Goal: Task Accomplishment & Management: Complete application form

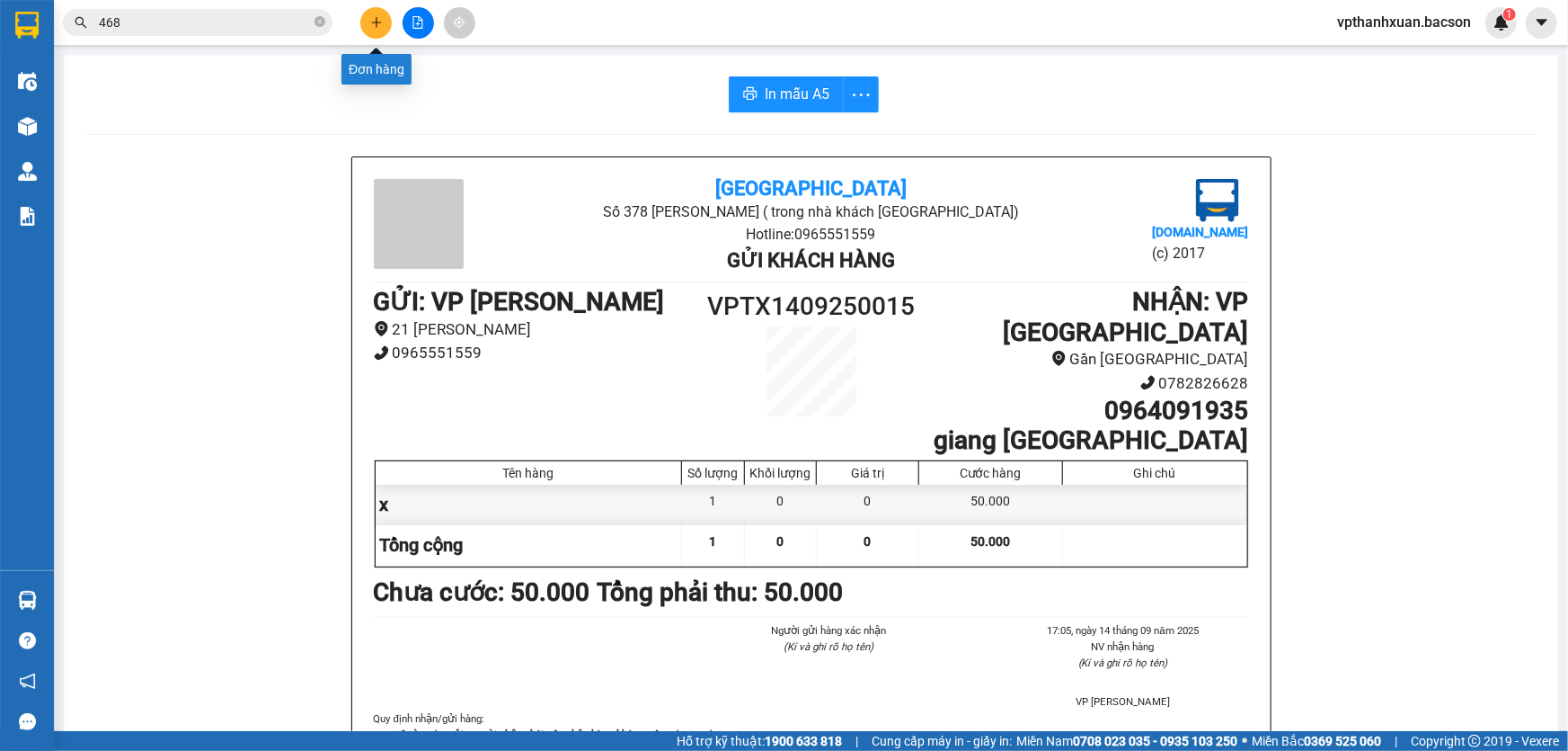
click at [378, 36] on button at bounding box center [375, 23] width 32 height 32
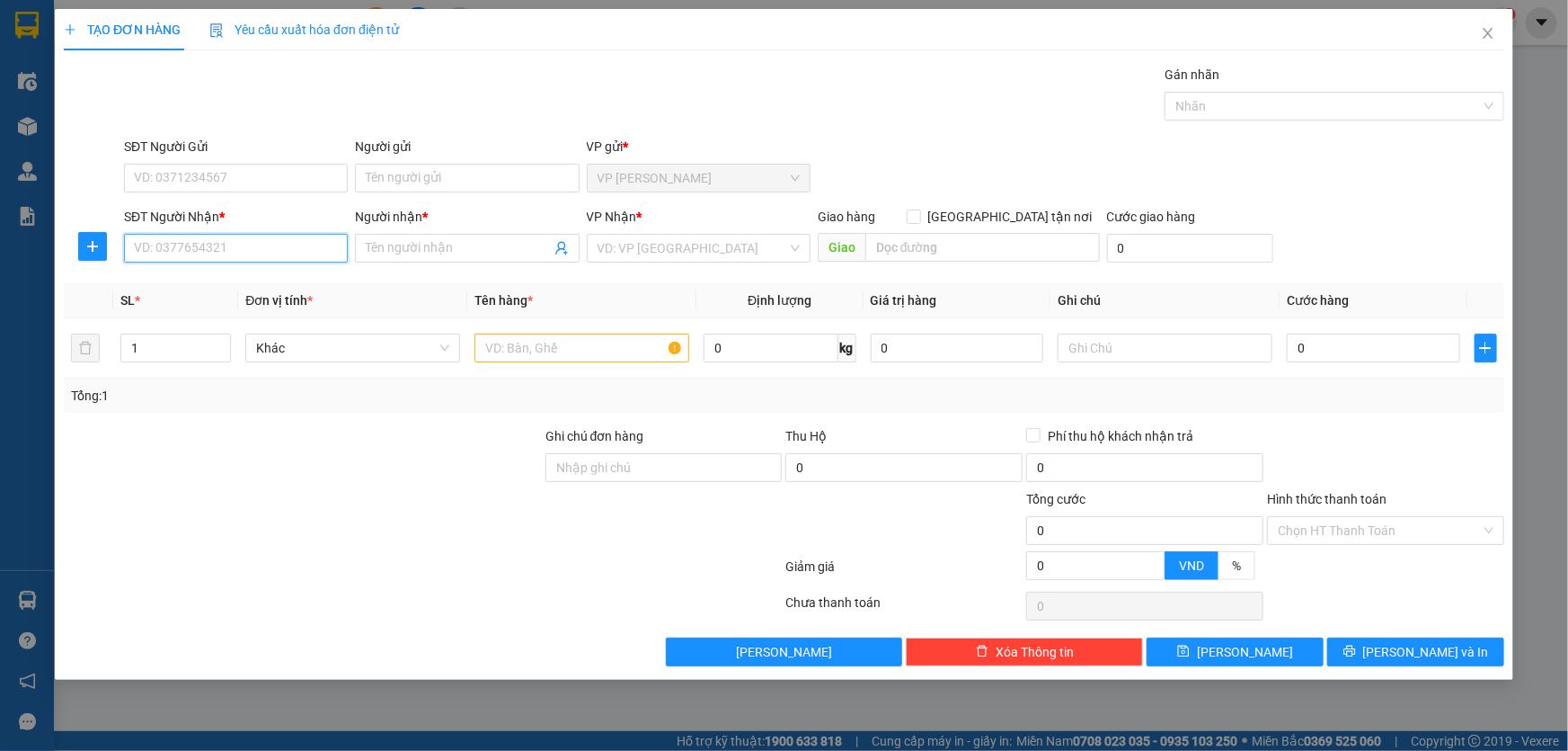
click at [214, 251] on input "SĐT Người Nhận *" at bounding box center [236, 248] width 223 height 29
click at [226, 285] on div "0862923799 - đức cò nòi" at bounding box center [236, 284] width 202 height 20
type input "0862923799"
type input "đức cò nòi"
type input "0862923799"
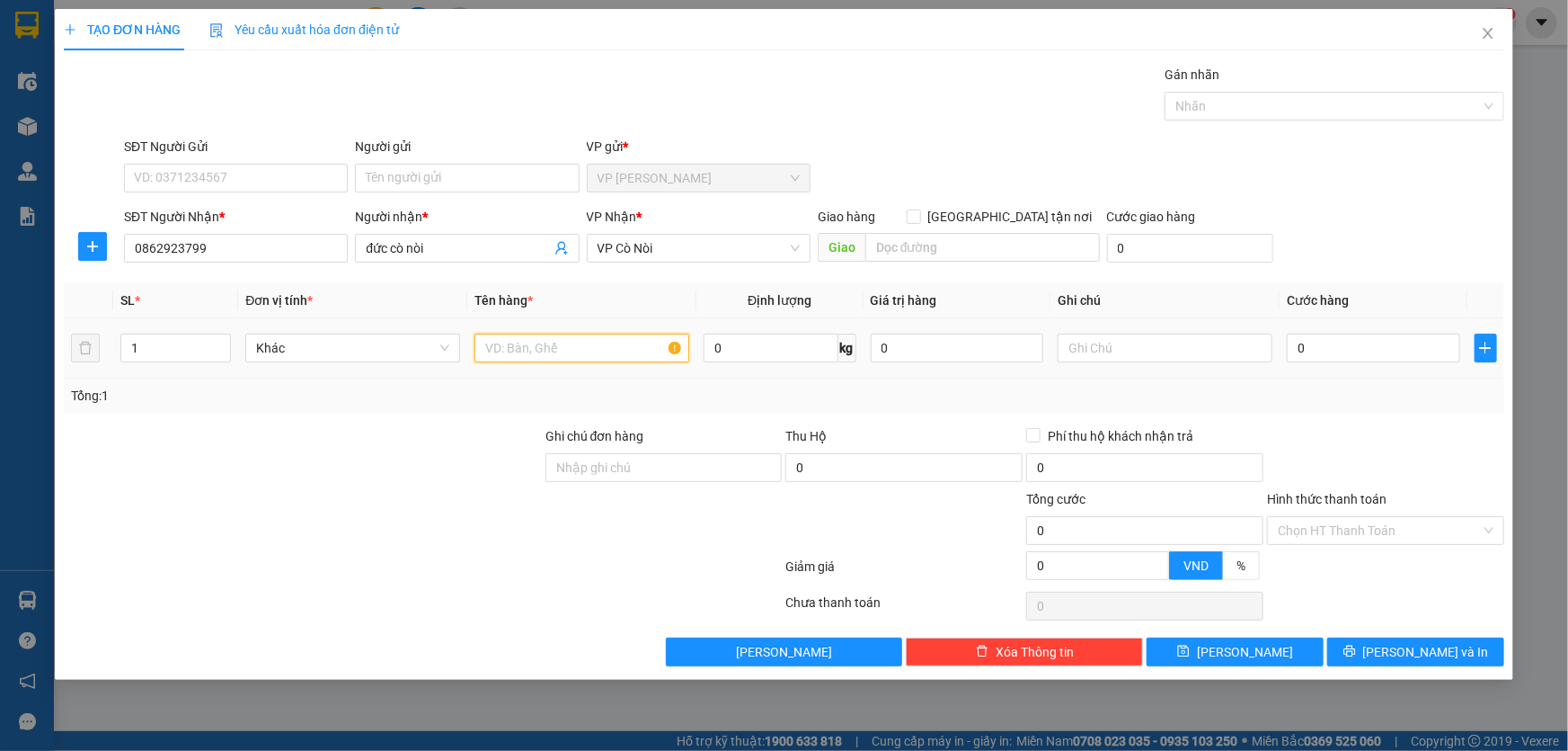
drag, startPoint x: 557, startPoint y: 357, endPoint x: 540, endPoint y: 342, distance: 22.7
click at [550, 354] on input "text" at bounding box center [582, 348] width 215 height 29
type input "h"
click at [1388, 354] on input "0" at bounding box center [1373, 348] width 174 height 29
type input "5"
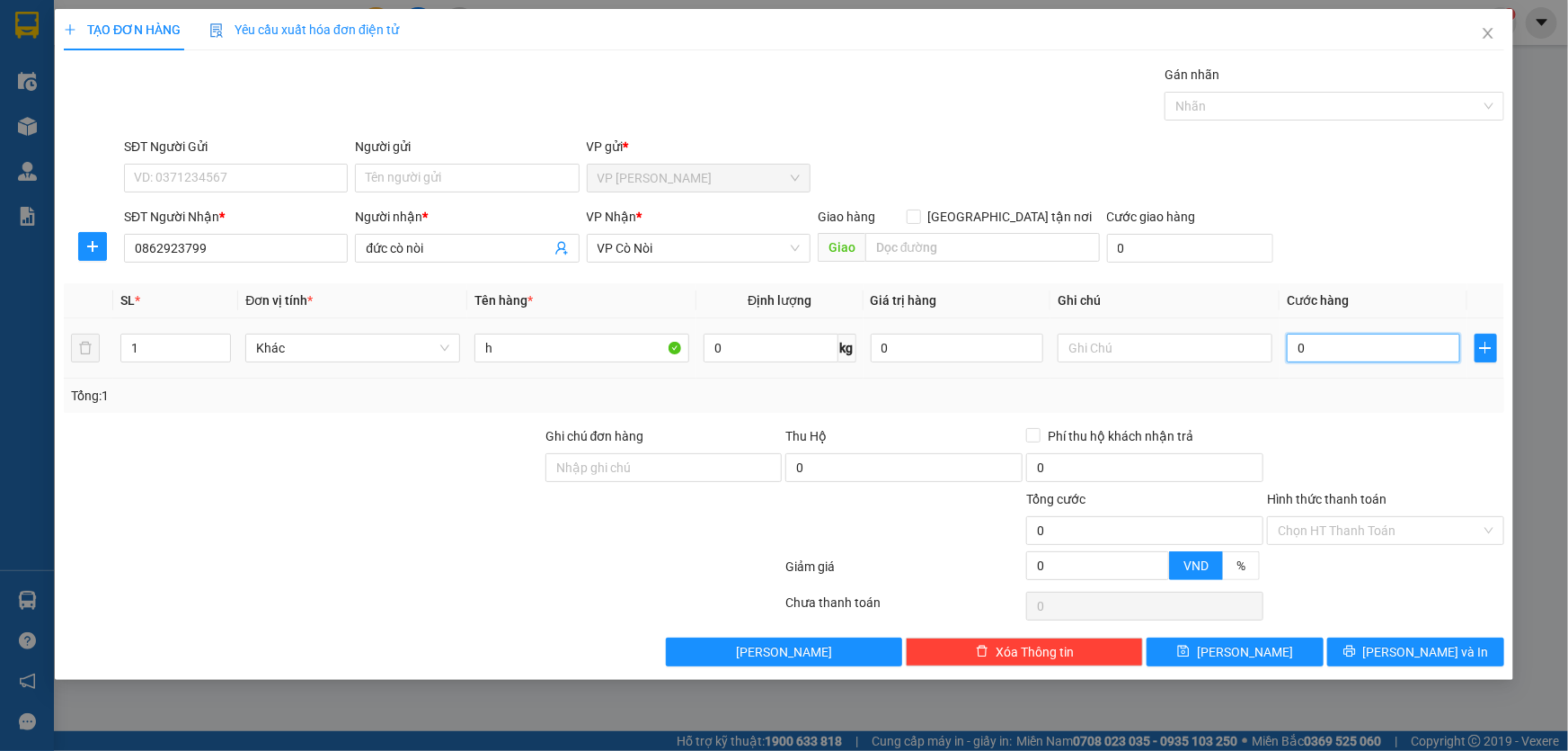
type input "5"
type input "50"
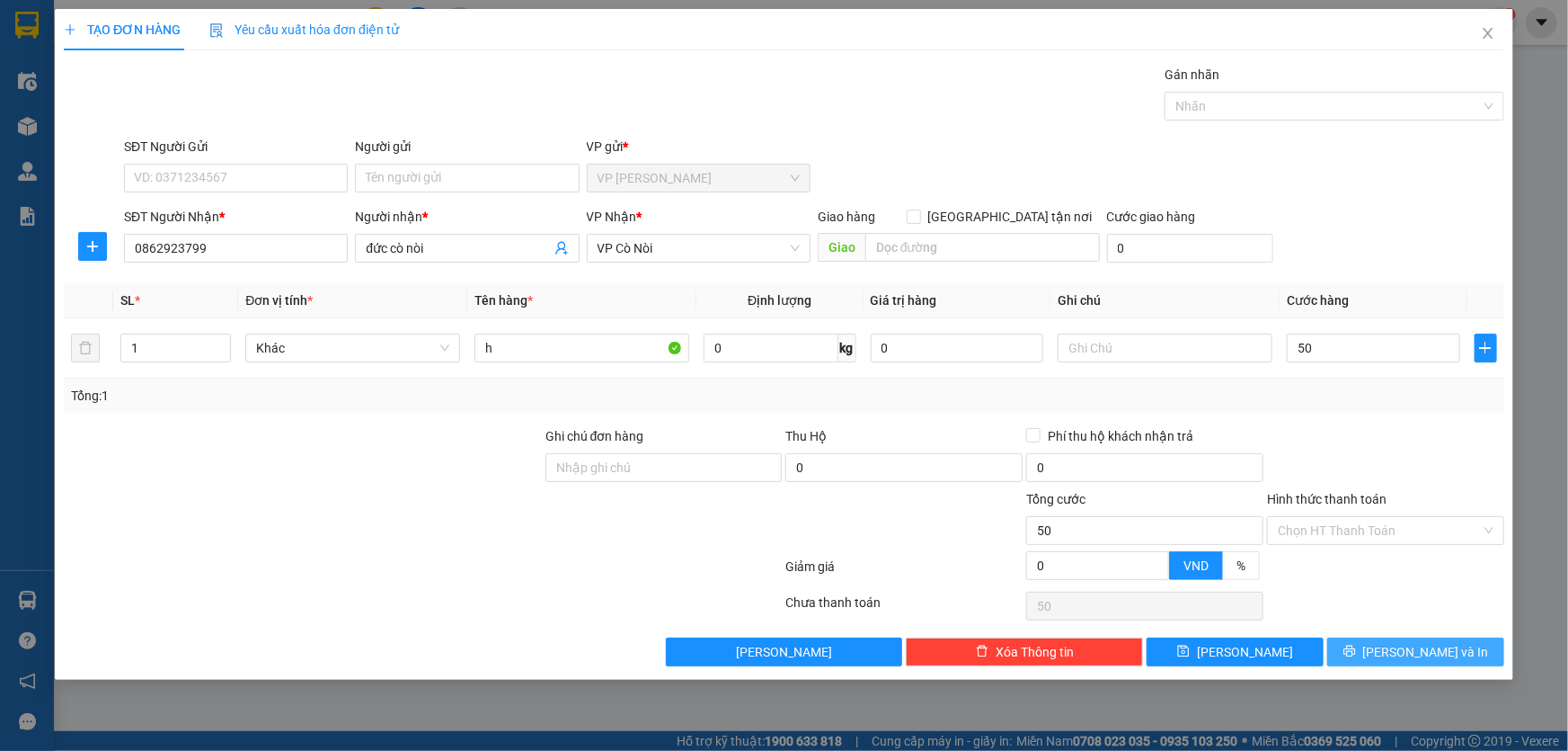
type input "50.000"
click at [1440, 644] on span "[PERSON_NAME] và In" at bounding box center [1426, 652] width 126 height 20
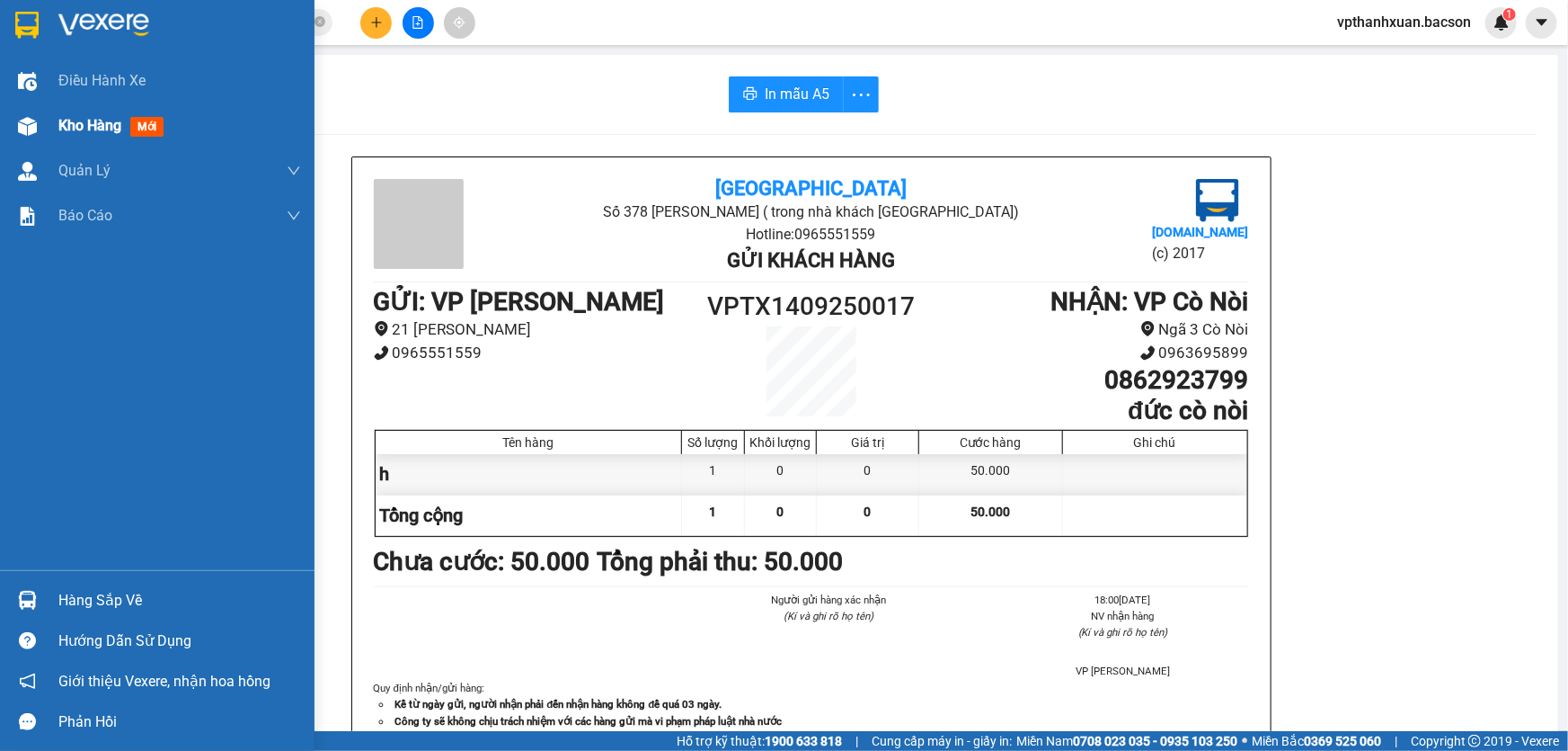
click at [16, 115] on div at bounding box center [27, 126] width 32 height 32
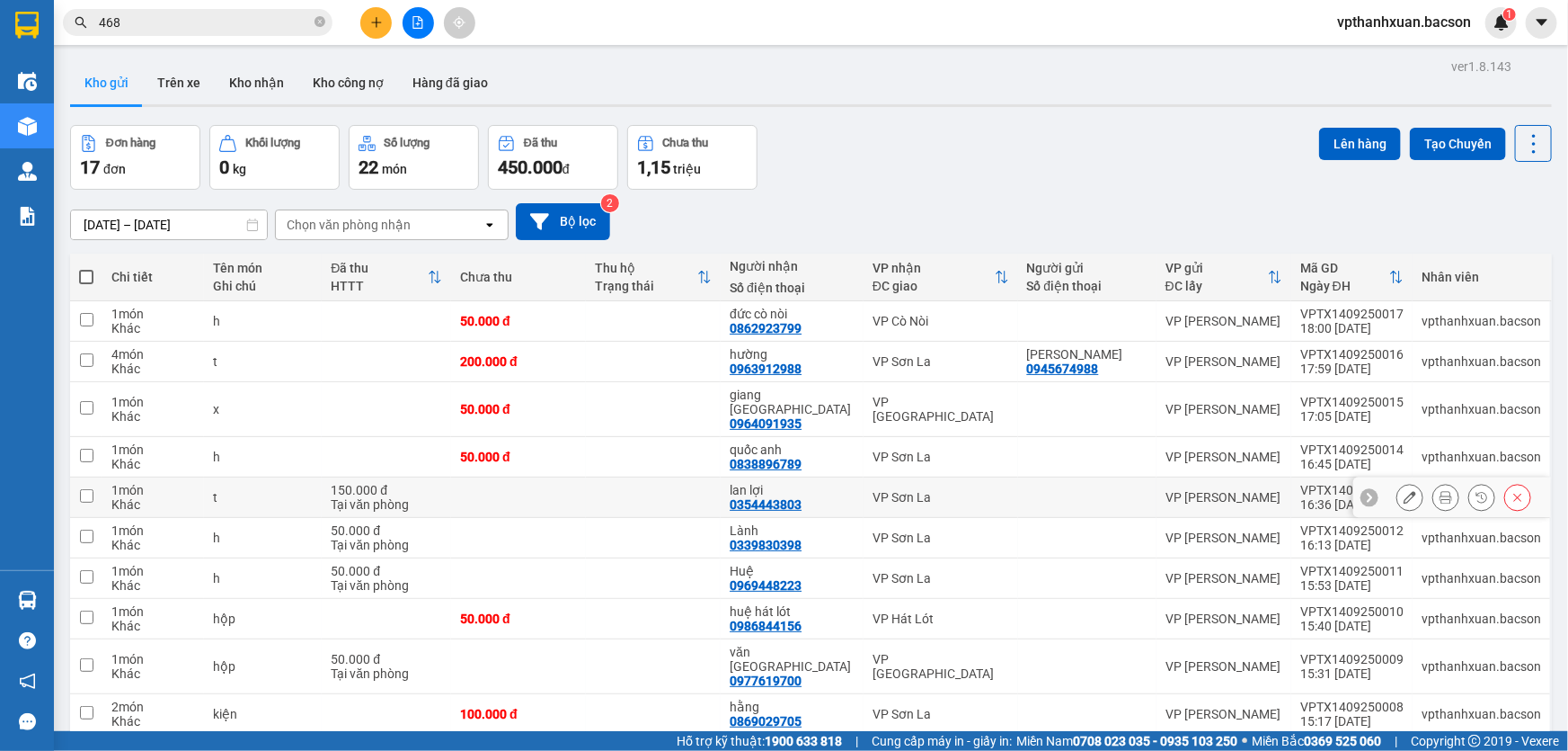
scroll to position [82, 0]
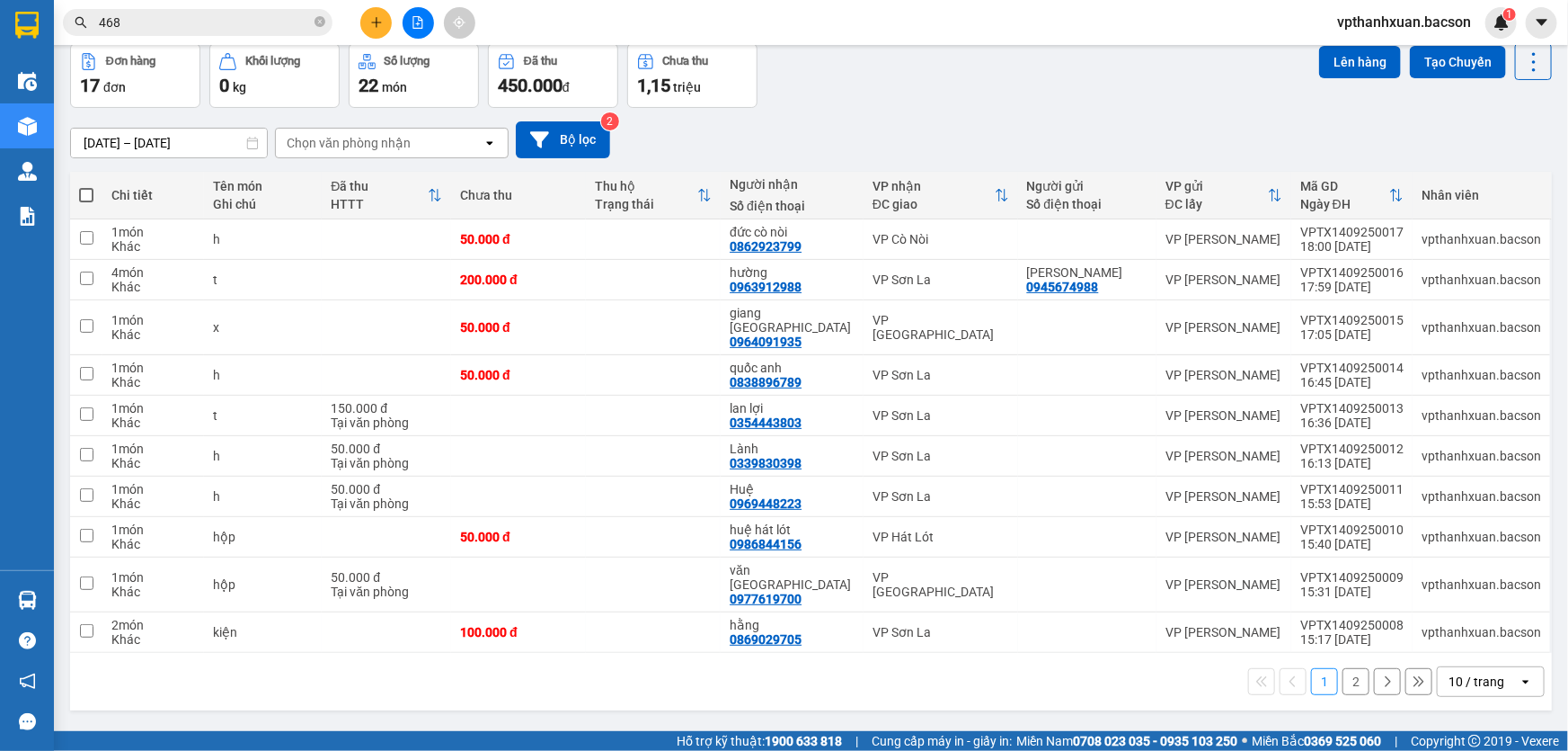
click at [1496, 667] on div "10 / trang" at bounding box center [1477, 681] width 81 height 29
click at [1475, 616] on span "100 / trang" at bounding box center [1471, 612] width 65 height 18
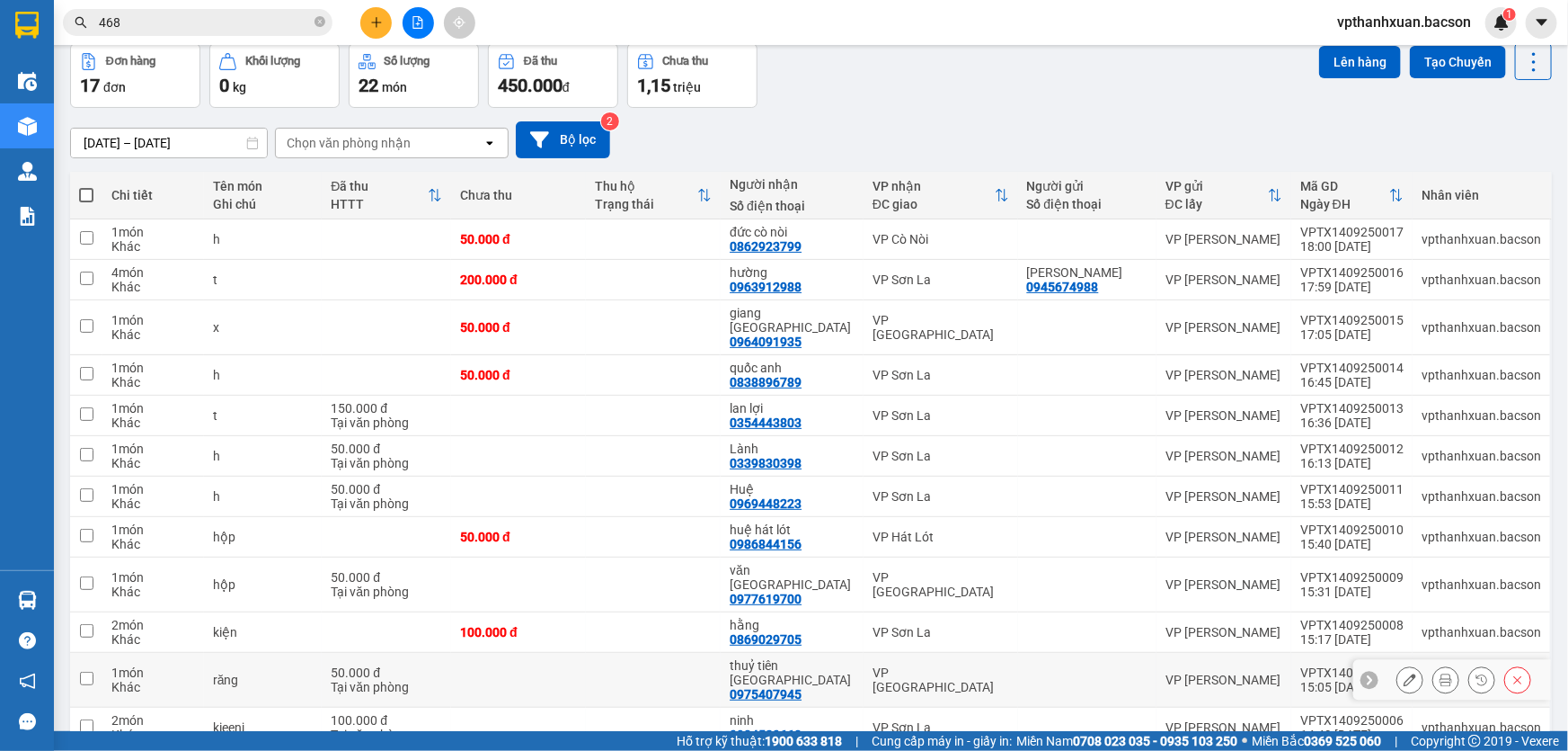
scroll to position [329, 0]
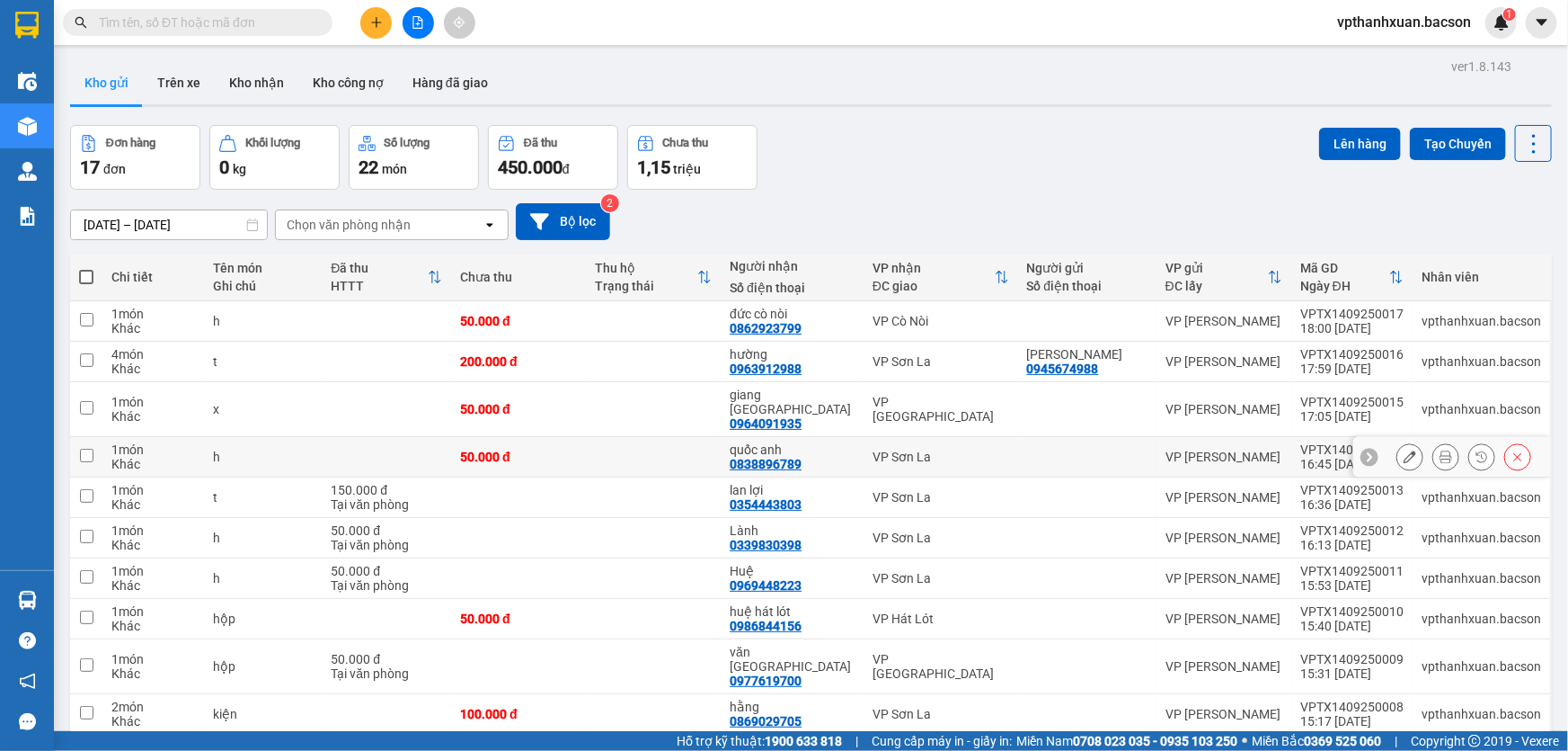
scroll to position [329, 0]
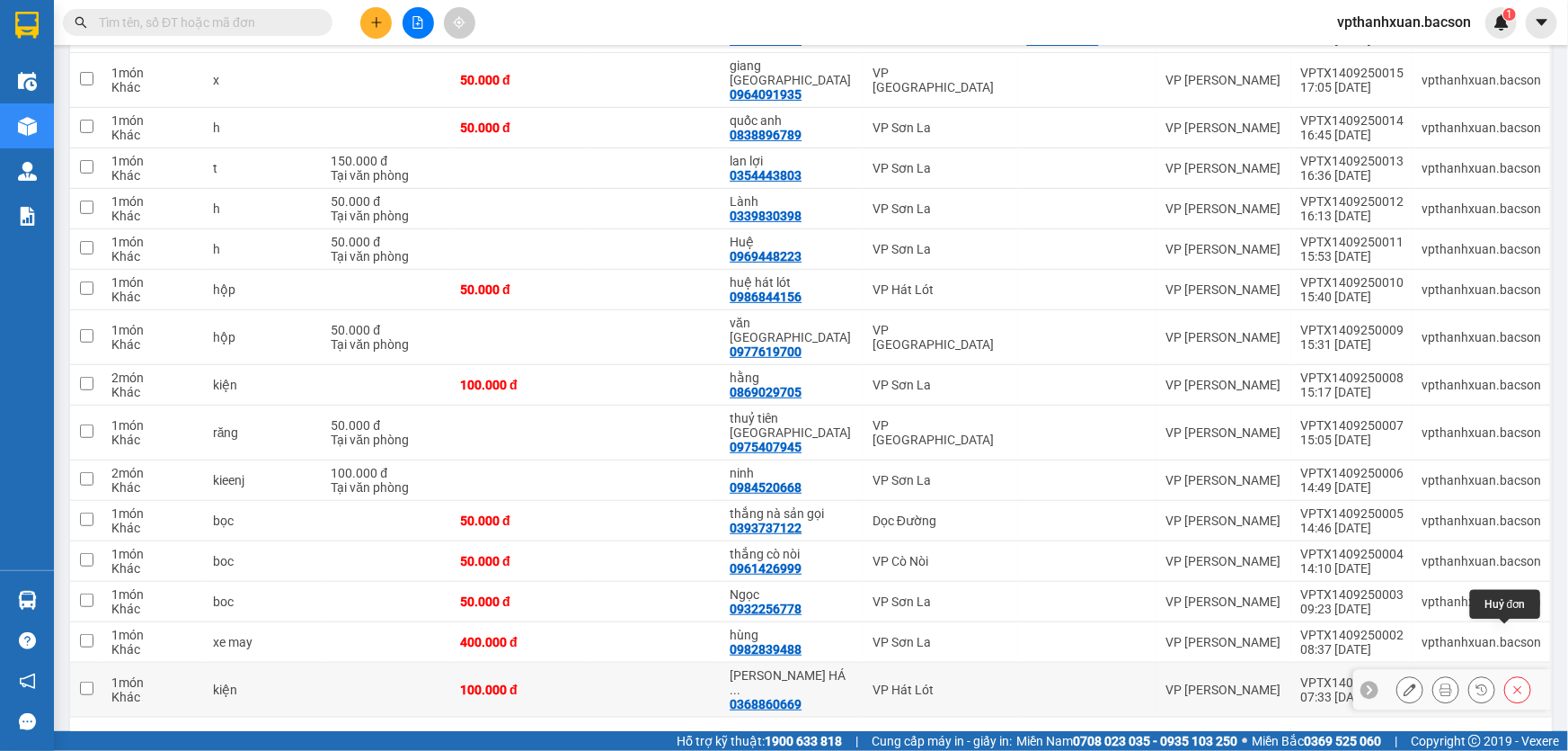
click at [1512, 683] on icon at bounding box center [1517, 689] width 12 height 12
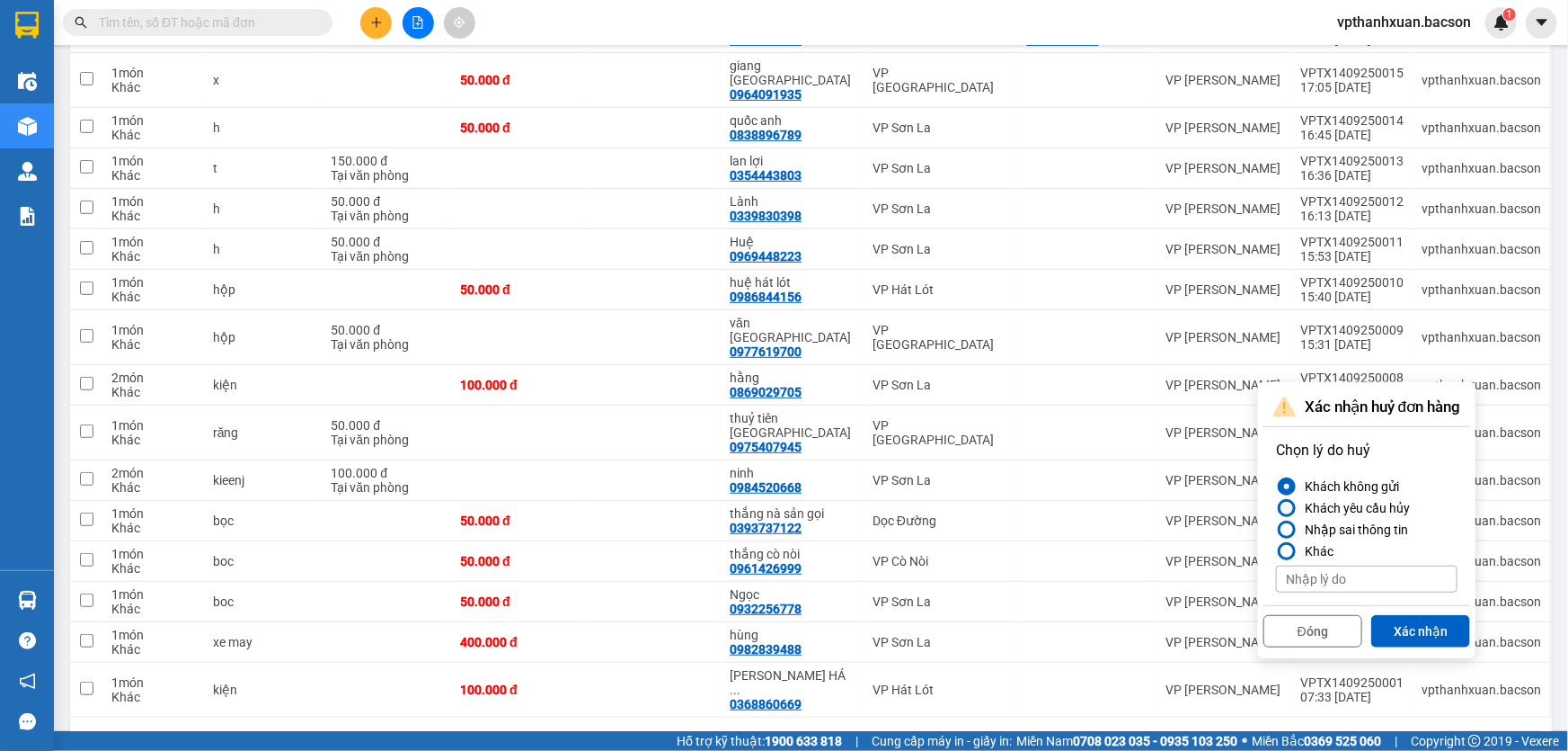
click at [1337, 507] on div "Khách yêu cầu hủy" at bounding box center [1354, 507] width 113 height 22
click at [1276, 508] on input "Khách yêu cầu hủy" at bounding box center [1276, 508] width 0 height 0
click at [1411, 623] on button "Xác nhận" at bounding box center [1421, 632] width 99 height 32
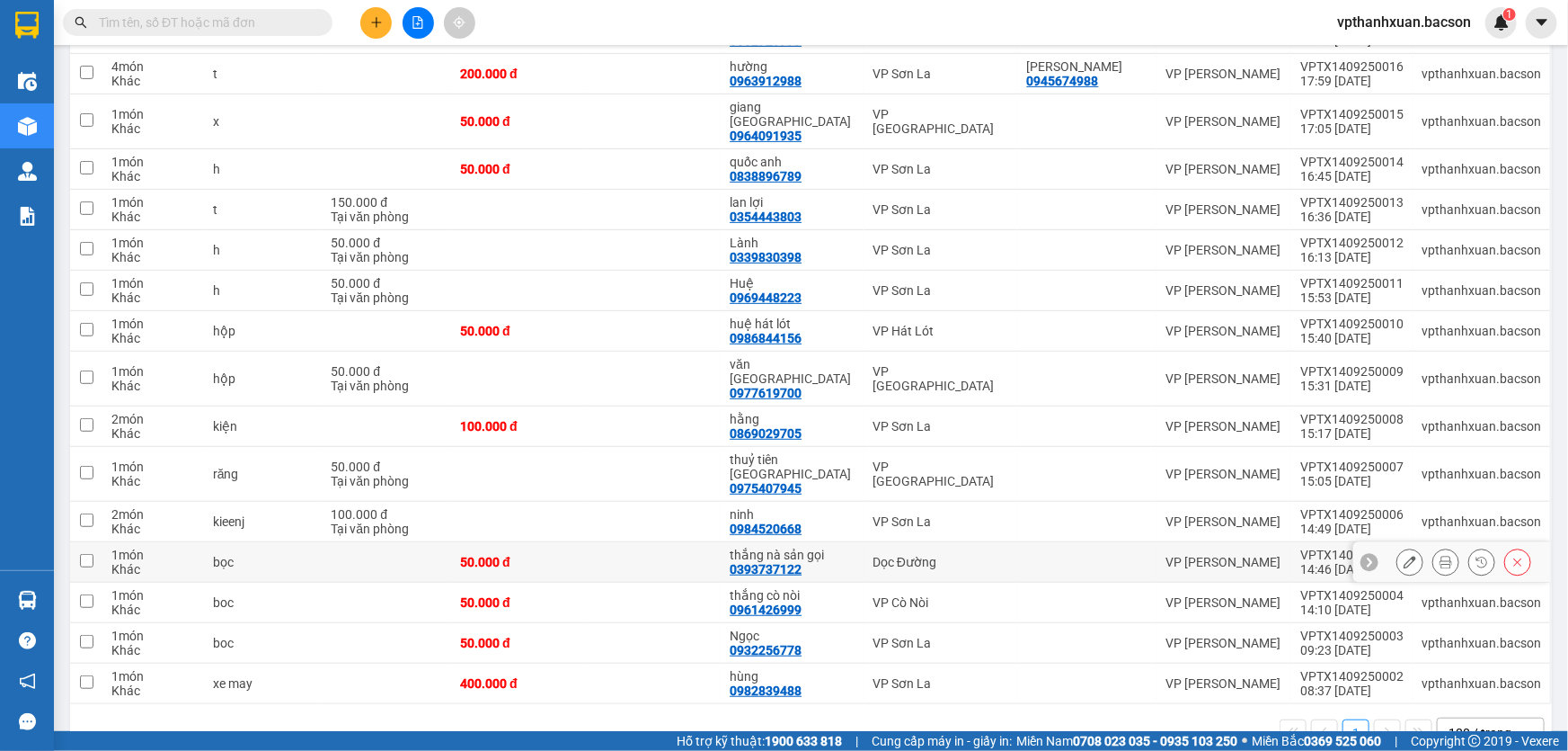
scroll to position [125, 0]
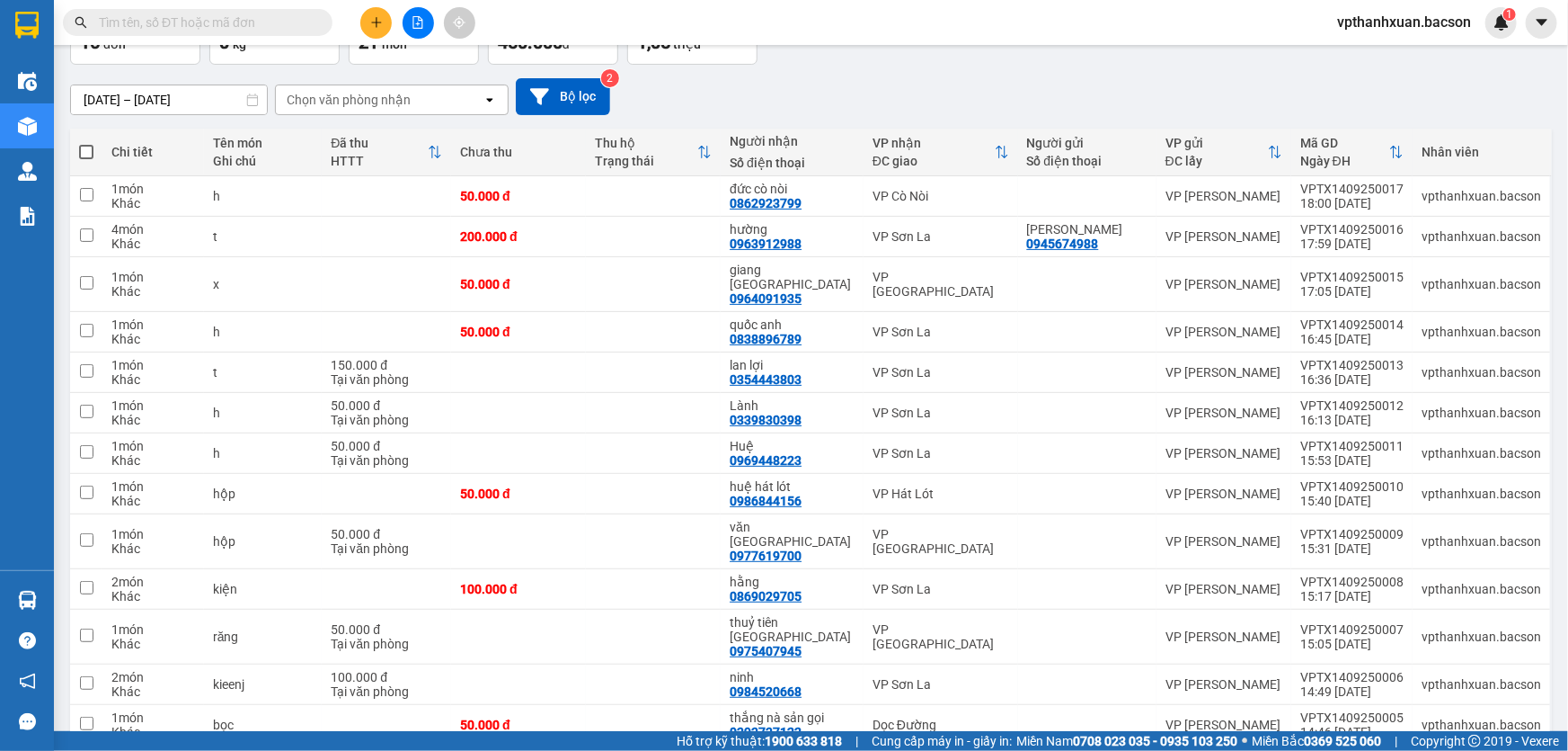
click at [373, 32] on button at bounding box center [375, 23] width 32 height 32
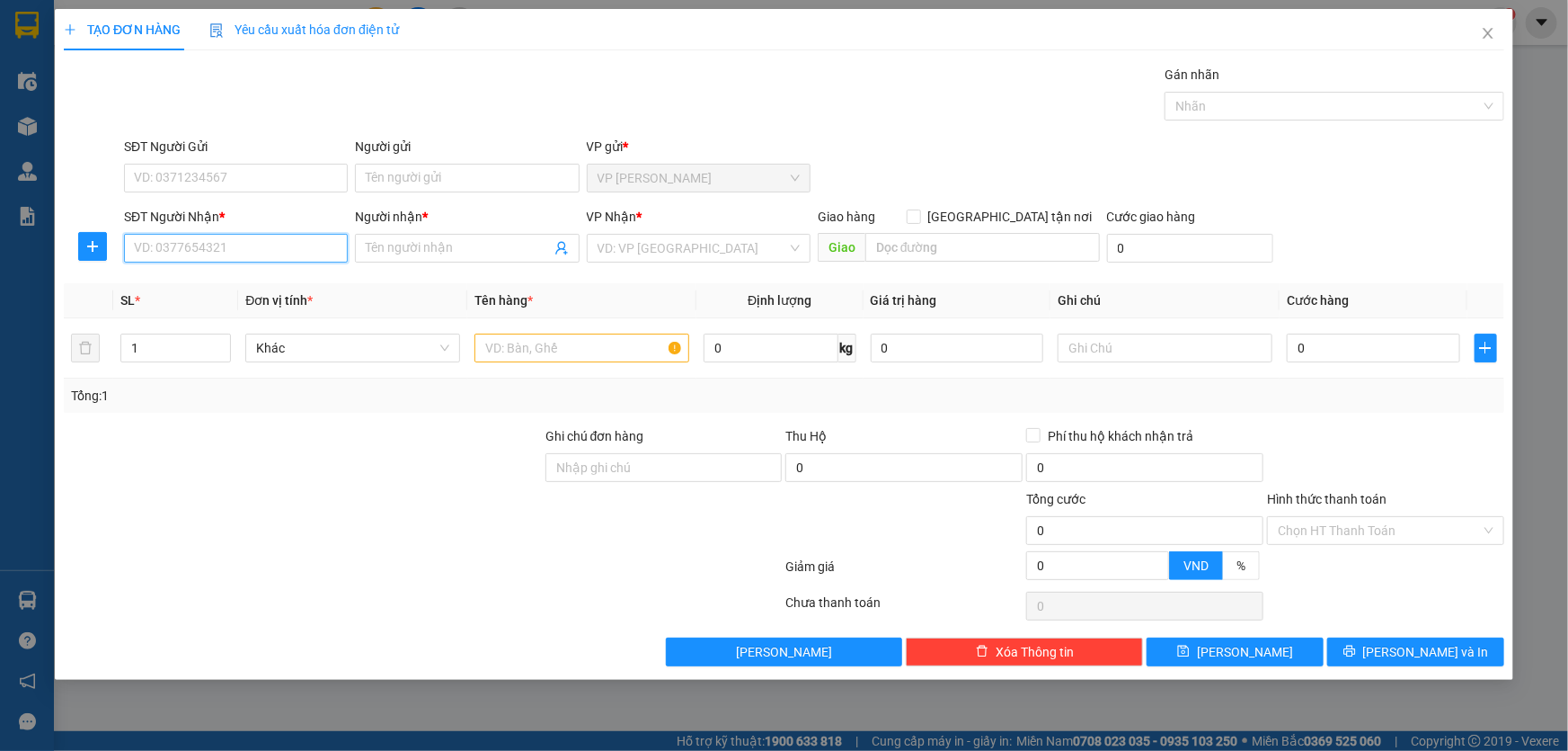
click at [232, 241] on input "SĐT Người Nhận *" at bounding box center [236, 248] width 223 height 29
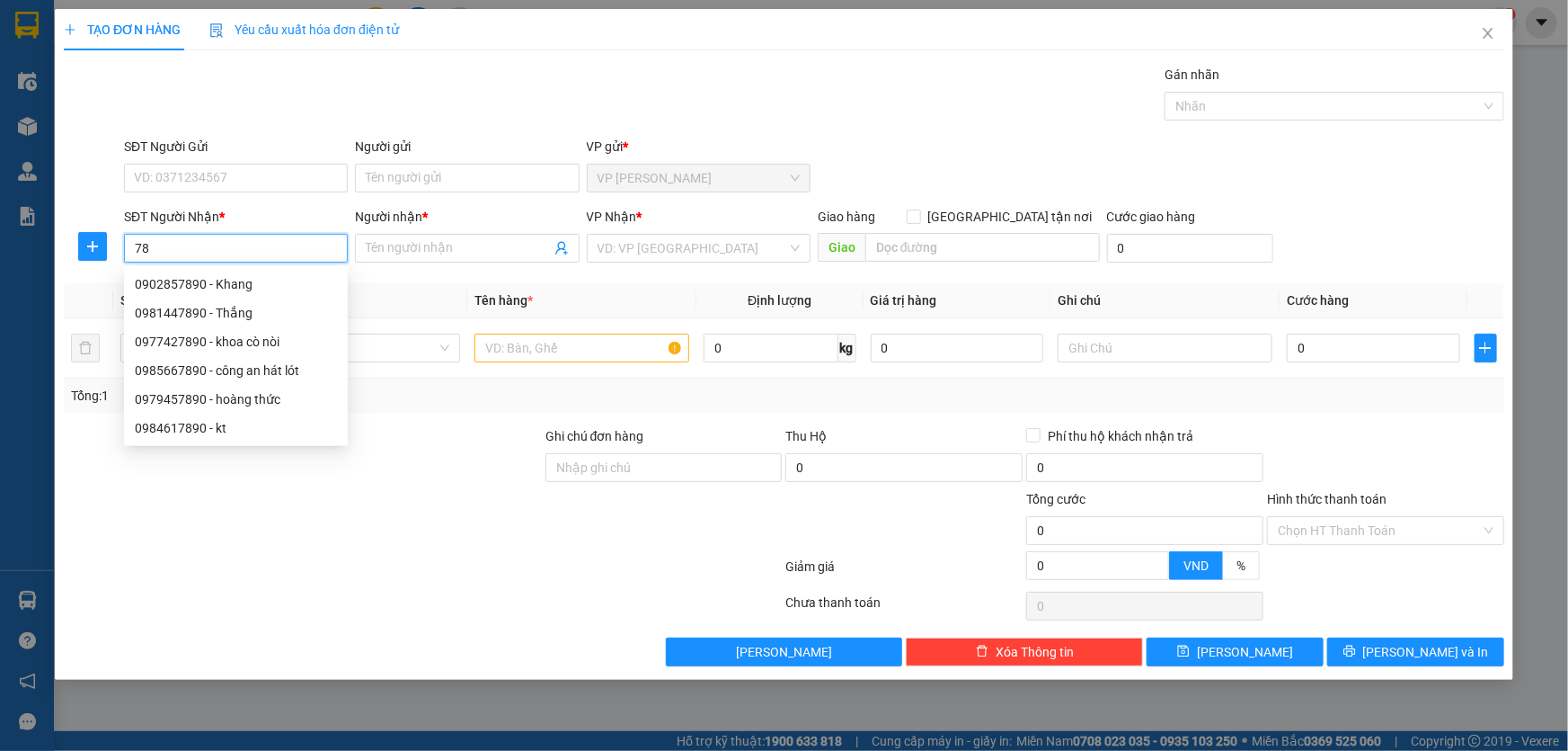
type input "7"
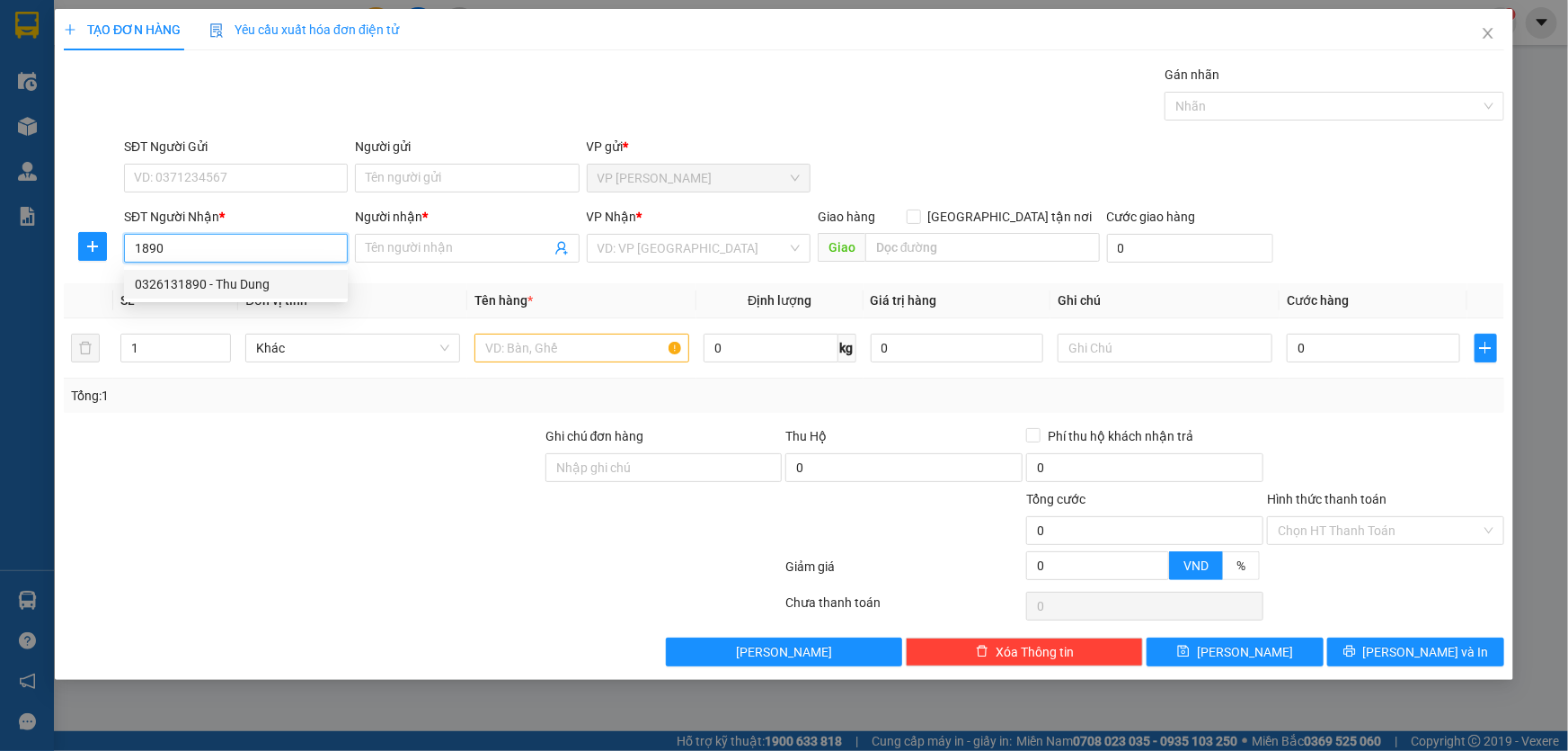
drag, startPoint x: 311, startPoint y: 283, endPoint x: 512, endPoint y: 321, distance: 204.6
click at [313, 282] on div "0326131890 - Thu Dung" at bounding box center [236, 284] width 202 height 20
type input "0326131890"
type input "Thu Dung"
type input "0326131890"
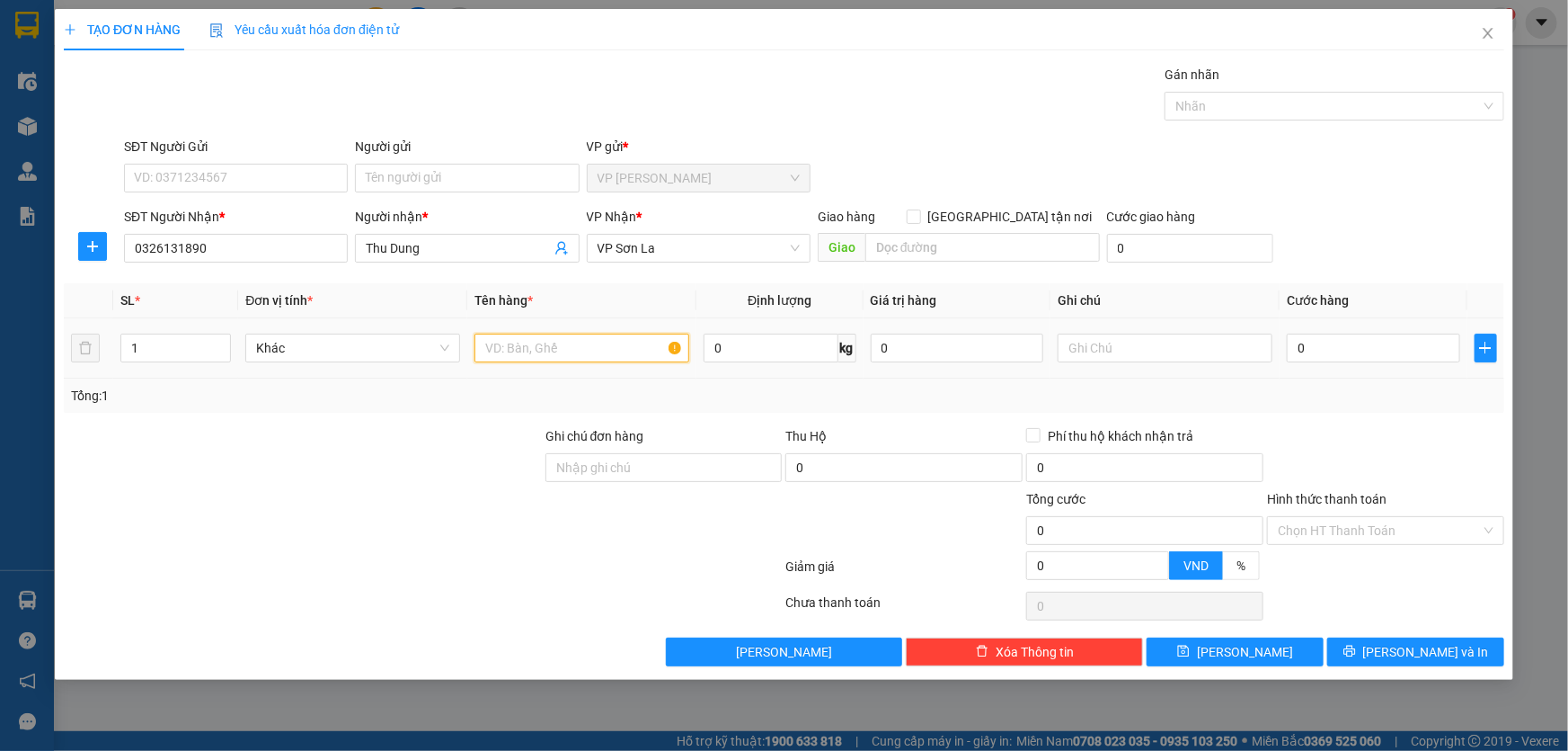
click at [562, 341] on input "text" at bounding box center [582, 348] width 215 height 29
type input "h"
click at [1310, 353] on input "0" at bounding box center [1373, 348] width 174 height 29
type input "5"
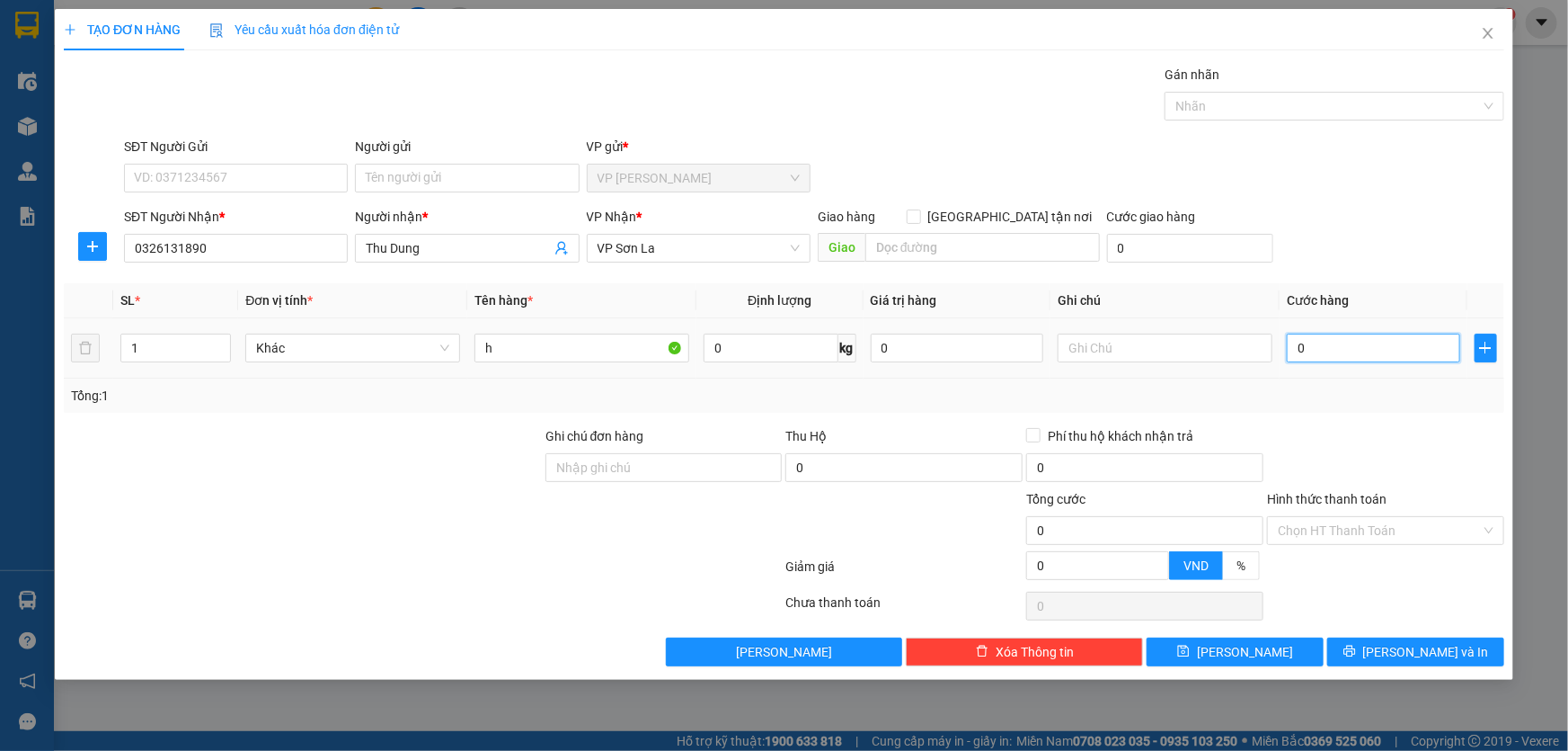
type input "5"
type input "50"
type input "50.000"
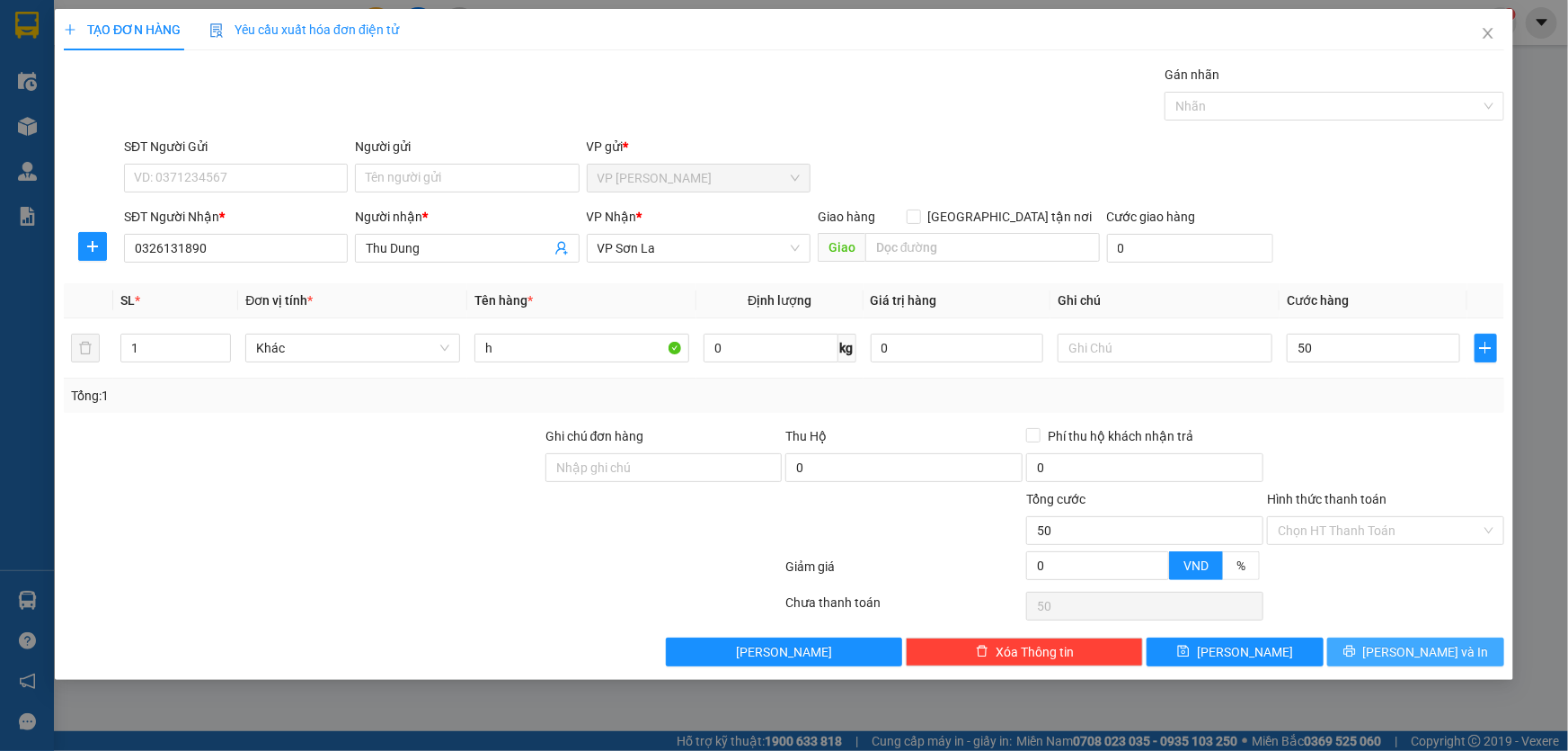
type input "50.000"
click at [1410, 647] on span "[PERSON_NAME] và In" at bounding box center [1426, 652] width 126 height 20
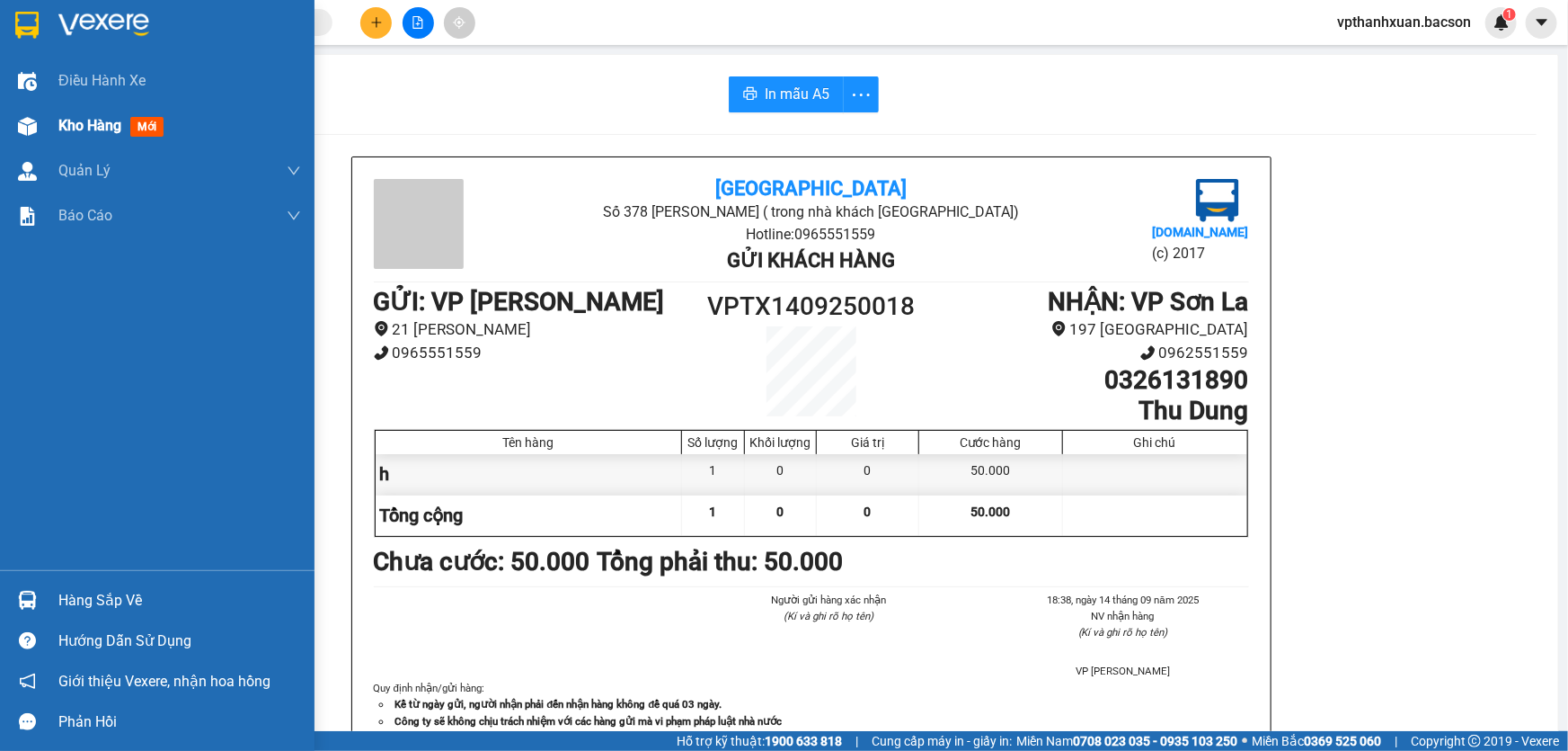
click at [133, 133] on span "mới" at bounding box center [146, 126] width 33 height 20
click at [144, 132] on span "mới" at bounding box center [146, 126] width 33 height 20
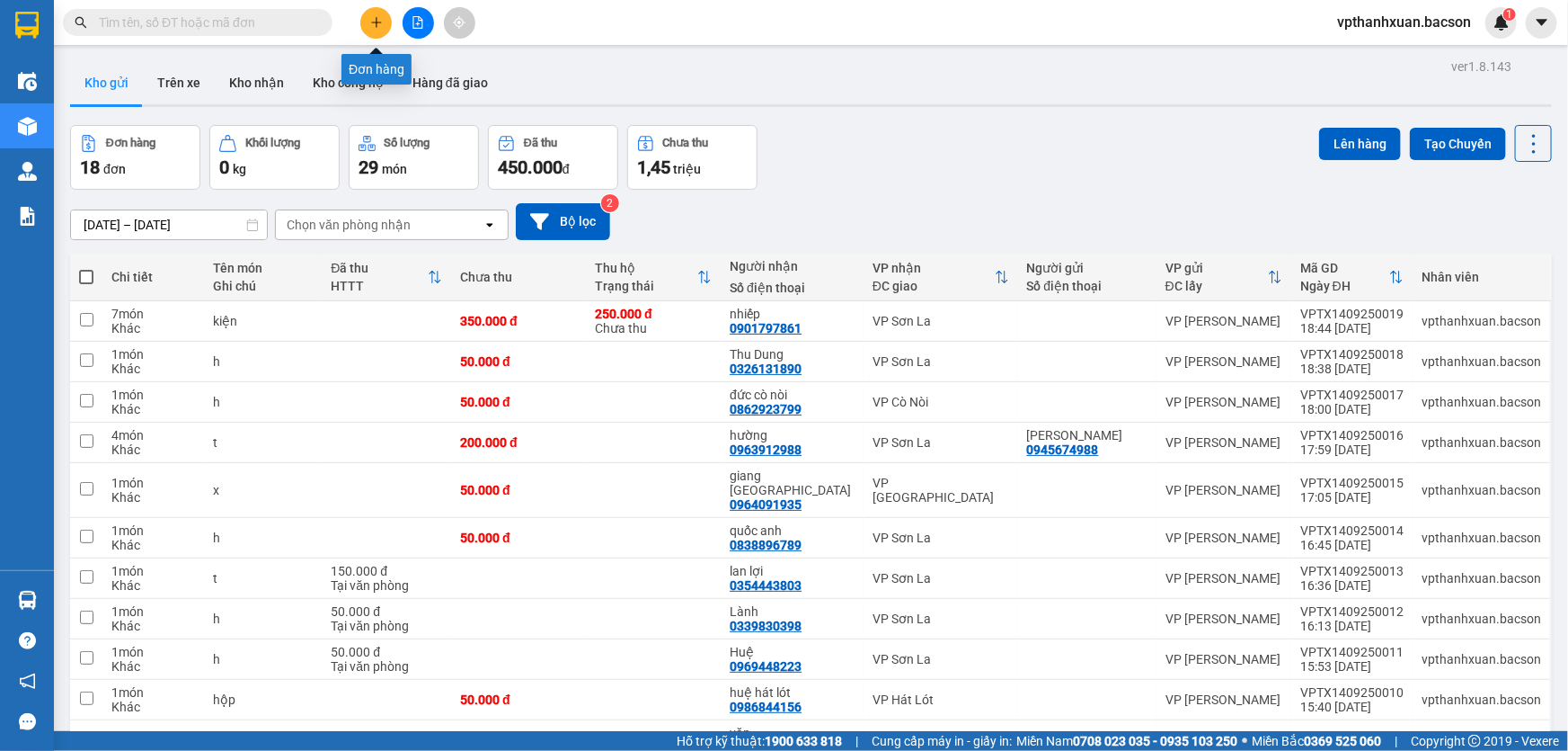
click at [385, 30] on button at bounding box center [375, 23] width 32 height 32
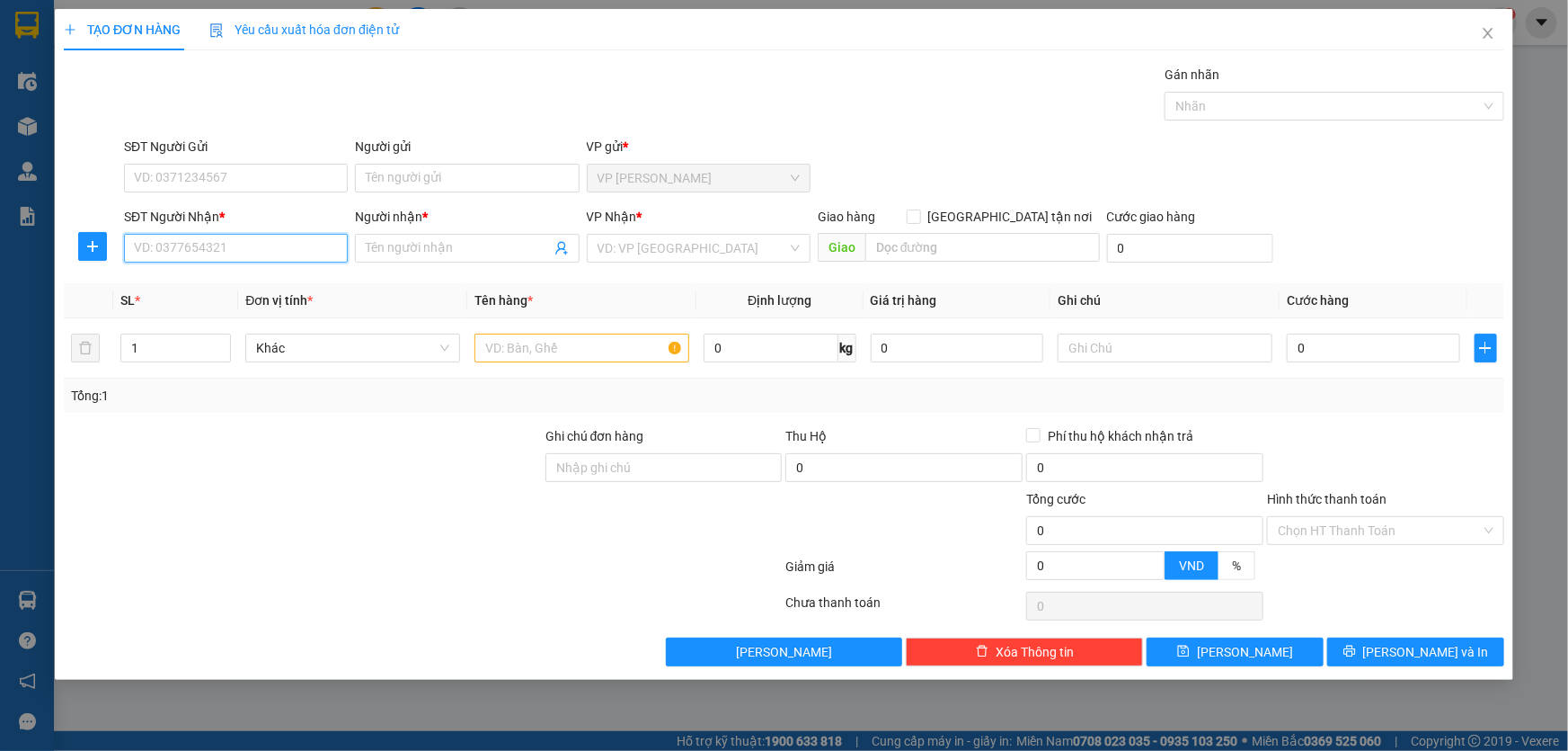
click at [226, 247] on input "SĐT Người Nhận *" at bounding box center [236, 248] width 223 height 29
click at [256, 290] on div "0961453000 - Thành" at bounding box center [236, 284] width 202 height 20
type input "0961453000"
type input "Thành"
type input "0961453000"
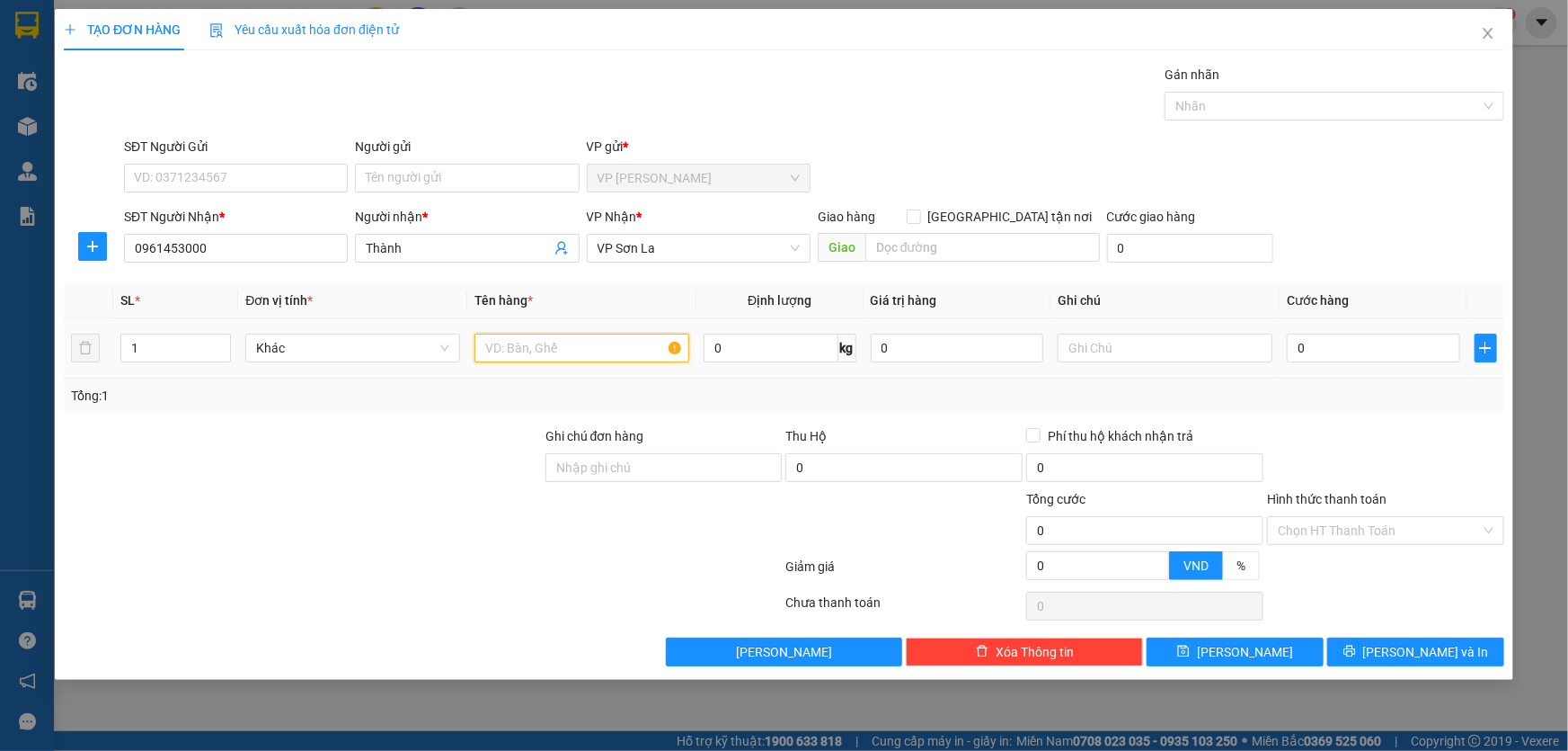
click at [501, 349] on input "text" at bounding box center [582, 348] width 215 height 29
type input "hôppj"
type input "58"
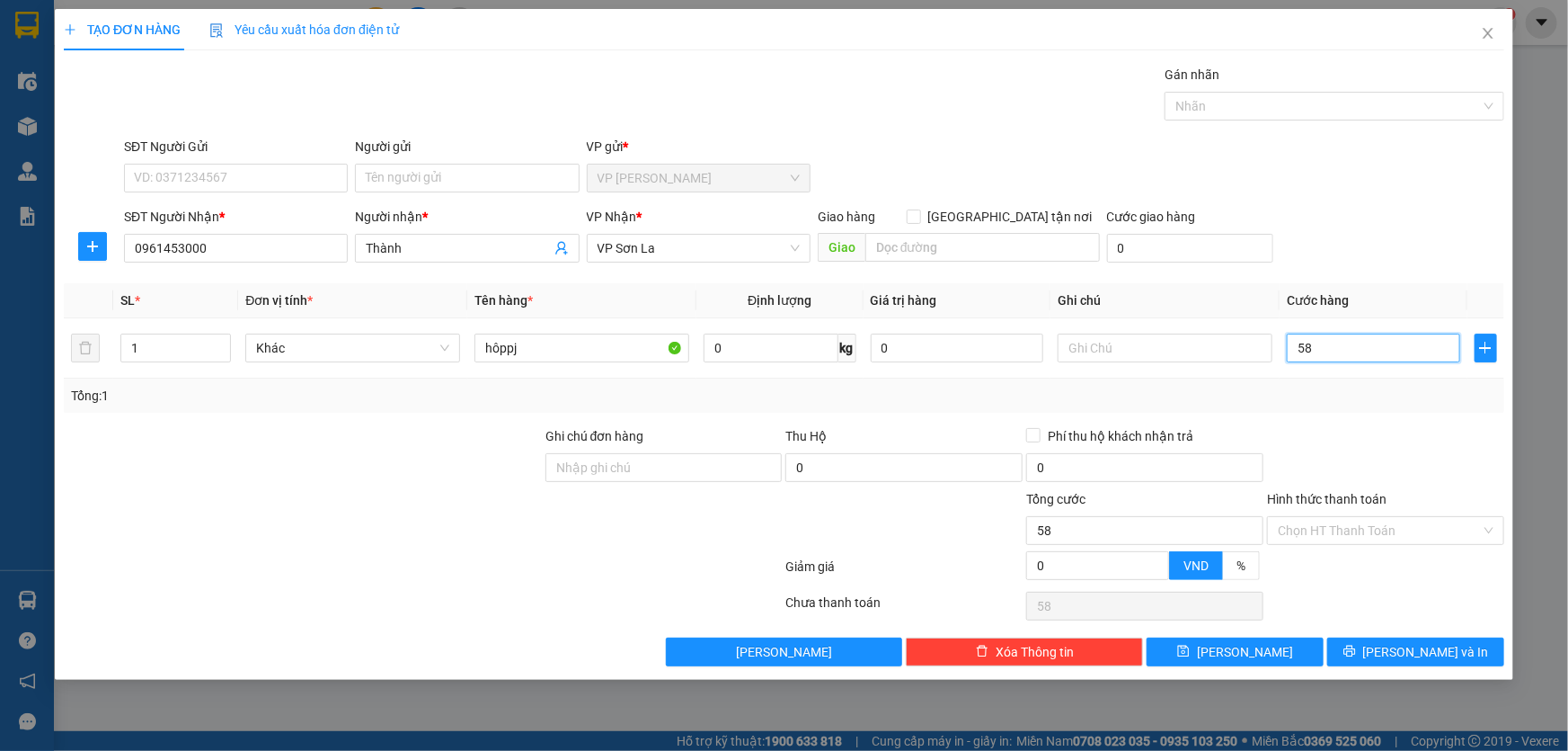
type input "580"
type input "58"
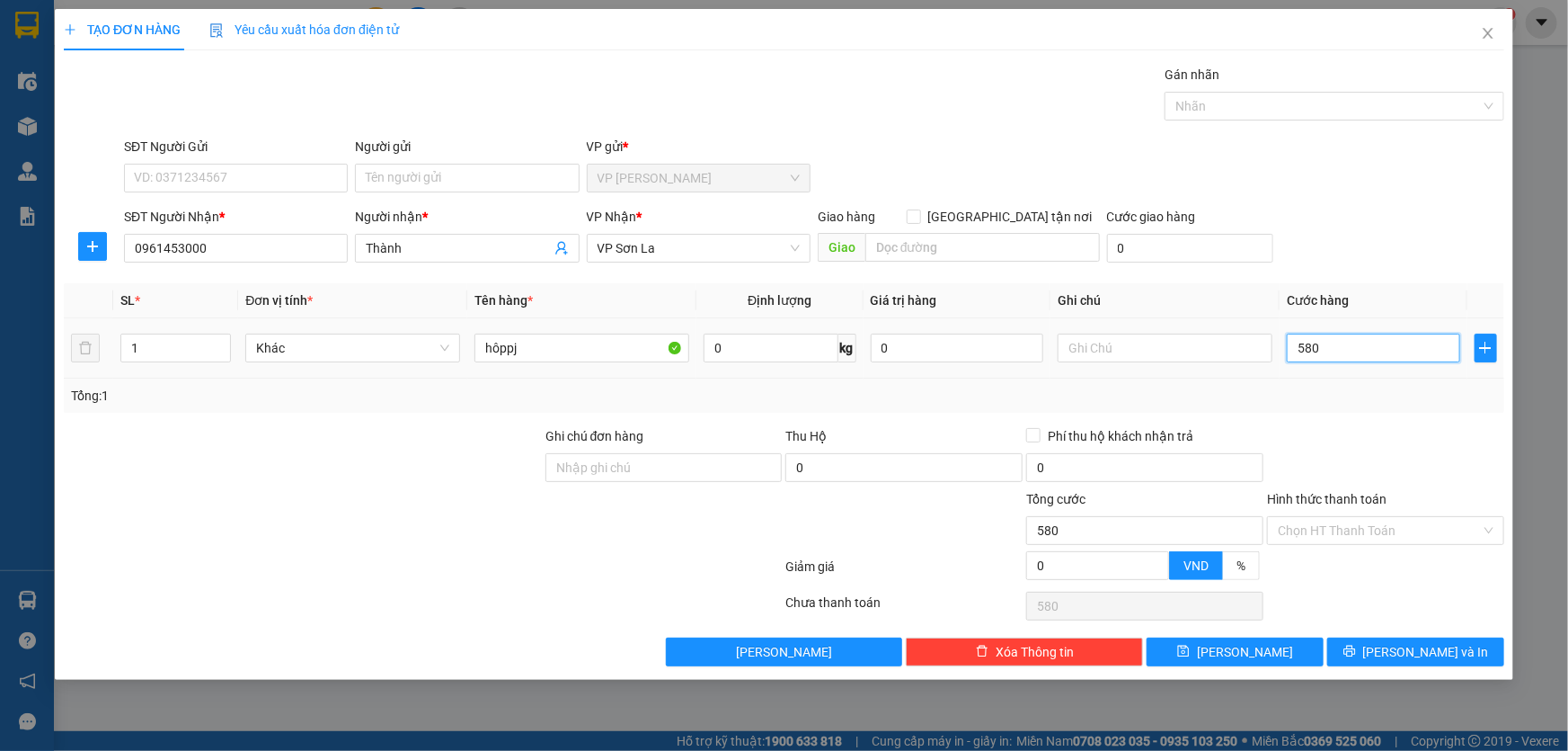
type input "58"
type input "5"
type input "50"
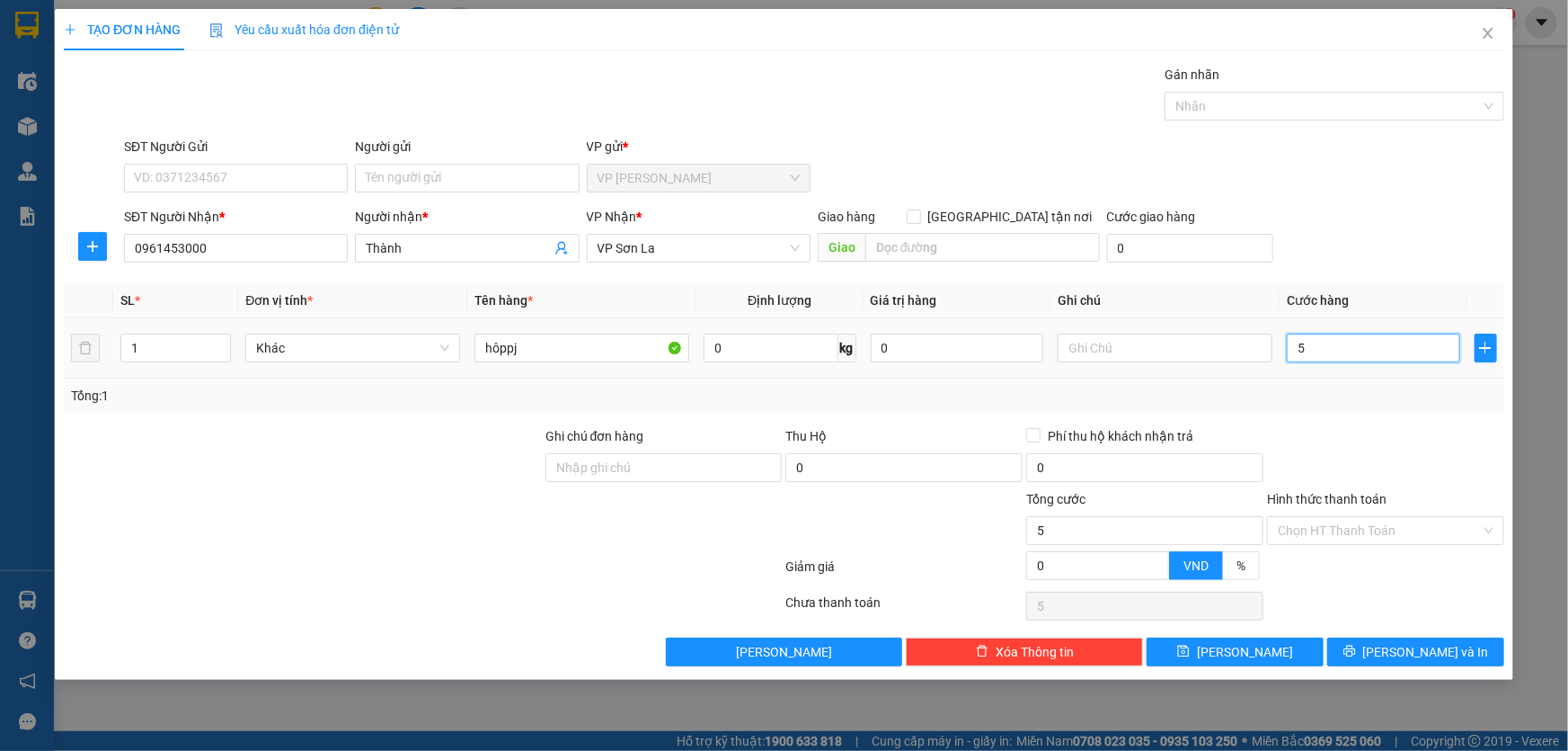
type input "50"
type input "50.000"
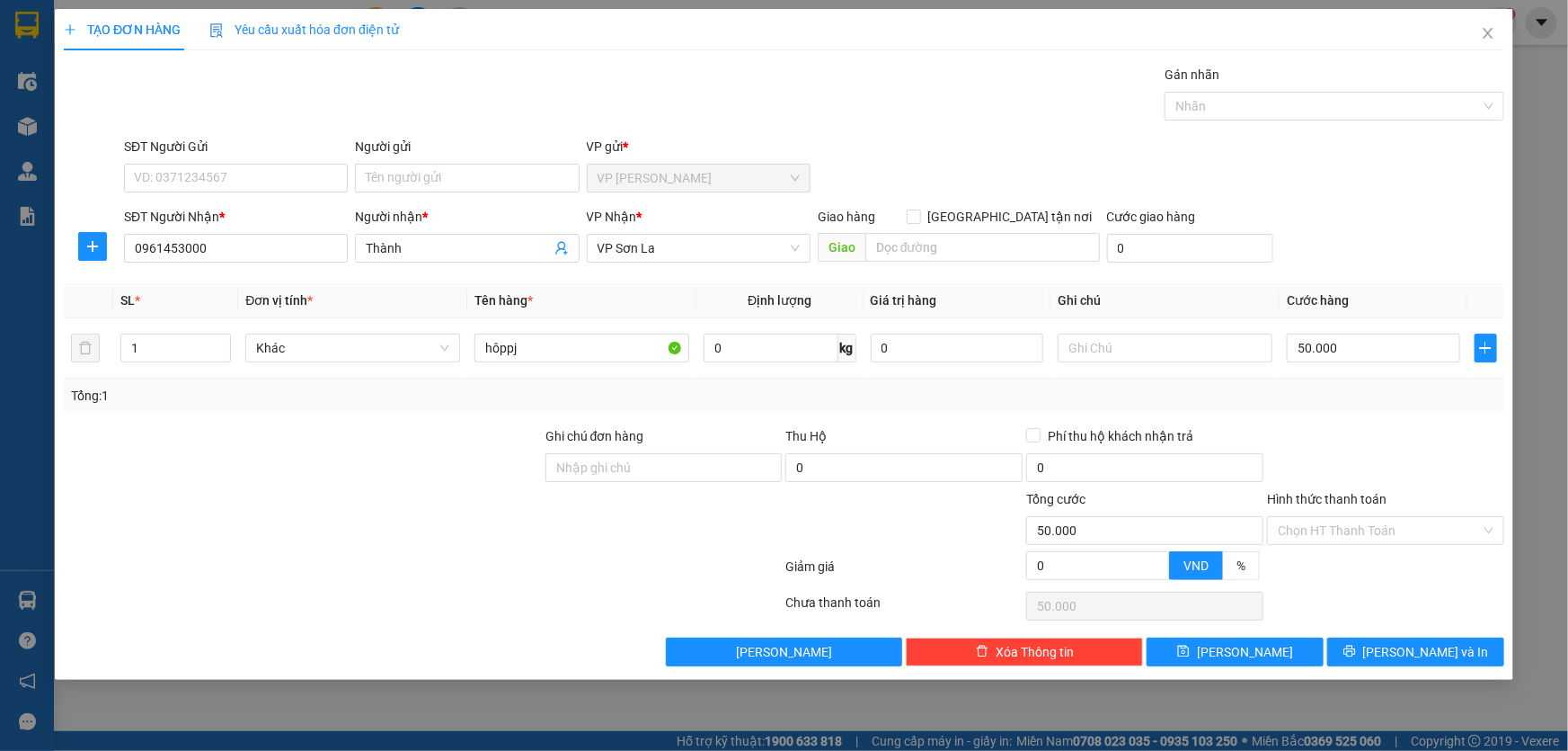
click at [1409, 280] on div "Transit Pickup Surcharge Ids Transit Deliver Surcharge Ids Transit Deliver Surc…" at bounding box center [784, 365] width 1440 height 601
click at [1398, 647] on button "[PERSON_NAME] và In" at bounding box center [1415, 652] width 177 height 29
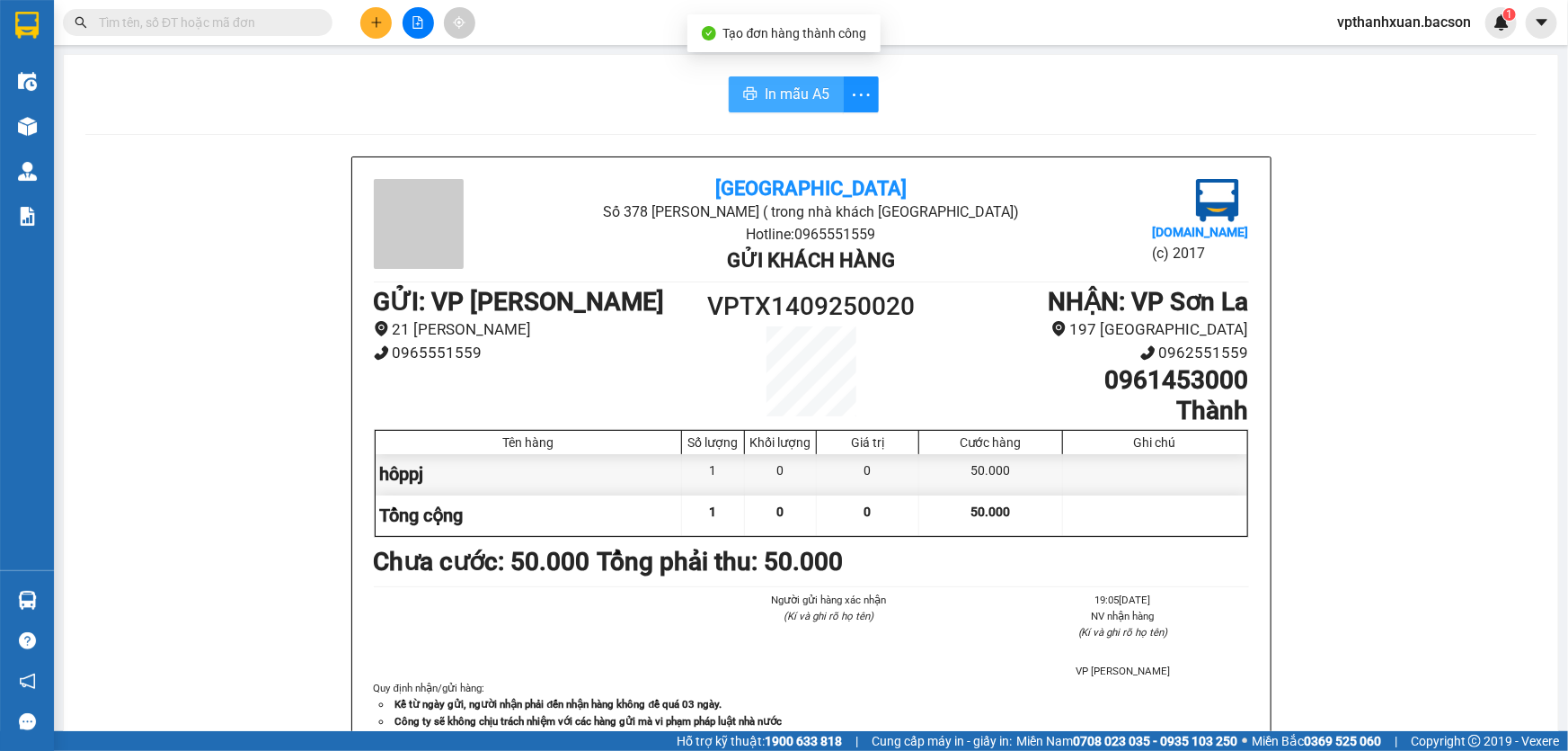
click at [767, 101] on span "In mẫu A5" at bounding box center [797, 95] width 65 height 23
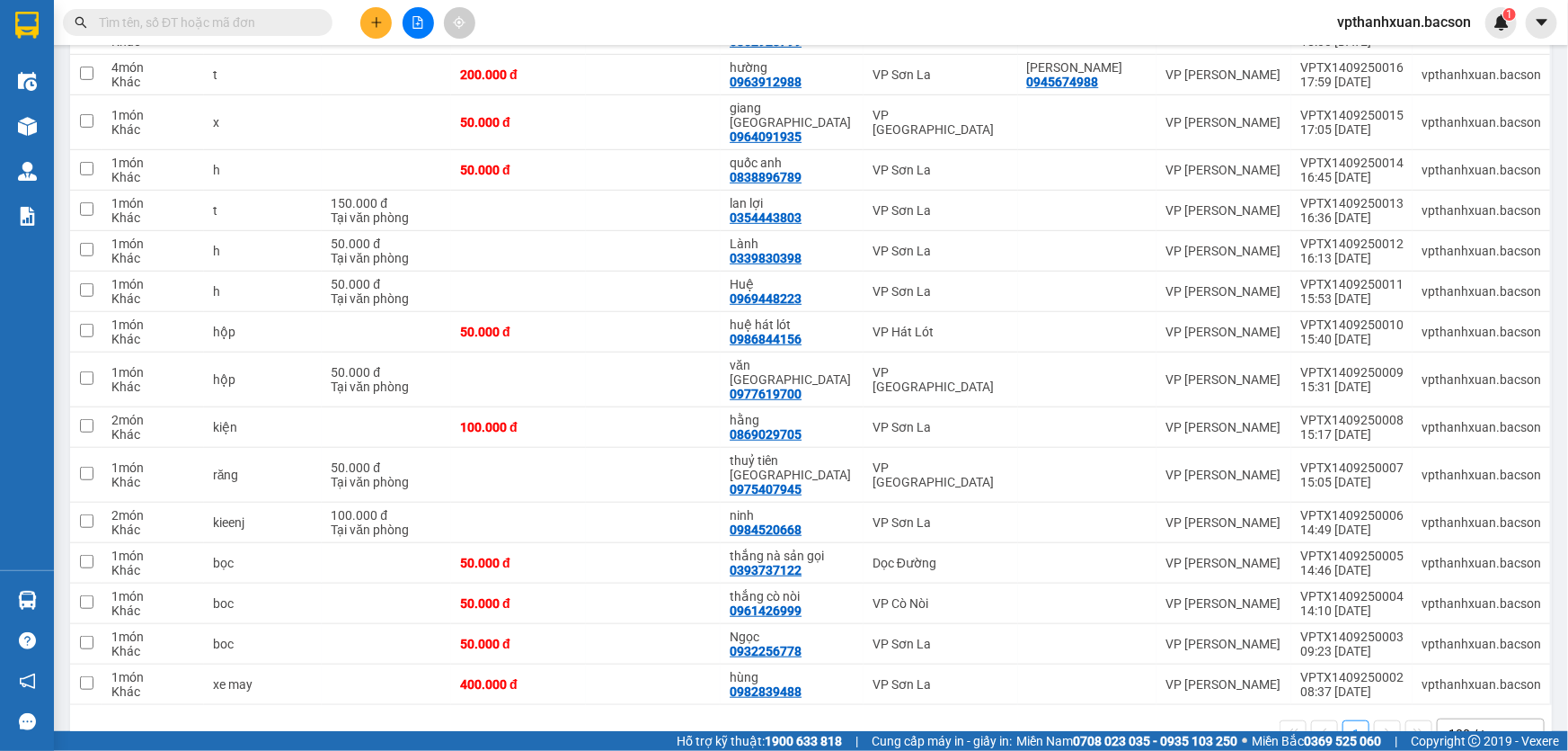
scroll to position [81, 0]
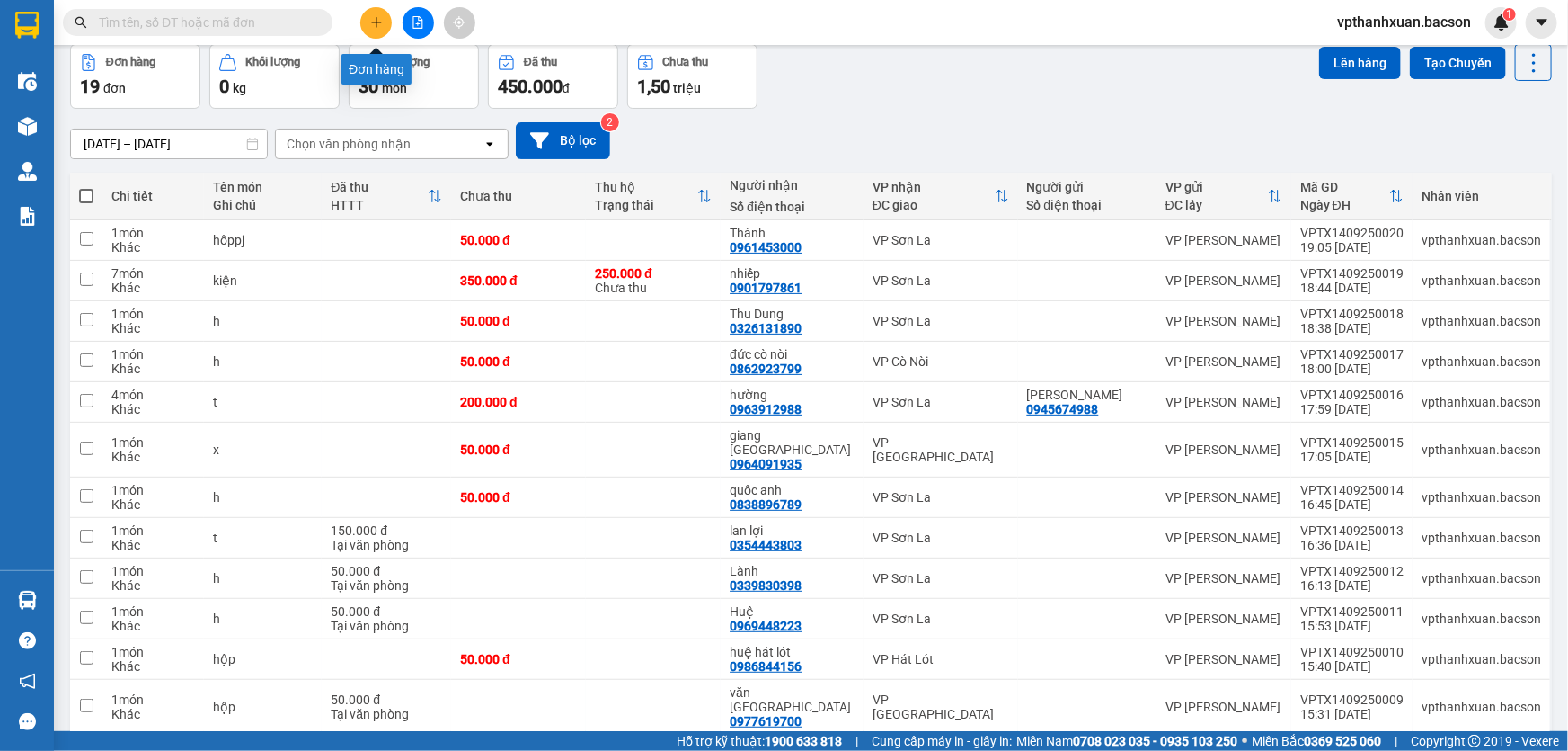
click at [371, 19] on icon "plus" at bounding box center [376, 22] width 12 height 12
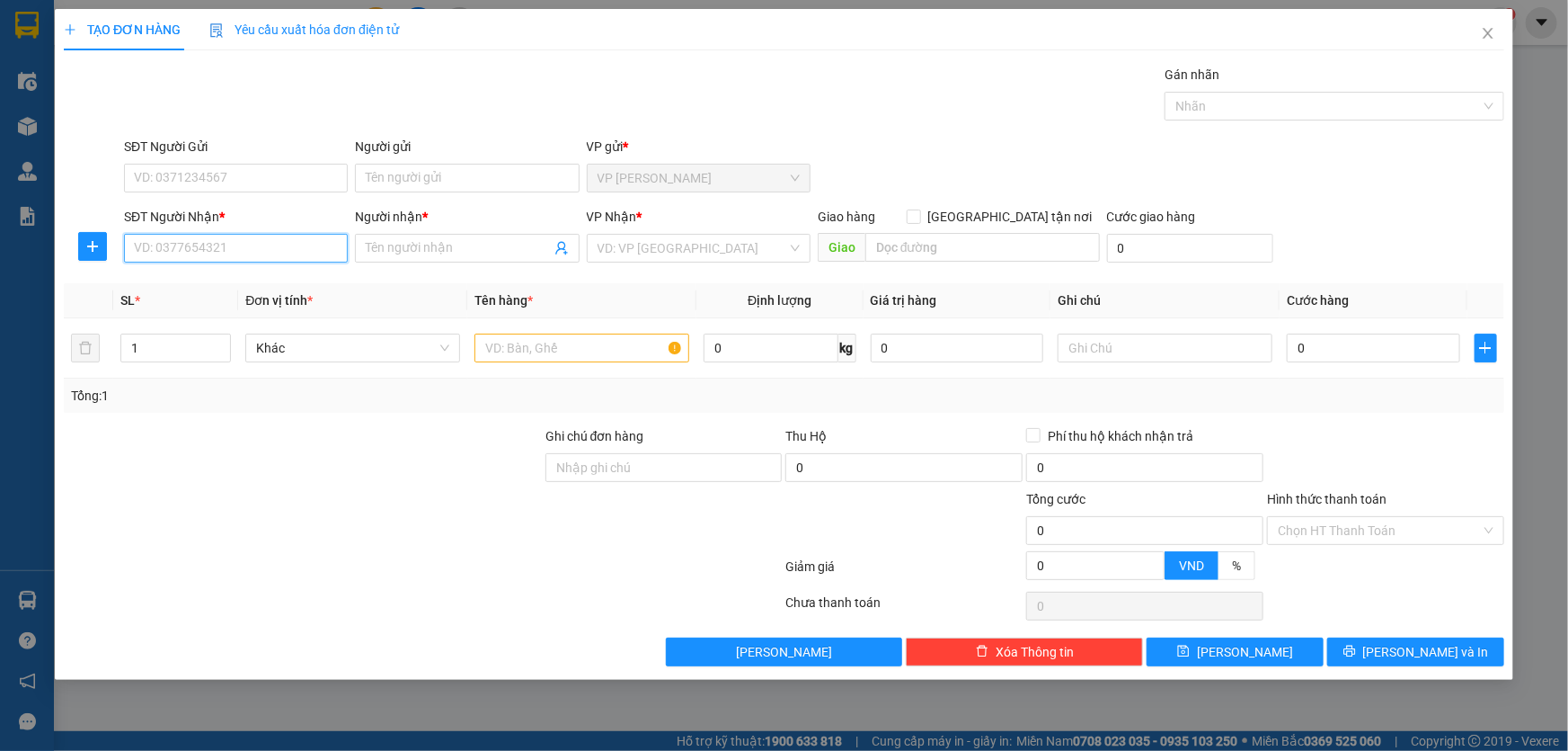
click at [282, 243] on input "SĐT Người Nhận *" at bounding box center [236, 248] width 223 height 29
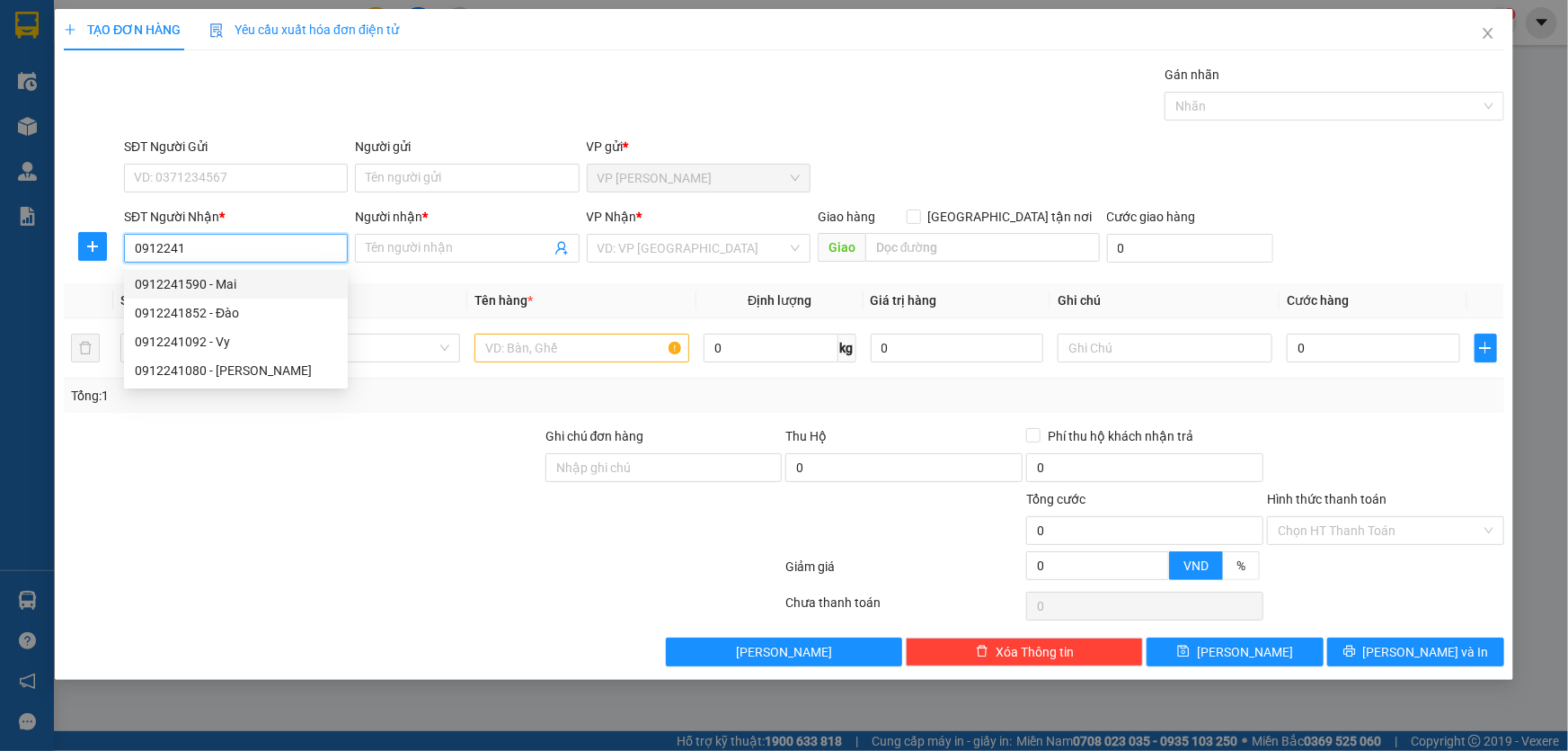
click at [229, 289] on div "0912241590 - Mai" at bounding box center [236, 284] width 202 height 20
type input "0912241590"
type input "Mai"
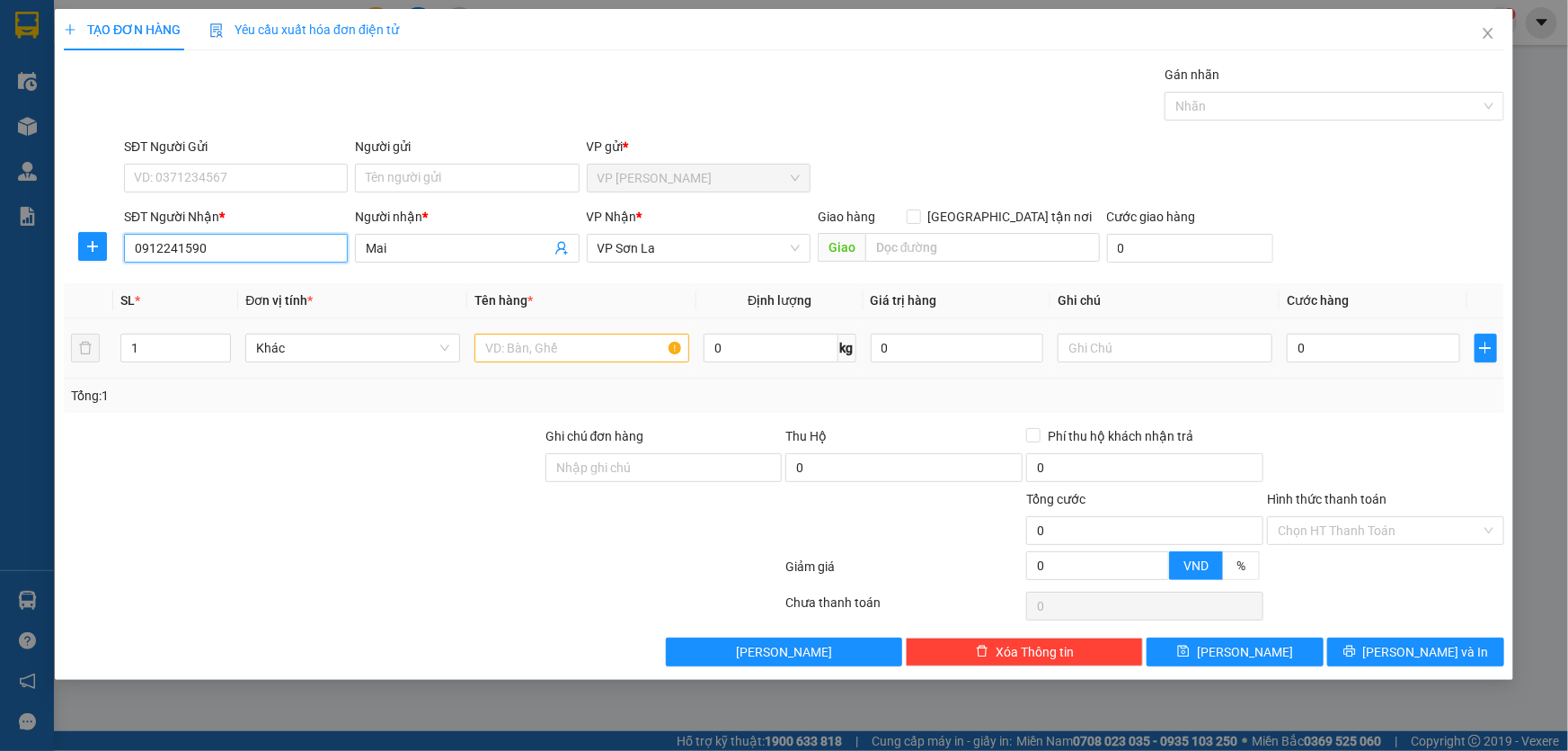
type input "0912241590"
click at [513, 342] on input "text" at bounding box center [582, 348] width 215 height 29
type input "hộp"
click at [1375, 357] on input "0" at bounding box center [1373, 348] width 174 height 29
type input "5"
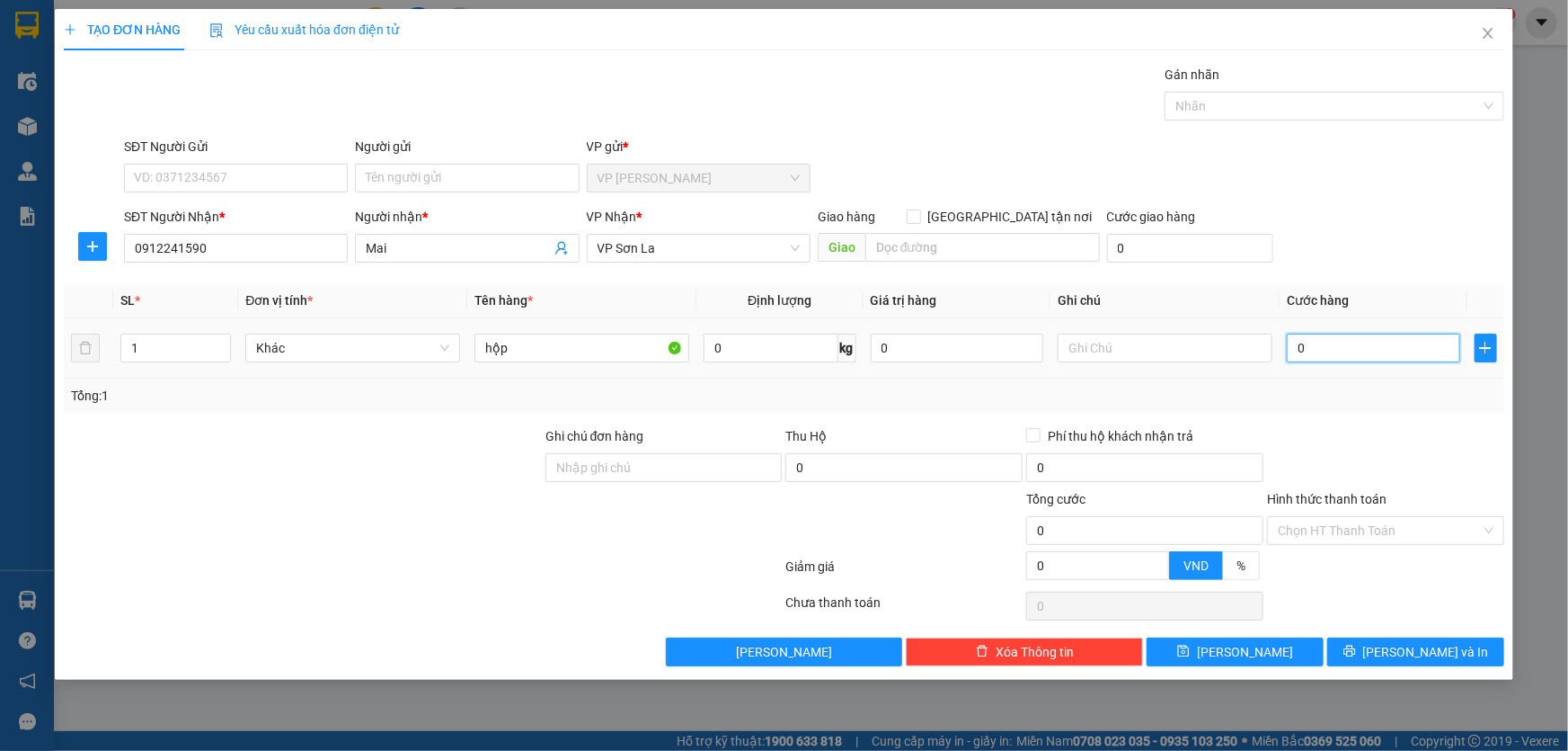
type input "5"
type input "50"
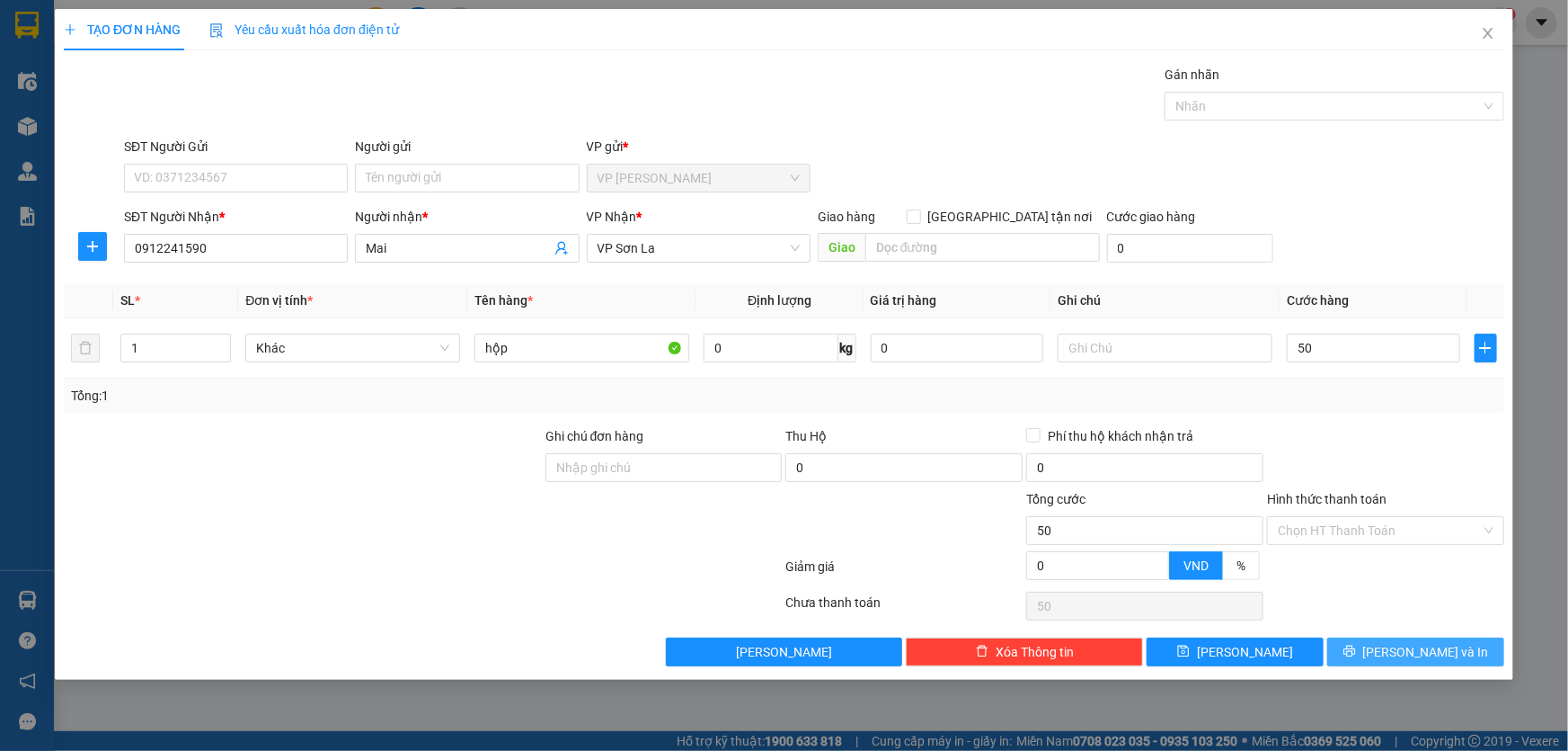
click at [1456, 653] on button "[PERSON_NAME] và In" at bounding box center [1415, 652] width 177 height 29
type input "50.000"
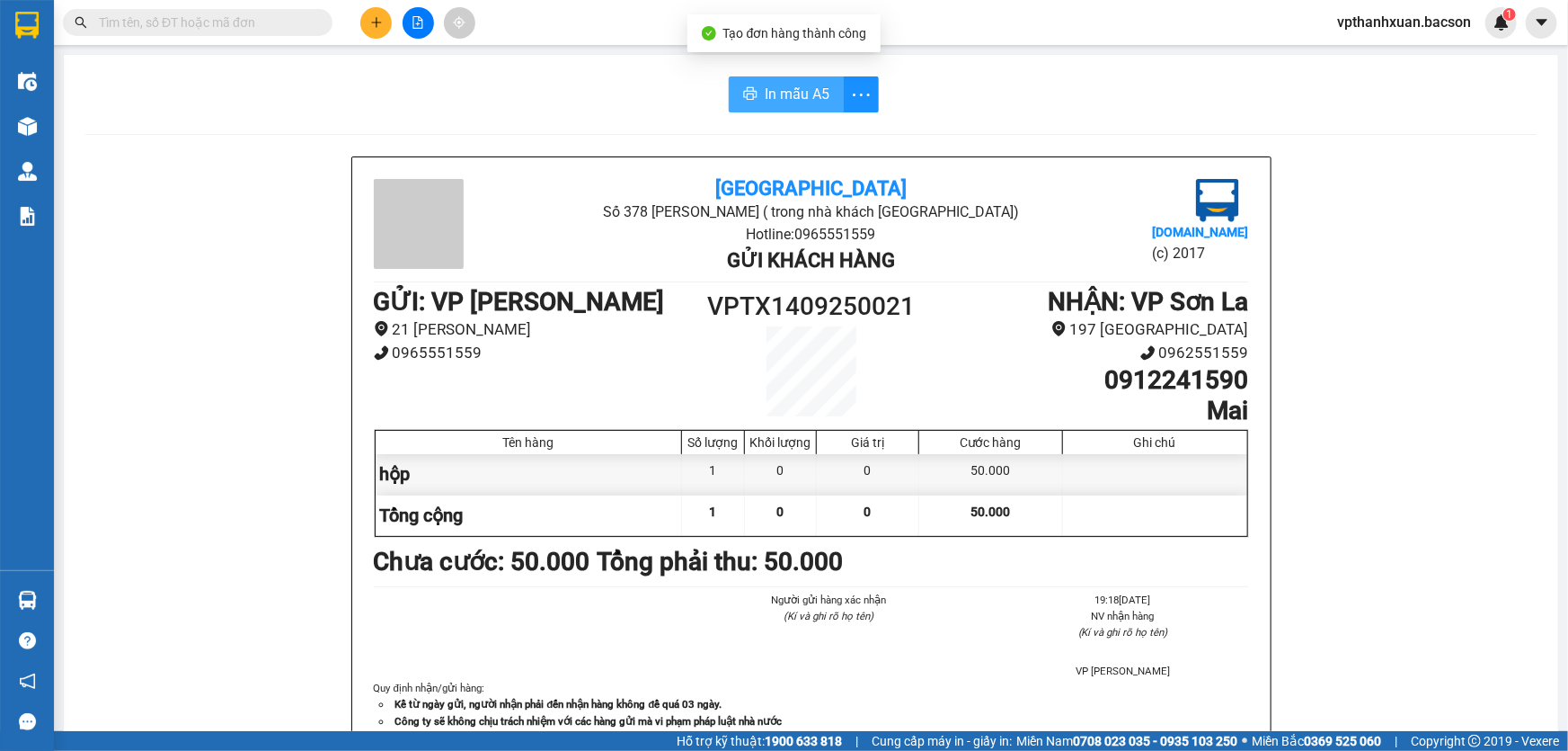
click at [790, 93] on span "In mẫu A5" at bounding box center [797, 95] width 65 height 23
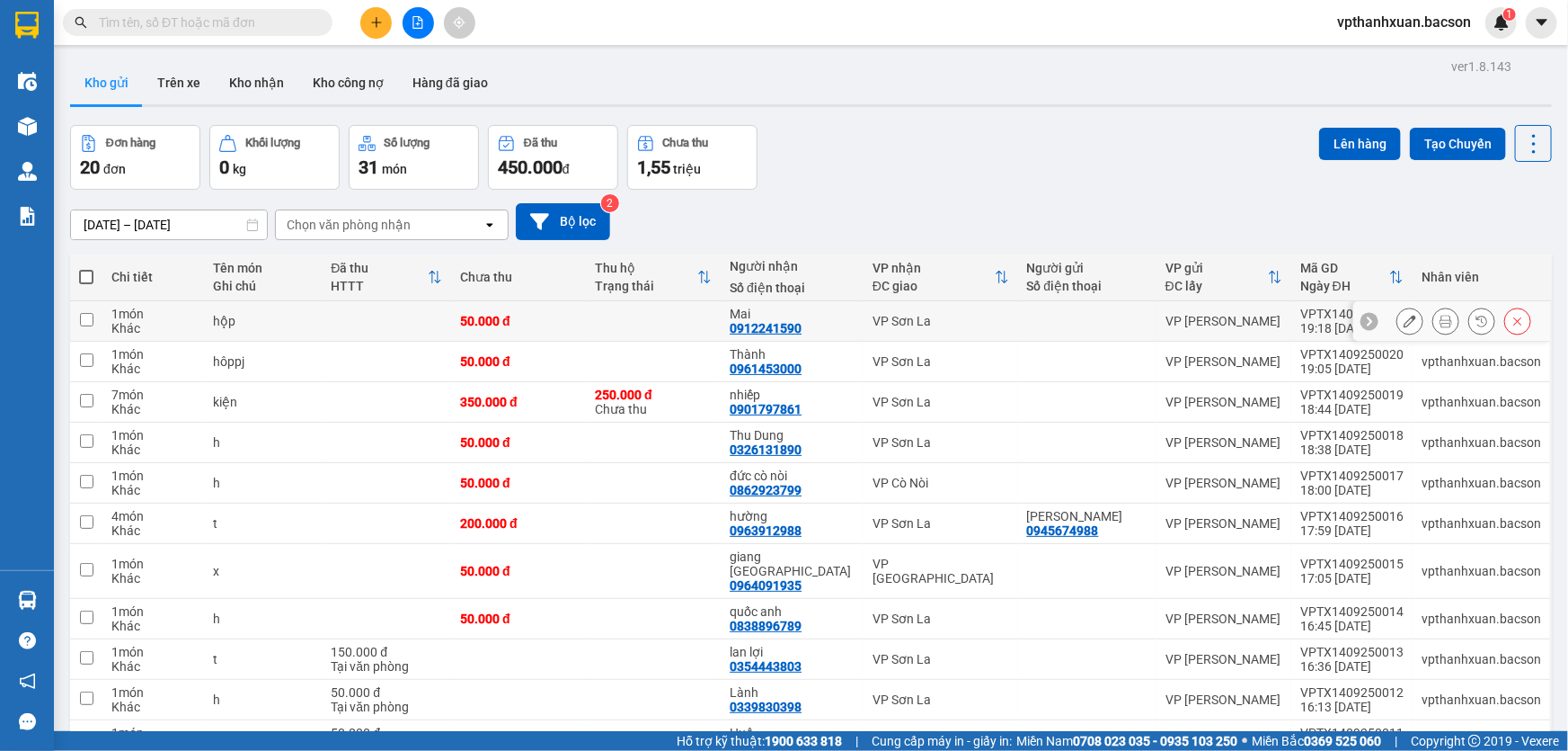
click at [1439, 322] on icon at bounding box center [1445, 320] width 12 height 12
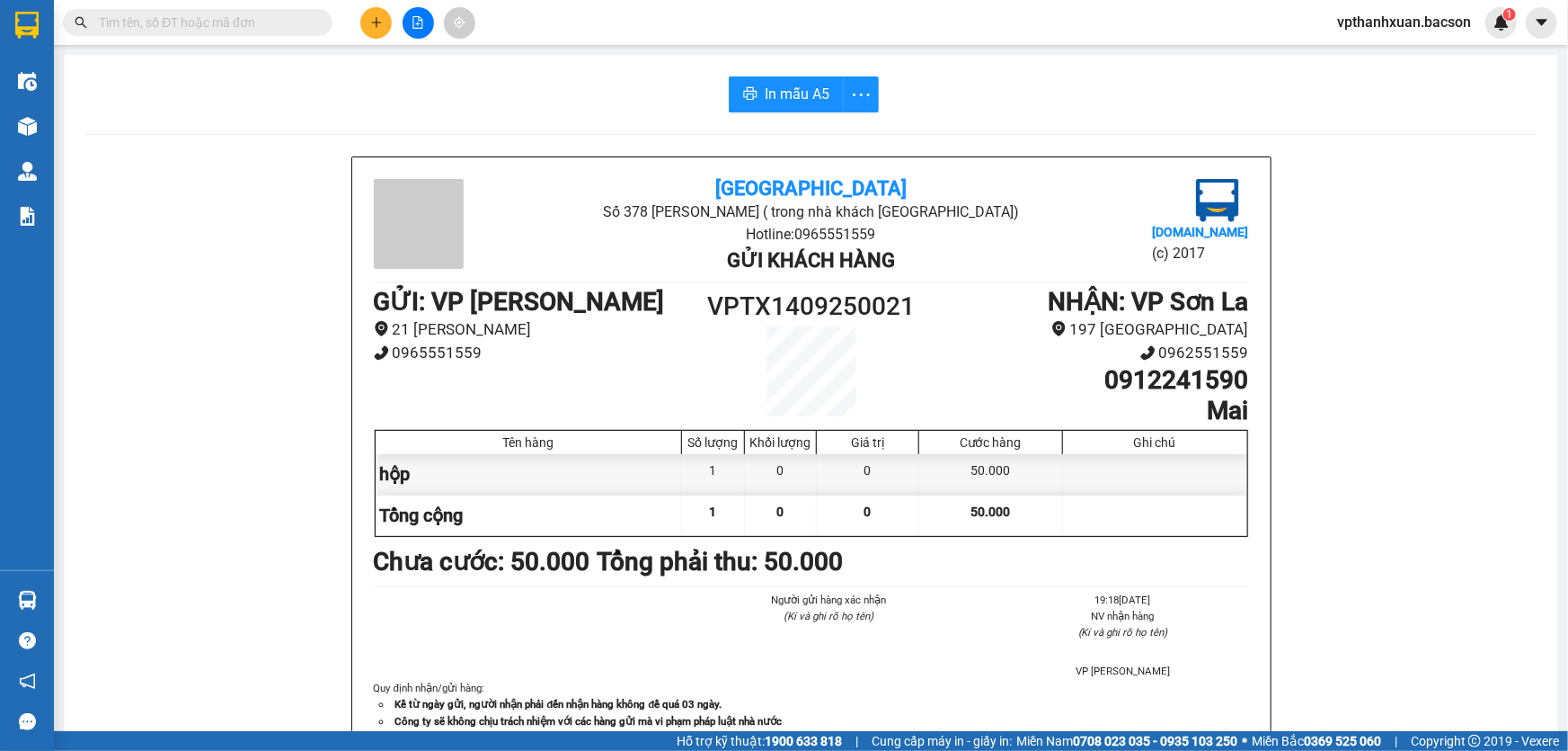
click at [377, 28] on icon "plus" at bounding box center [376, 22] width 12 height 12
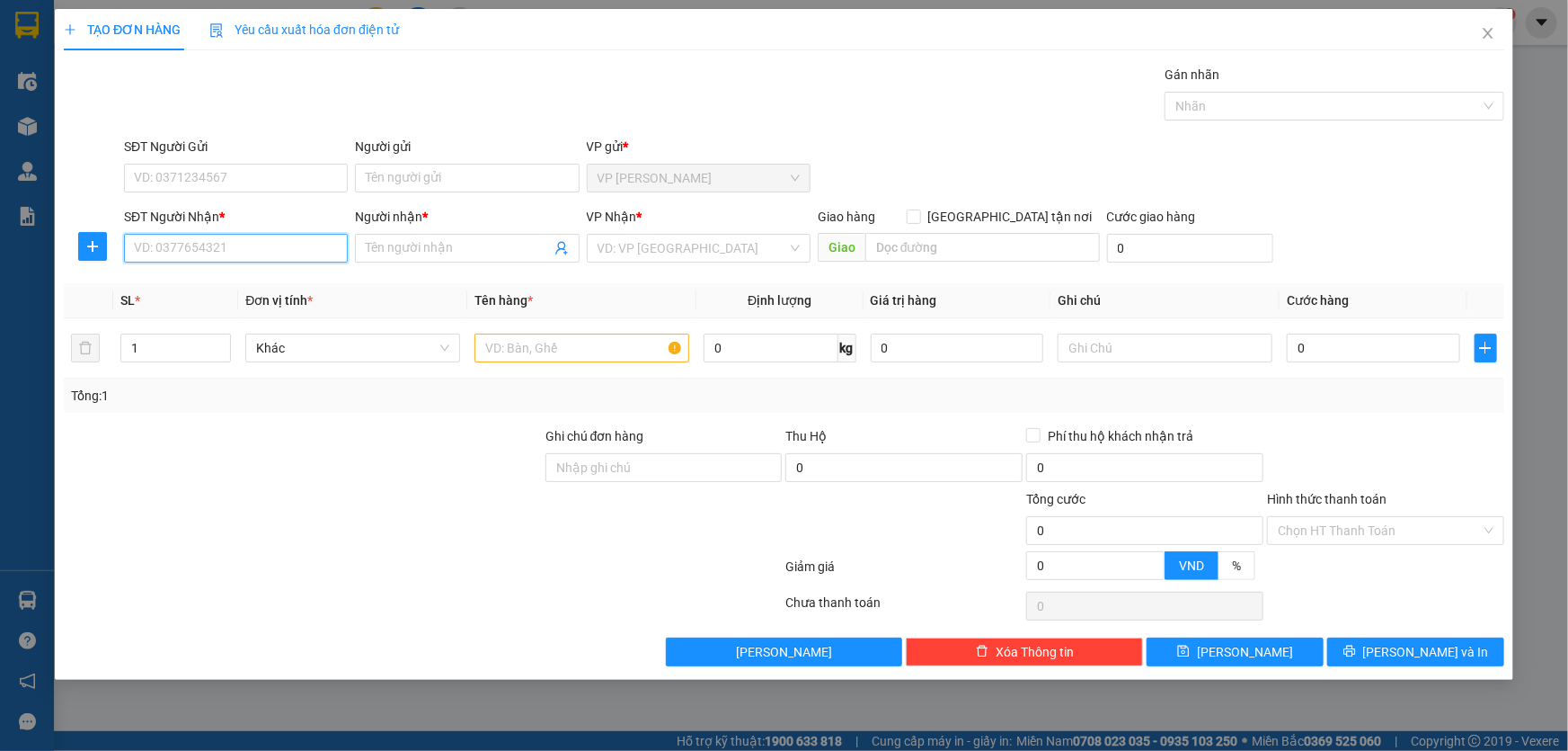
drag, startPoint x: 254, startPoint y: 242, endPoint x: 247, endPoint y: 228, distance: 15.7
click at [253, 243] on input "SĐT Người Nhận *" at bounding box center [236, 248] width 223 height 29
click at [292, 282] on div "0869739321 - Trang cầu kính" at bounding box center [236, 284] width 202 height 20
type input "0869739321"
type input "Trang cầu kính"
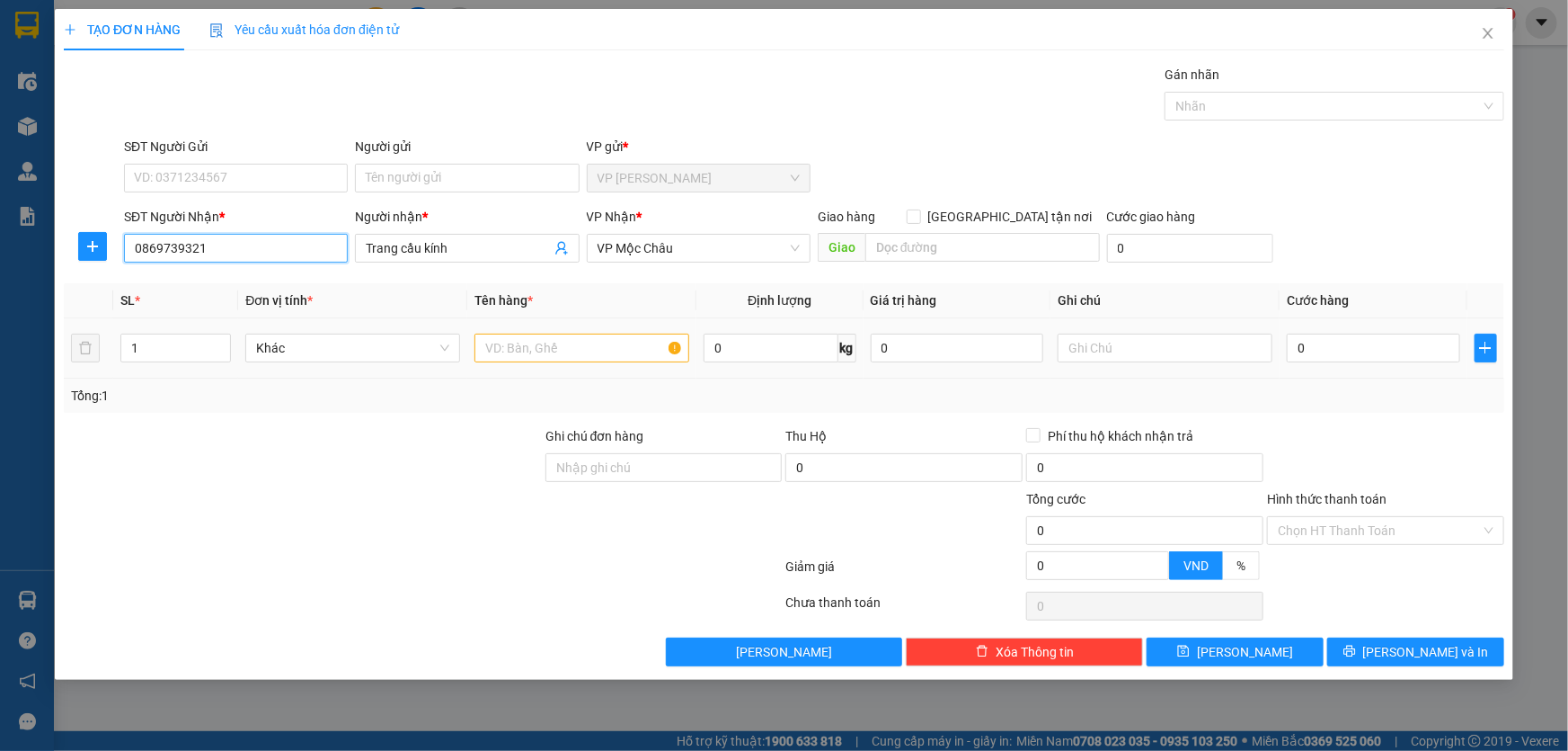
type input "0869739321"
click at [593, 349] on input "text" at bounding box center [582, 348] width 215 height 29
type input "h"
drag, startPoint x: 1369, startPoint y: 351, endPoint x: 1360, endPoint y: 351, distance: 9.0
click at [1367, 350] on input "0" at bounding box center [1373, 348] width 174 height 29
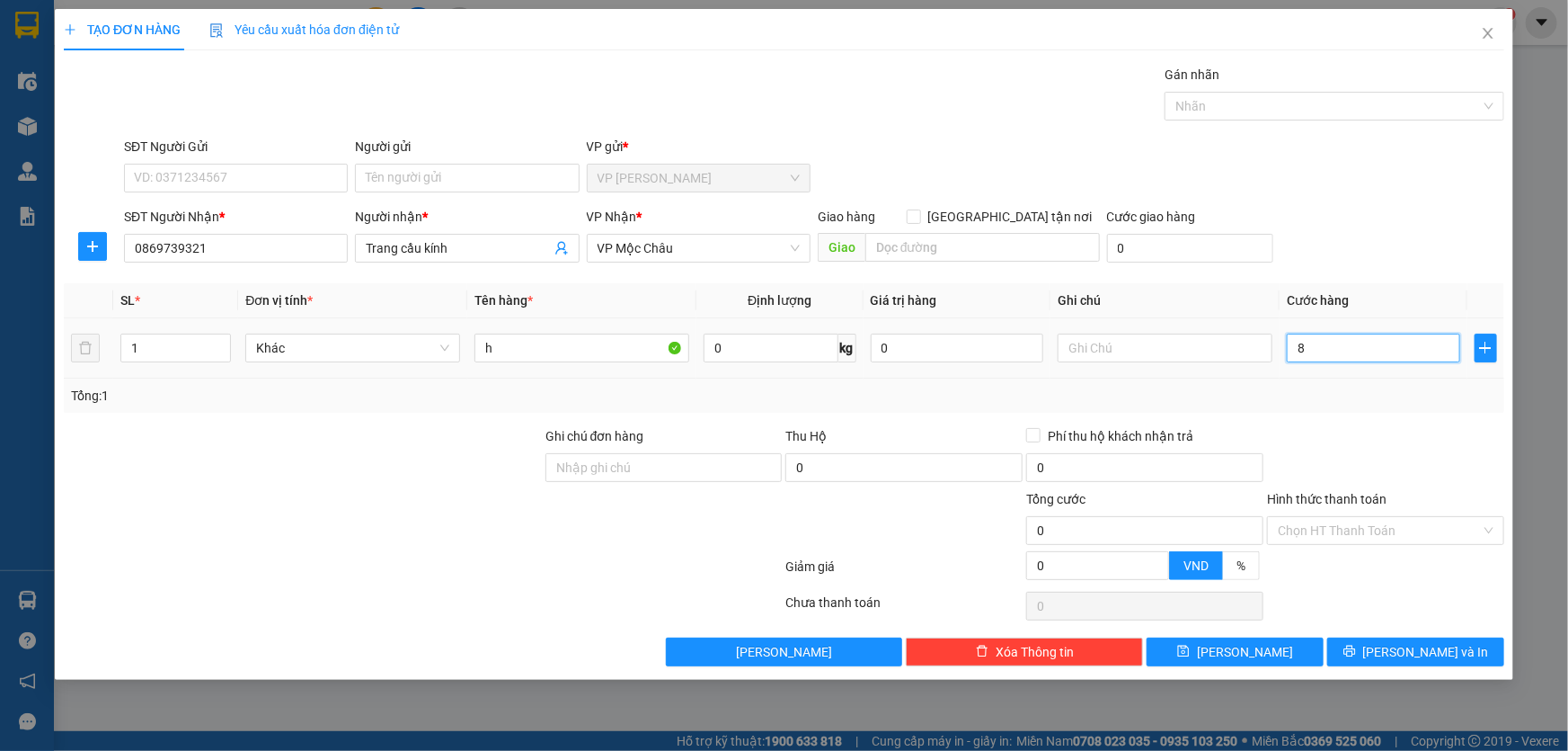
type input "85"
type input "8"
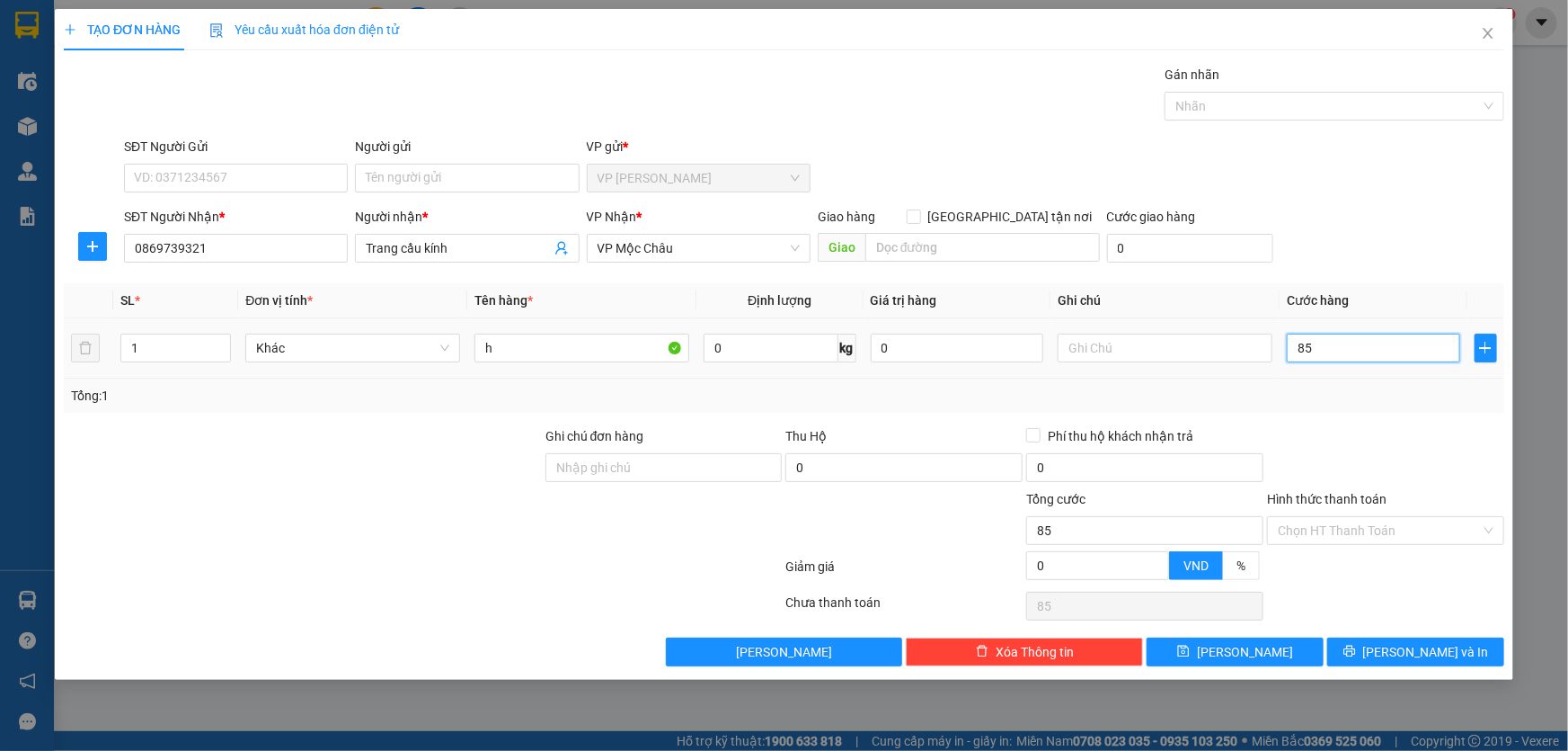
type input "8"
type input "0"
type input "05"
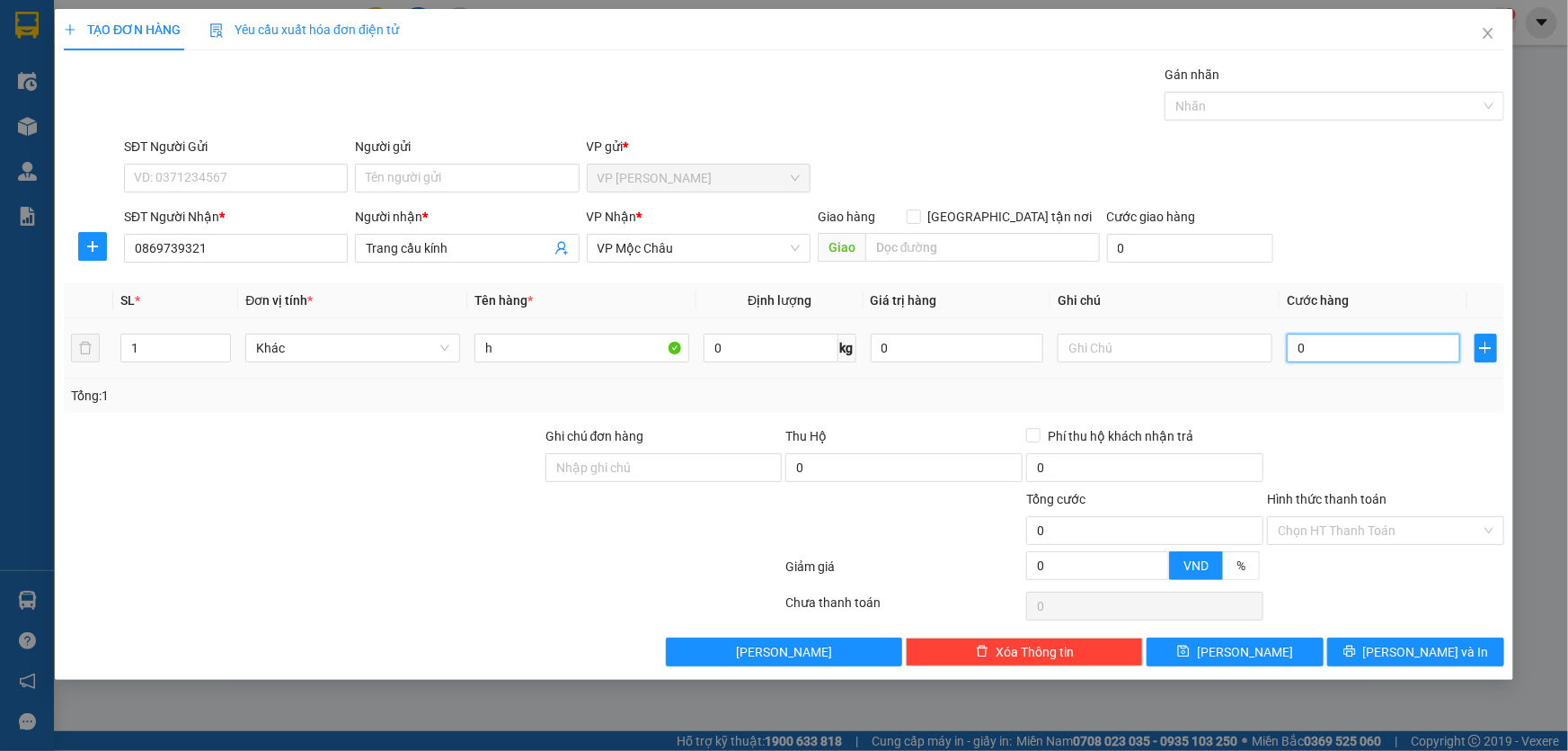
type input "5"
type input "050"
type input "50"
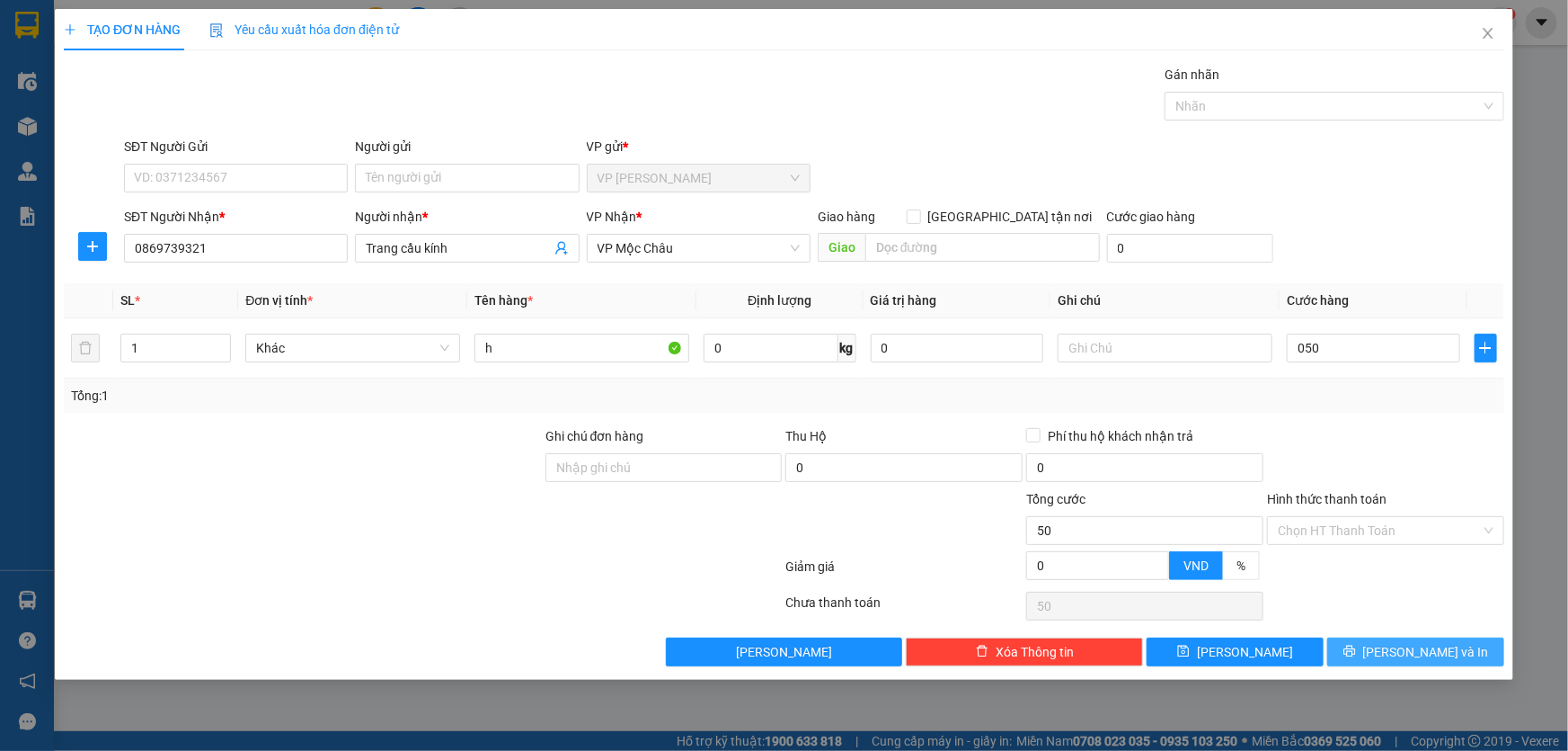
type input "50.000"
click at [1429, 647] on span "[PERSON_NAME] và In" at bounding box center [1426, 652] width 126 height 20
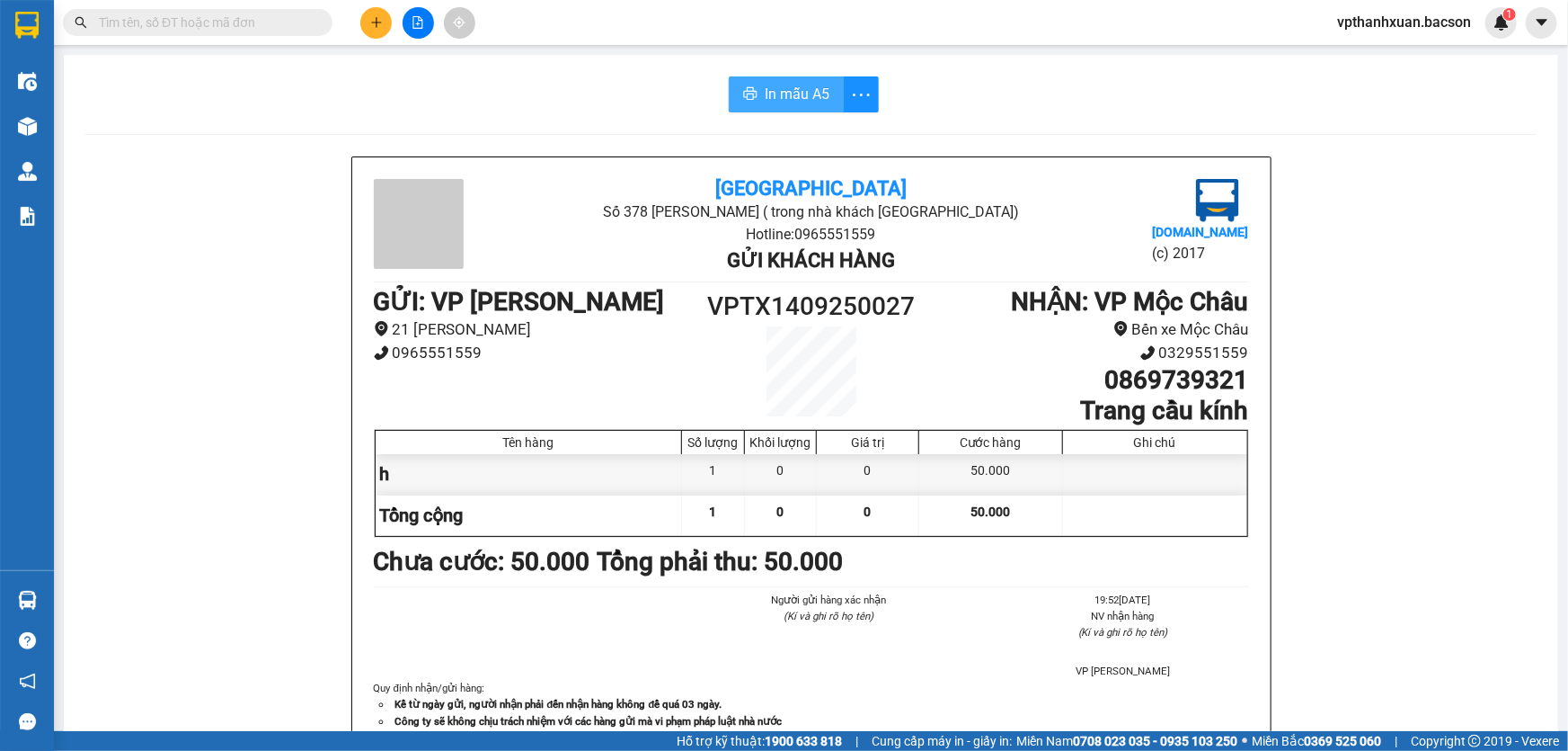
drag, startPoint x: 683, startPoint y: 53, endPoint x: 745, endPoint y: 98, distance: 76.6
click at [715, 75] on main "In mẫu A5 Bắc Sơn Số 378 [PERSON_NAME] ( trong nhà khách [GEOGRAPHIC_DATA]) Hot…" at bounding box center [784, 365] width 1568 height 731
click at [762, 109] on button "In mẫu A5" at bounding box center [786, 95] width 115 height 36
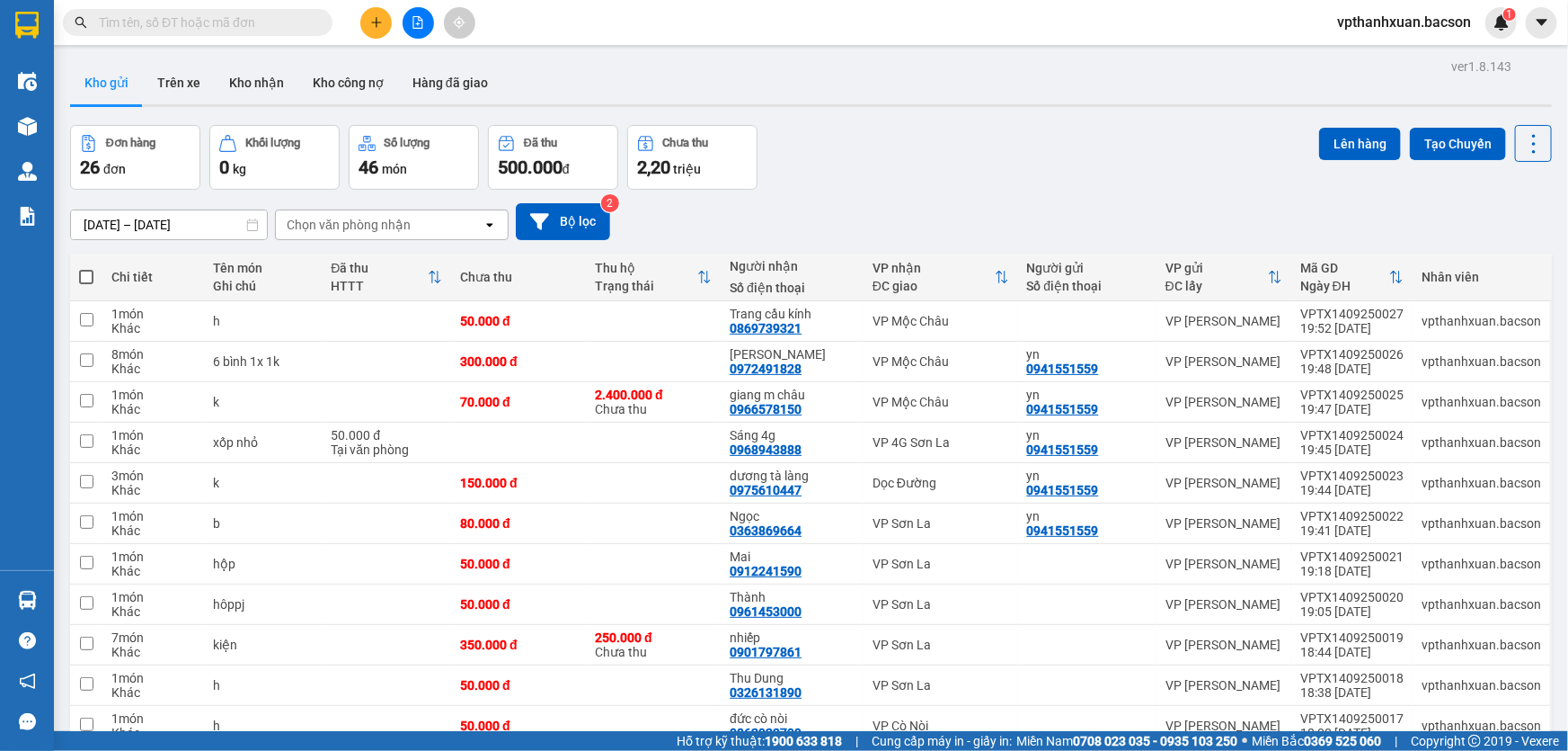
click at [359, 223] on div "Chọn văn phòng nhận" at bounding box center [349, 225] width 124 height 18
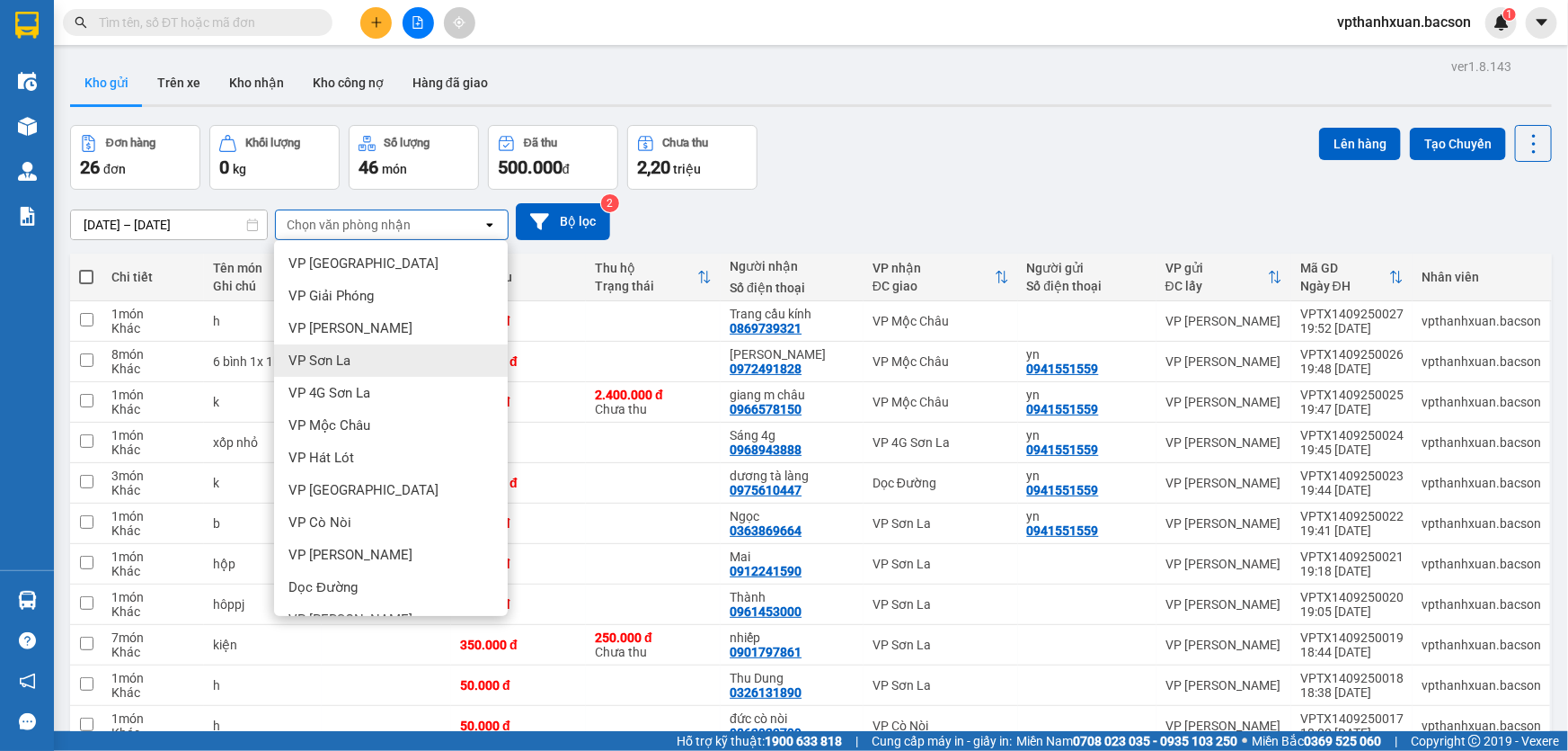
click at [380, 365] on div "VP Sơn La" at bounding box center [391, 360] width 234 height 32
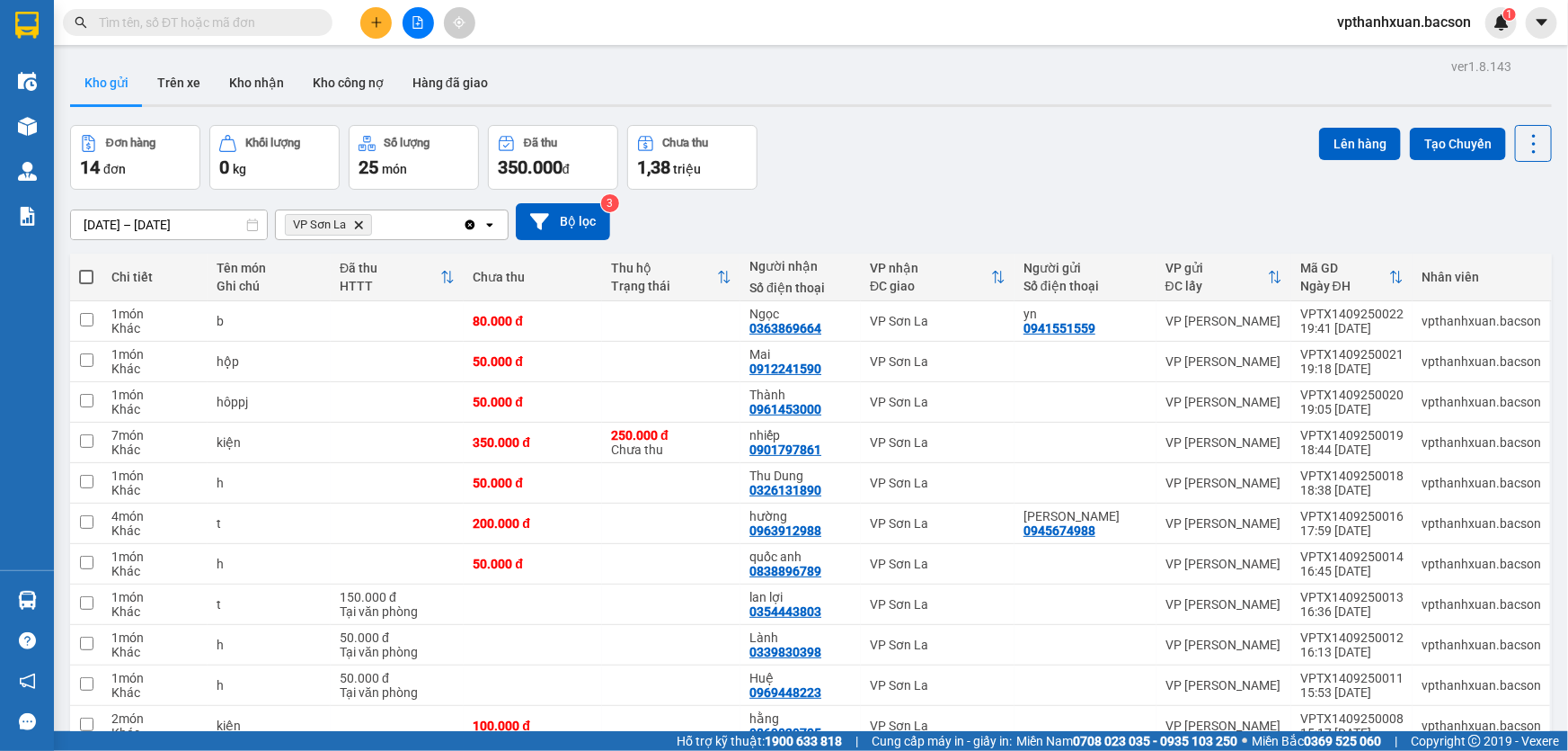
drag, startPoint x: 84, startPoint y: 277, endPoint x: 297, endPoint y: 324, distance: 218.1
click at [90, 272] on span at bounding box center [86, 276] width 14 height 14
click at [86, 268] on input "checkbox" at bounding box center [86, 268] width 0 height 0
checkbox input "true"
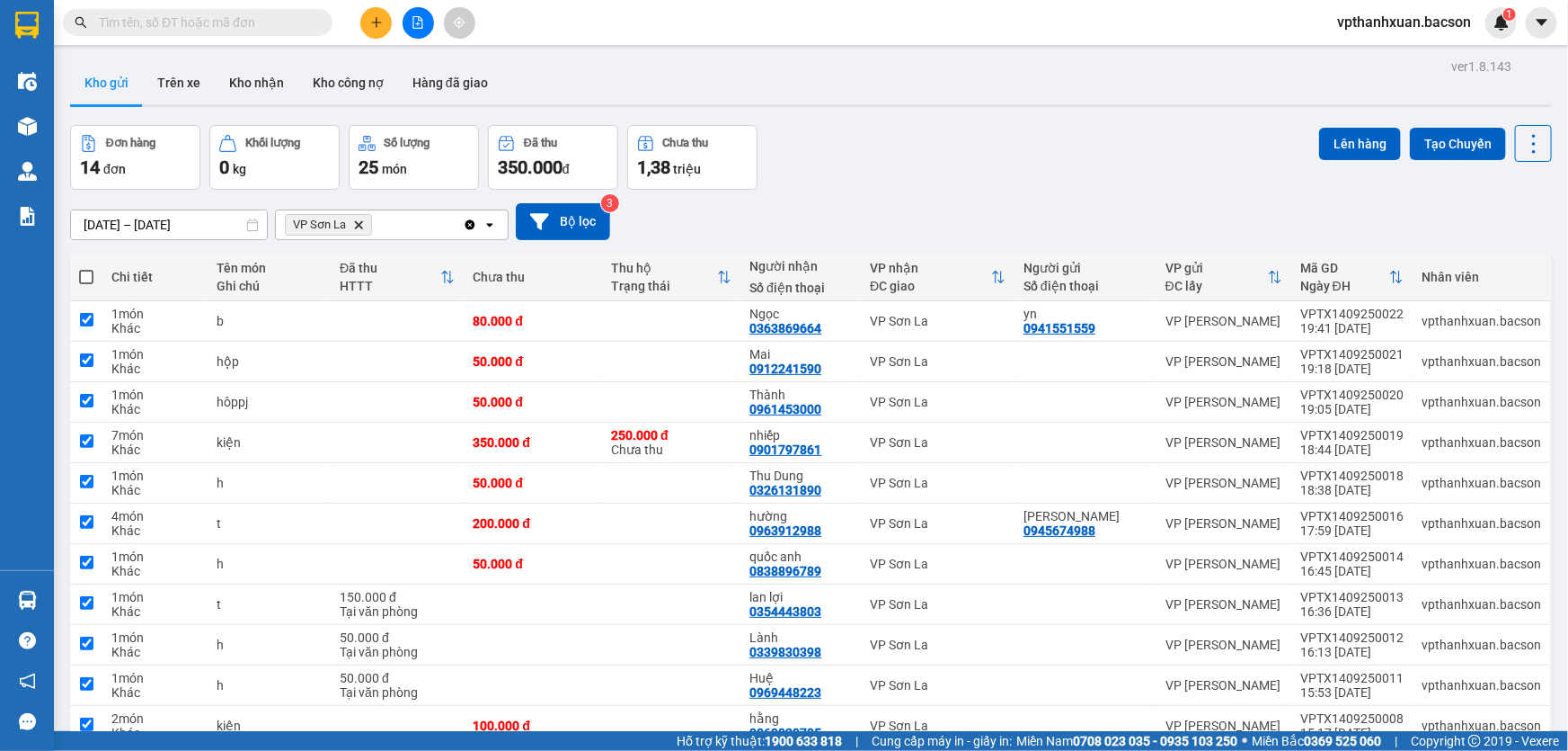
checkbox input "true"
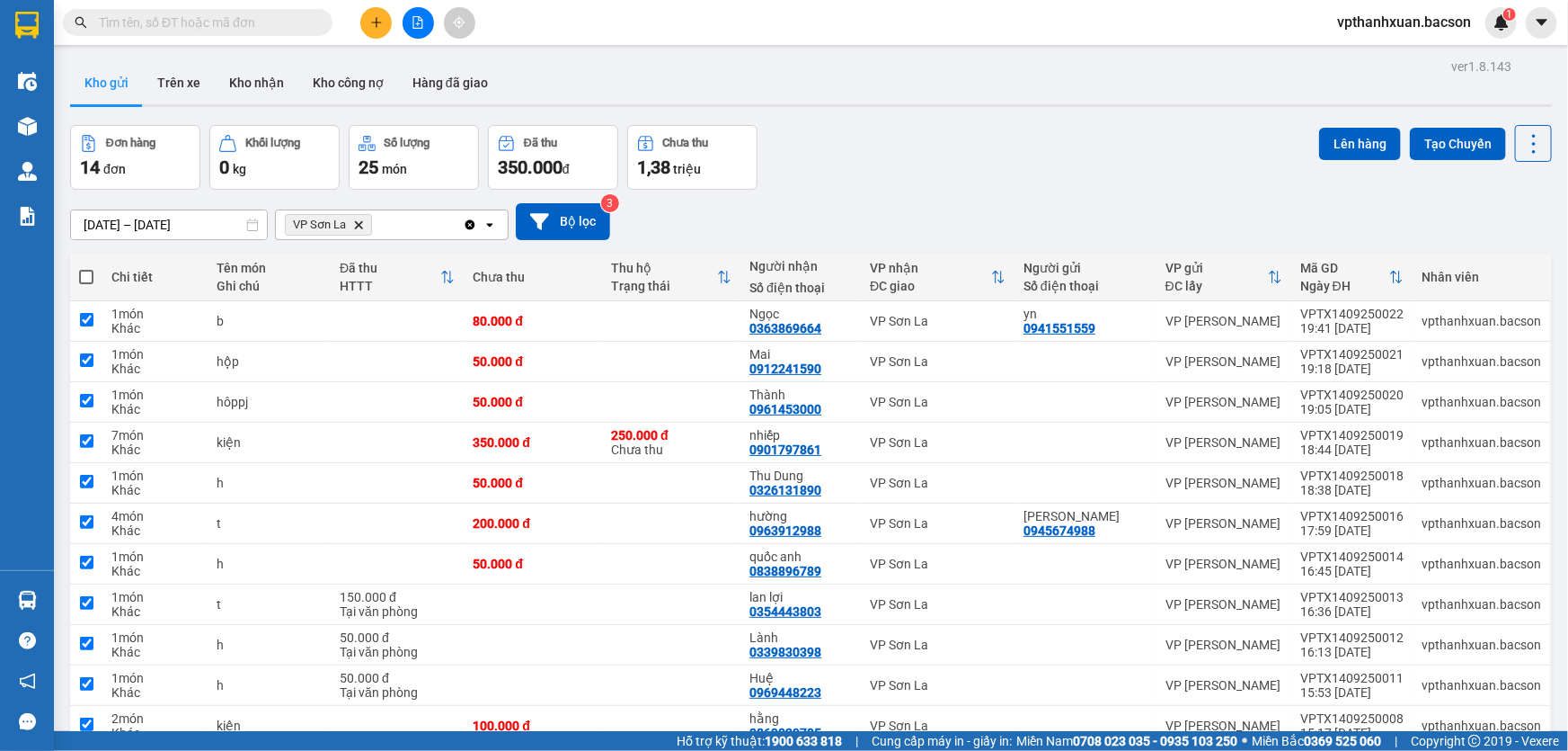
checkbox input "true"
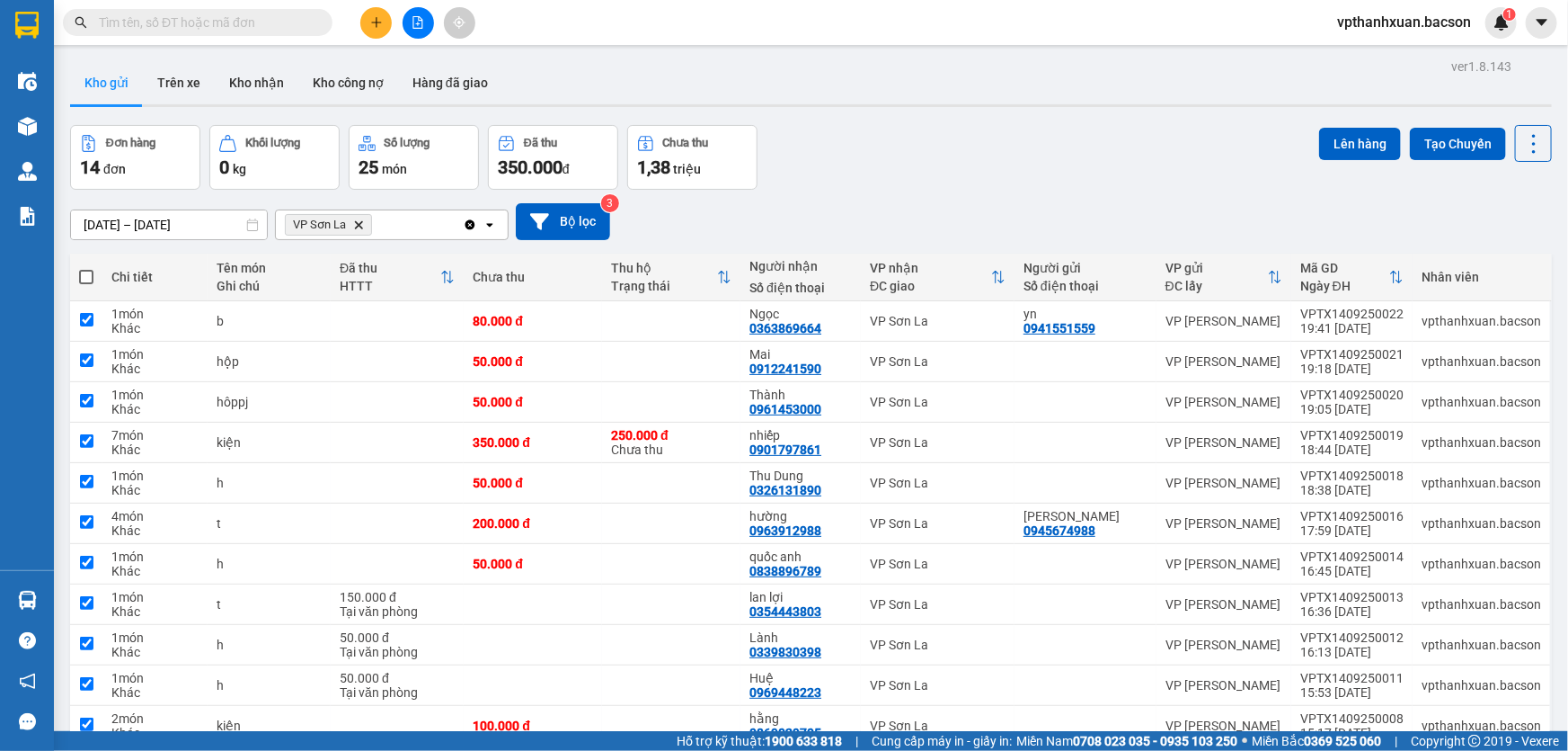
checkbox input "true"
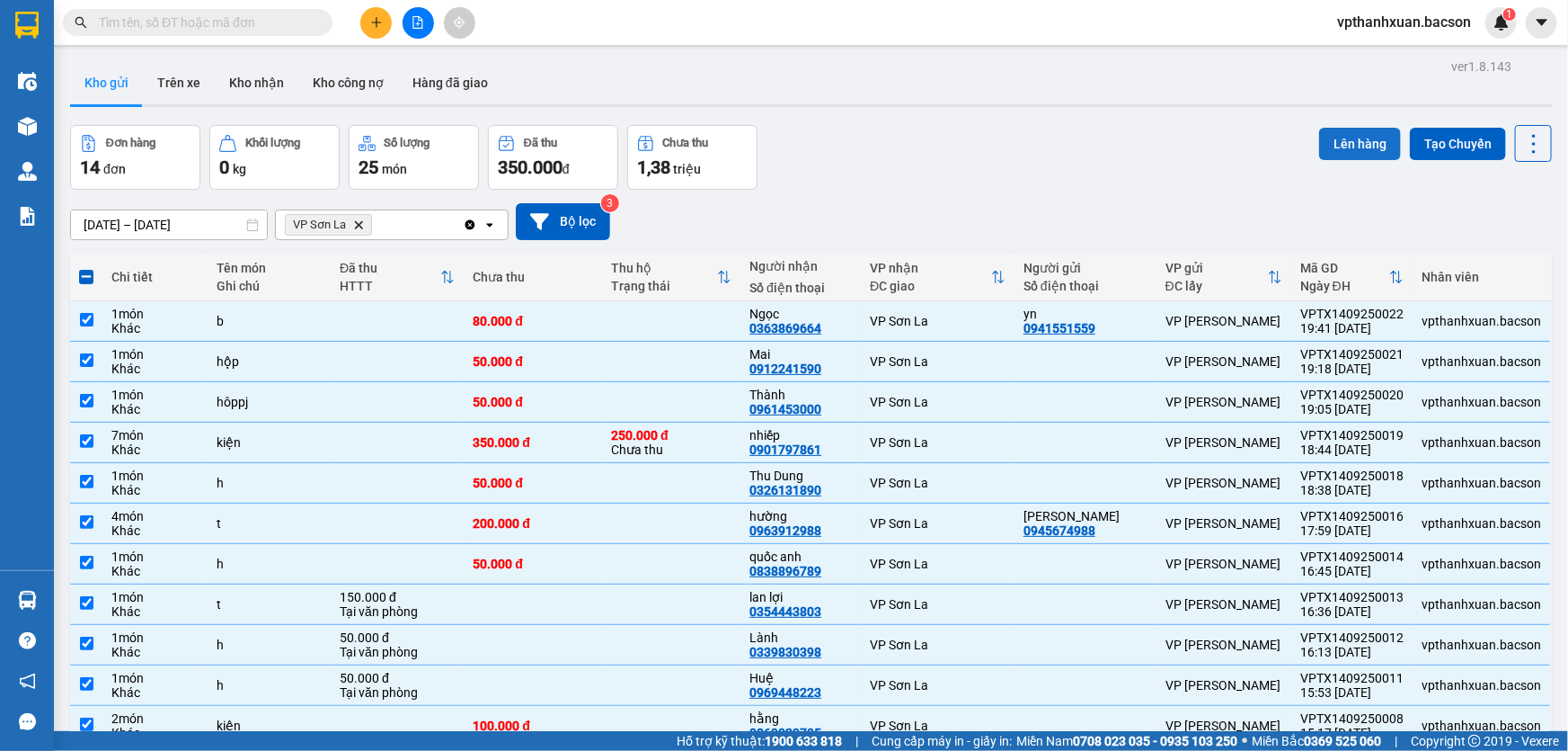
click at [1346, 147] on button "Lên hàng" at bounding box center [1360, 144] width 82 height 32
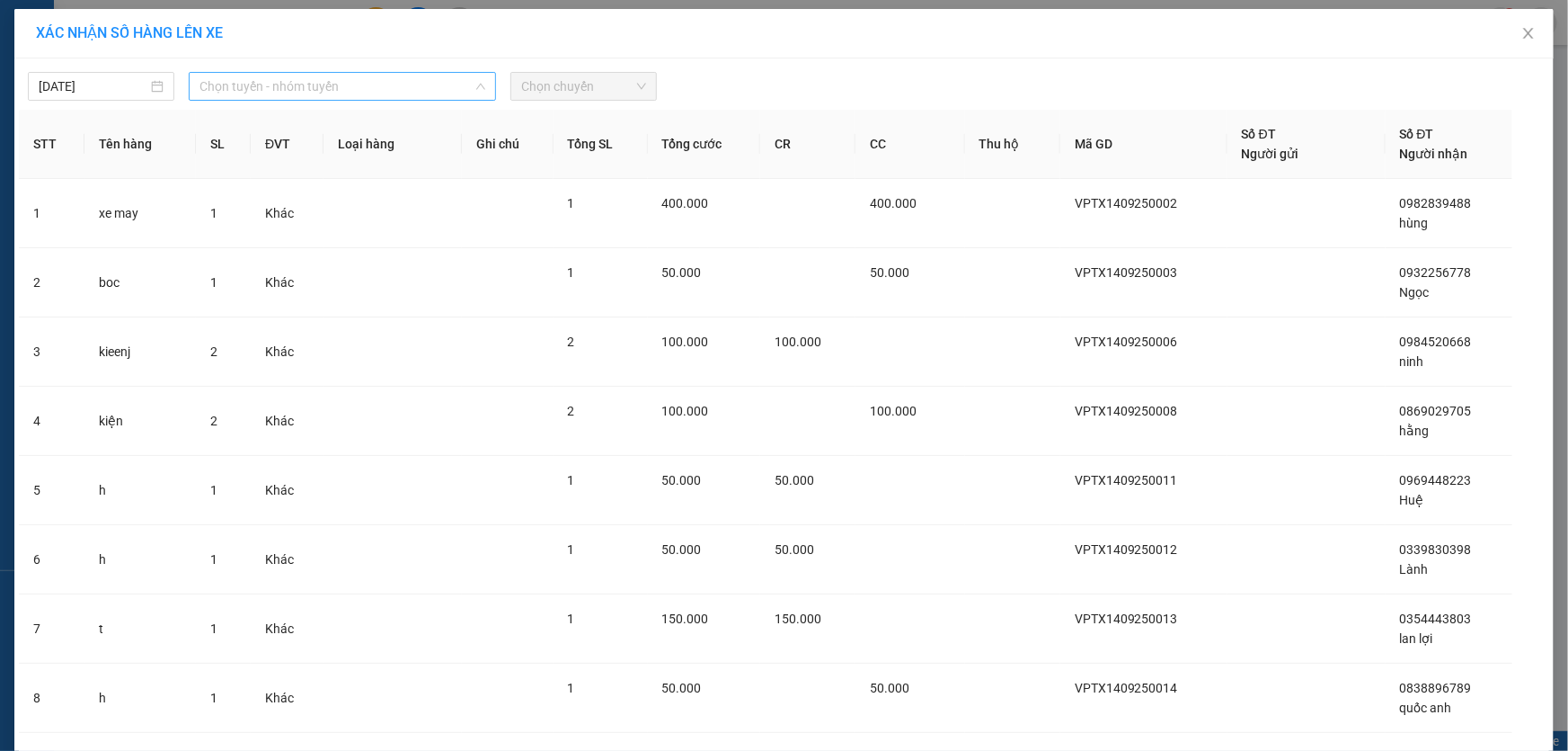
drag, startPoint x: 306, startPoint y: 98, endPoint x: 301, endPoint y: 135, distance: 37.3
click at [307, 98] on span "Chọn tuyến - nhóm tuyến" at bounding box center [342, 86] width 286 height 27
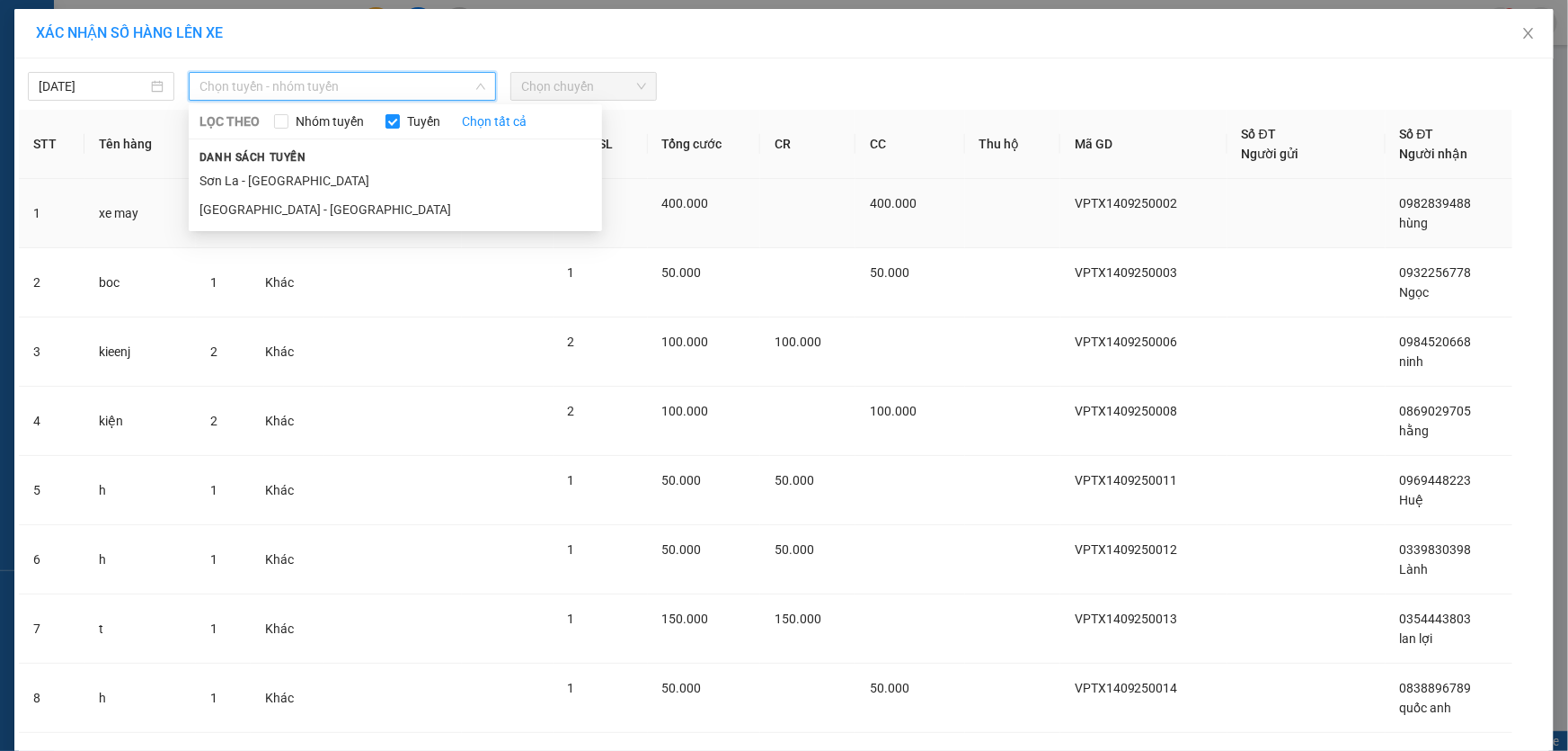
drag, startPoint x: 278, startPoint y: 200, endPoint x: 331, endPoint y: 182, distance: 56.0
click at [286, 195] on li "[GEOGRAPHIC_DATA] - [GEOGRAPHIC_DATA]" at bounding box center [395, 209] width 413 height 29
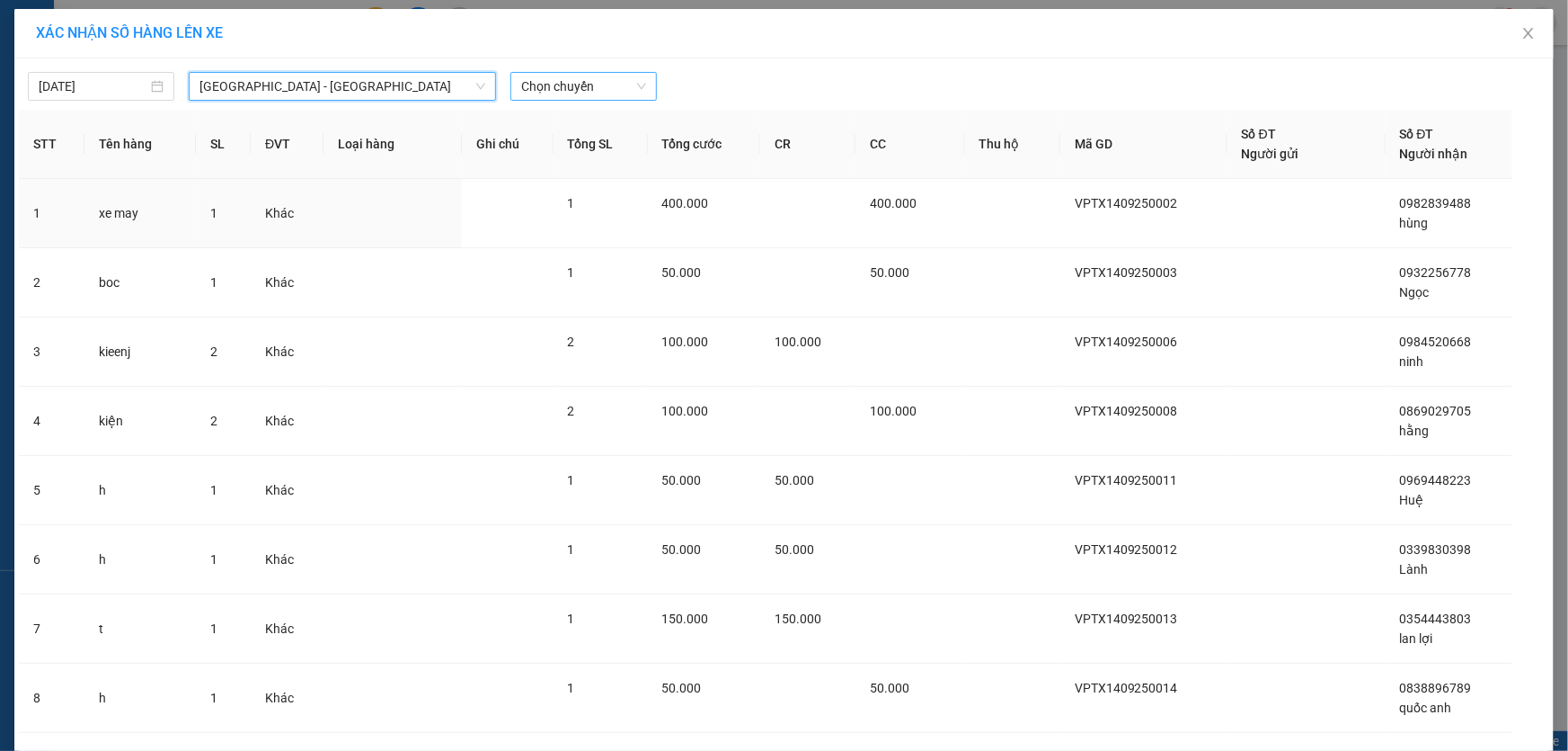
click at [617, 92] on span "Chọn chuyến" at bounding box center [583, 86] width 125 height 27
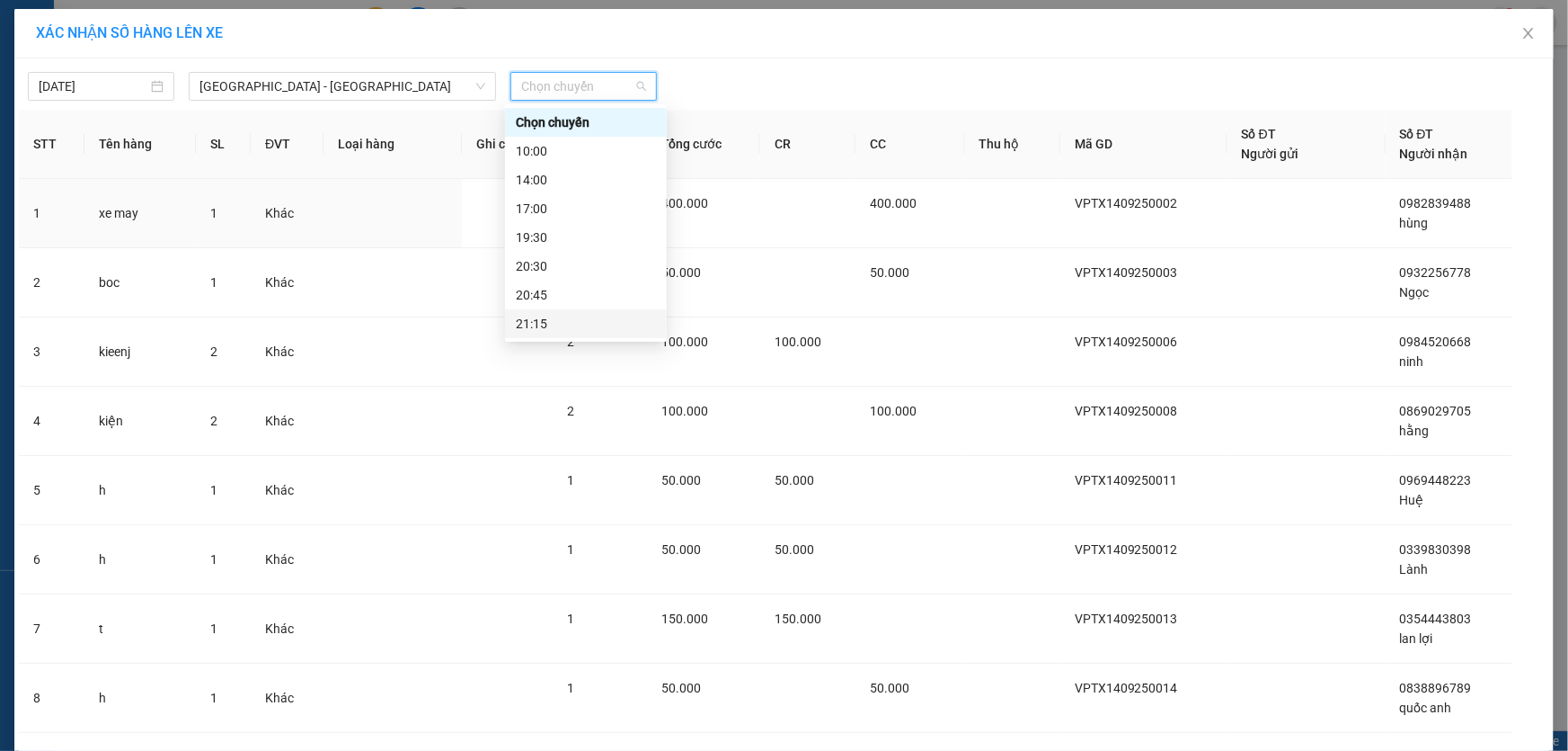
scroll to position [56, 0]
click at [575, 324] on div "23:00" at bounding box center [585, 324] width 140 height 20
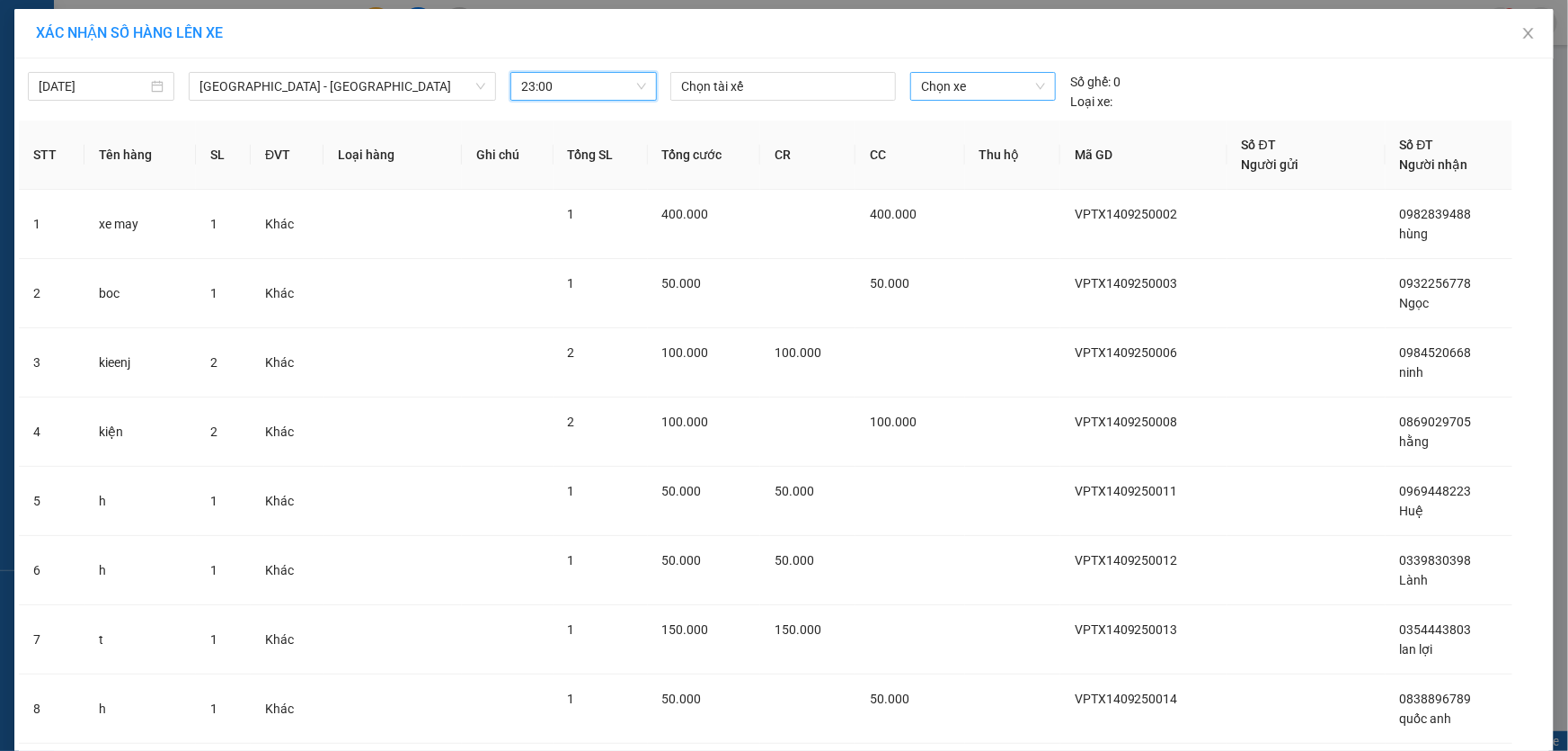
click at [989, 80] on span "Chọn xe" at bounding box center [983, 86] width 124 height 27
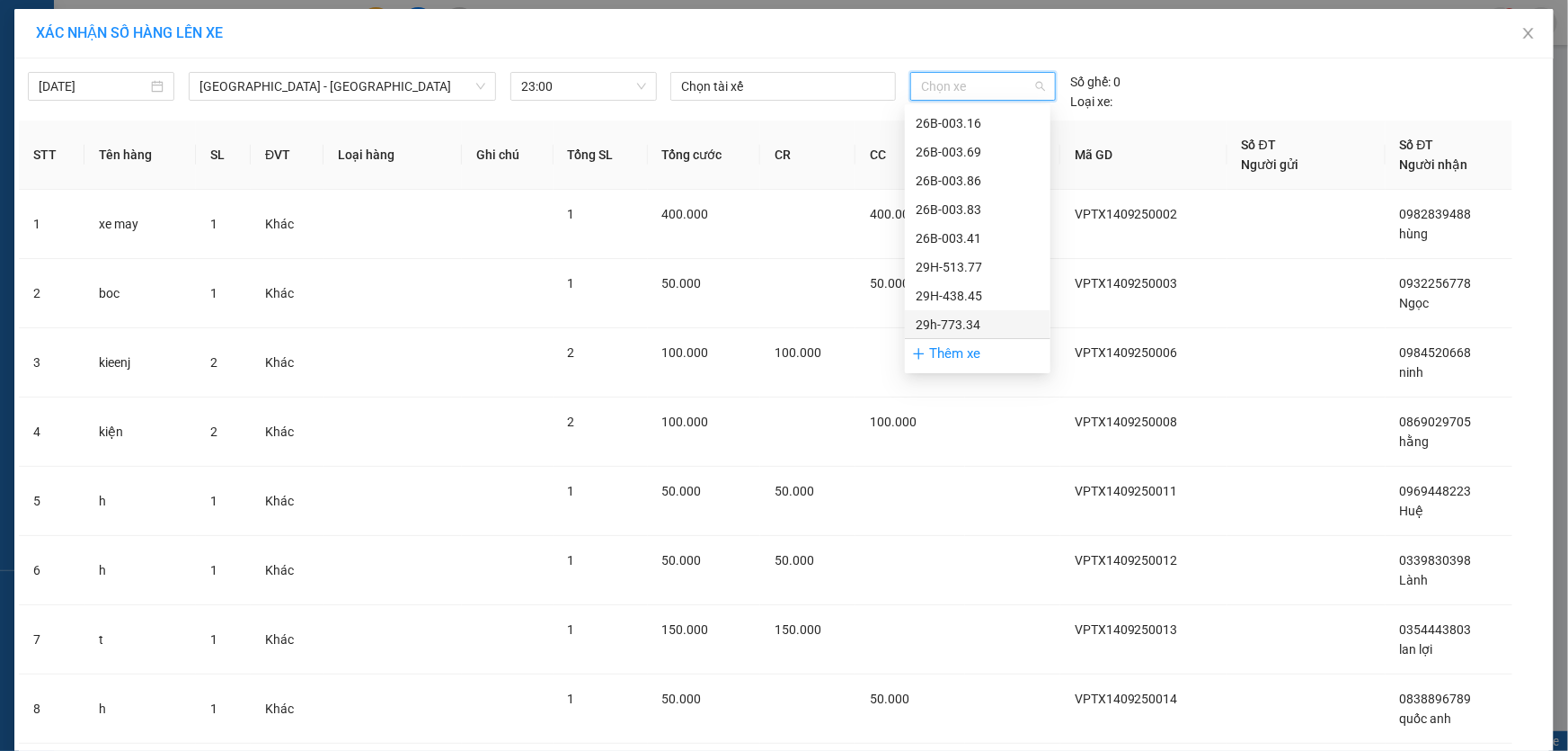
click at [968, 324] on div "29h-773.34" at bounding box center [978, 324] width 124 height 20
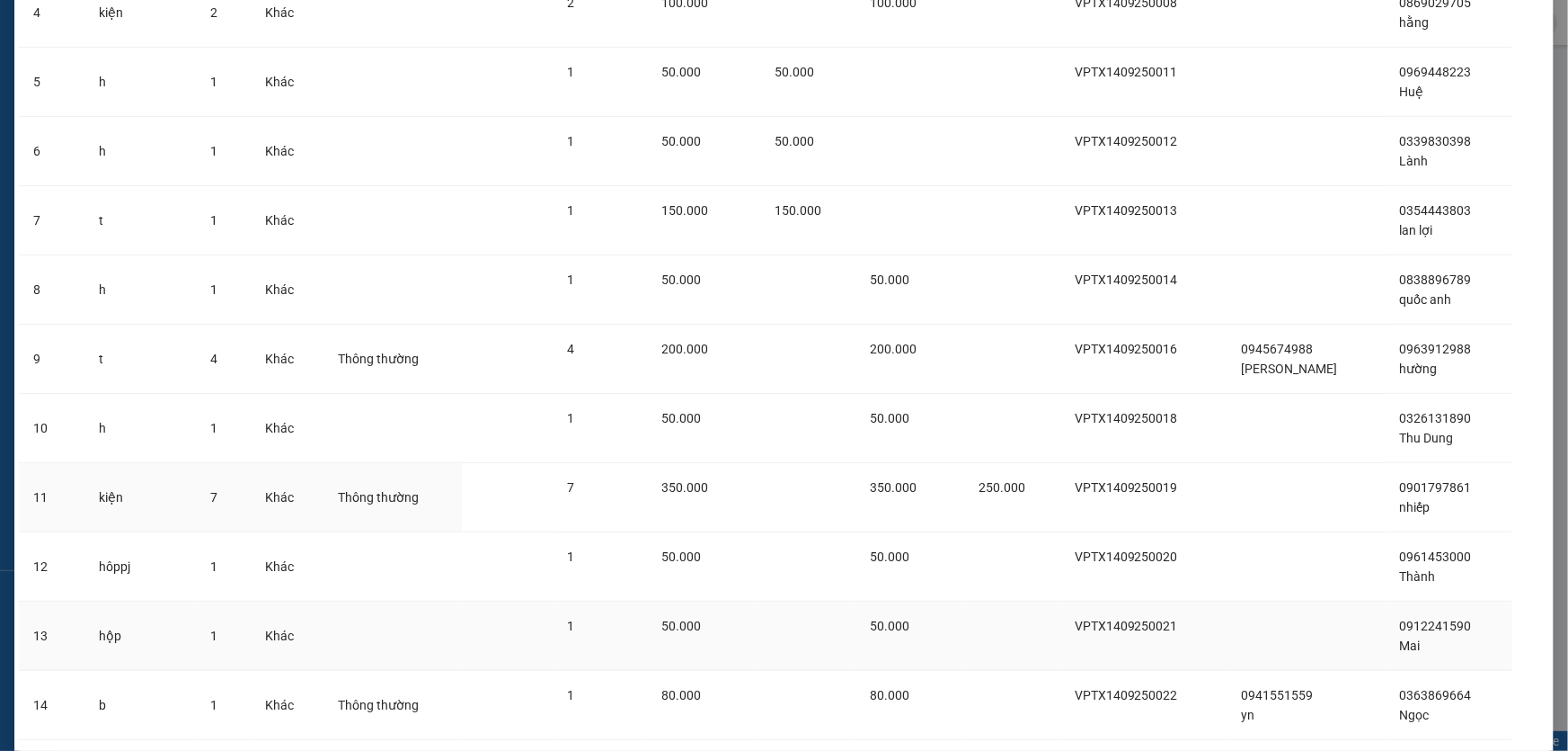
scroll to position [526, 0]
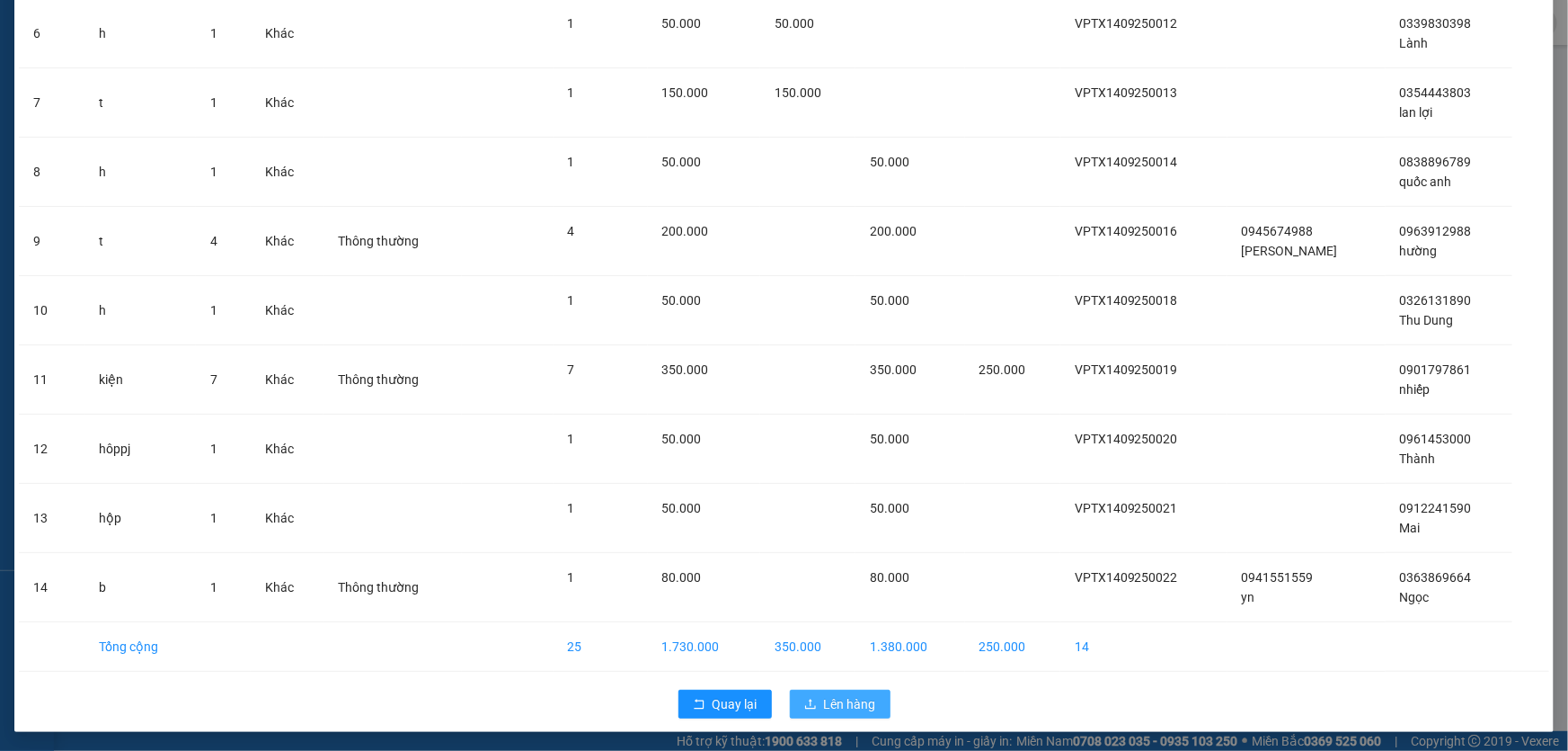
click at [842, 699] on span "Lên hàng" at bounding box center [850, 703] width 53 height 20
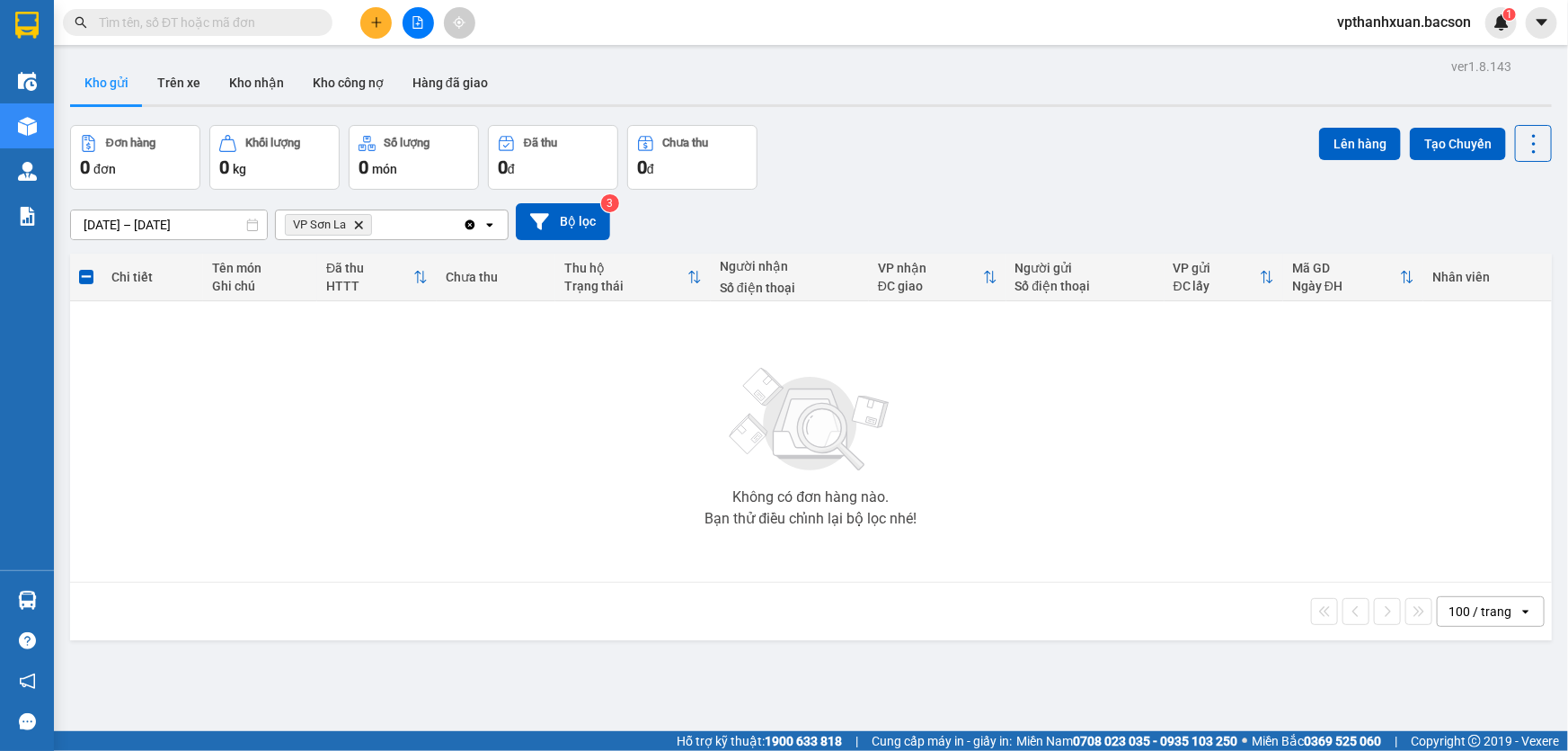
click at [349, 228] on span "VP Sơn La Delete" at bounding box center [328, 225] width 87 height 22
click at [359, 224] on icon "VP Sơn La, close by backspace" at bounding box center [359, 225] width 8 height 8
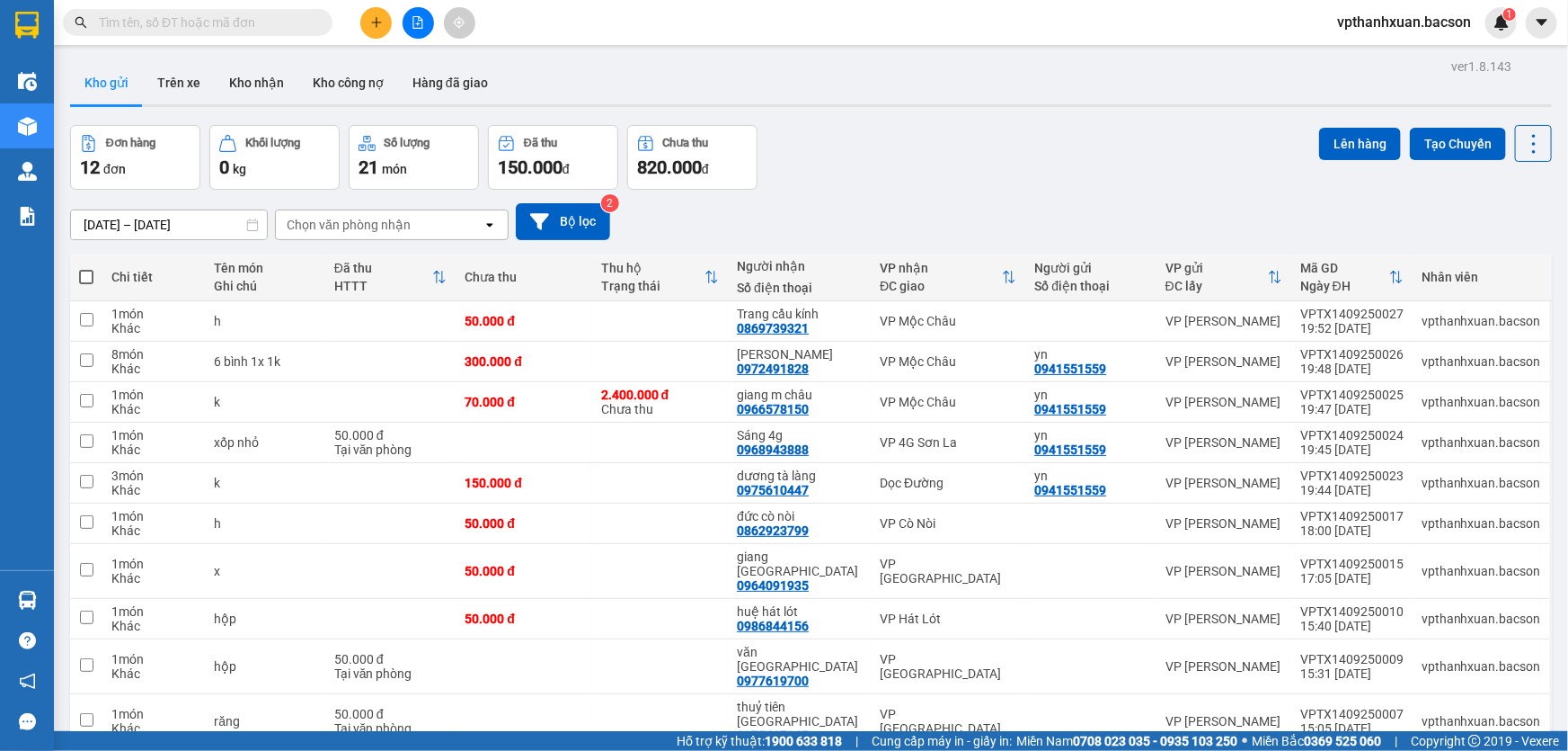
click at [84, 269] on span at bounding box center [86, 276] width 14 height 14
click at [86, 268] on input "checkbox" at bounding box center [86, 268] width 0 height 0
checkbox input "true"
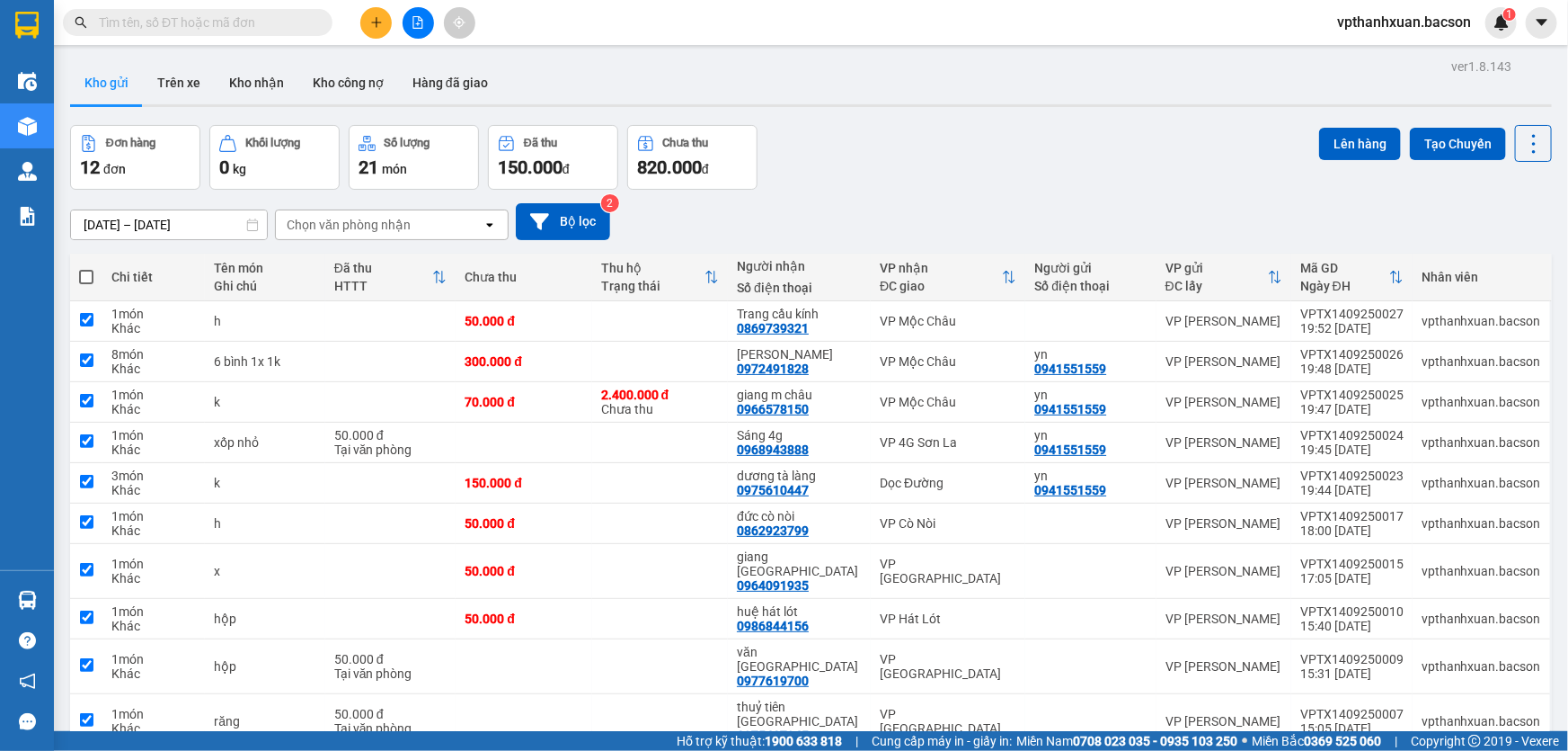
checkbox input "true"
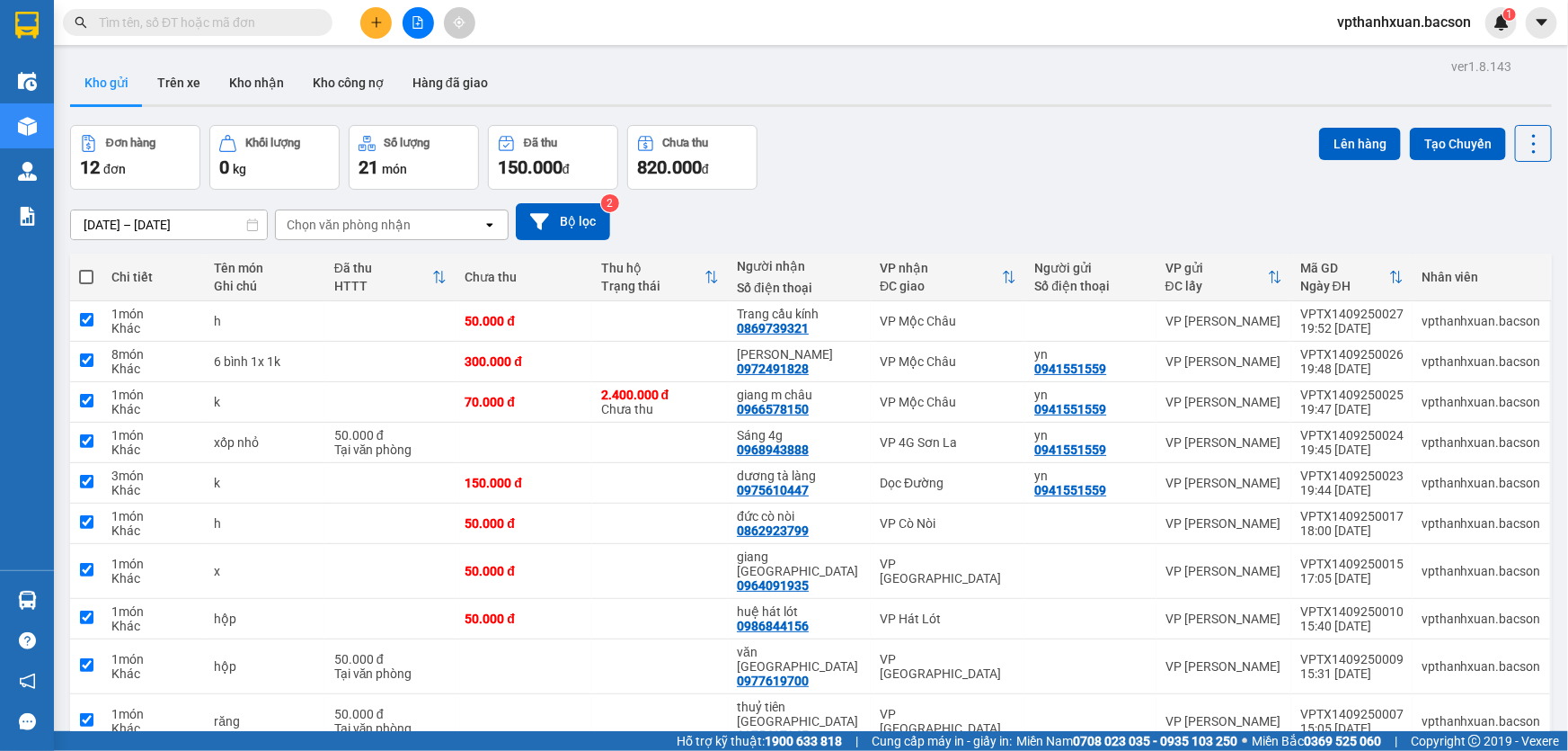
checkbox input "true"
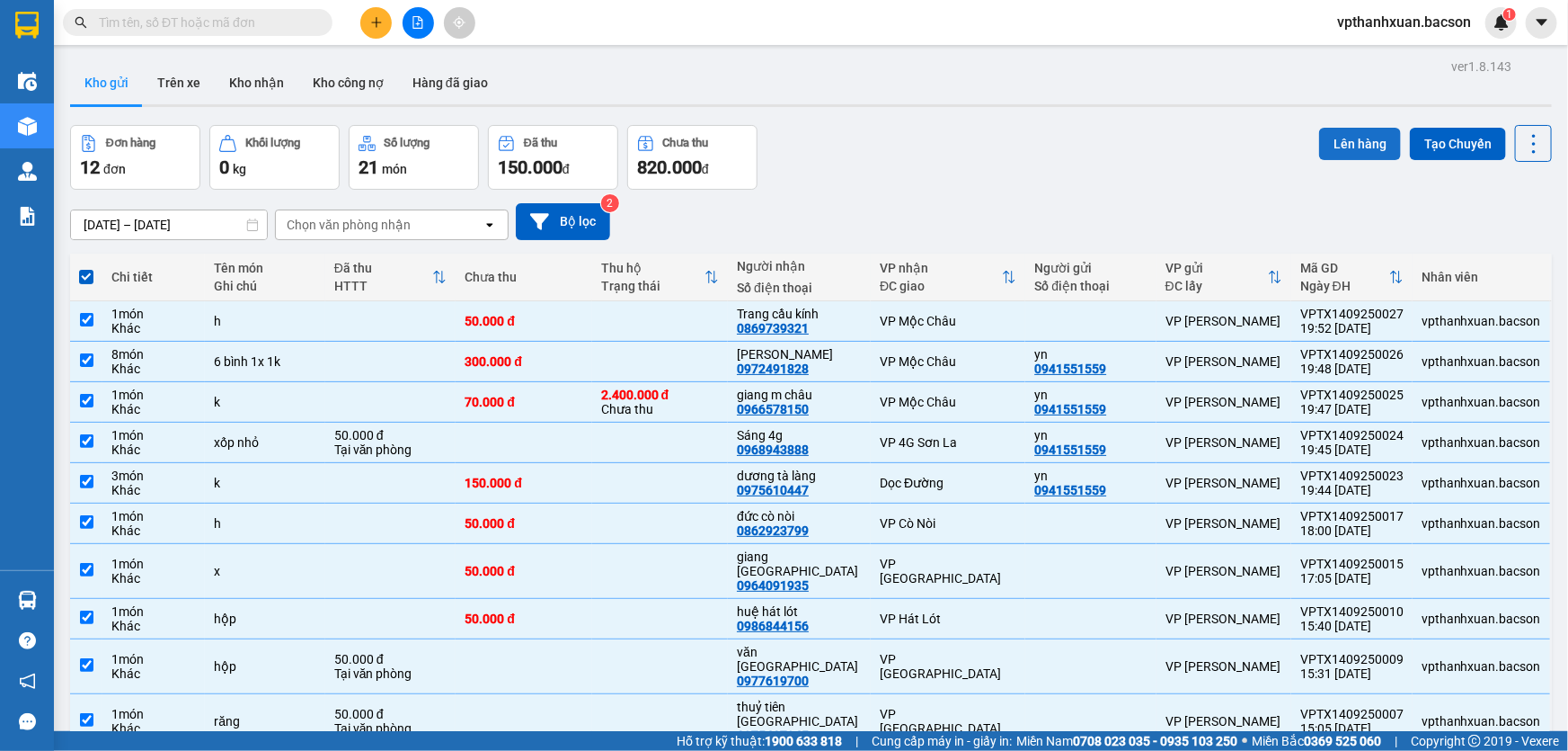
click at [1310, 144] on div "Đơn hàng 12 đơn Khối lượng 0 kg Số lượng 21 món Đã thu 150.000 đ Chưa thu 820.0…" at bounding box center [811, 158] width 1482 height 65
click at [1325, 143] on button "Lên hàng" at bounding box center [1360, 144] width 82 height 32
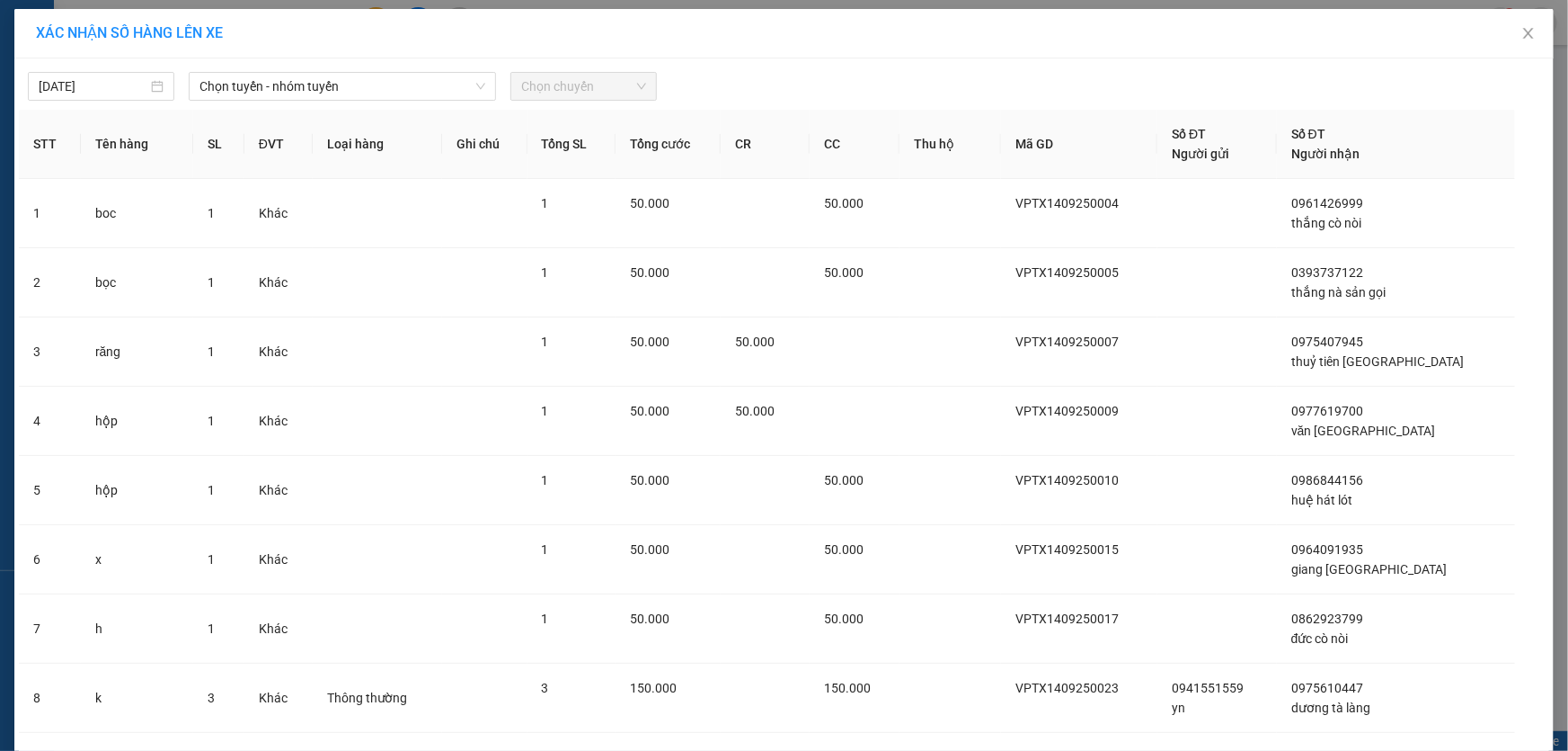
drag, startPoint x: 249, startPoint y: 90, endPoint x: 251, endPoint y: 101, distance: 11.2
click at [251, 98] on span "Chọn tuyến - nhóm tuyến" at bounding box center [342, 86] width 286 height 27
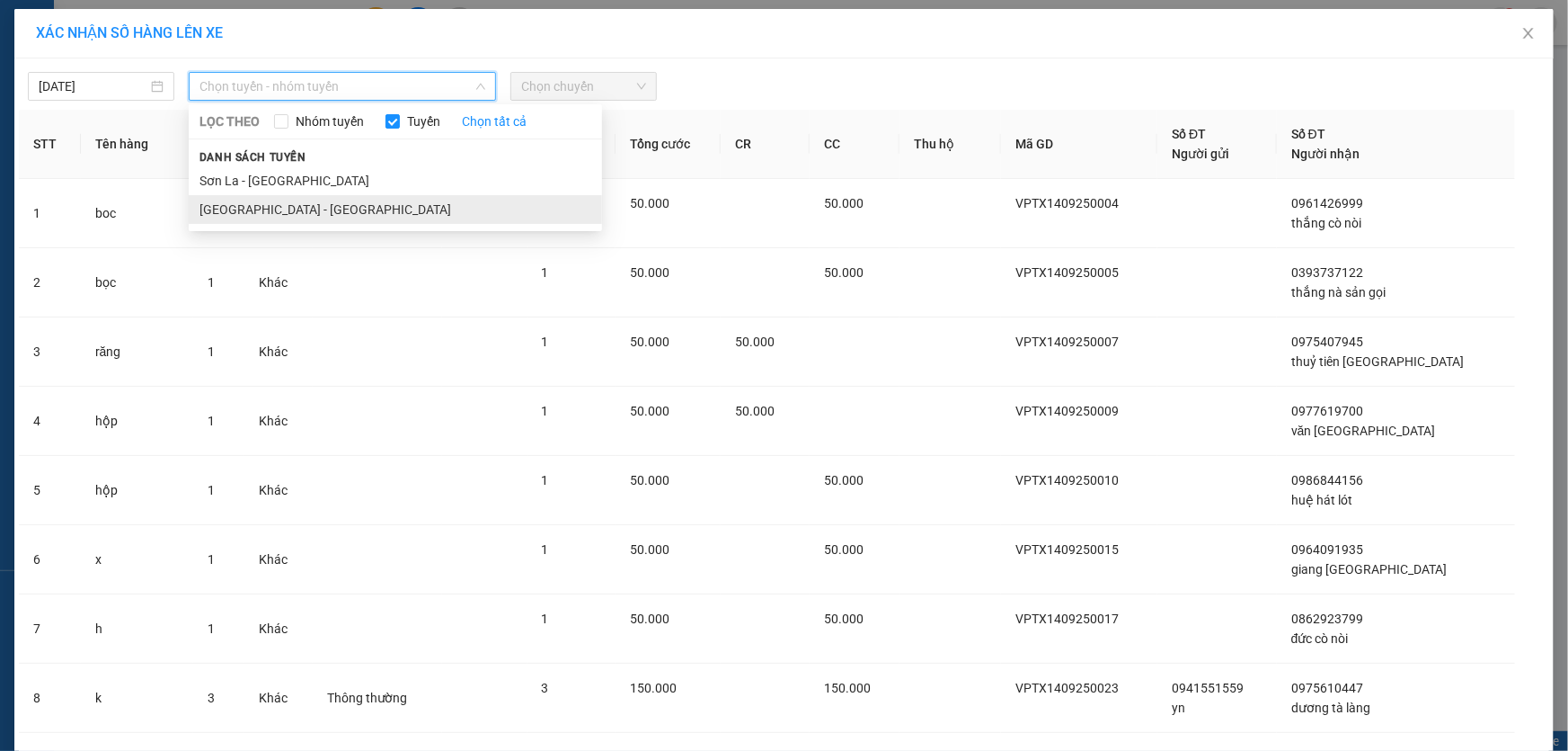
click at [326, 211] on li "[GEOGRAPHIC_DATA] - [GEOGRAPHIC_DATA]" at bounding box center [395, 209] width 413 height 29
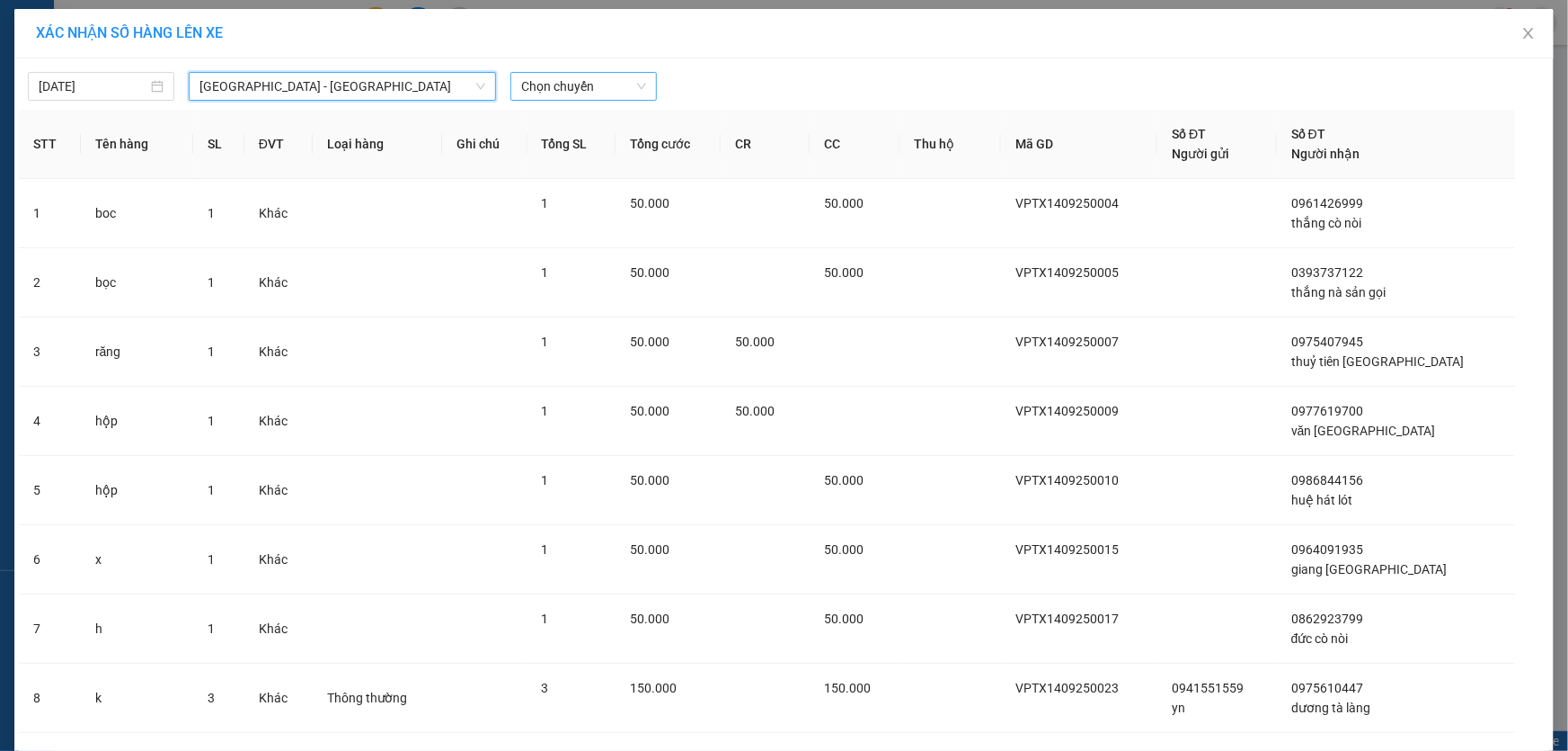
click at [597, 91] on span "Chọn chuyến" at bounding box center [583, 86] width 125 height 27
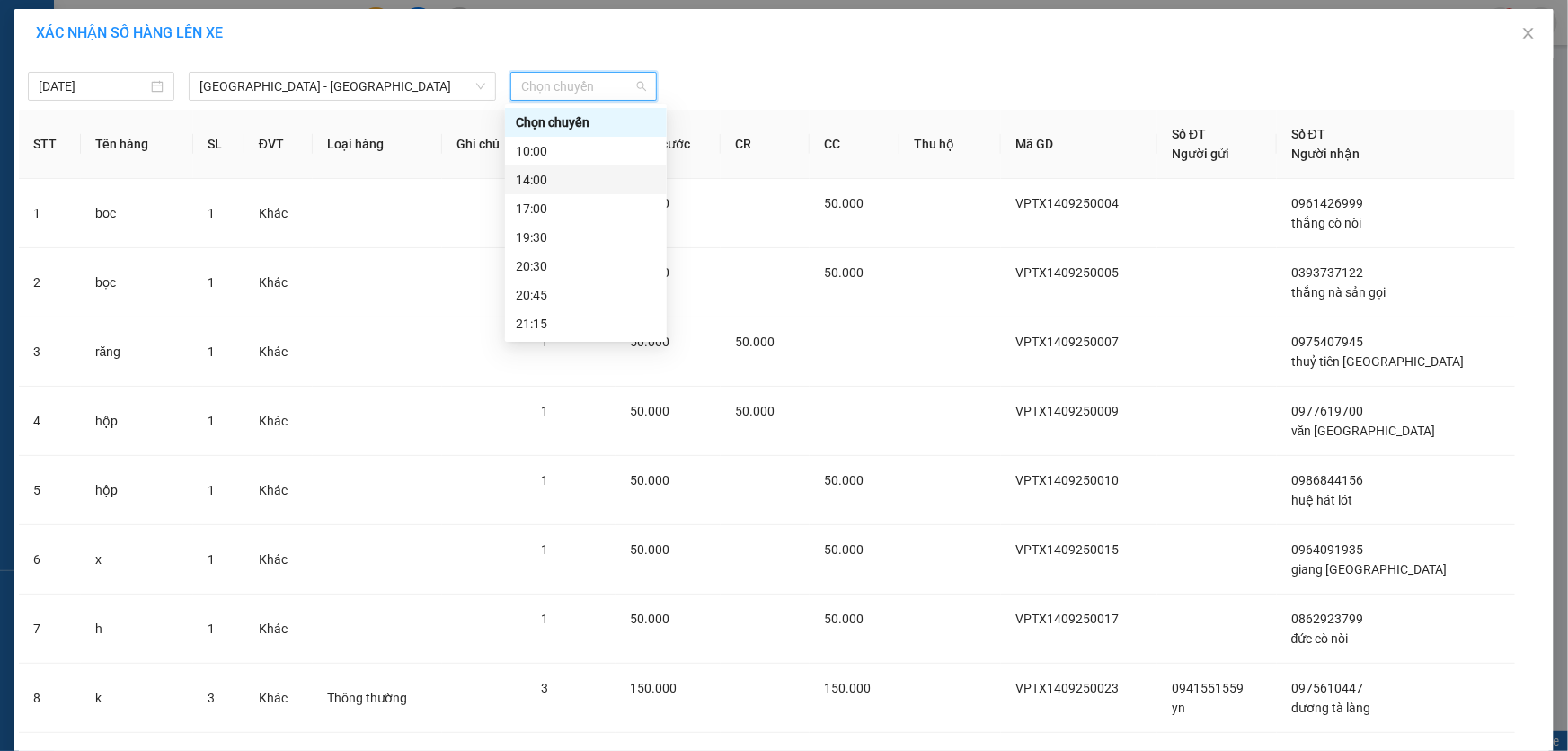
scroll to position [56, 0]
click at [618, 236] on div "20:45" at bounding box center [585, 238] width 140 height 20
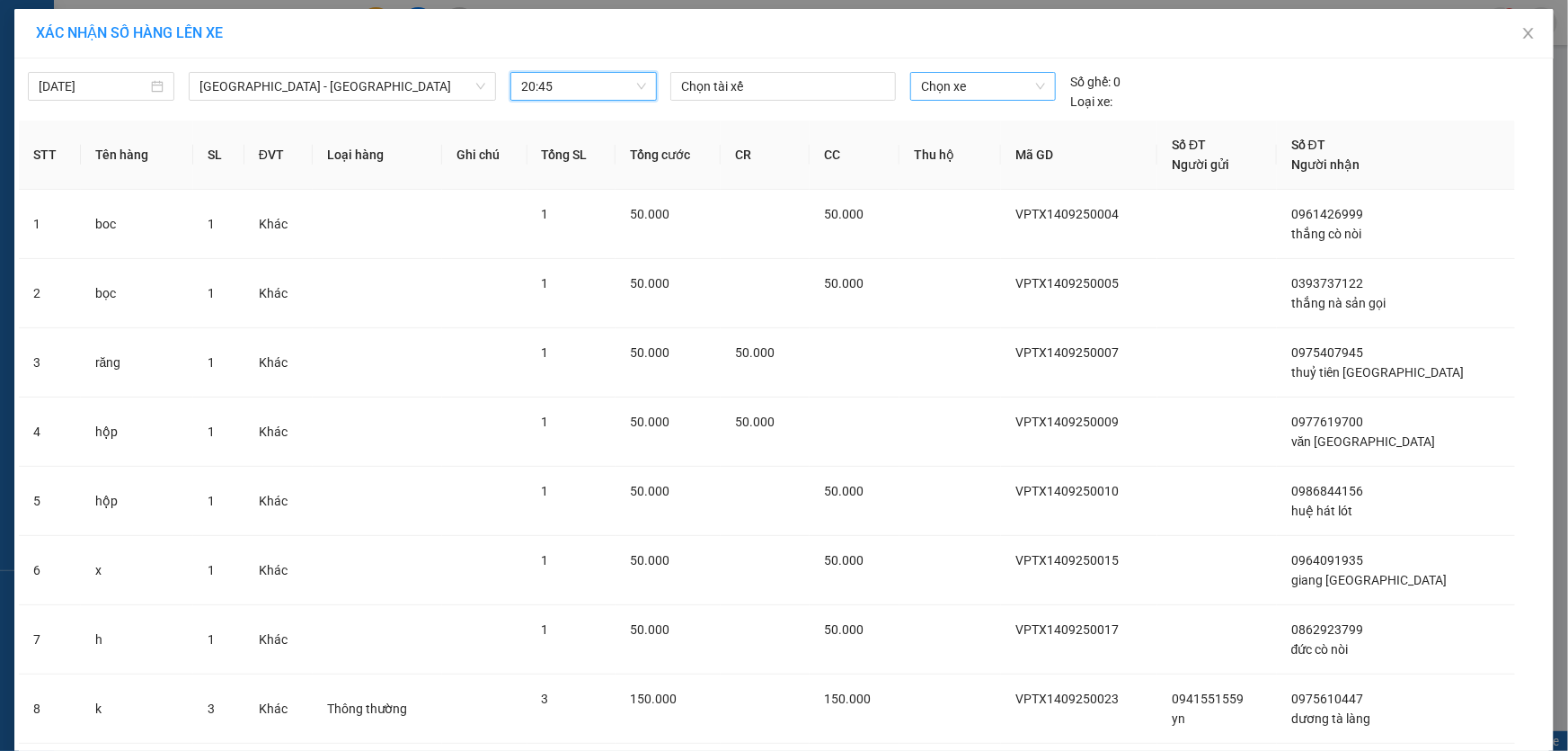
click at [981, 90] on span "Chọn xe" at bounding box center [983, 86] width 124 height 27
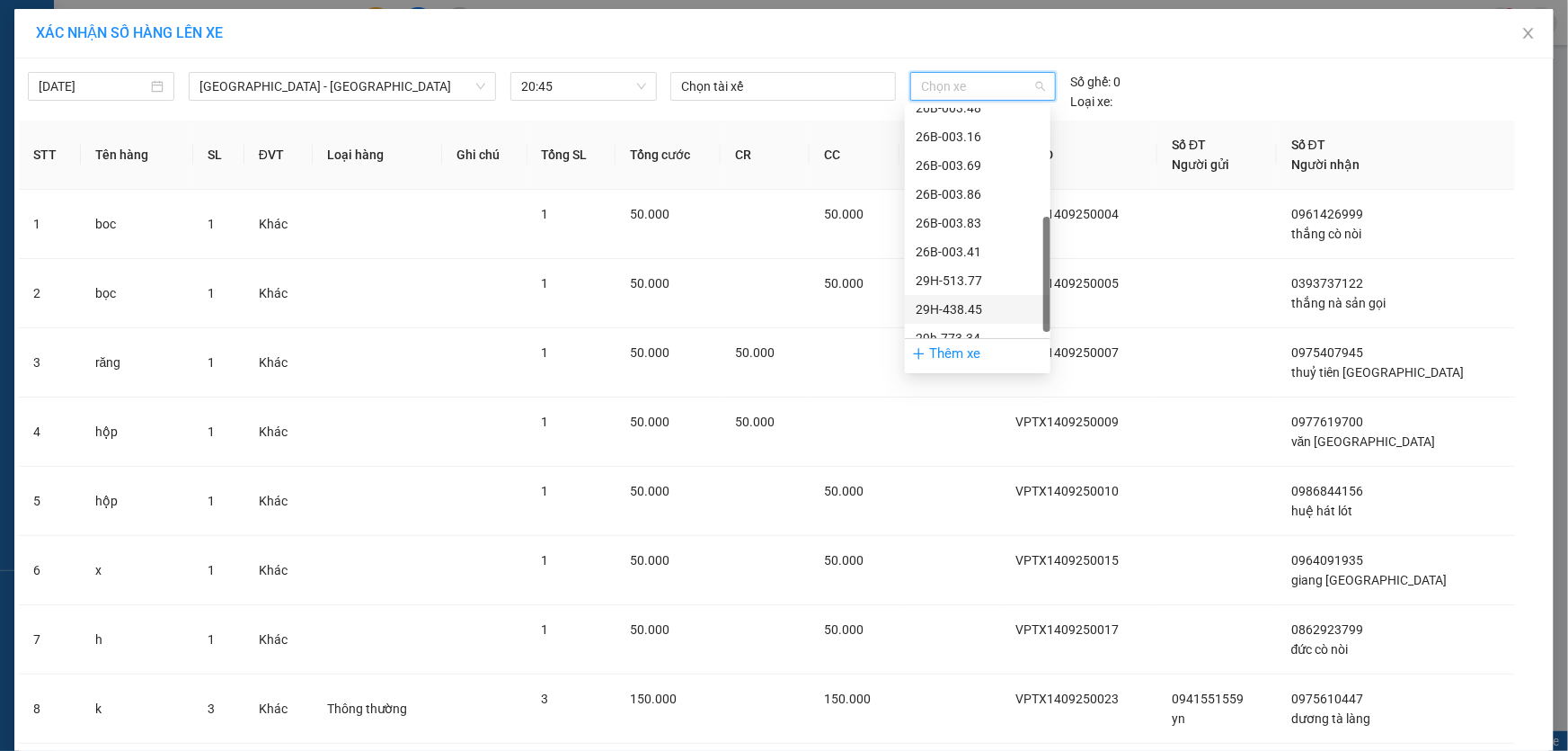
scroll to position [258, 0]
click at [981, 324] on div "29h-773.34" at bounding box center [978, 324] width 124 height 20
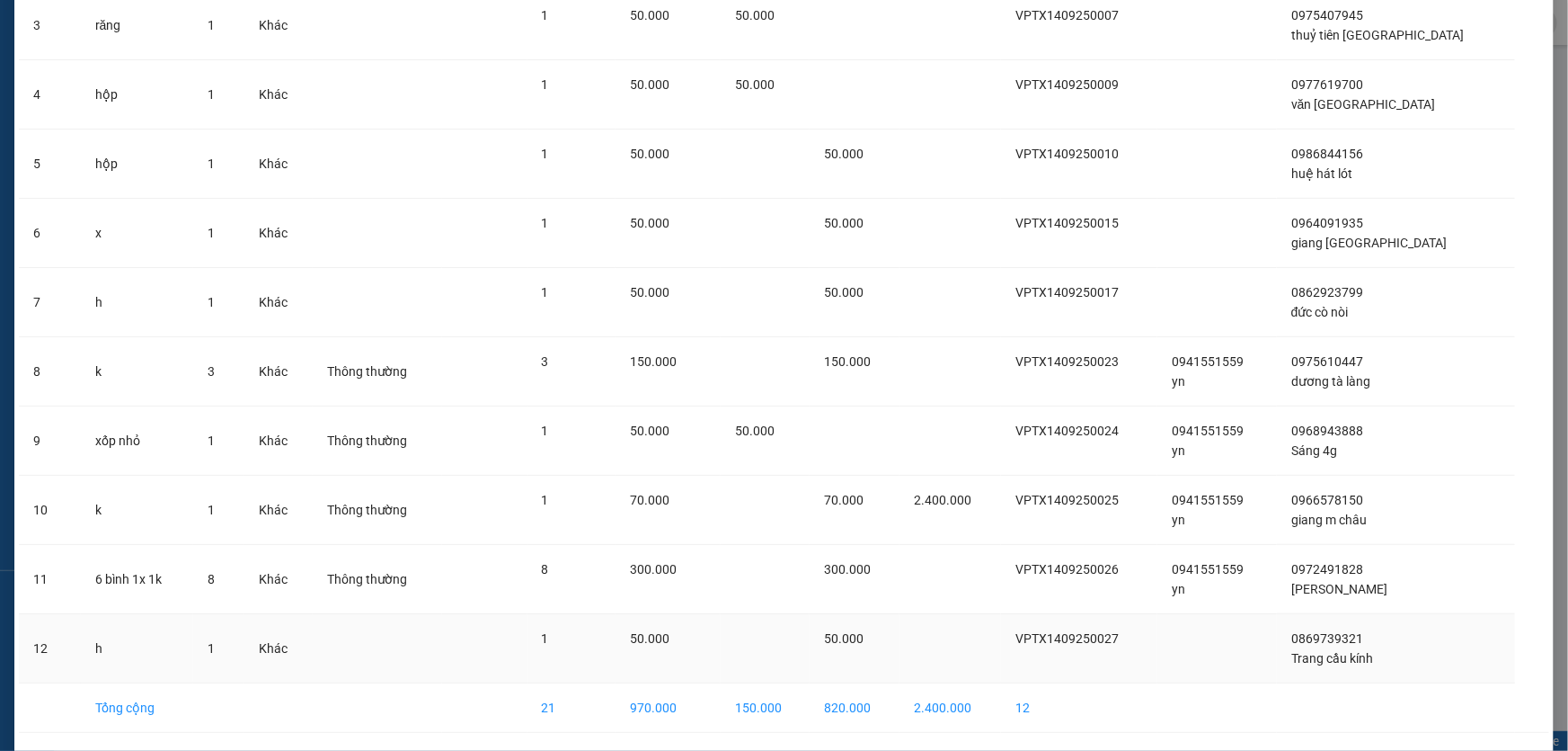
scroll to position [388, 0]
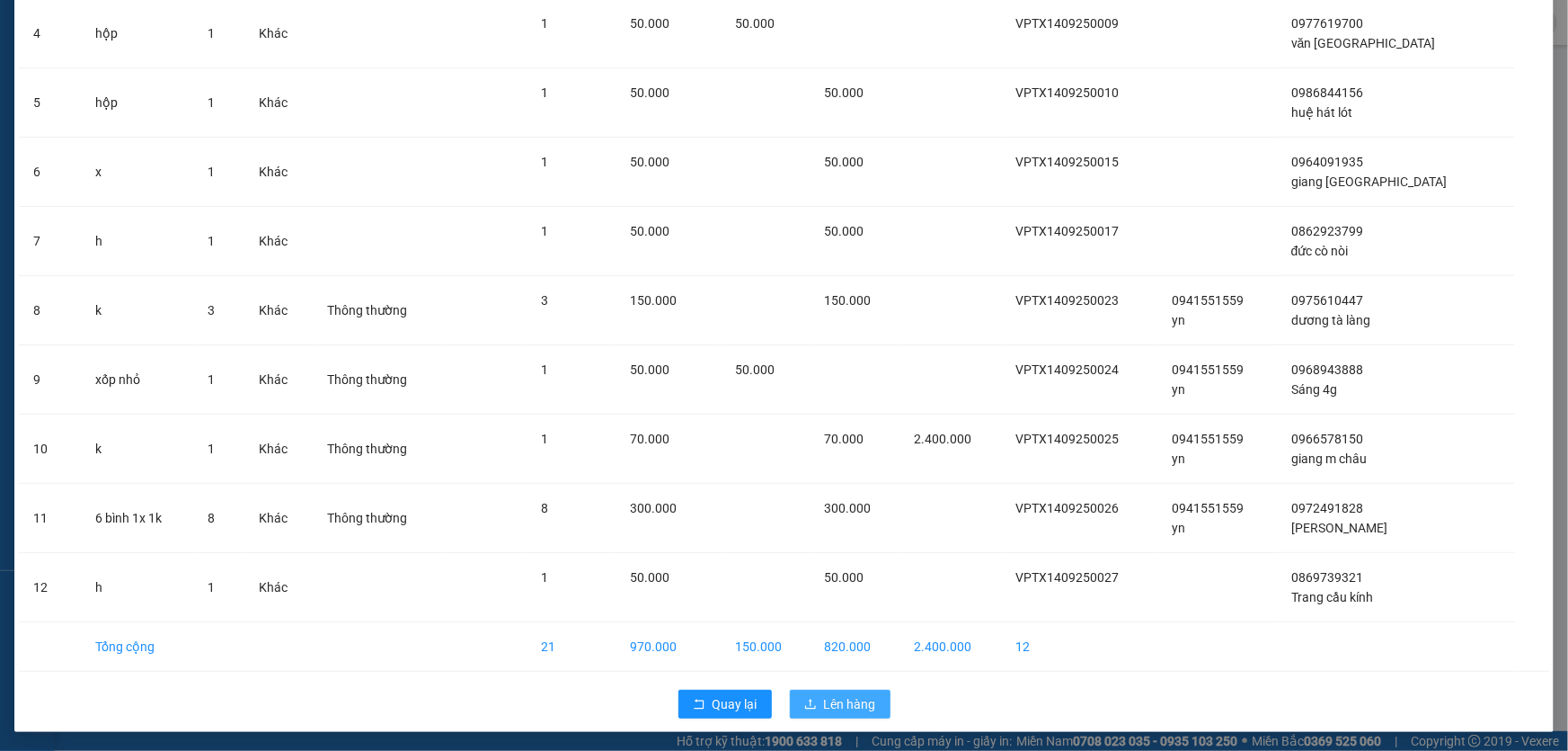
click at [852, 697] on span "Lên hàng" at bounding box center [850, 703] width 53 height 20
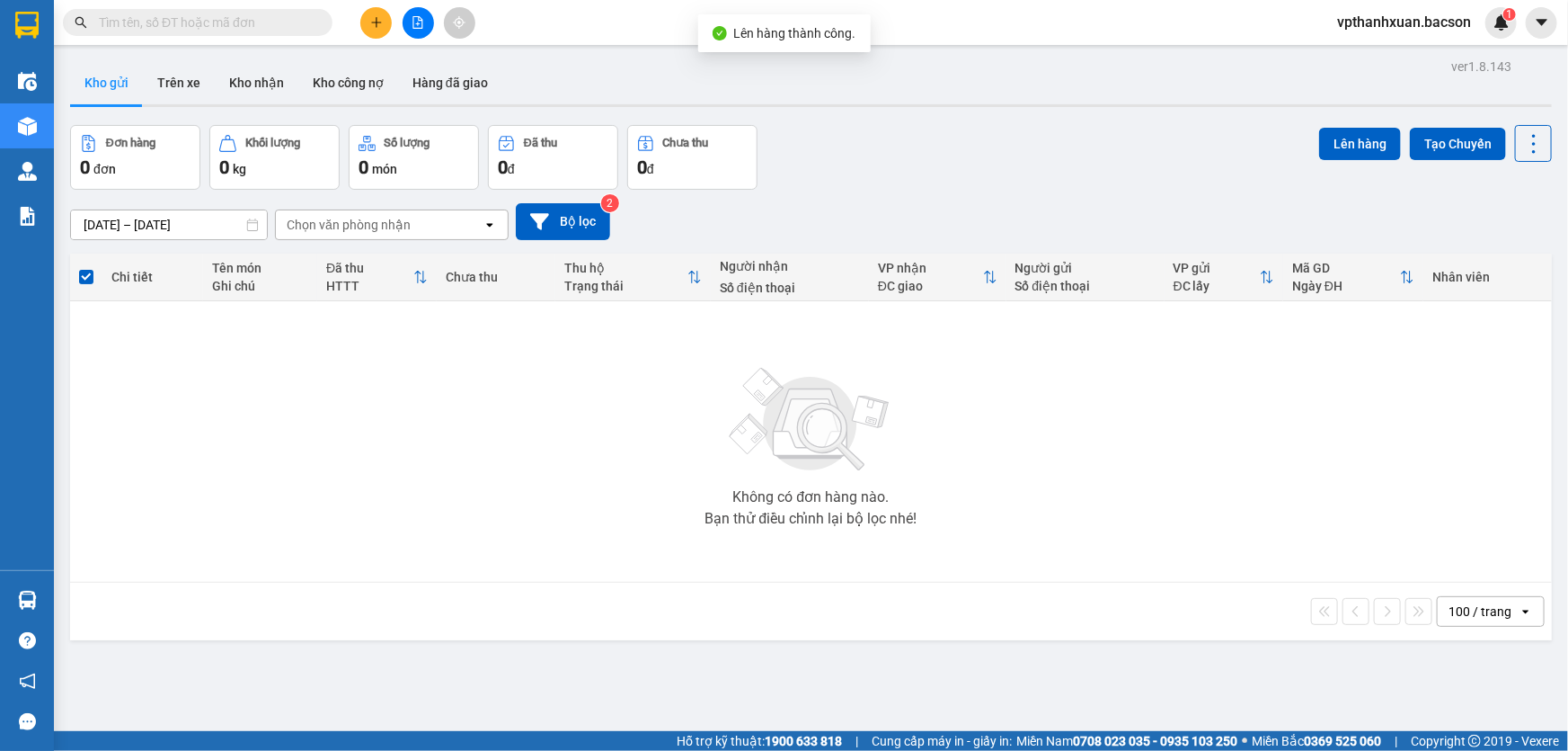
click at [378, 26] on icon "plus" at bounding box center [376, 22] width 12 height 12
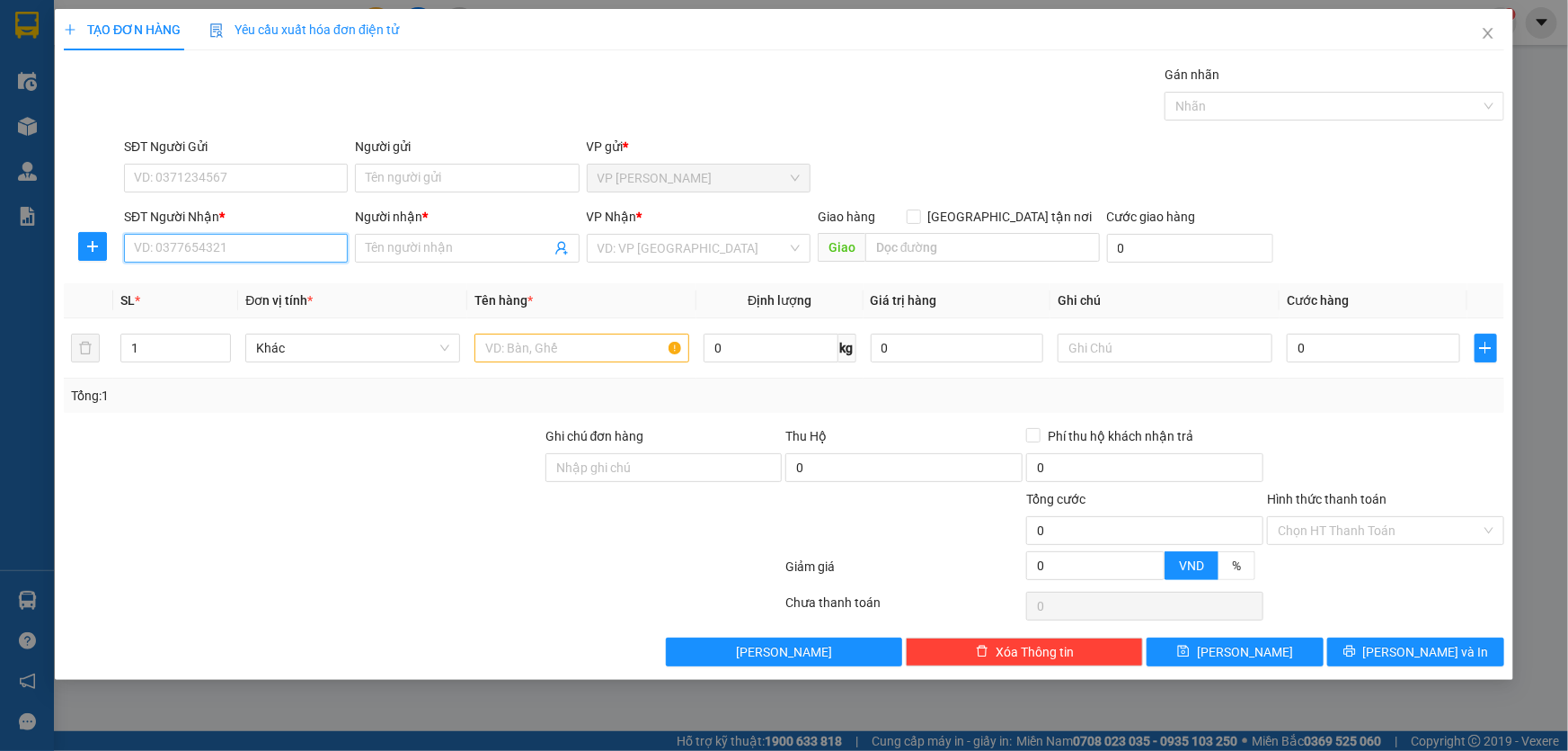
click at [287, 240] on input "SĐT Người Nhận *" at bounding box center [236, 248] width 223 height 29
type input "0962551559"
click at [308, 282] on div "0962551559 - rang" at bounding box center [236, 284] width 202 height 20
type input "rang"
type input "0962551559"
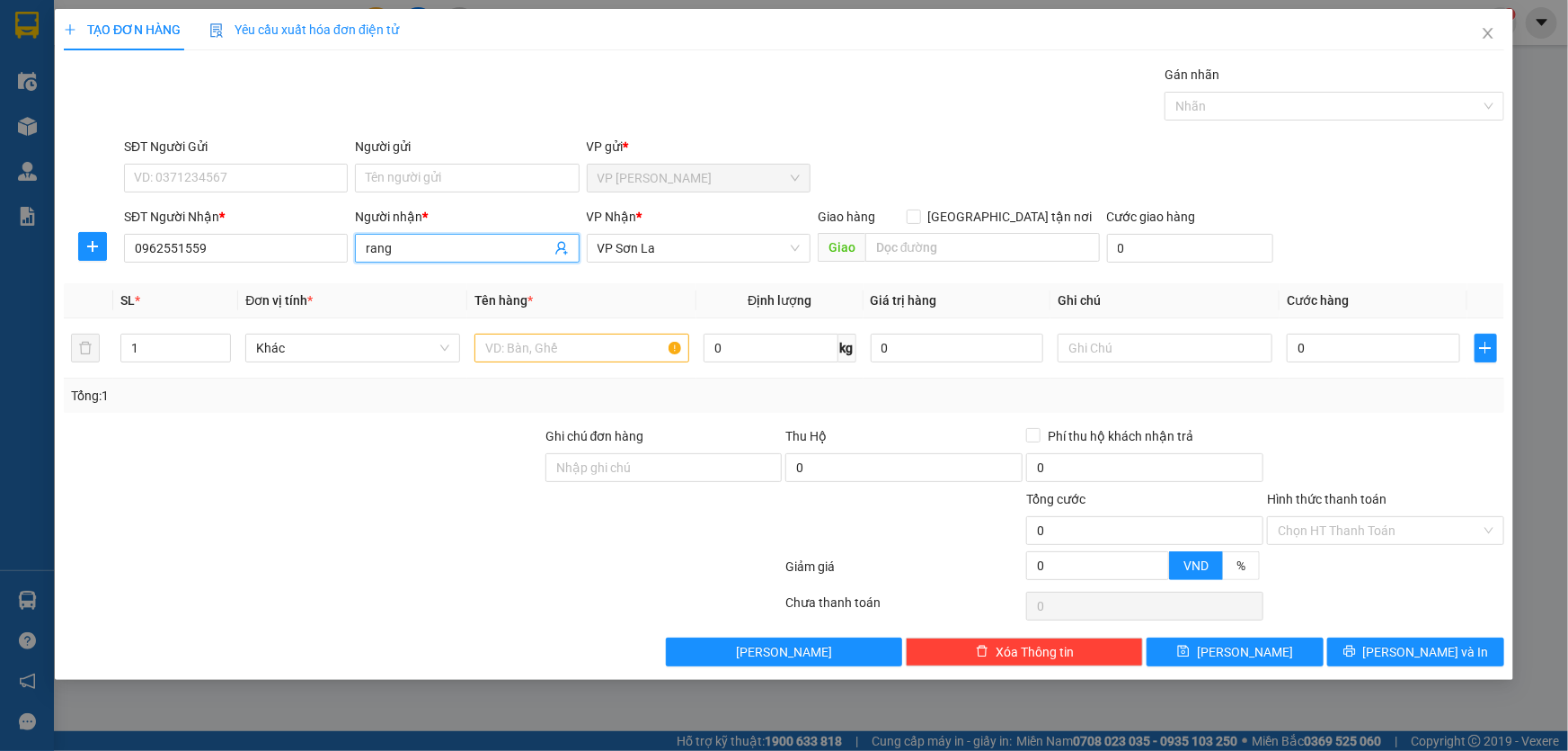
click at [458, 248] on input "rang" at bounding box center [457, 247] width 184 height 20
type input "r"
type input "cuộn điện"
click at [193, 342] on input "1" at bounding box center [176, 348] width 109 height 27
type input "12"
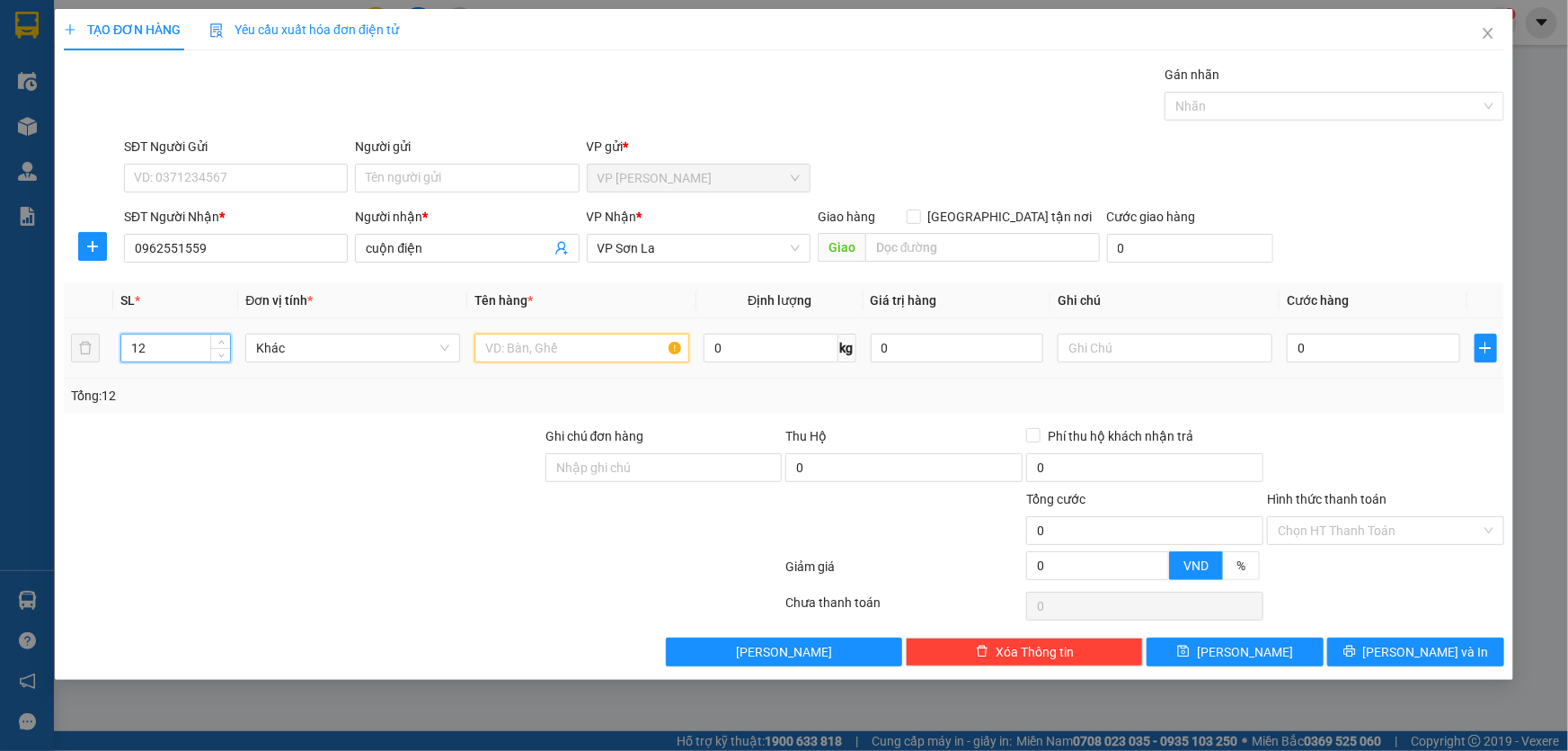
drag, startPoint x: 539, startPoint y: 355, endPoint x: 544, endPoint y: 364, distance: 10.3
click at [537, 355] on input "text" at bounding box center [582, 348] width 215 height 29
type input "cuộn"
click at [1335, 360] on input "0" at bounding box center [1373, 348] width 174 height 29
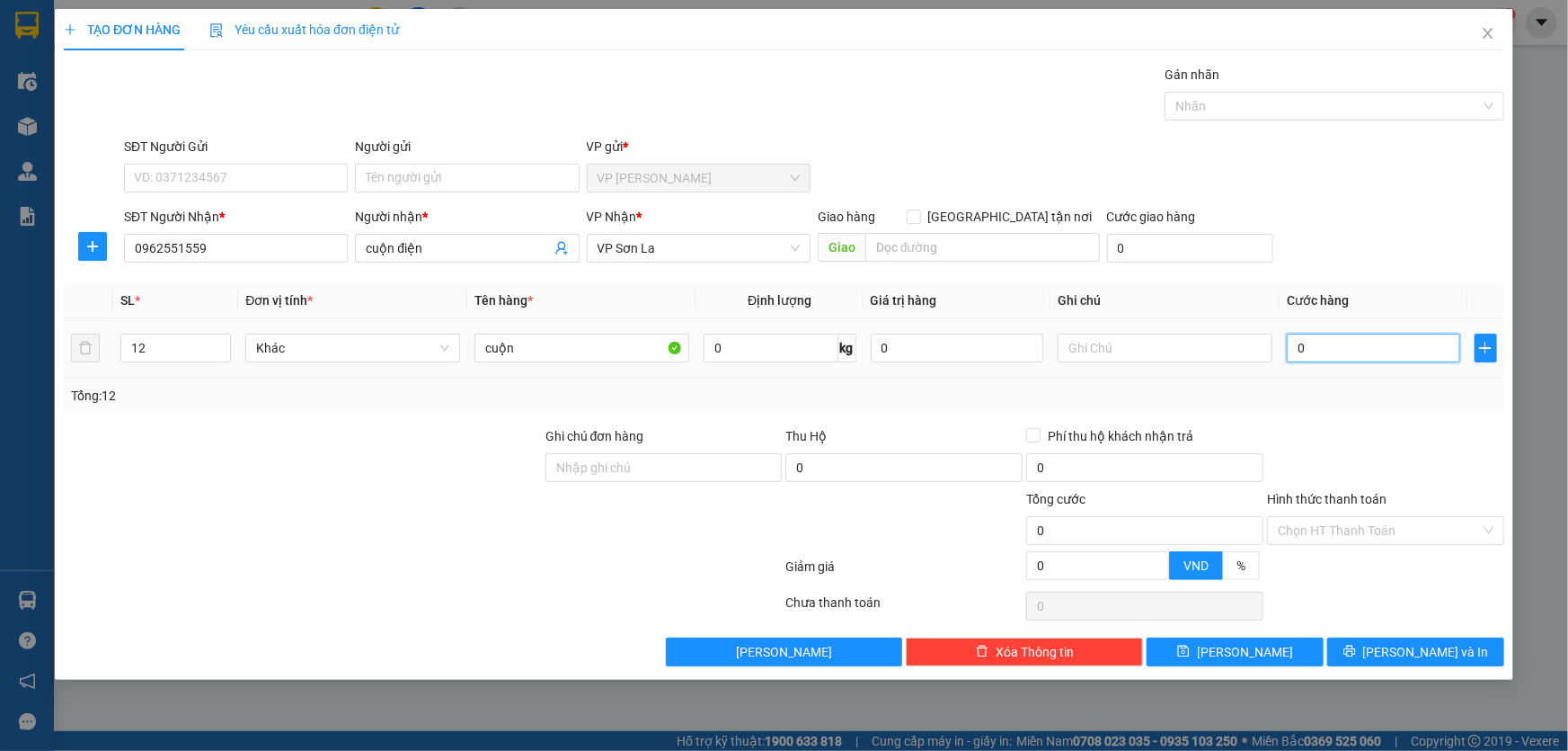
type input "9"
type input "90"
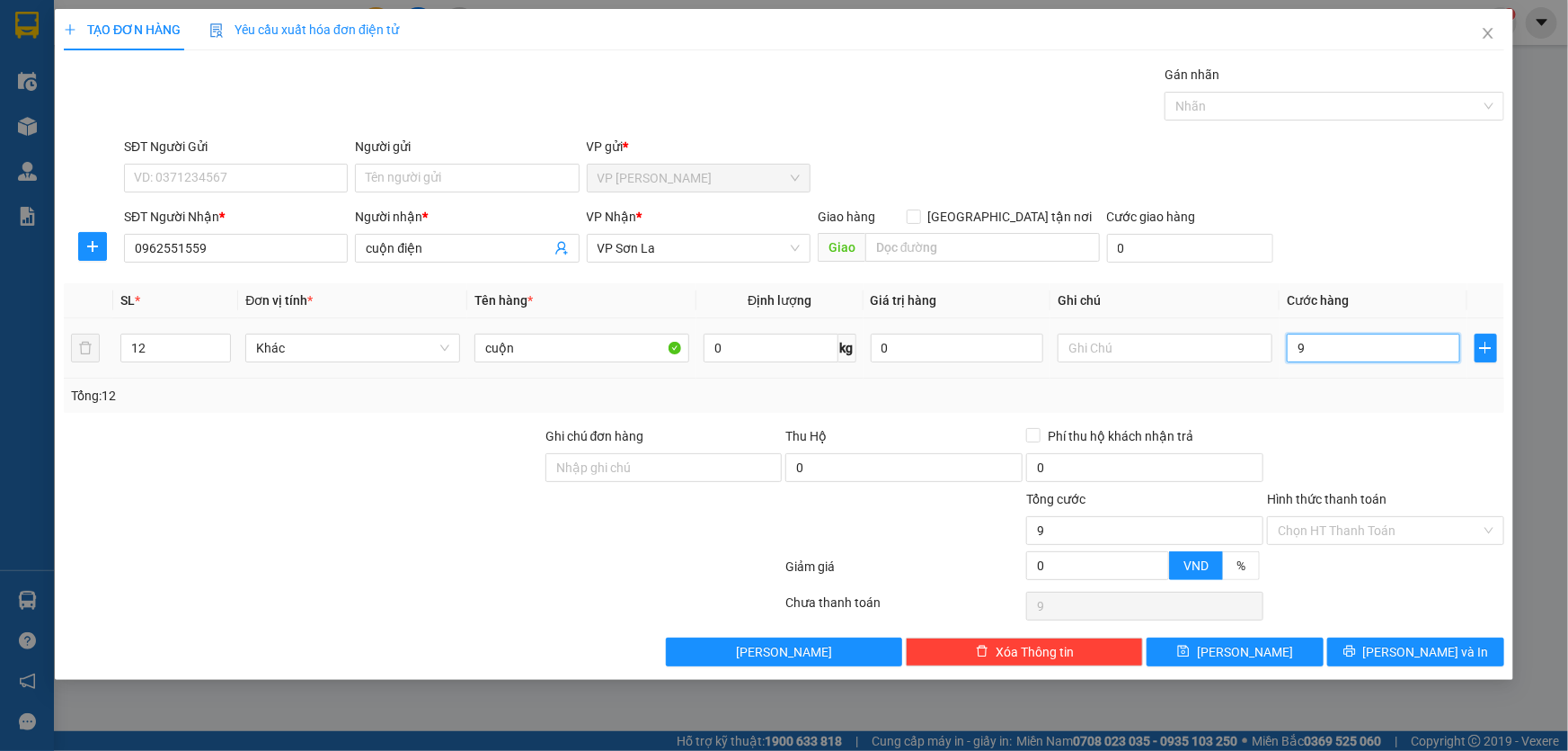
type input "90"
type input "900"
type input "9.000"
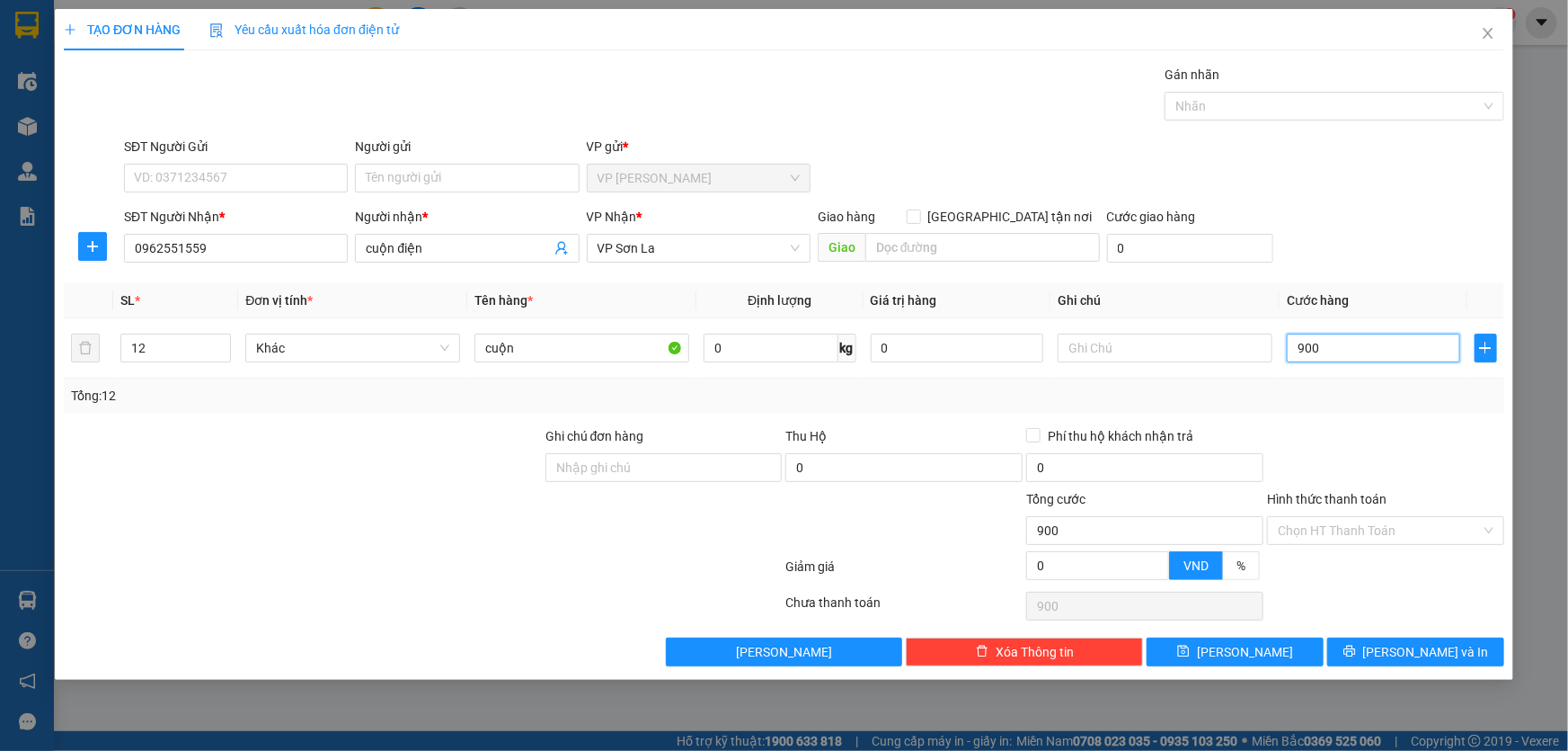
type input "9.000"
type input "9.000.000"
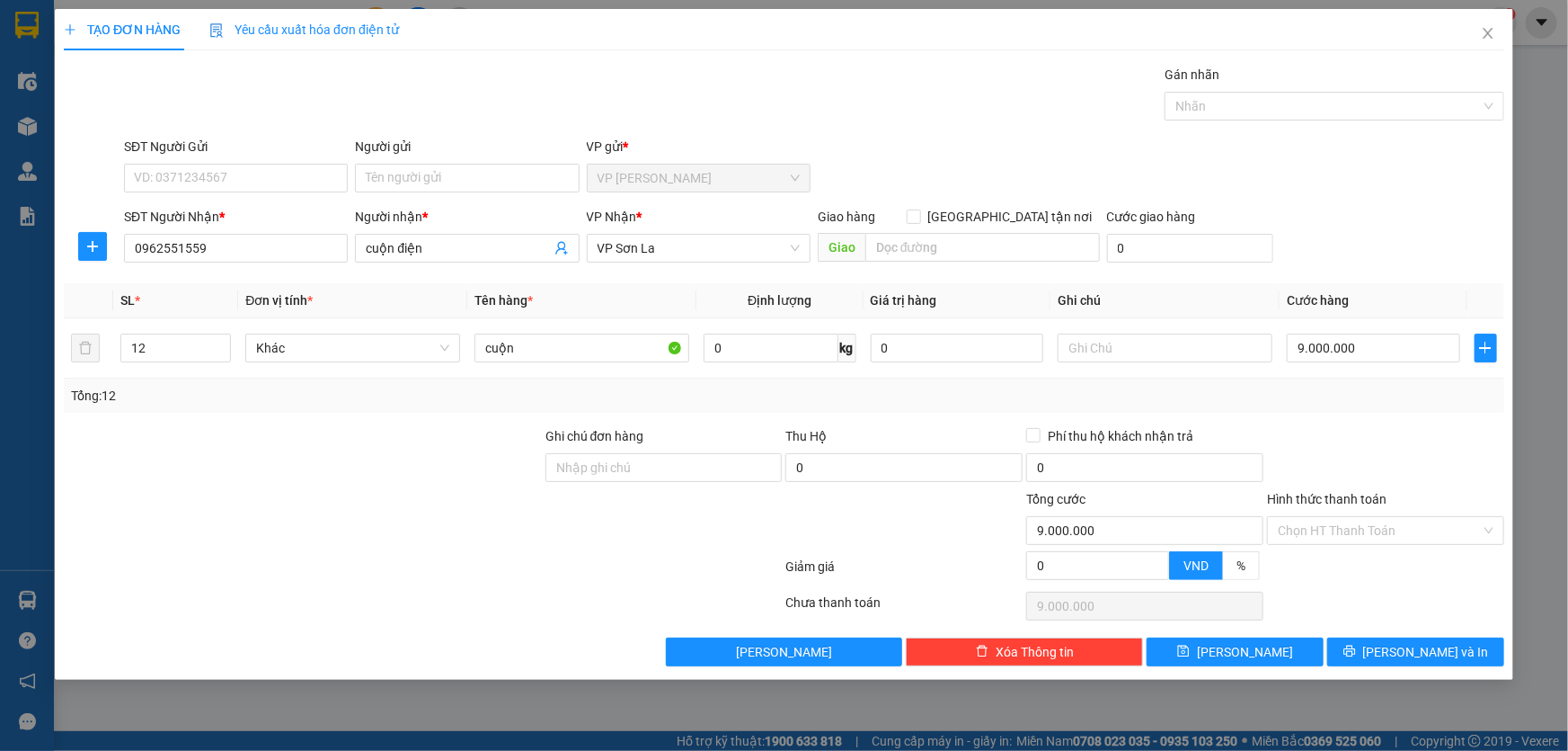
click at [1379, 253] on div "SĐT Người Nhận * 0962551559 Người nhận * cuộn điện VP Nhận * VP Sơn La Giao hàn…" at bounding box center [814, 238] width 1388 height 63
click at [1356, 647] on icon "printer" at bounding box center [1349, 651] width 12 height 12
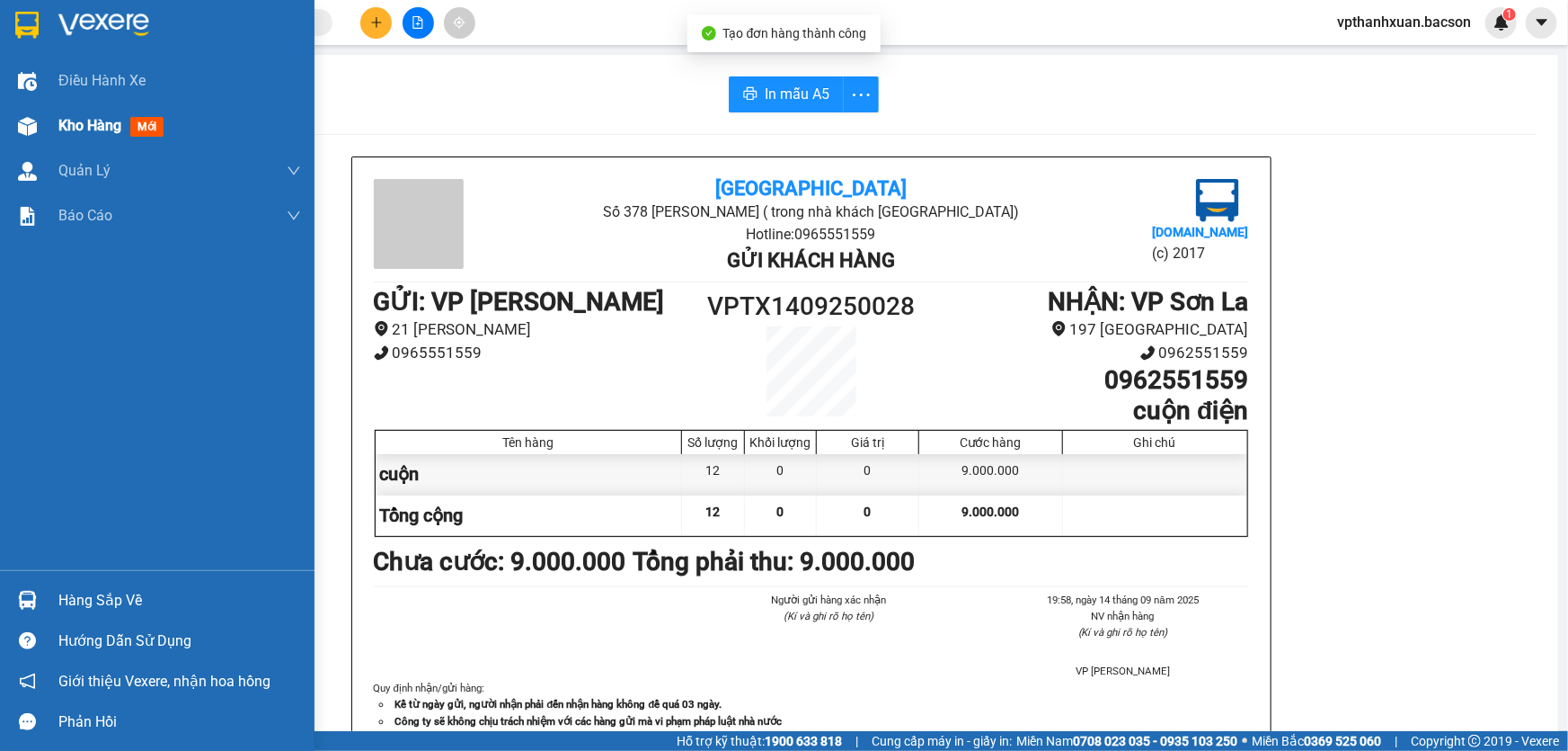
click at [157, 128] on span "mới" at bounding box center [146, 126] width 33 height 20
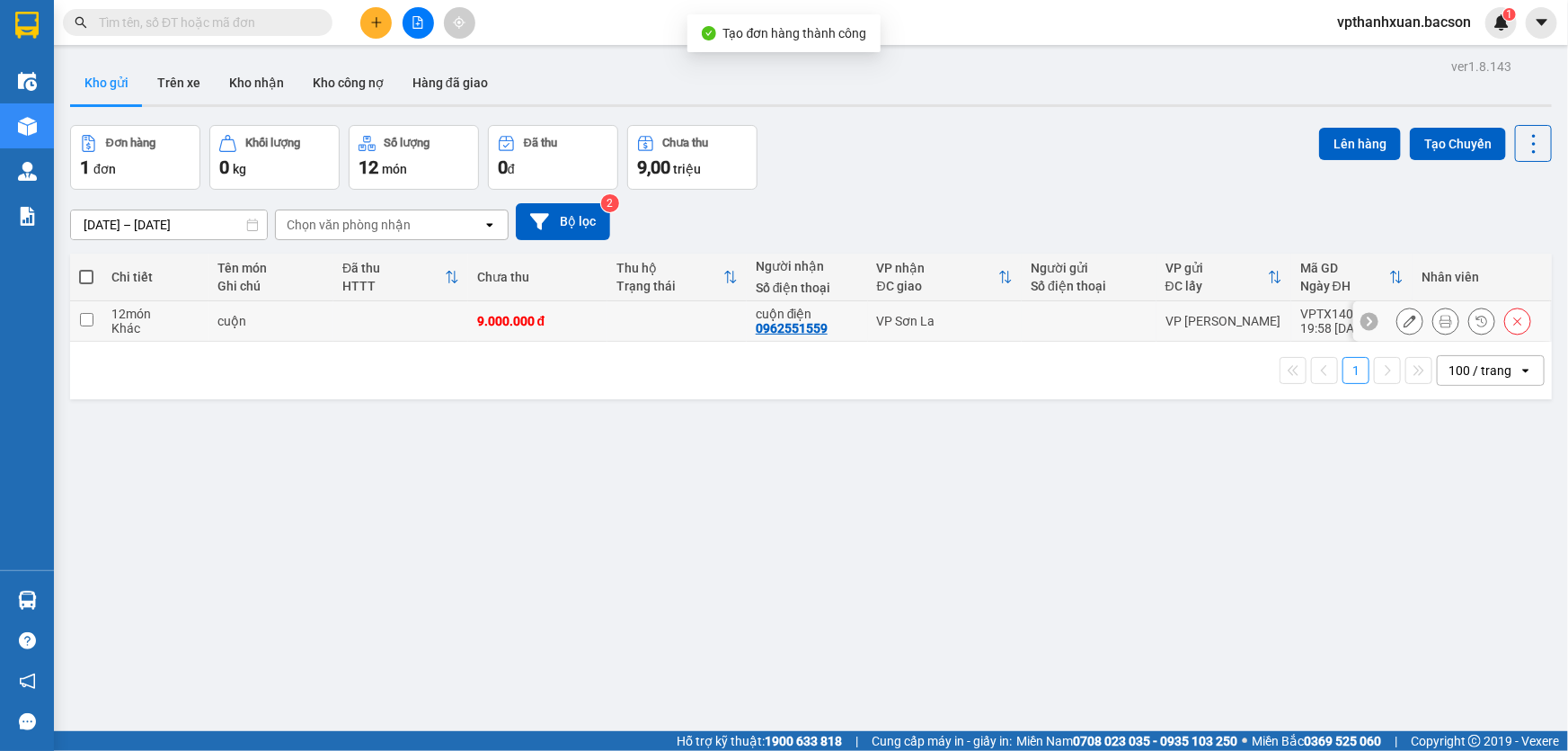
click at [404, 315] on td at bounding box center [400, 321] width 135 height 40
checkbox input "true"
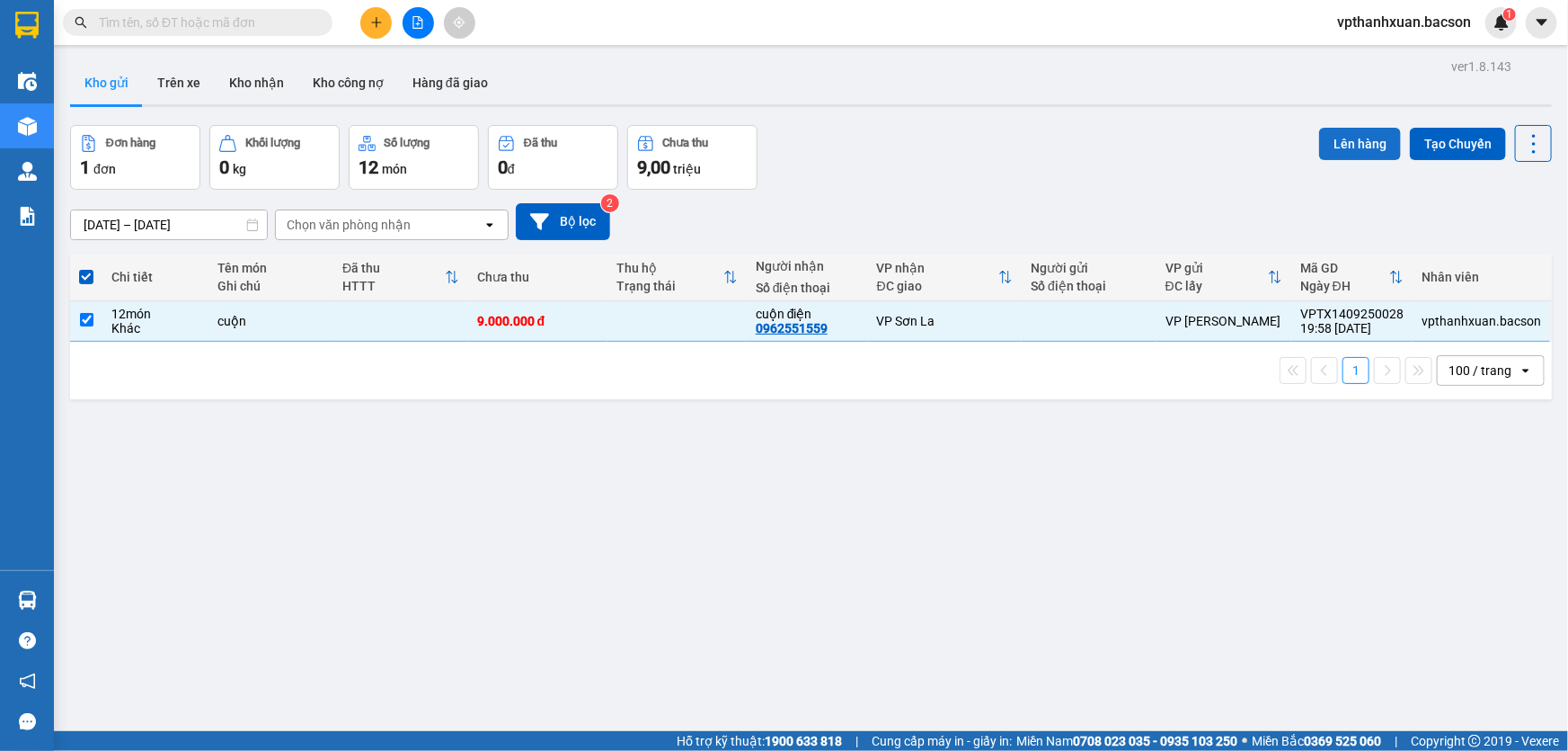
click at [1369, 151] on button "Lên hàng" at bounding box center [1360, 144] width 82 height 32
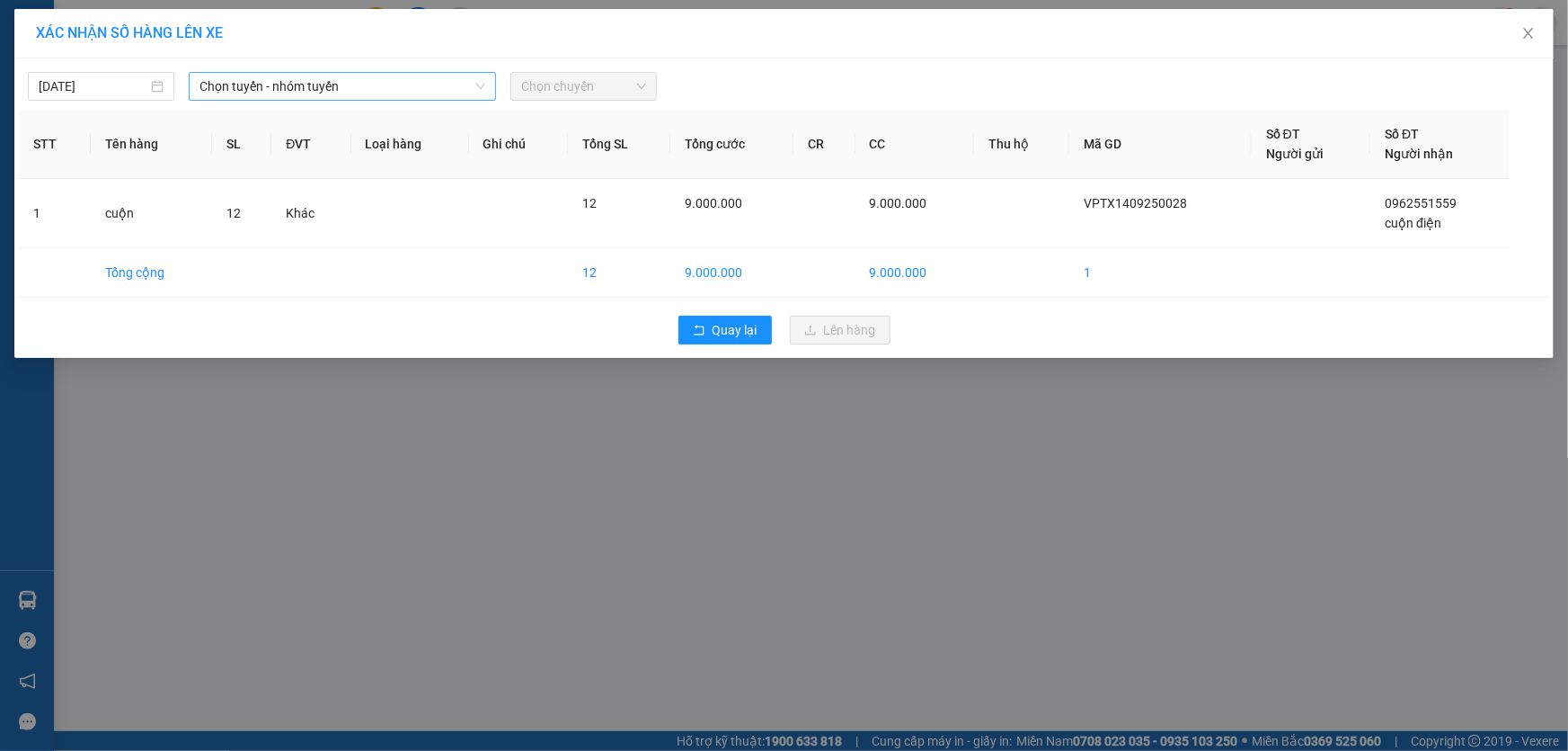
click at [311, 90] on span "Chọn tuyến - nhóm tuyến" at bounding box center [342, 86] width 286 height 27
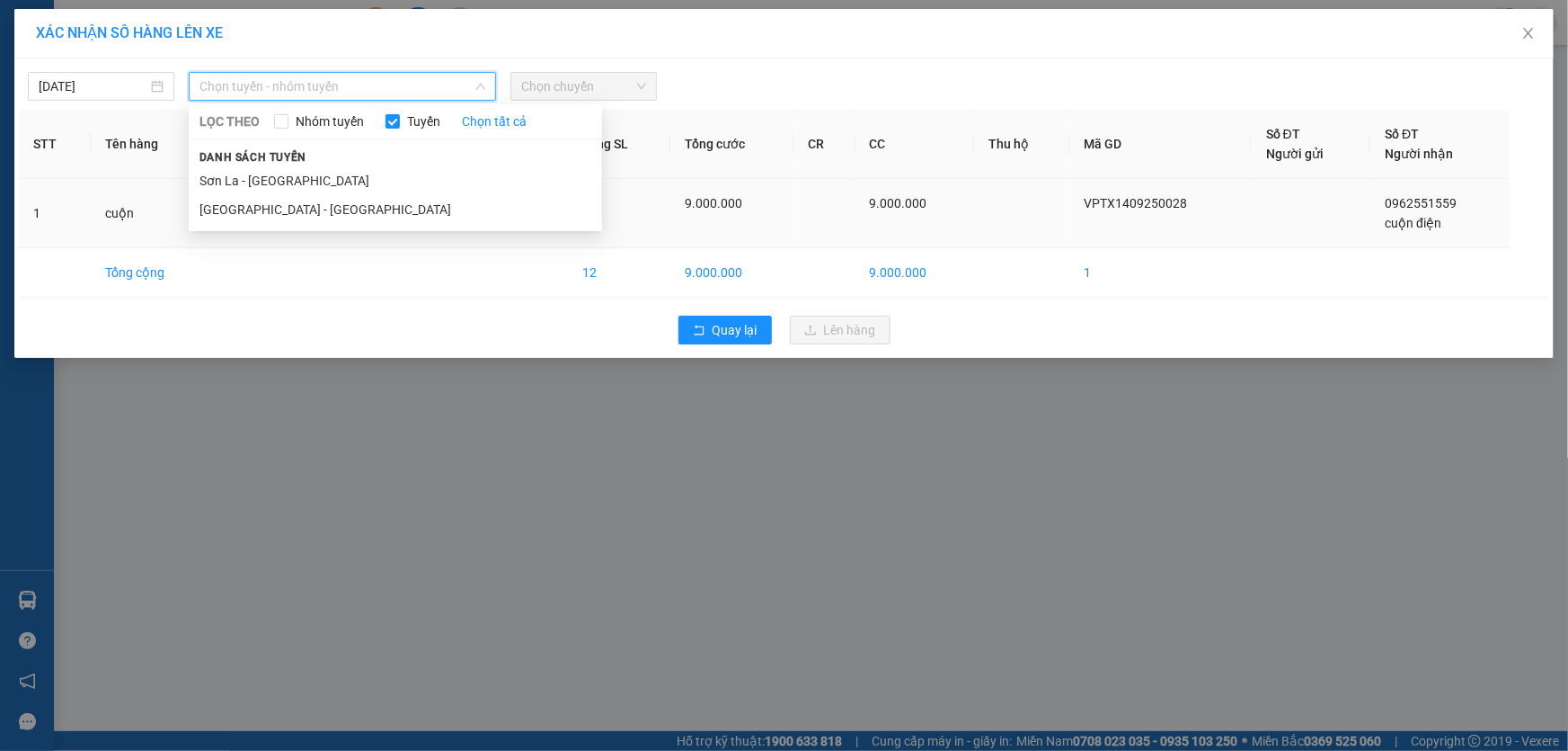
click at [305, 197] on li "[GEOGRAPHIC_DATA] - [GEOGRAPHIC_DATA]" at bounding box center [395, 209] width 413 height 29
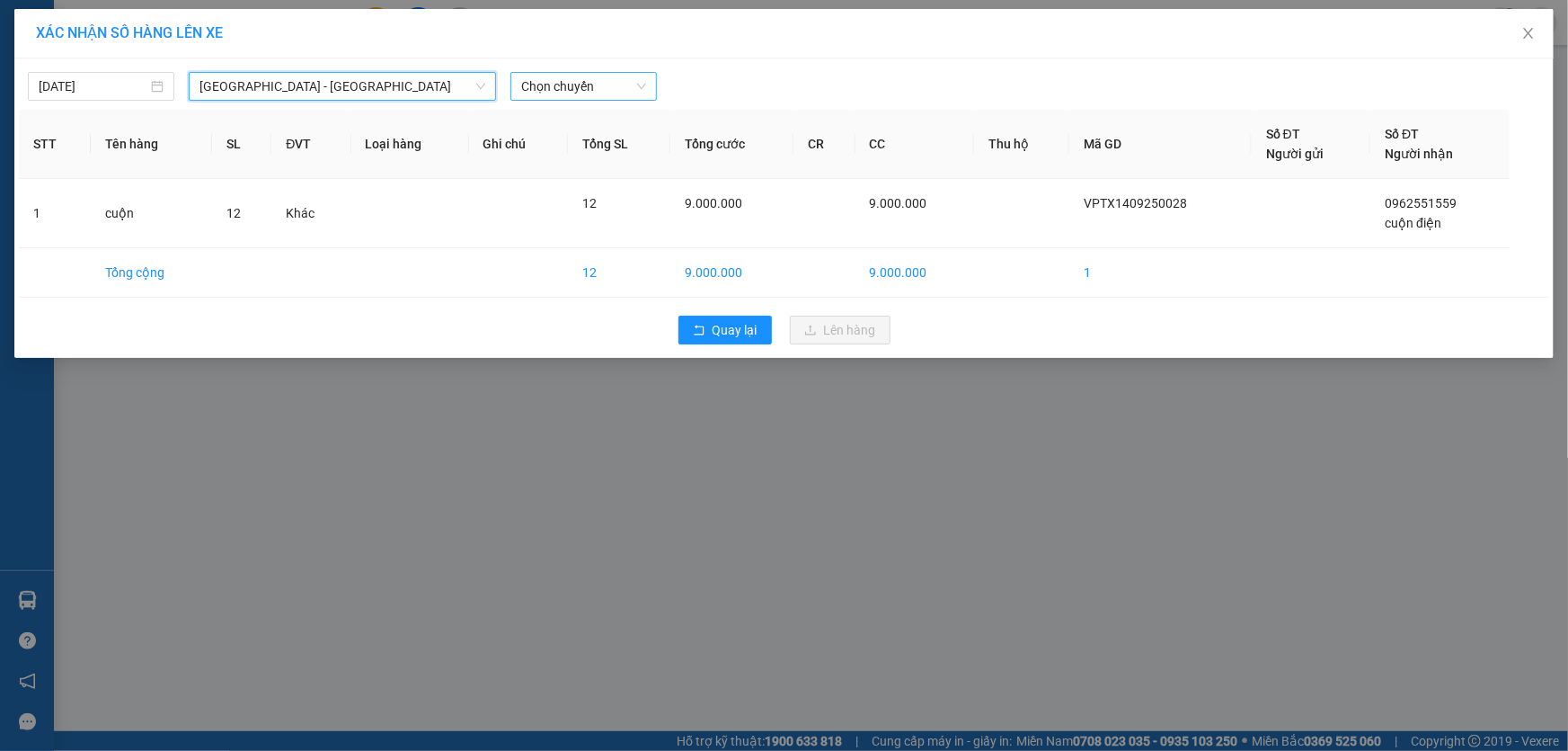
click at [625, 83] on span "Chọn chuyến" at bounding box center [583, 86] width 125 height 27
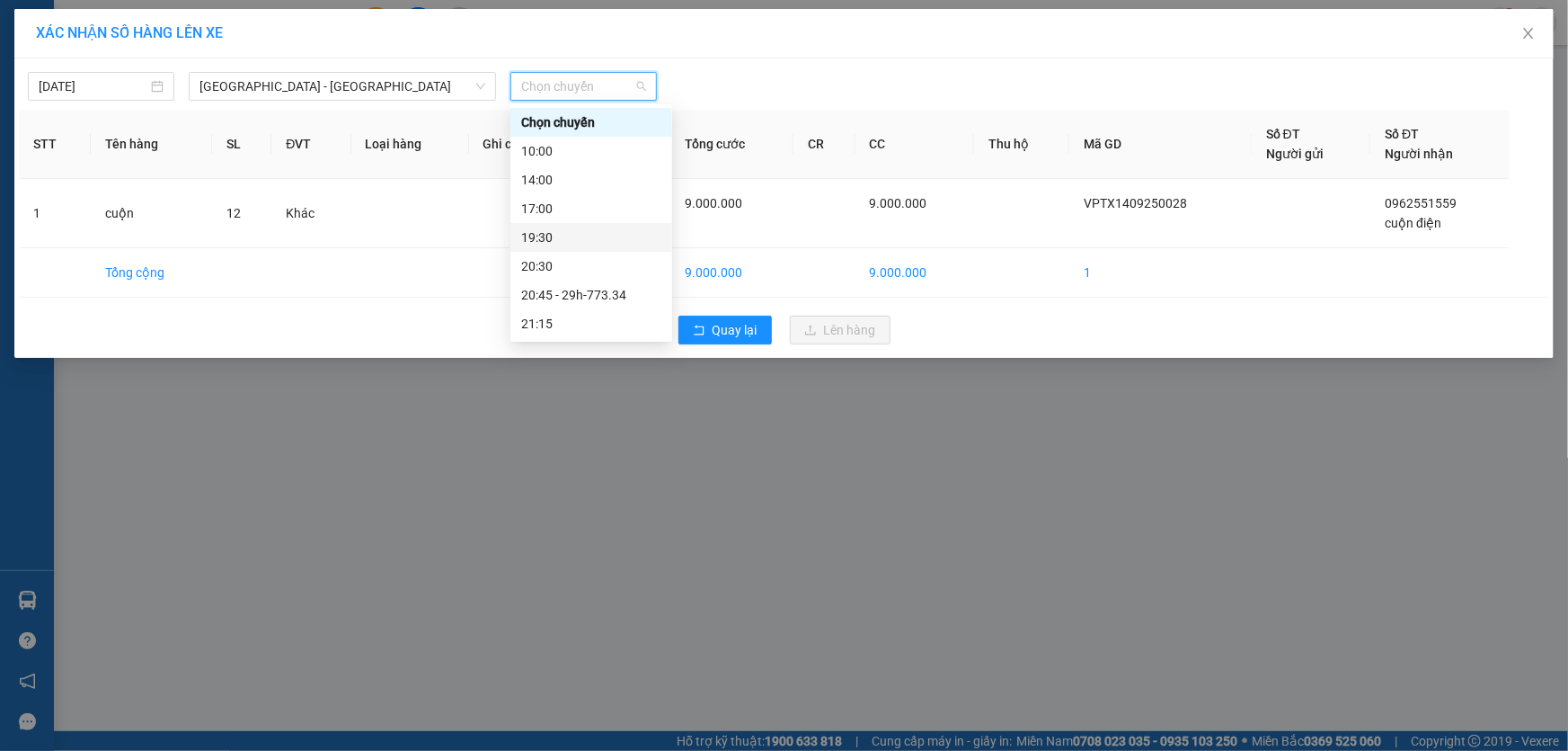
scroll to position [56, 0]
click at [625, 321] on div "23:00 - 29h-773.34" at bounding box center [591, 324] width 140 height 20
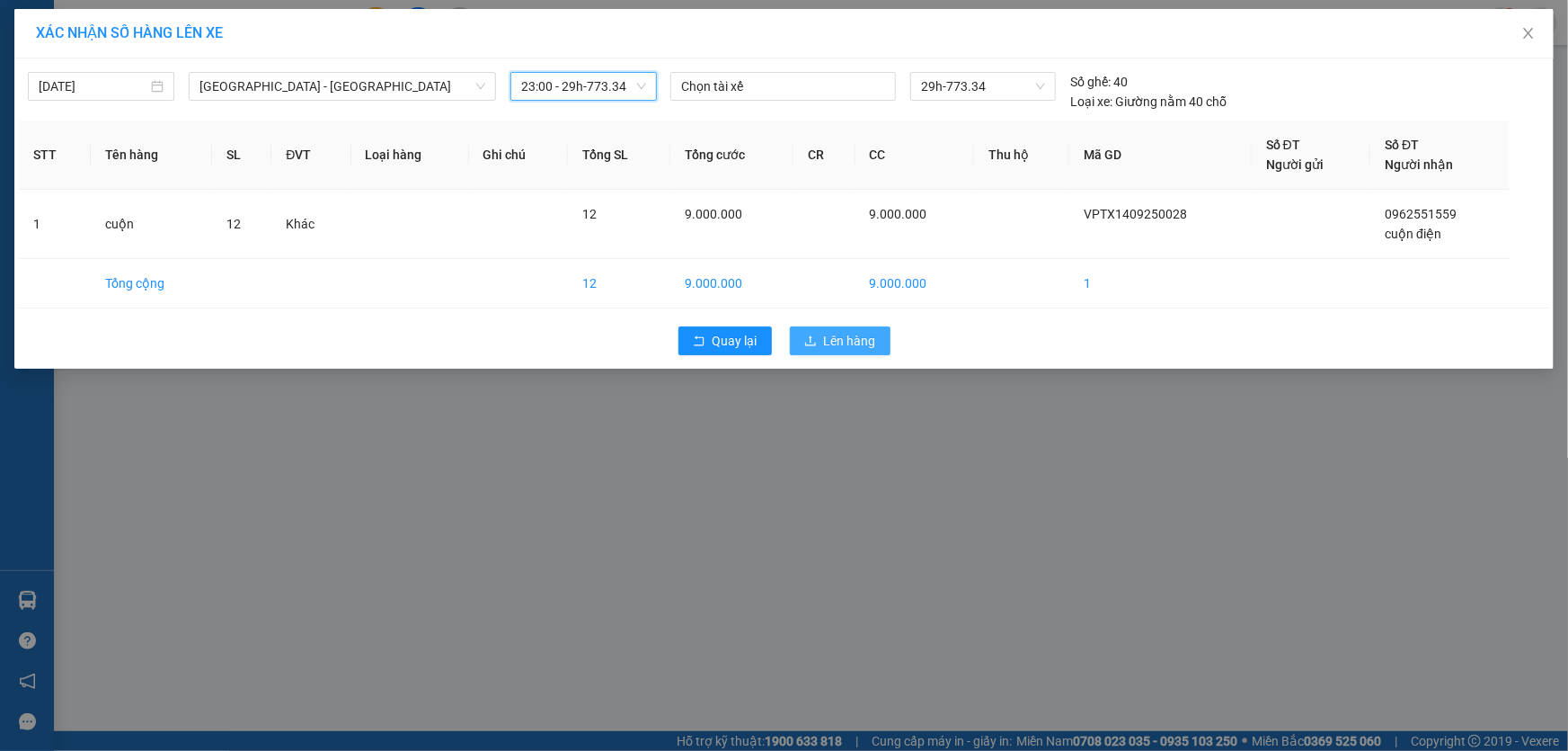
click at [845, 343] on span "Lên hàng" at bounding box center [850, 340] width 53 height 20
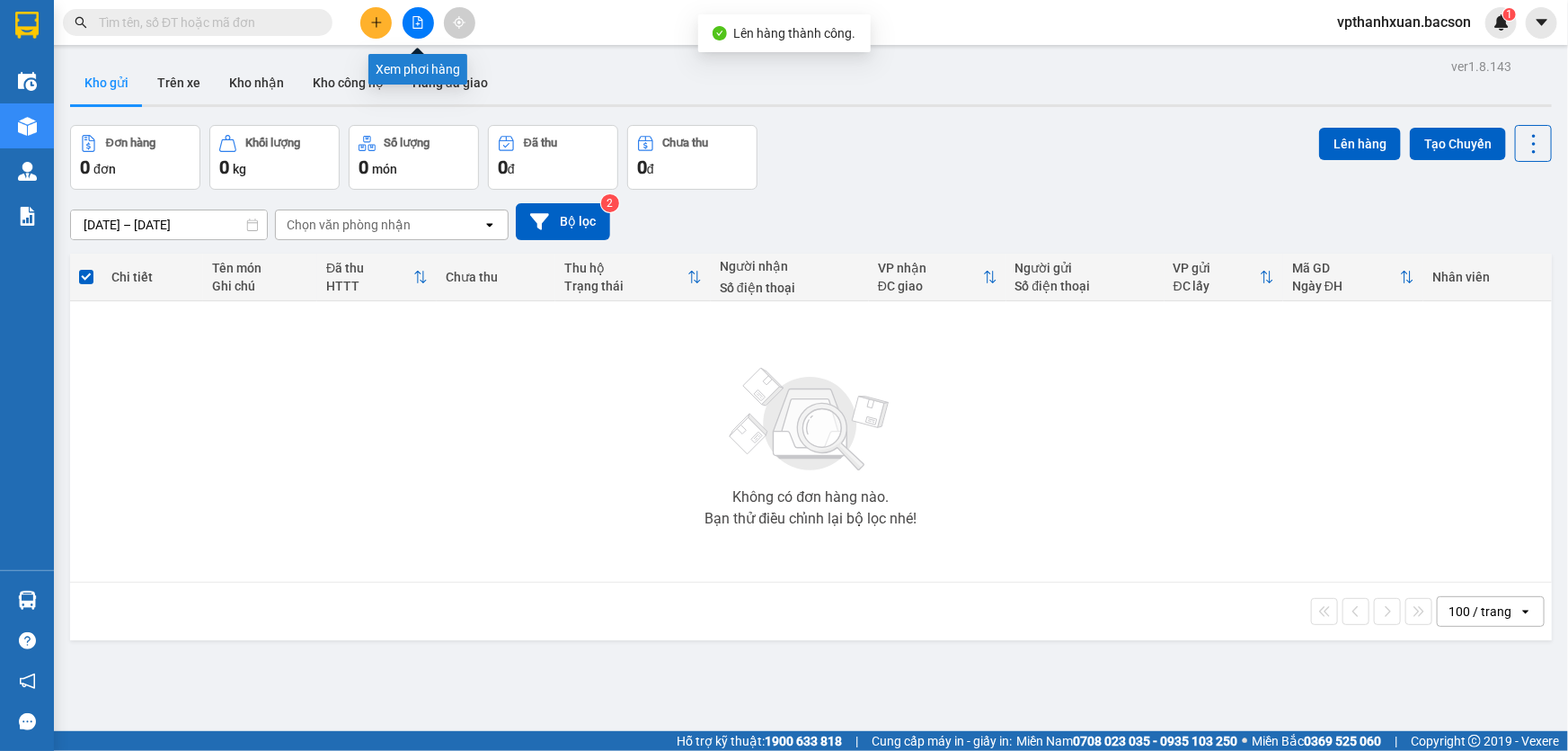
click at [417, 23] on icon "file-add" at bounding box center [418, 22] width 10 height 12
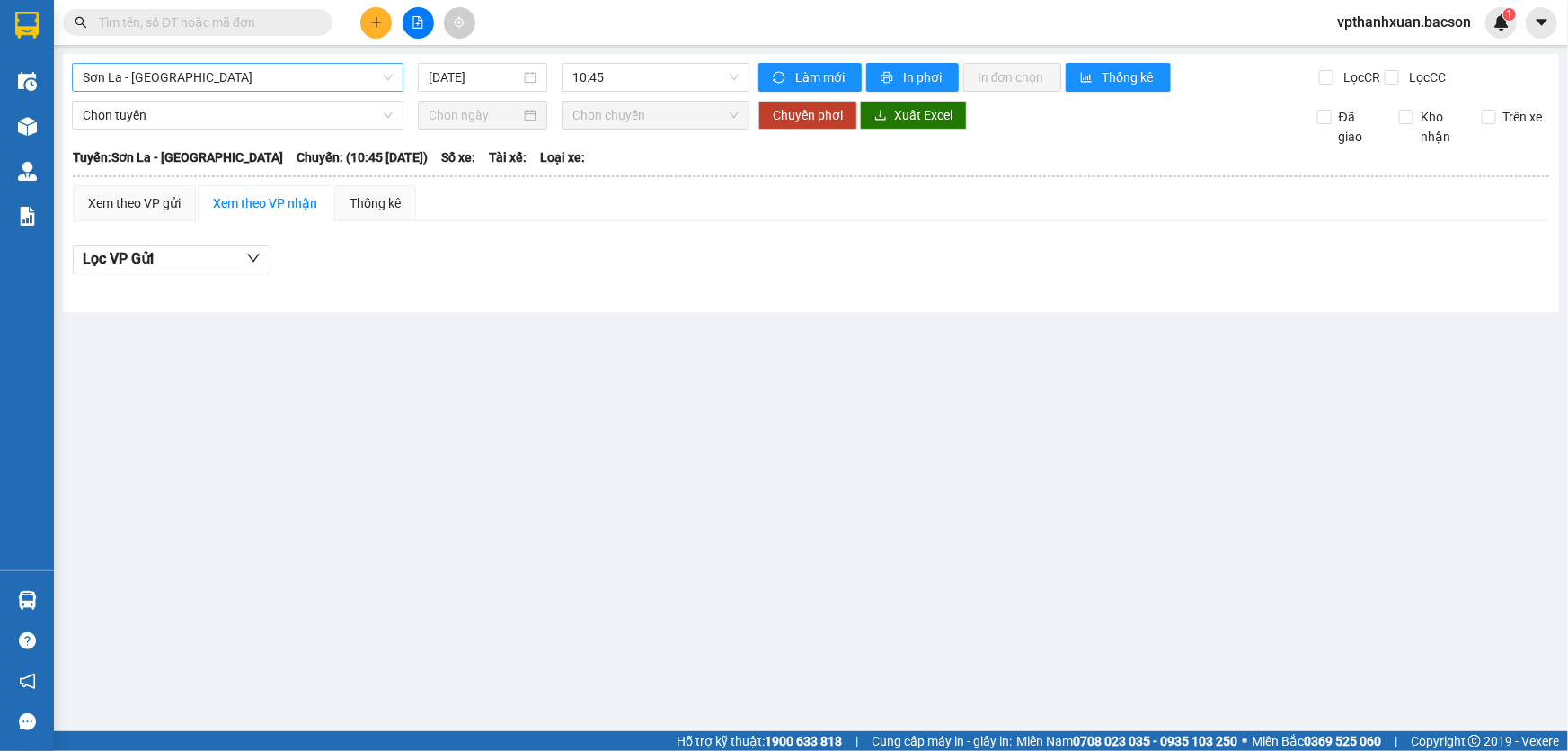
drag, startPoint x: 284, startPoint y: 76, endPoint x: 271, endPoint y: 85, distance: 15.8
click at [283, 78] on span "Sơn La - [GEOGRAPHIC_DATA]" at bounding box center [238, 77] width 310 height 27
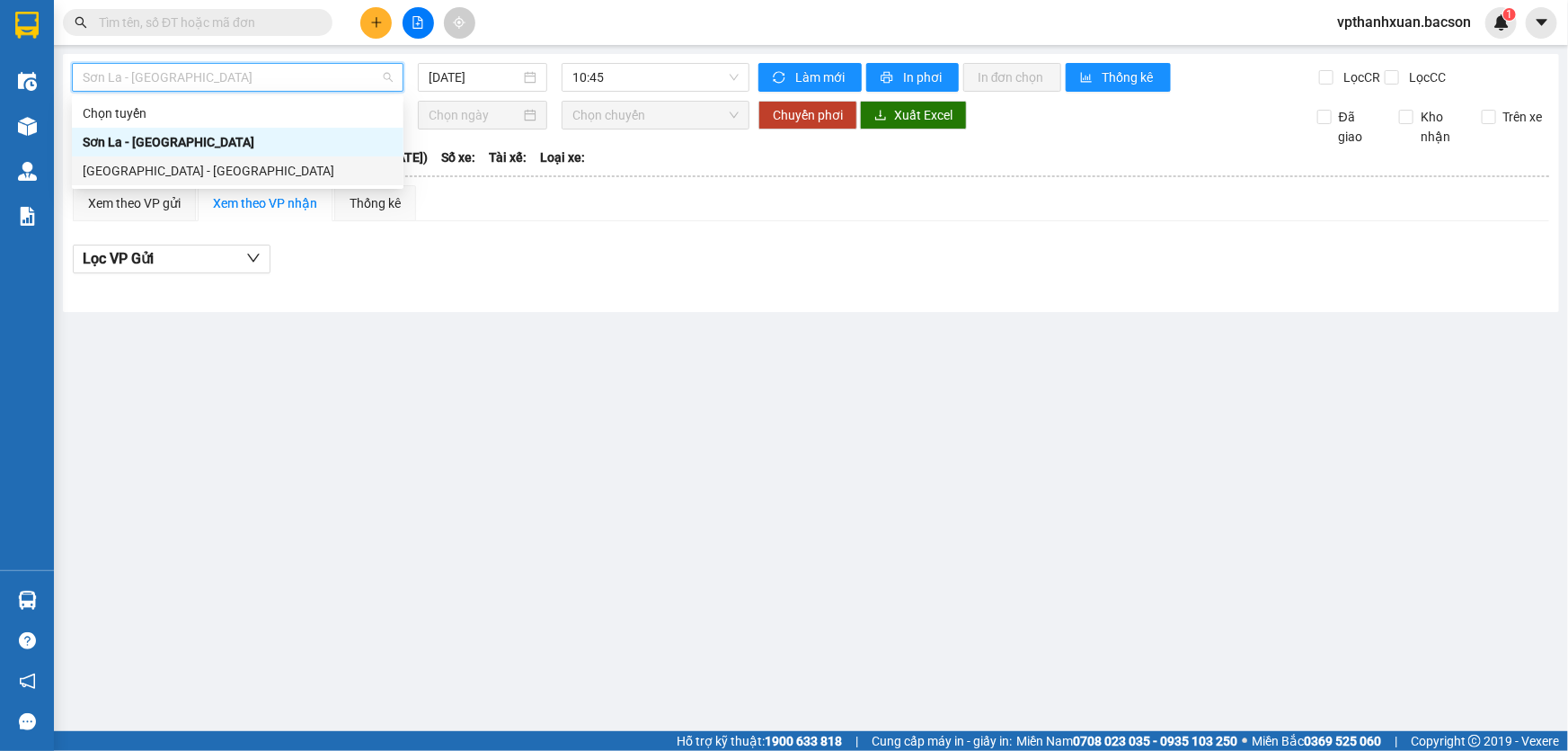
click at [134, 163] on div "[GEOGRAPHIC_DATA] - [GEOGRAPHIC_DATA]" at bounding box center [238, 170] width 310 height 20
type input "[DATE]"
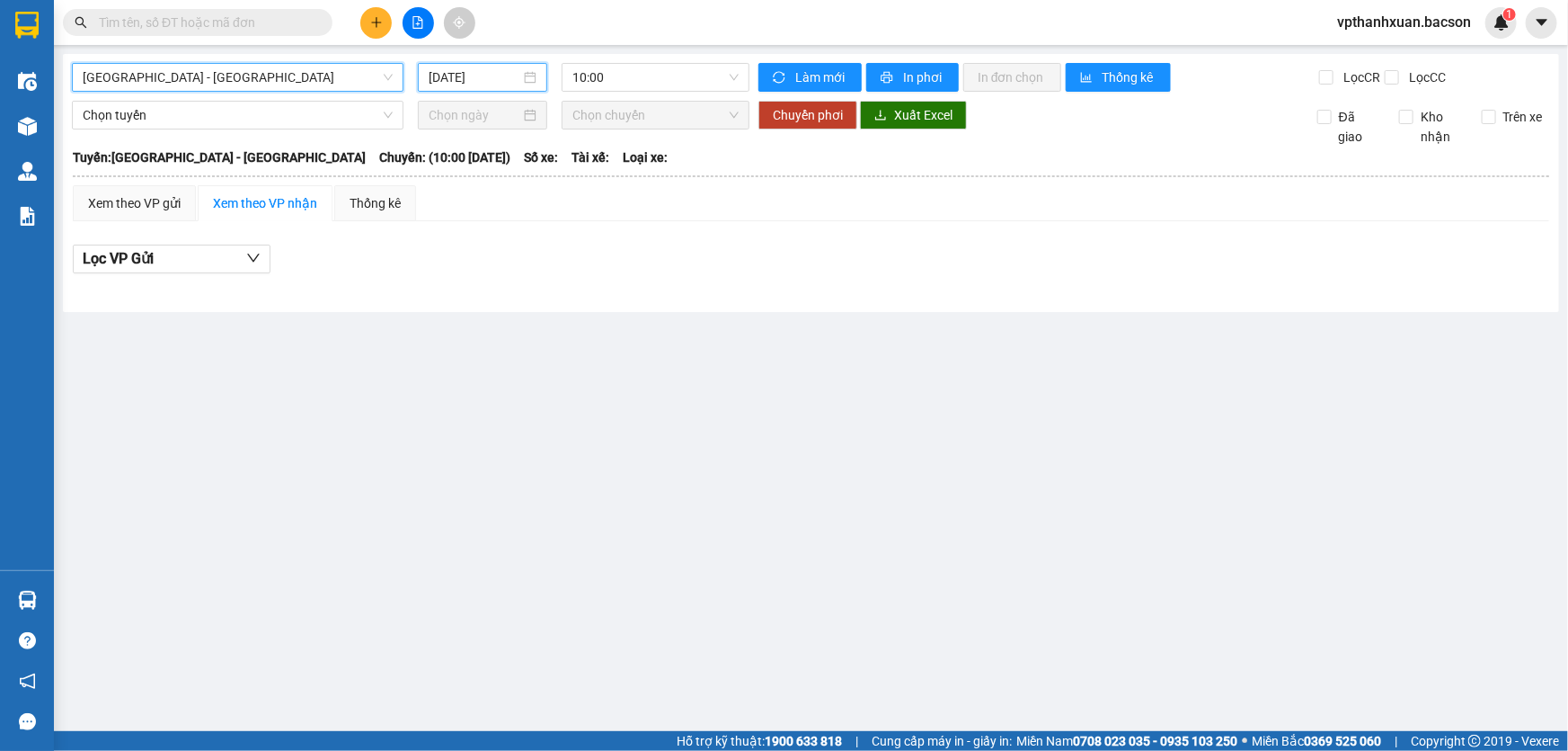
click at [485, 77] on input "[DATE]" at bounding box center [475, 77] width 92 height 20
click at [602, 87] on span "10:00" at bounding box center [655, 77] width 166 height 27
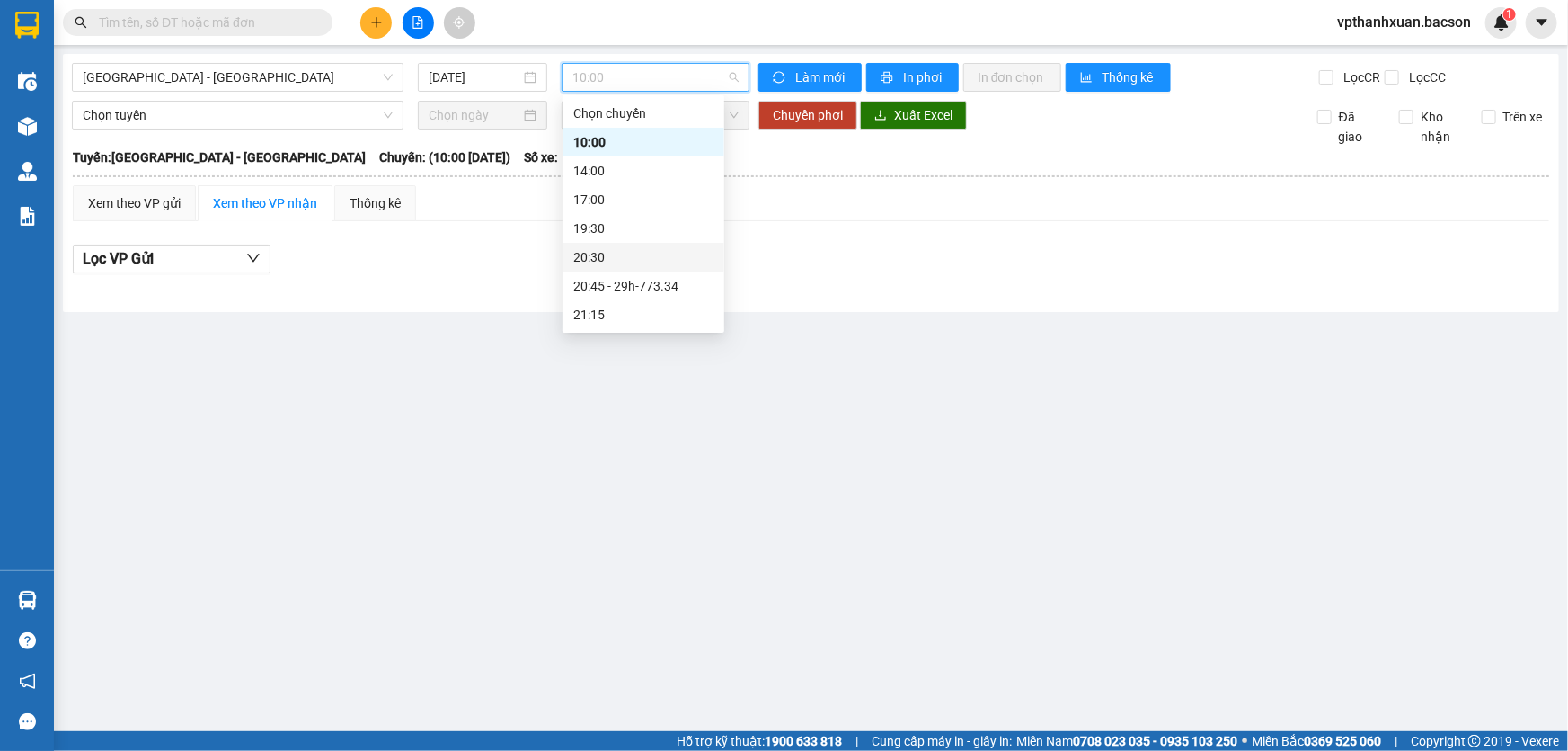
scroll to position [56, 0]
click at [649, 234] on div "20:45 - 29h-773.34" at bounding box center [643, 229] width 140 height 20
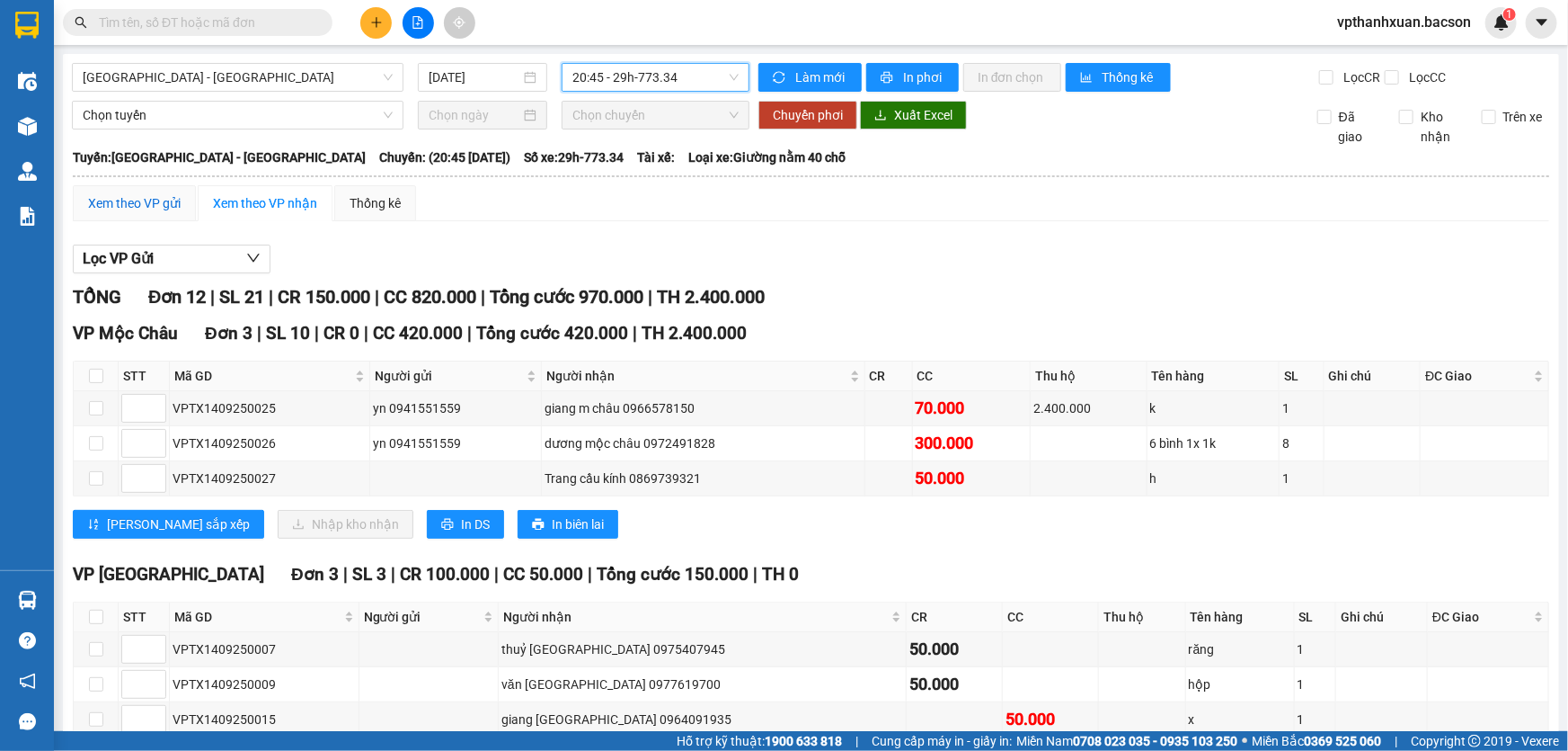
click at [156, 198] on div "Xem theo VP gửi" at bounding box center [134, 203] width 93 height 20
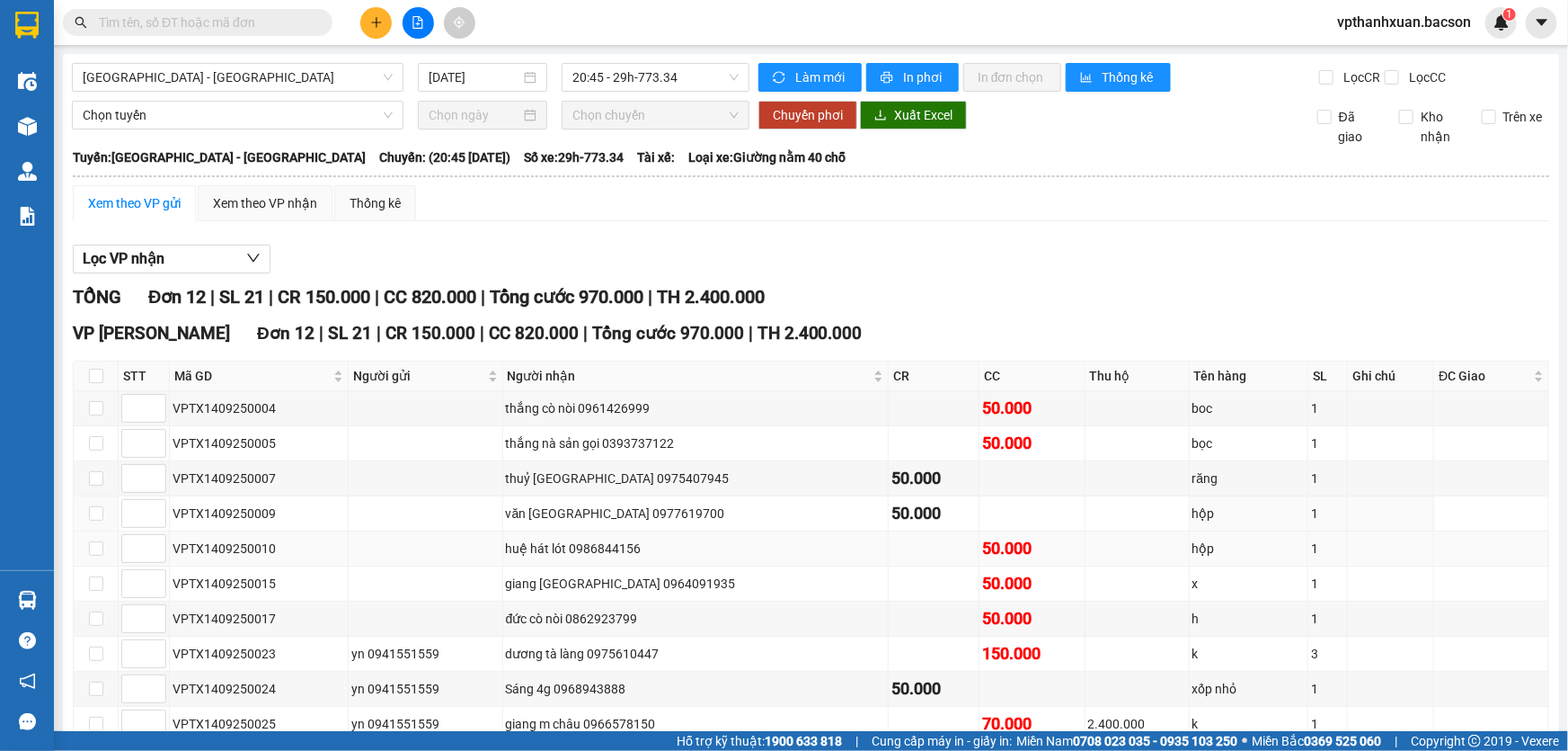
scroll to position [170, 0]
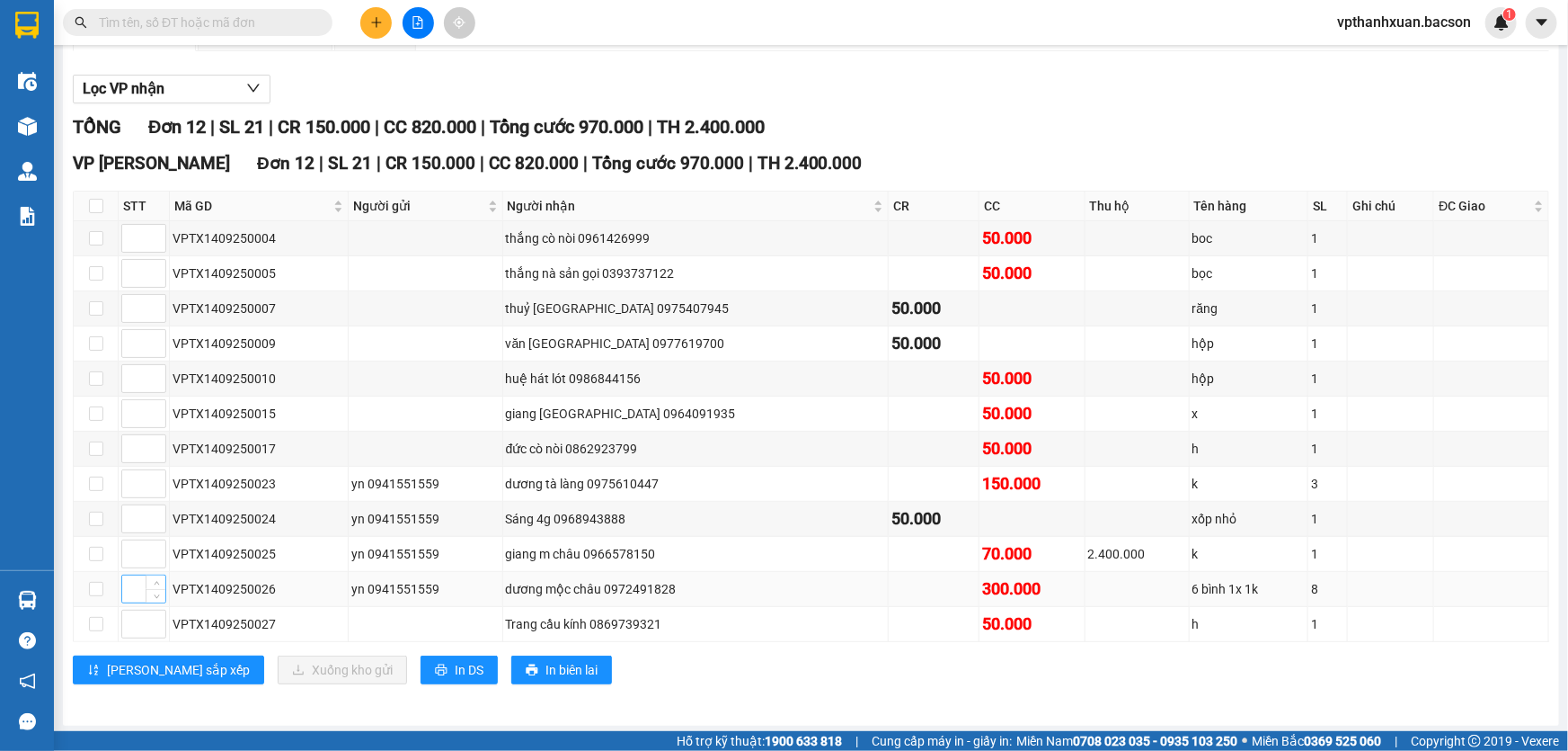
click at [138, 597] on input at bounding box center [143, 589] width 43 height 27
type input "1"
click at [129, 620] on input at bounding box center [143, 624] width 43 height 27
type input "1"
click at [127, 562] on input at bounding box center [143, 553] width 43 height 27
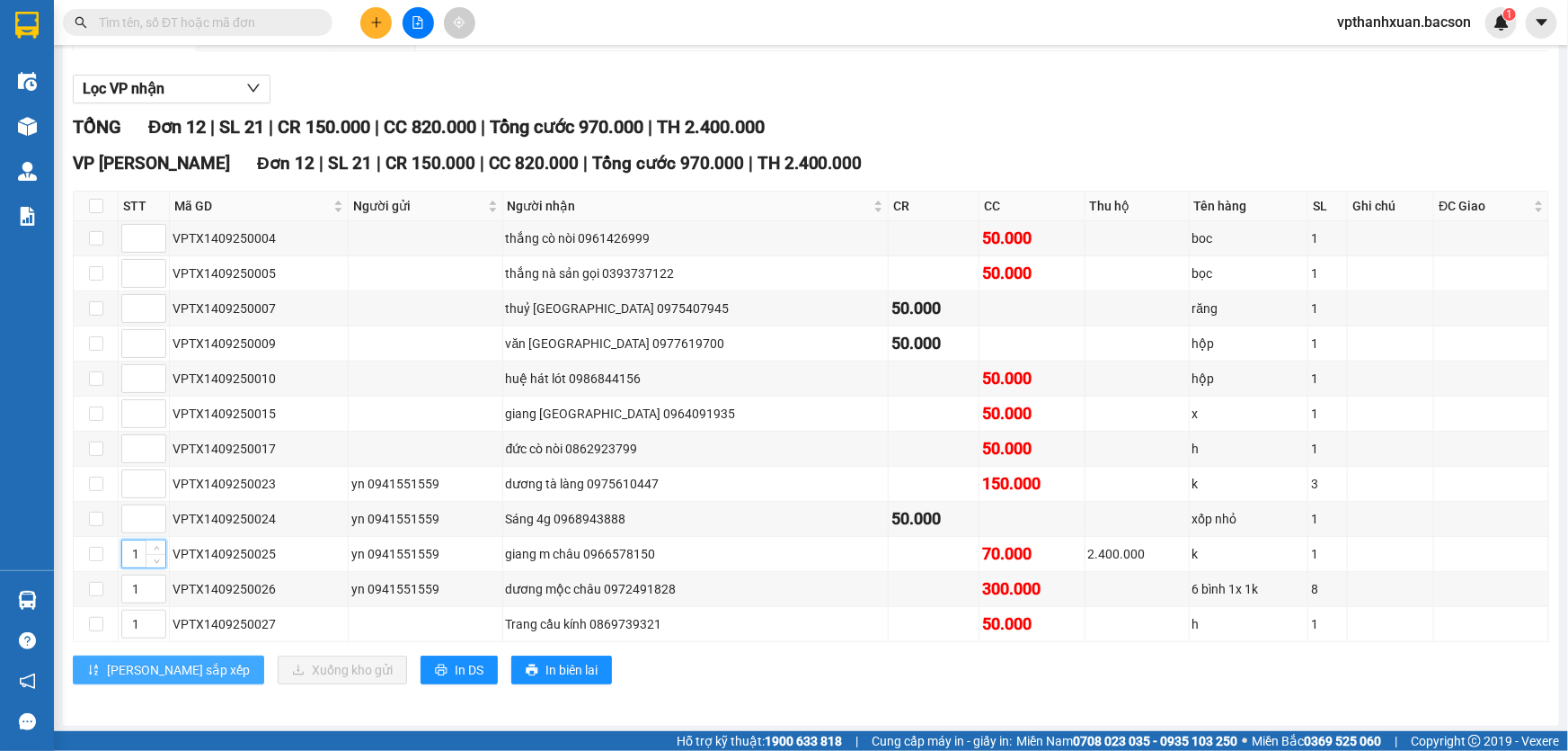
type input "1"
click at [137, 664] on span "[PERSON_NAME] sắp xếp" at bounding box center [179, 670] width 143 height 20
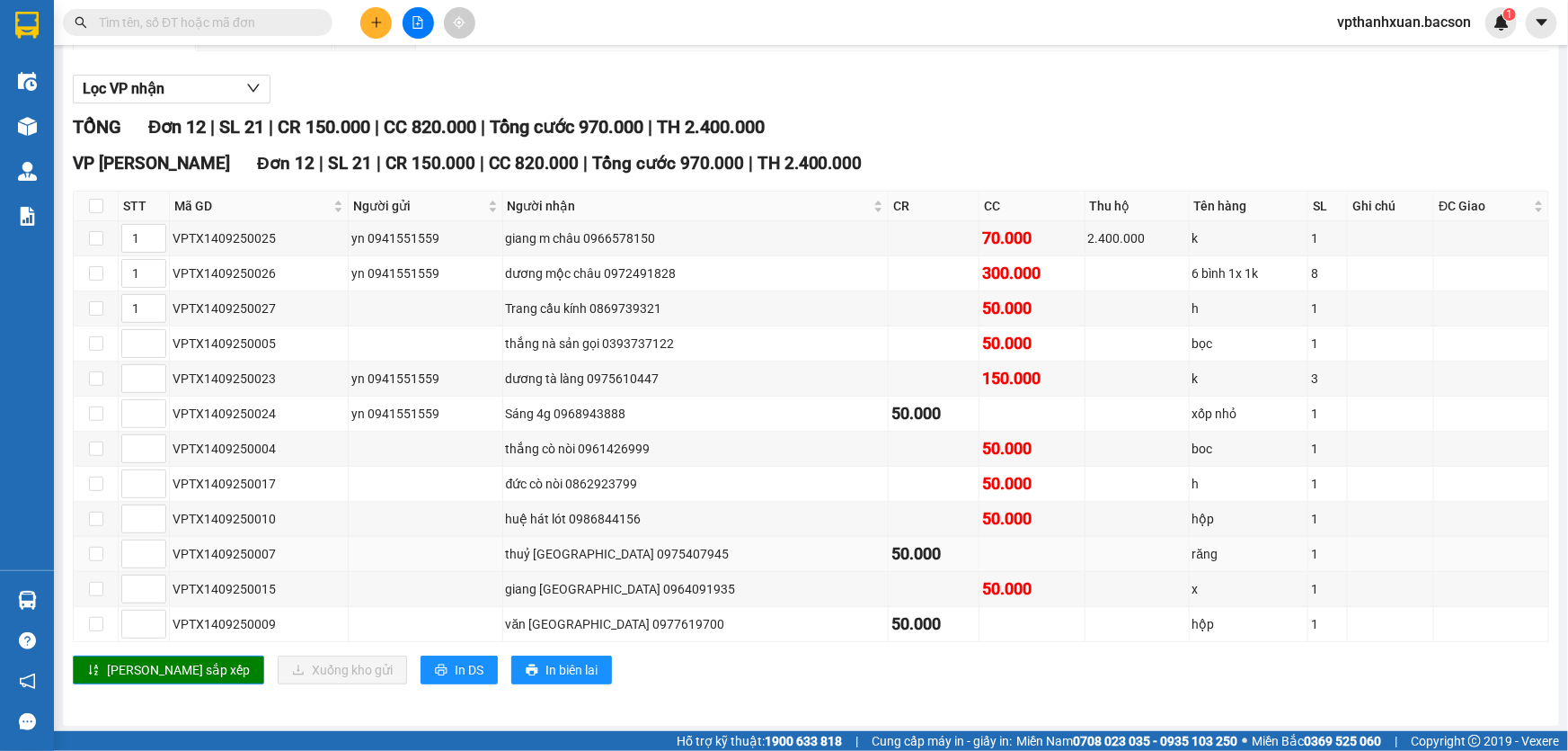
click at [118, 552] on td at bounding box center [144, 554] width 52 height 35
click at [128, 548] on input at bounding box center [143, 553] width 43 height 27
type input "2"
click at [132, 594] on input at bounding box center [143, 589] width 43 height 27
type input "2"
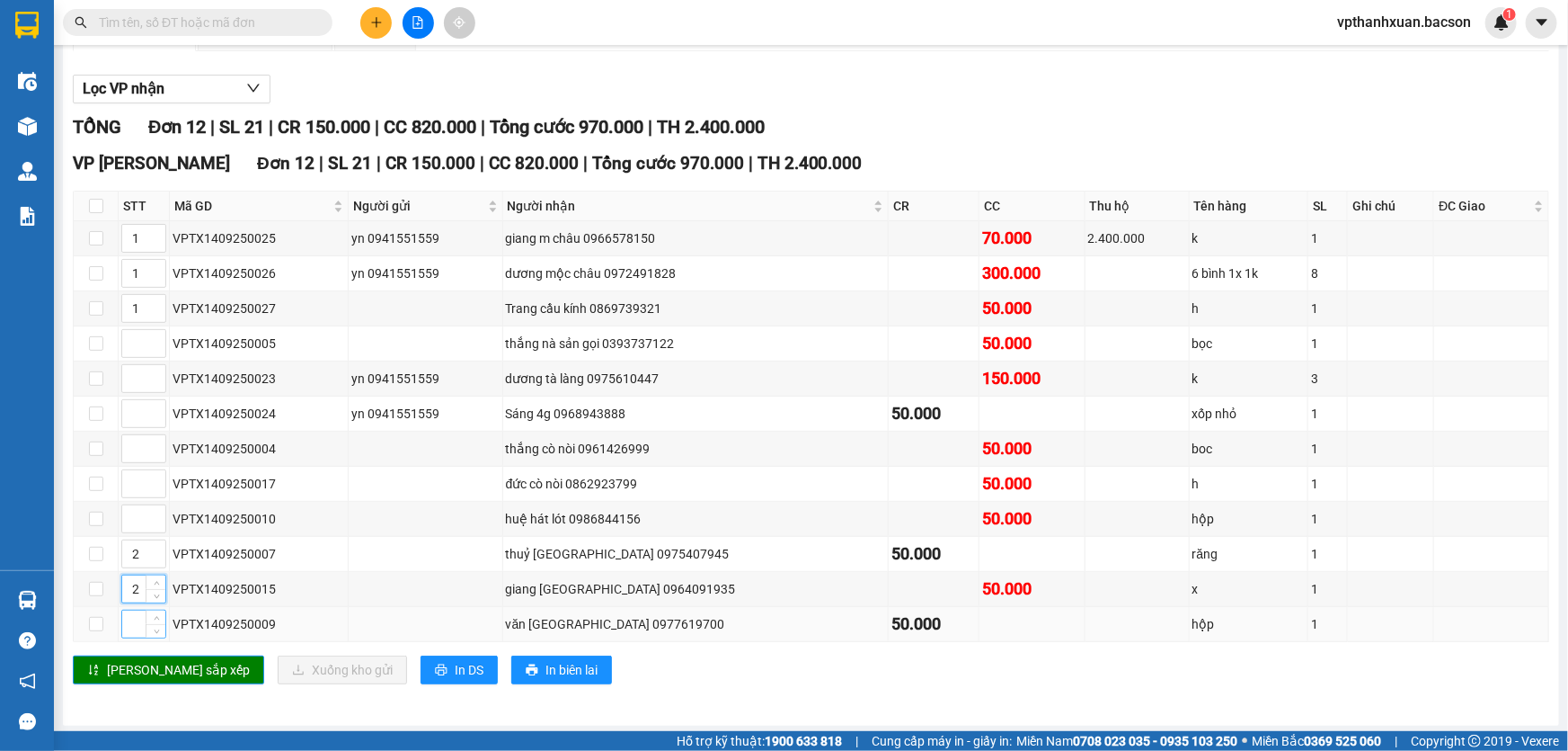
click at [134, 625] on input at bounding box center [143, 624] width 43 height 27
type input "2"
click at [148, 660] on span "[PERSON_NAME] sắp xếp" at bounding box center [179, 670] width 143 height 20
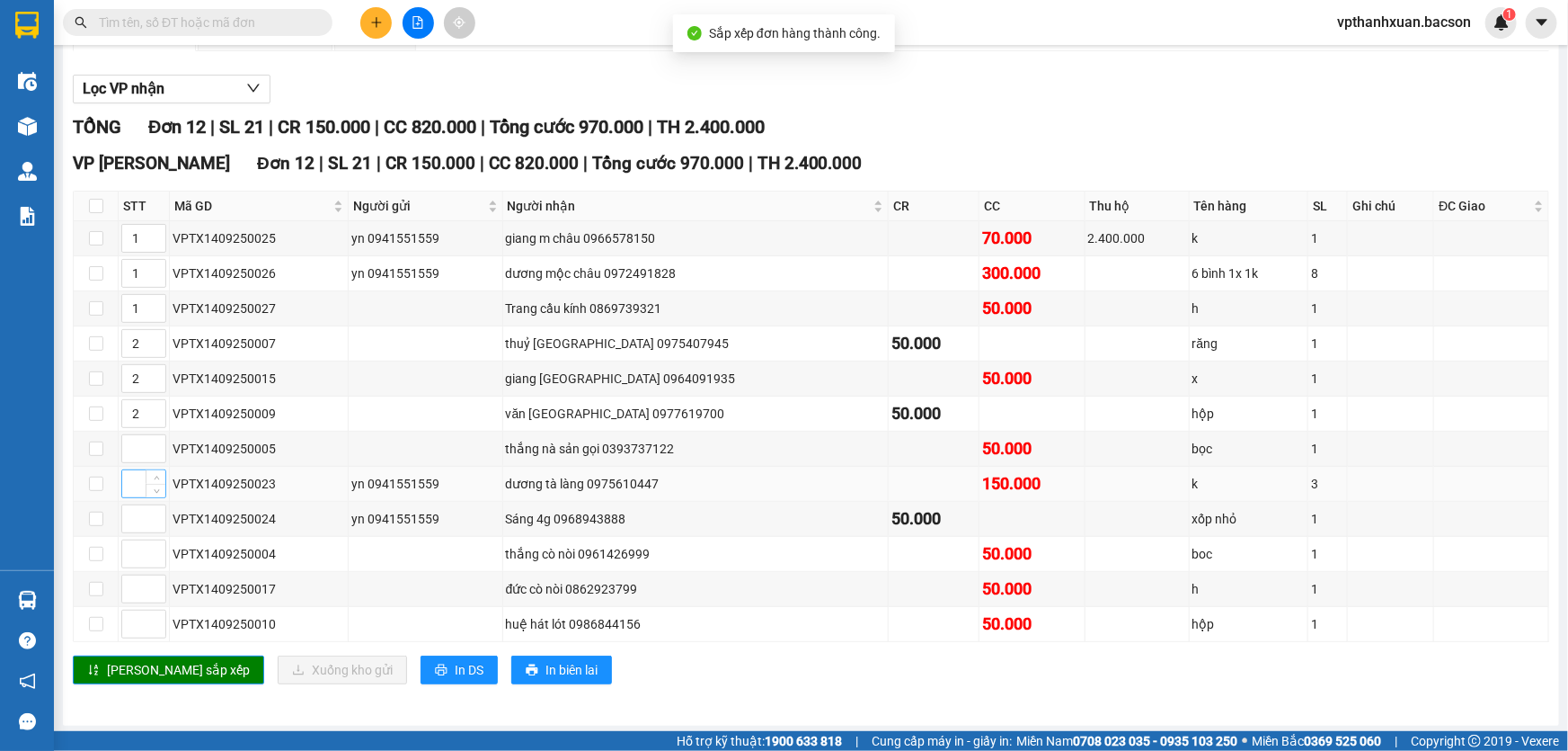
click at [132, 480] on input at bounding box center [143, 483] width 43 height 27
type input "3"
click at [154, 336] on icon "up" at bounding box center [157, 339] width 7 height 7
type input "3"
click at [154, 372] on icon "up" at bounding box center [157, 375] width 7 height 7
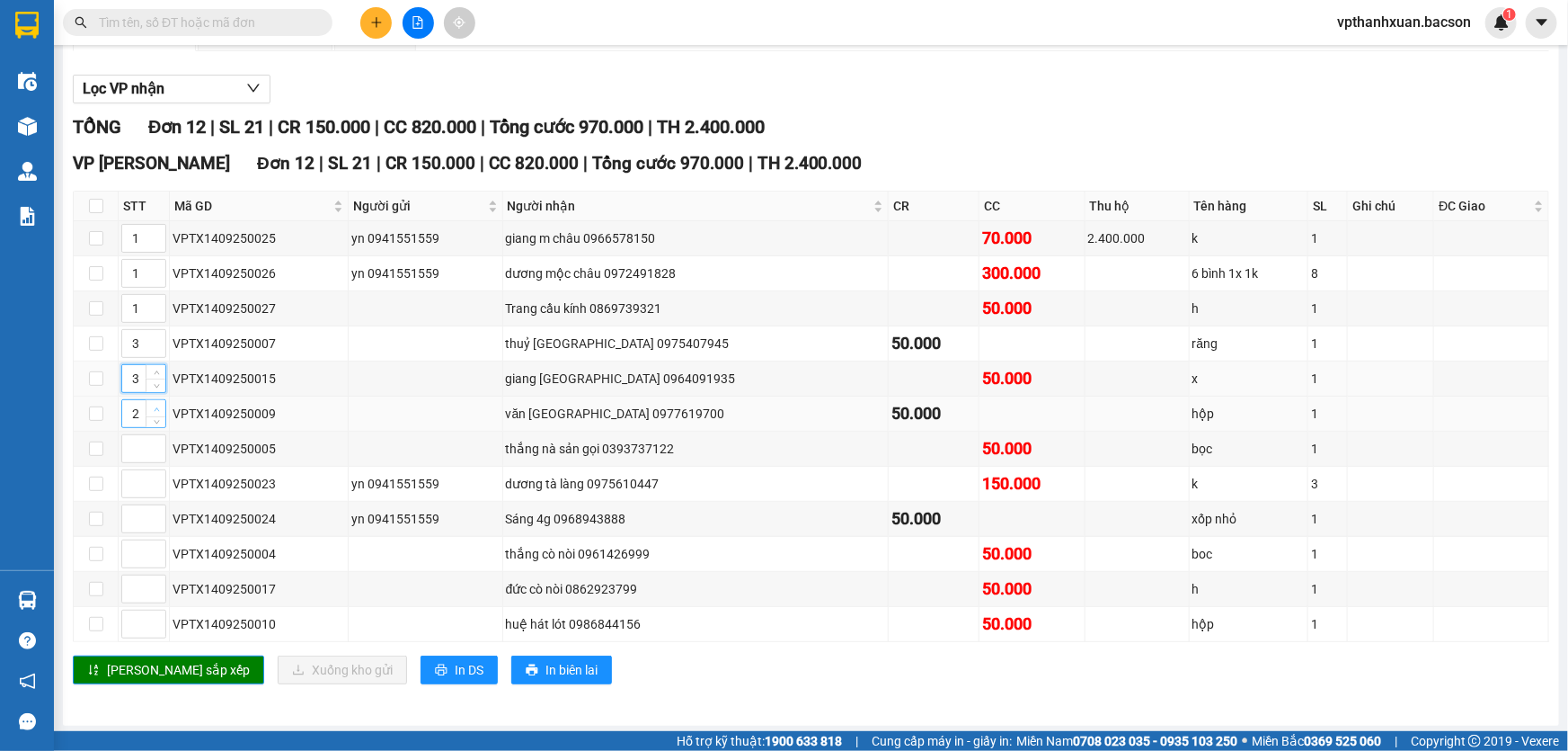
type input "3"
click at [154, 404] on span "up" at bounding box center [156, 408] width 11 height 11
click at [133, 483] on input at bounding box center [143, 483] width 43 height 27
type input "2"
click at [139, 556] on input at bounding box center [143, 553] width 43 height 27
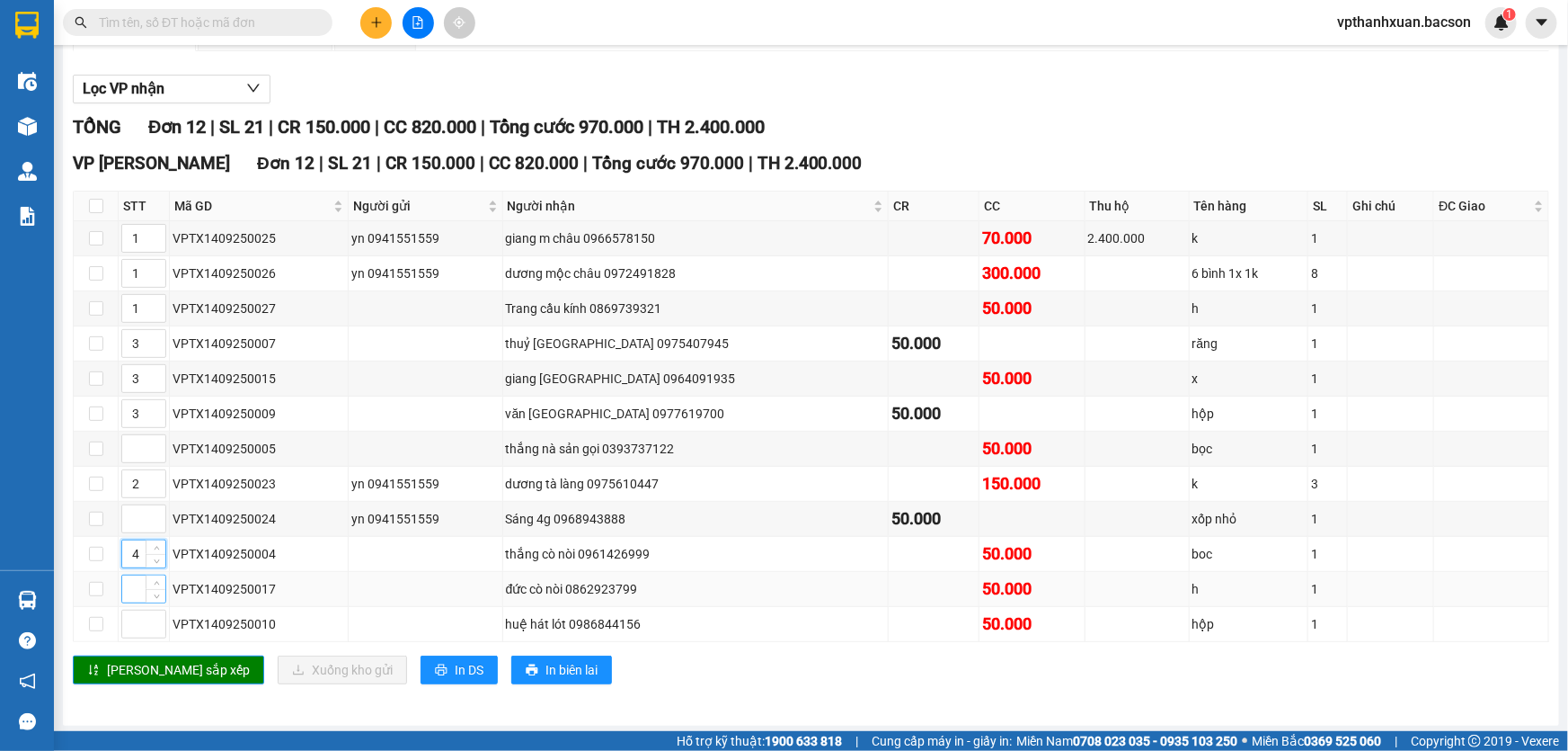
type input "4"
click at [137, 590] on input at bounding box center [143, 589] width 43 height 27
type input "4"
click at [142, 622] on input at bounding box center [143, 624] width 43 height 27
type input "5"
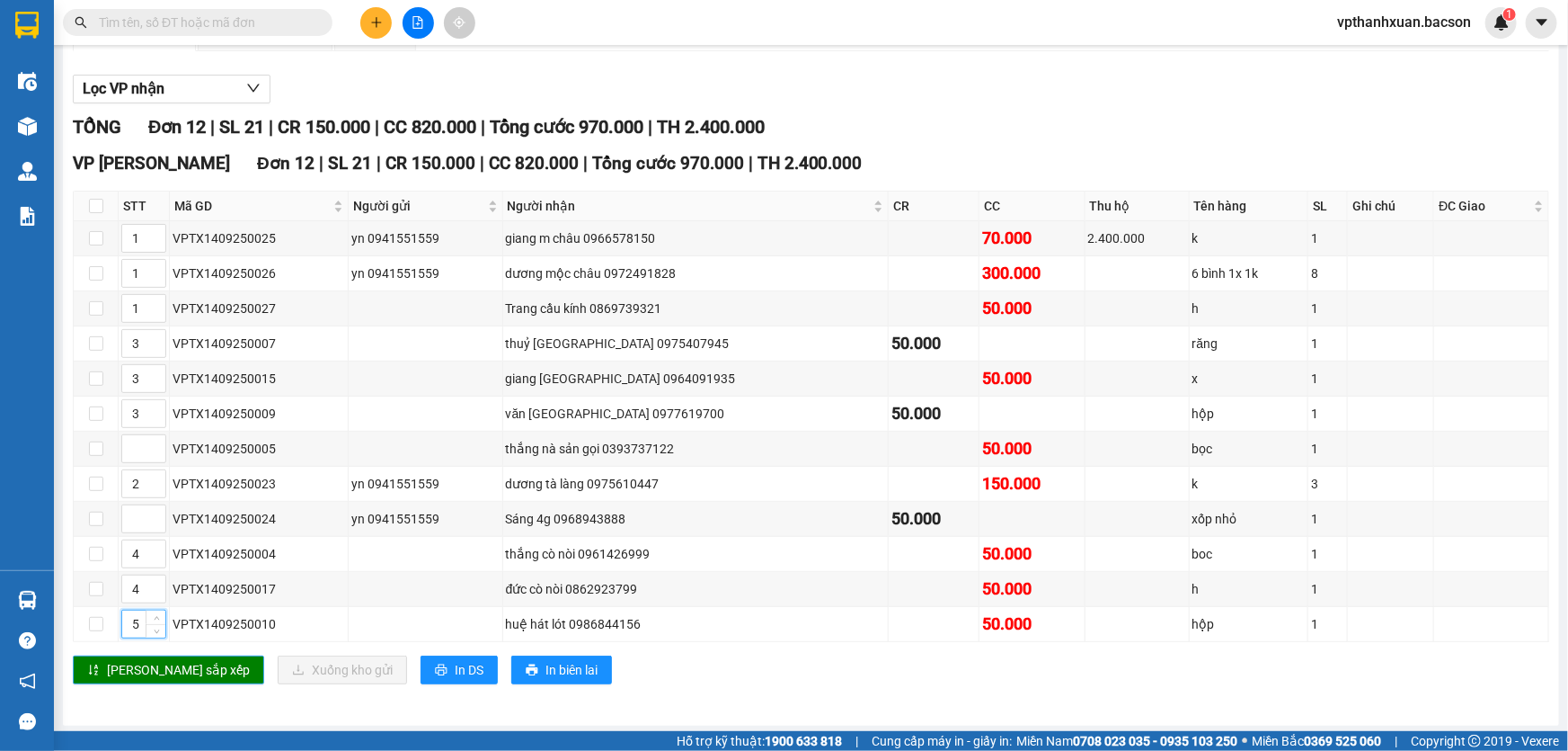
drag, startPoint x: 157, startPoint y: 671, endPoint x: 151, endPoint y: 656, distance: 16.2
click at [155, 669] on span "[PERSON_NAME] sắp xếp" at bounding box center [179, 670] width 143 height 20
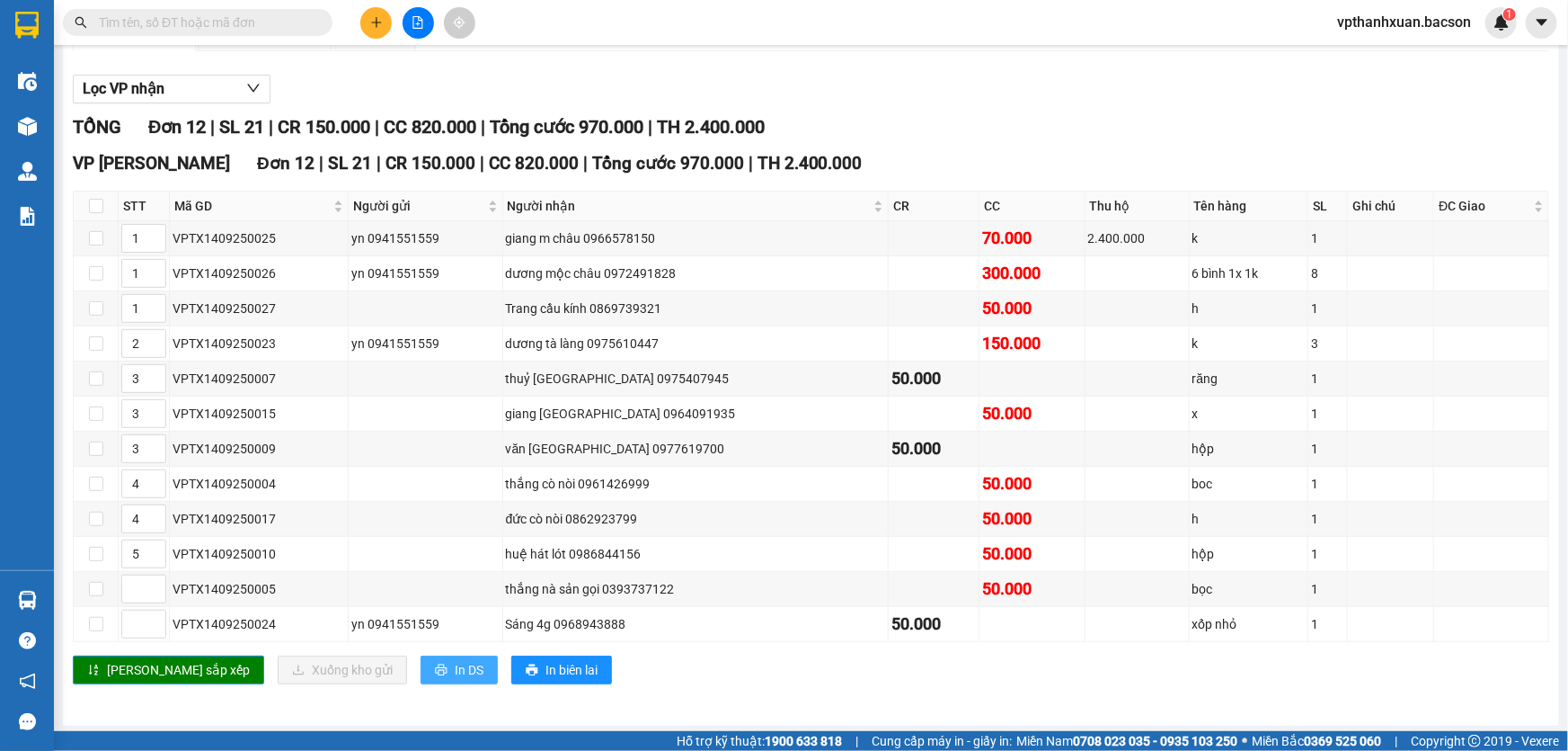
click at [455, 666] on span "In DS" at bounding box center [469, 670] width 29 height 20
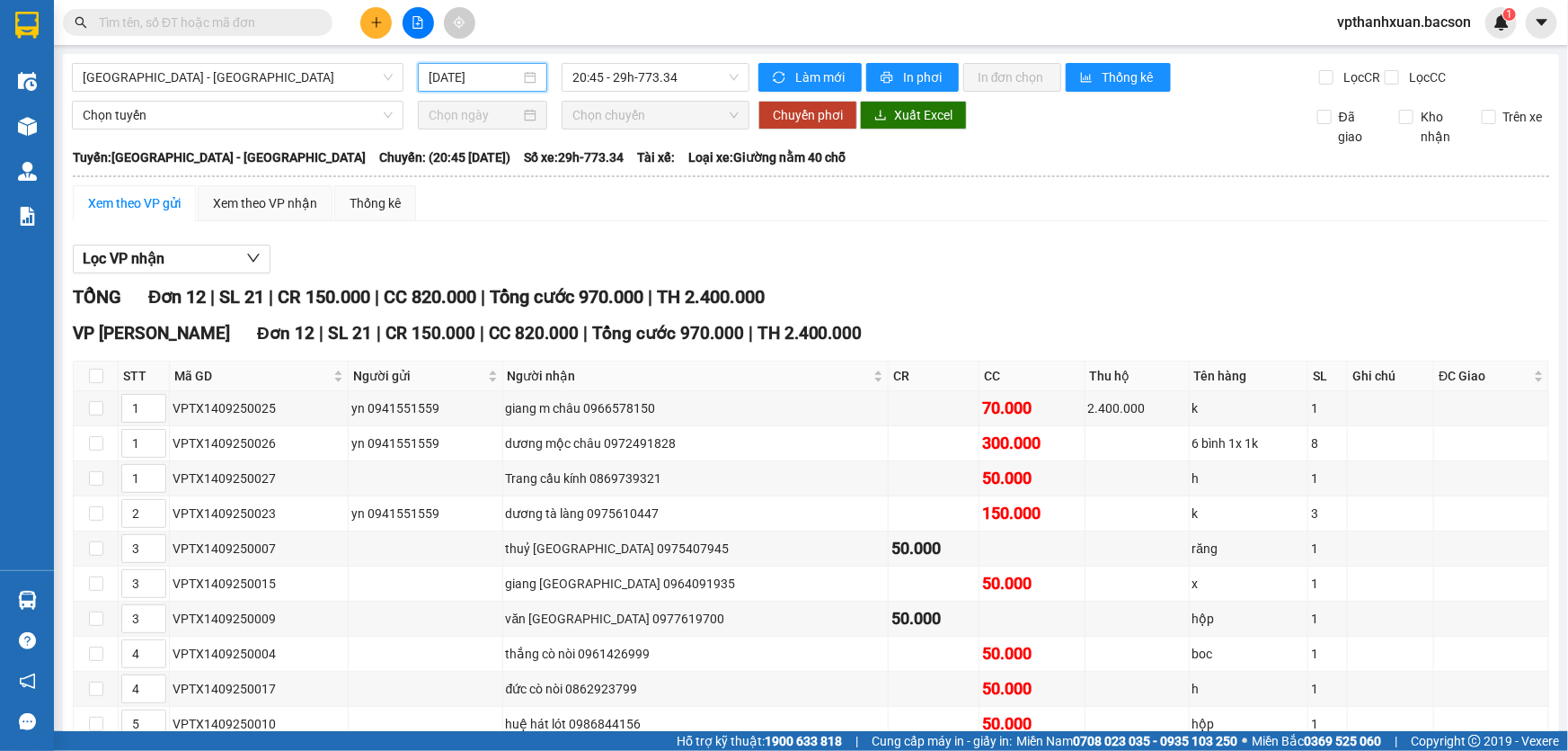
click at [484, 80] on input "[DATE]" at bounding box center [475, 77] width 92 height 20
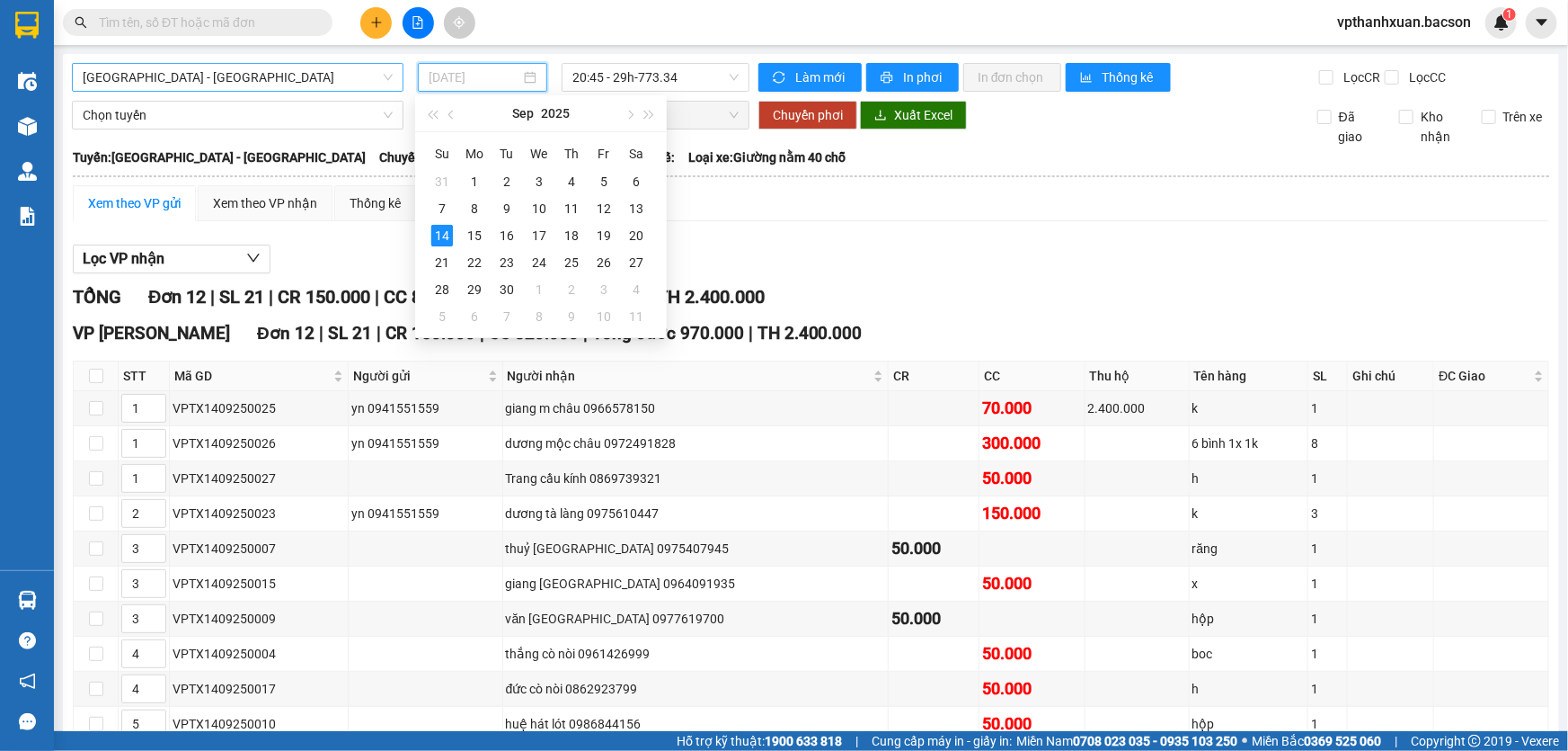
type input "[DATE]"
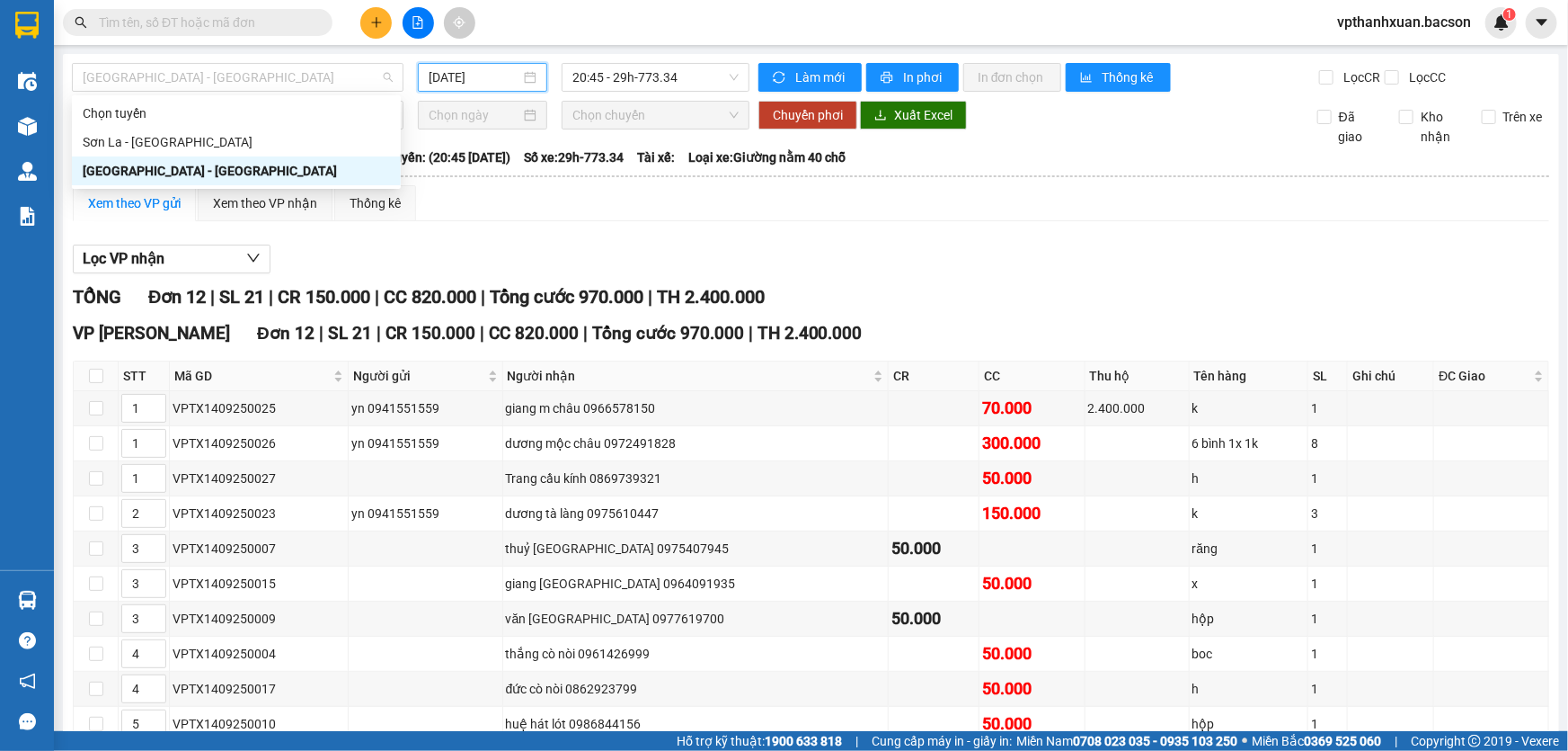
drag, startPoint x: 233, startPoint y: 75, endPoint x: 162, endPoint y: 134, distance: 92.3
click at [228, 75] on span "[GEOGRAPHIC_DATA] - [GEOGRAPHIC_DATA]" at bounding box center [238, 77] width 310 height 27
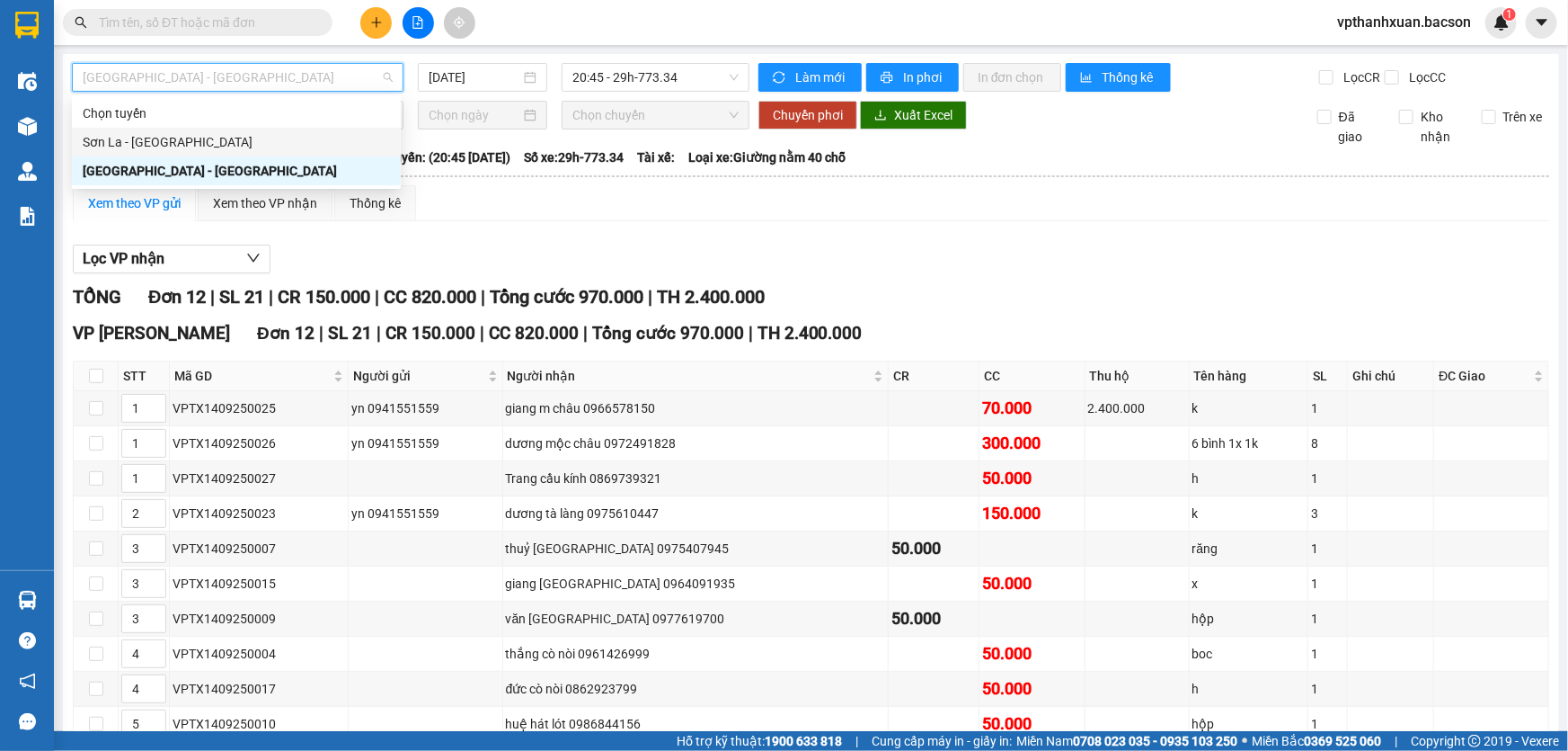
drag, startPoint x: 163, startPoint y: 139, endPoint x: 212, endPoint y: 131, distance: 49.6
click at [164, 138] on div "Sơn La - [GEOGRAPHIC_DATA]" at bounding box center [237, 141] width 307 height 20
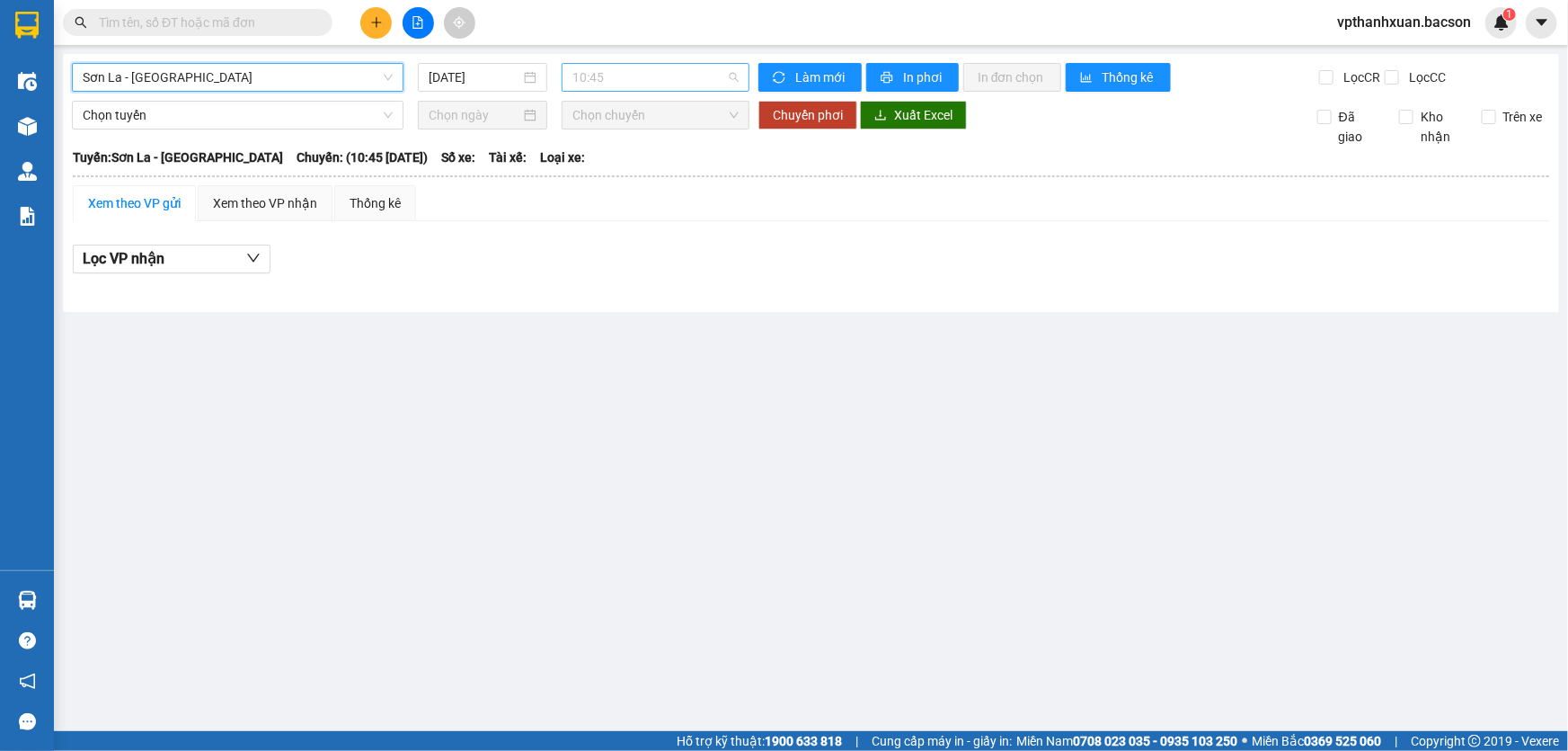
click at [648, 82] on span "10:45" at bounding box center [655, 77] width 166 height 27
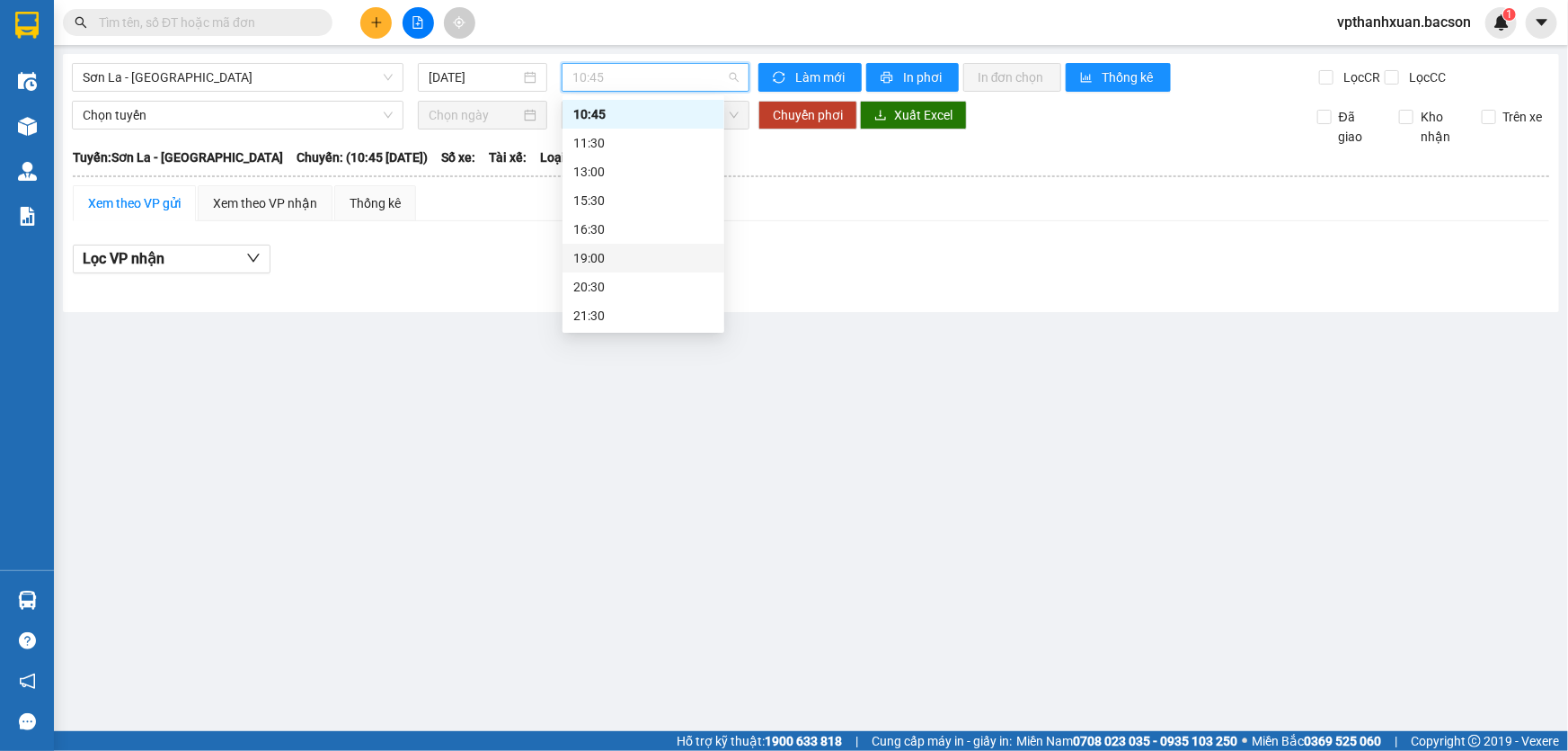
scroll to position [85, 0]
drag, startPoint x: 490, startPoint y: 71, endPoint x: 495, endPoint y: 103, distance: 32.4
click at [490, 78] on input "[DATE]" at bounding box center [475, 77] width 92 height 20
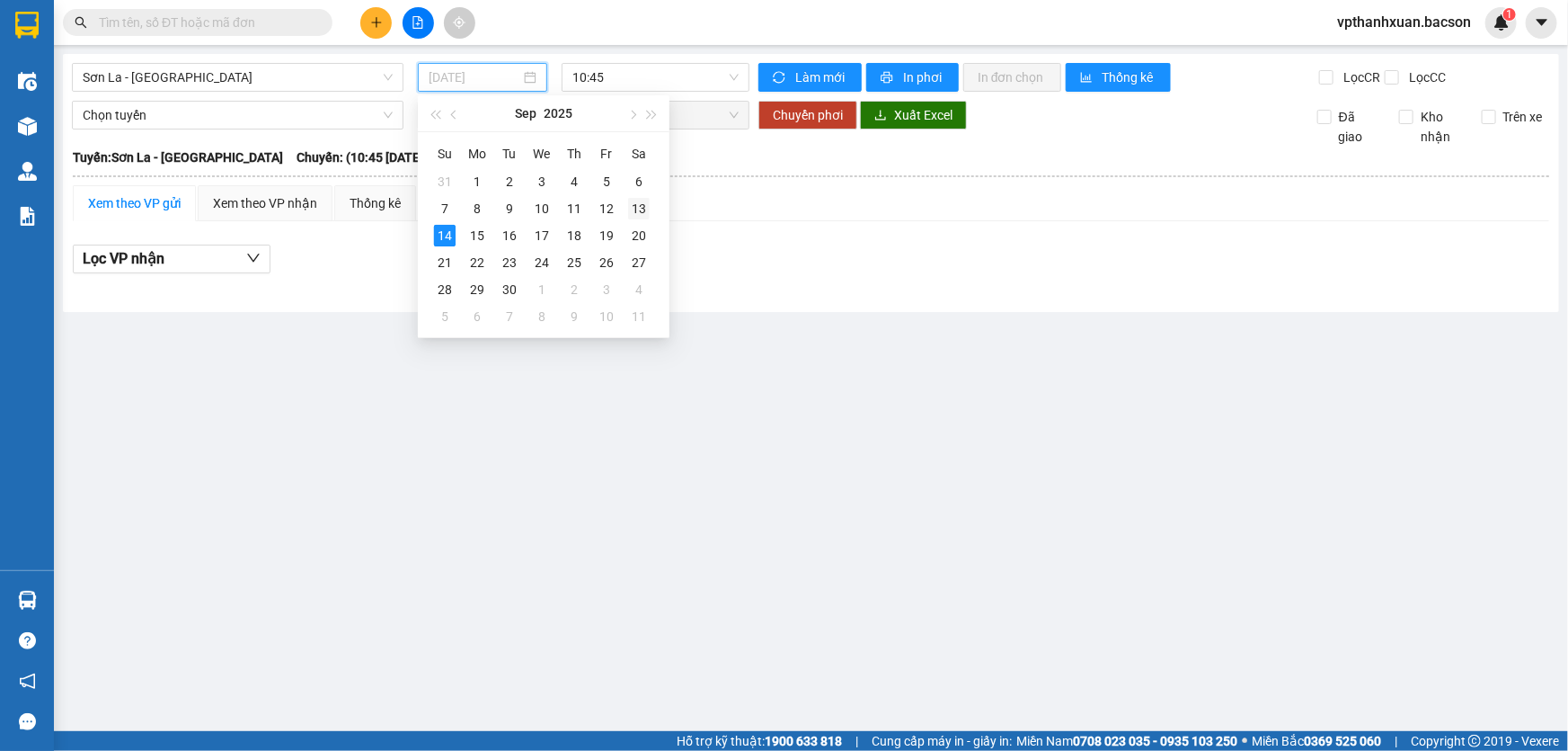
click at [641, 209] on div "13" at bounding box center [639, 208] width 22 height 22
type input "[DATE]"
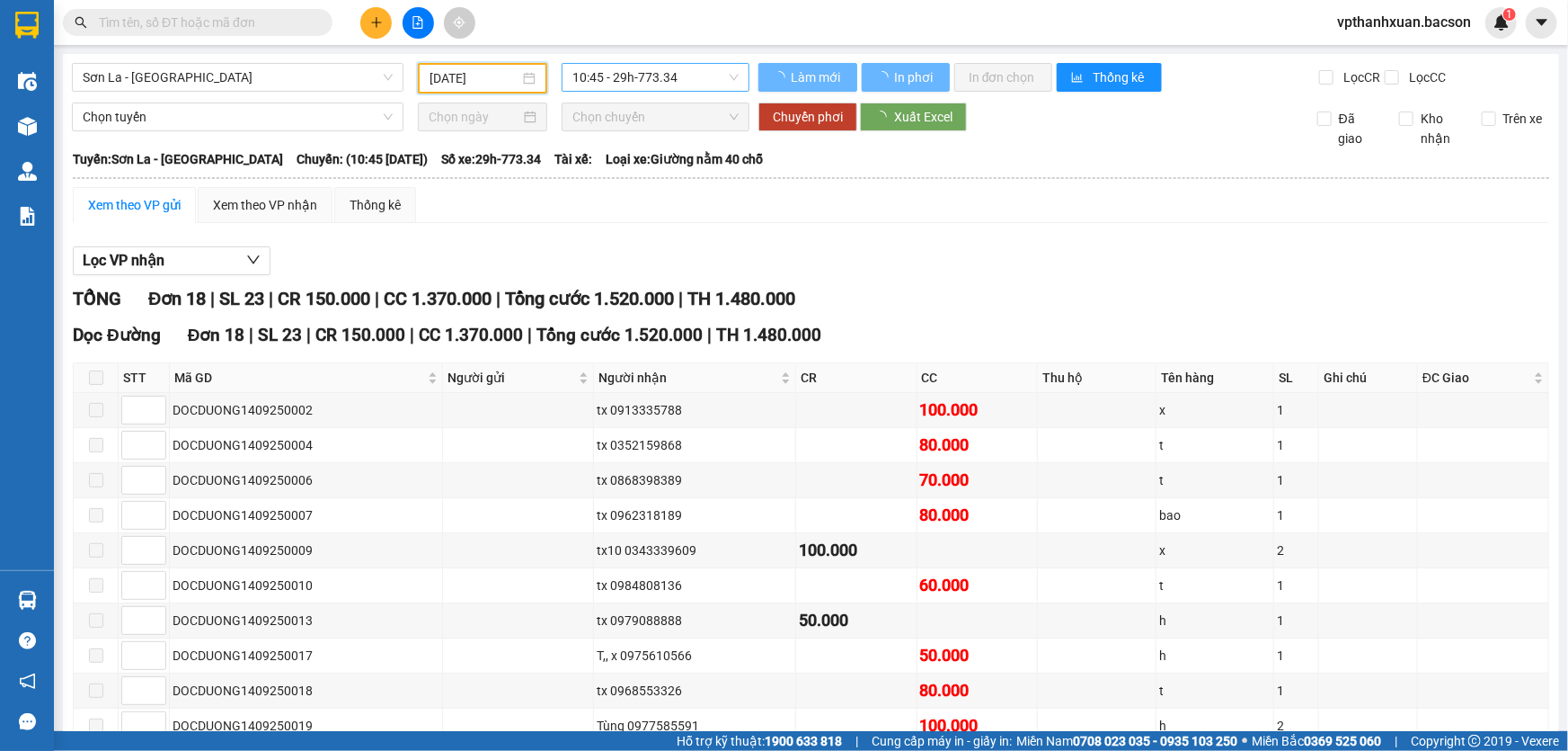
click at [645, 75] on span "10:45 - 29h-773.34" at bounding box center [655, 77] width 166 height 27
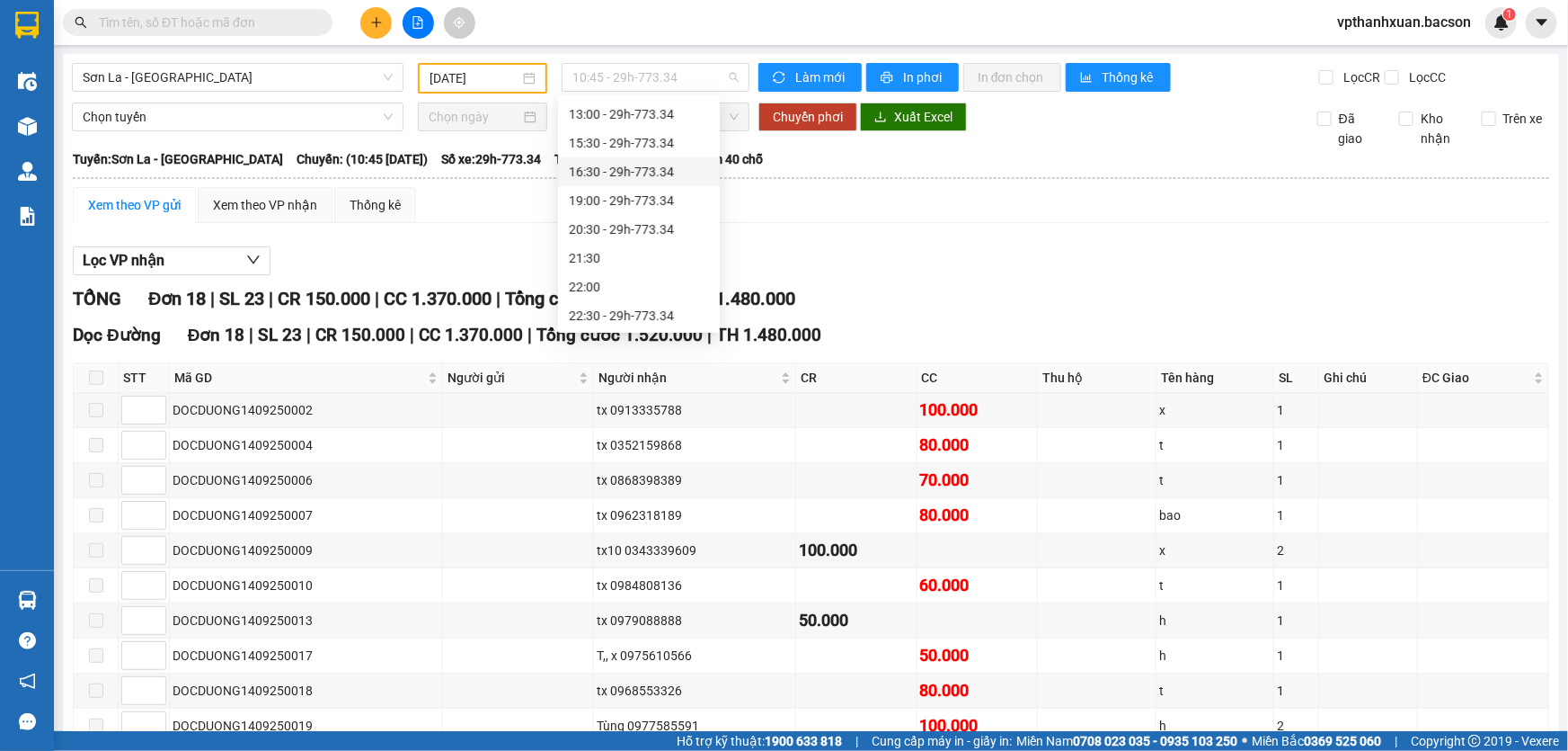
scroll to position [28, 0]
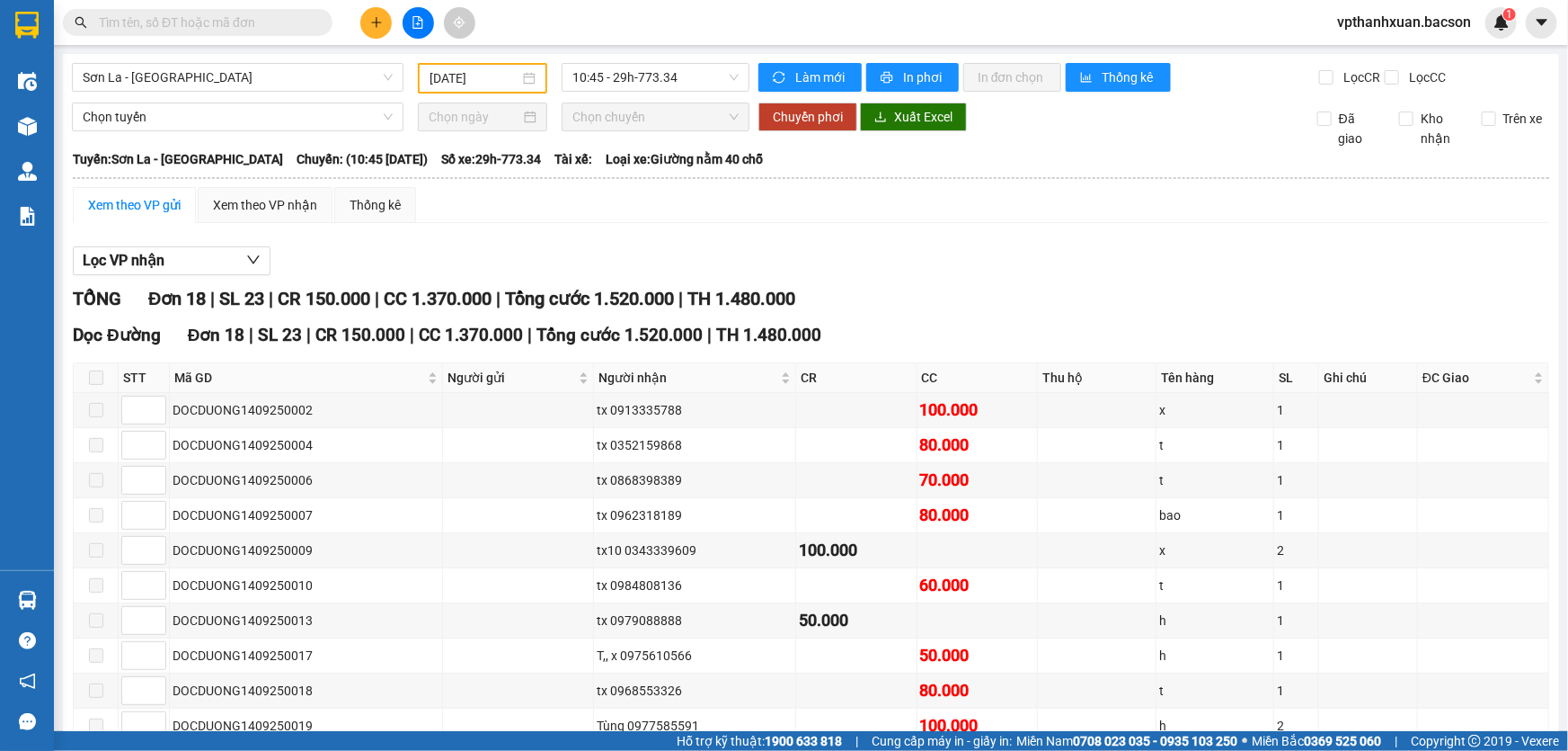
drag, startPoint x: 985, startPoint y: 232, endPoint x: 793, endPoint y: 280, distance: 197.9
click at [982, 233] on div "Xem theo VP gửi Xem theo VP nhận Thống kê Lọc VP nhận TỔNG Đơn 18 | SL 23 | CR …" at bounding box center [811, 638] width 1476 height 902
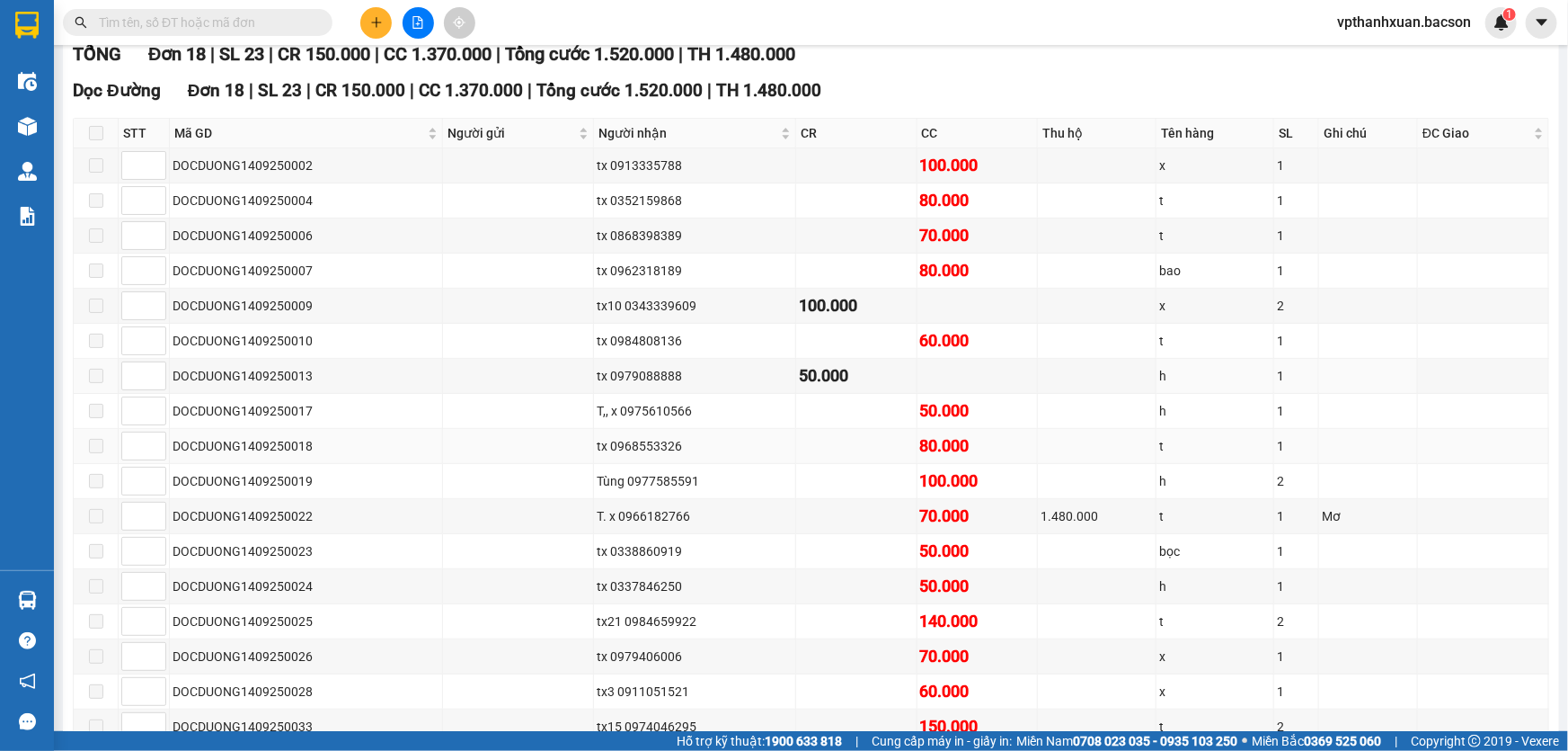
scroll to position [327, 0]
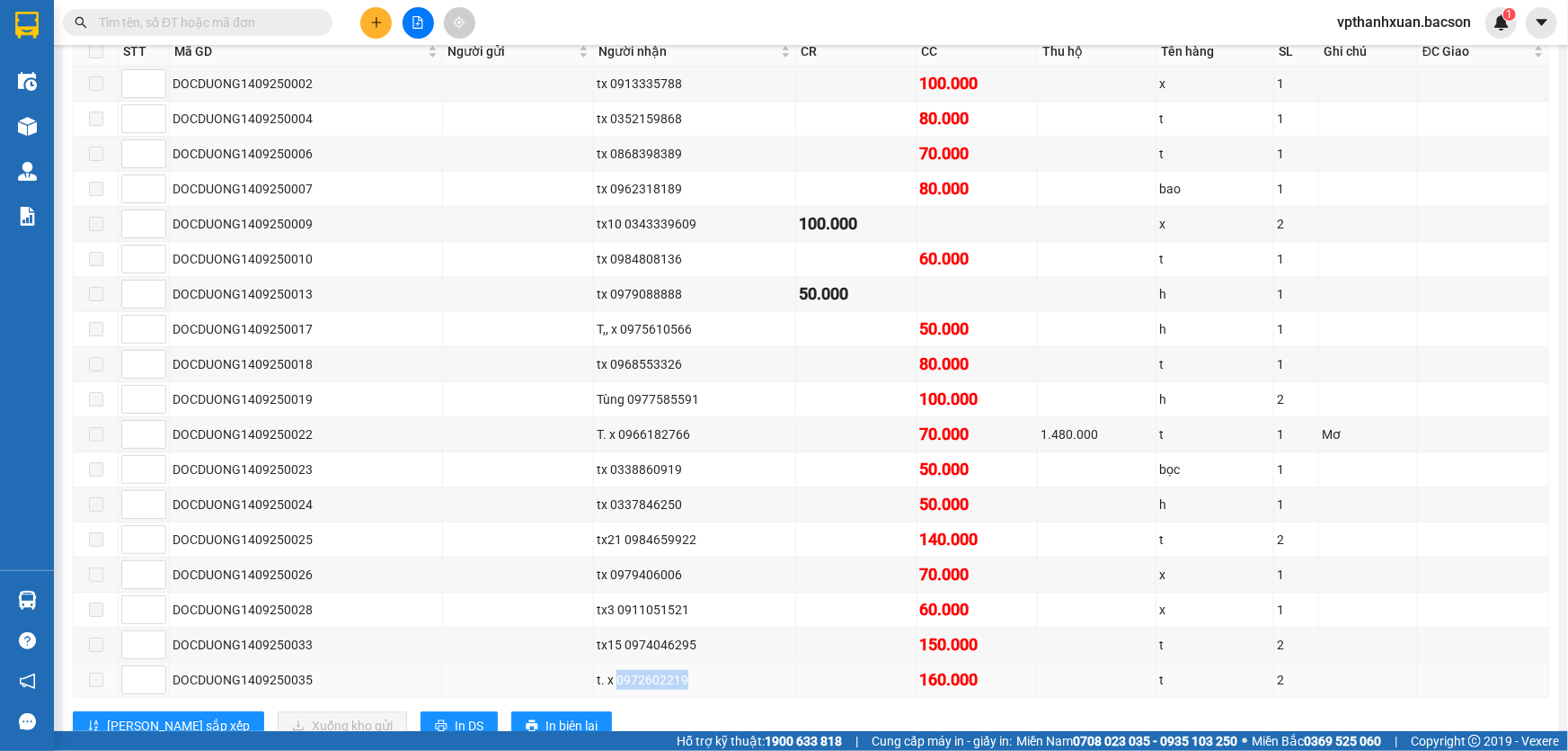
drag, startPoint x: 616, startPoint y: 676, endPoint x: 701, endPoint y: 689, distance: 86.0
click at [701, 689] on td "t. x 0972602219" at bounding box center [695, 679] width 203 height 35
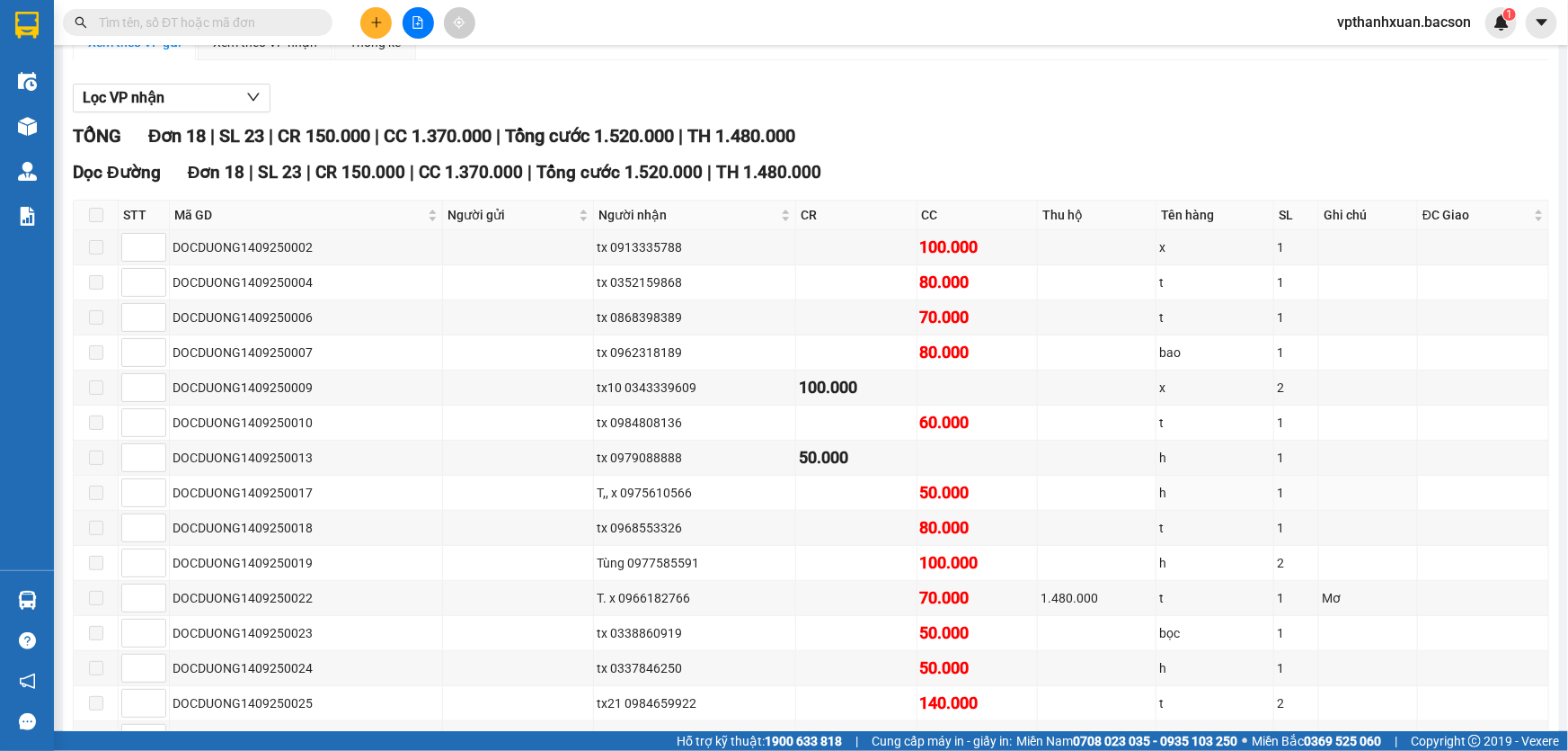
scroll to position [379, 0]
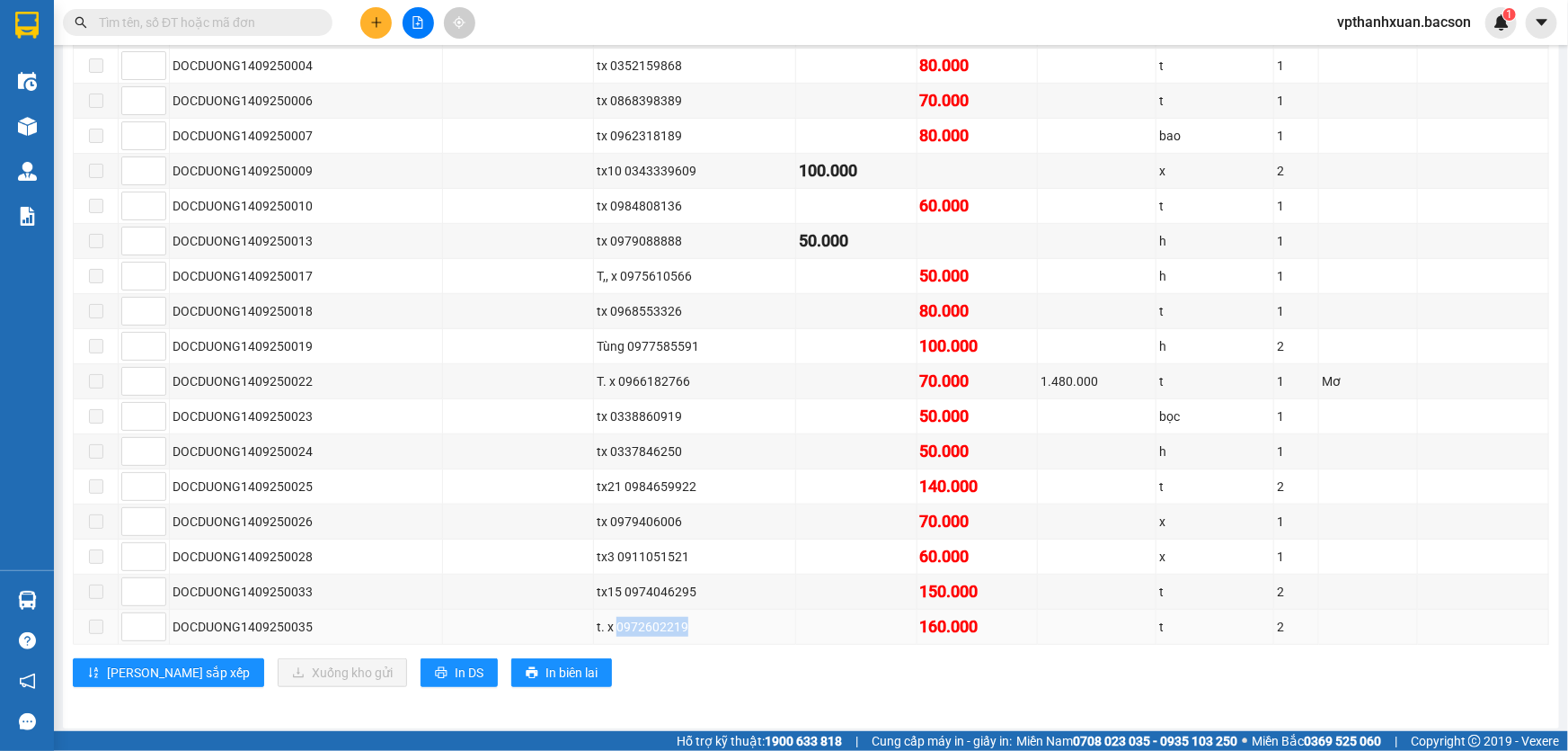
copy div "0972602219"
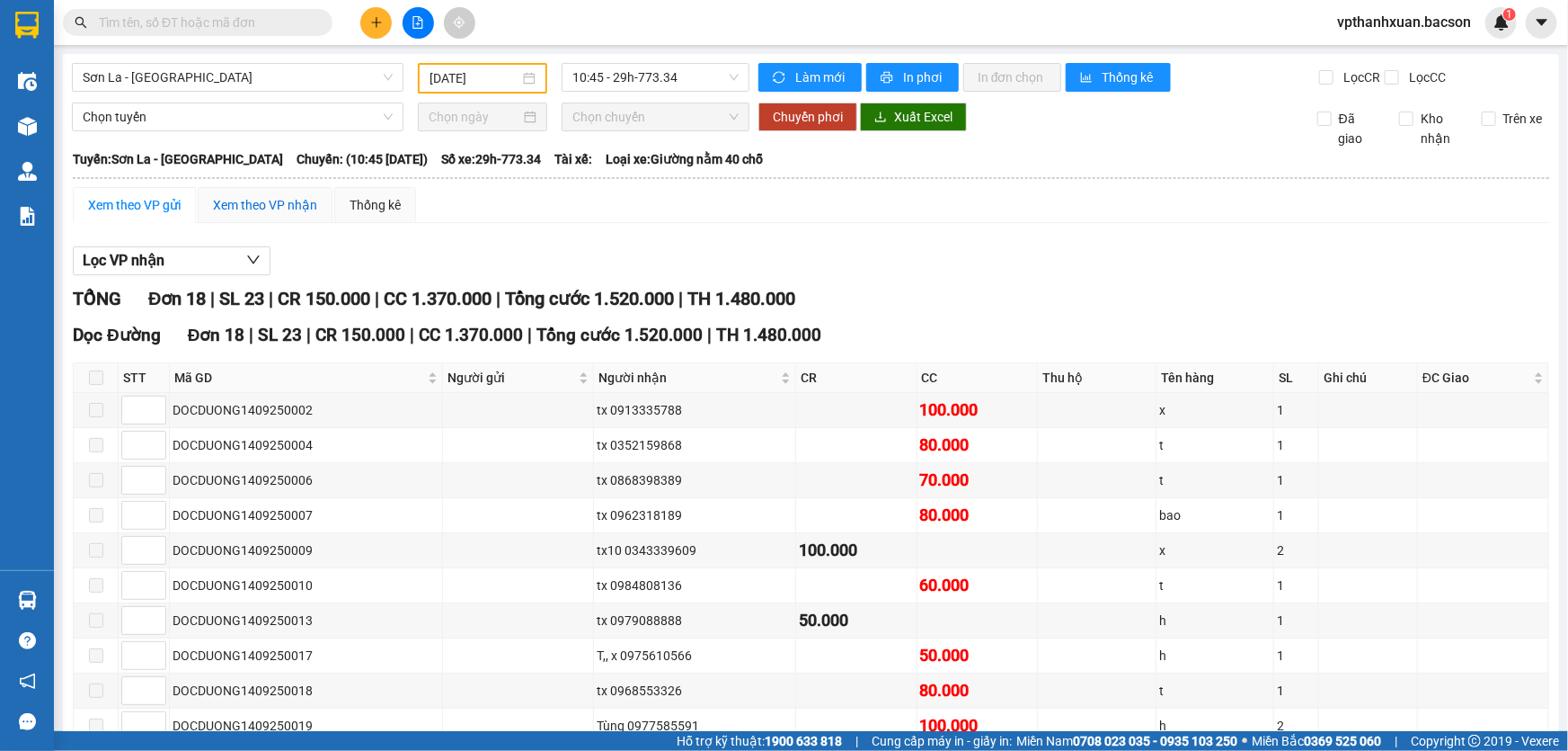
click at [269, 197] on div "Xem theo VP nhận" at bounding box center [265, 204] width 104 height 20
click at [159, 20] on input "text" at bounding box center [205, 22] width 212 height 20
paste input "0972602219"
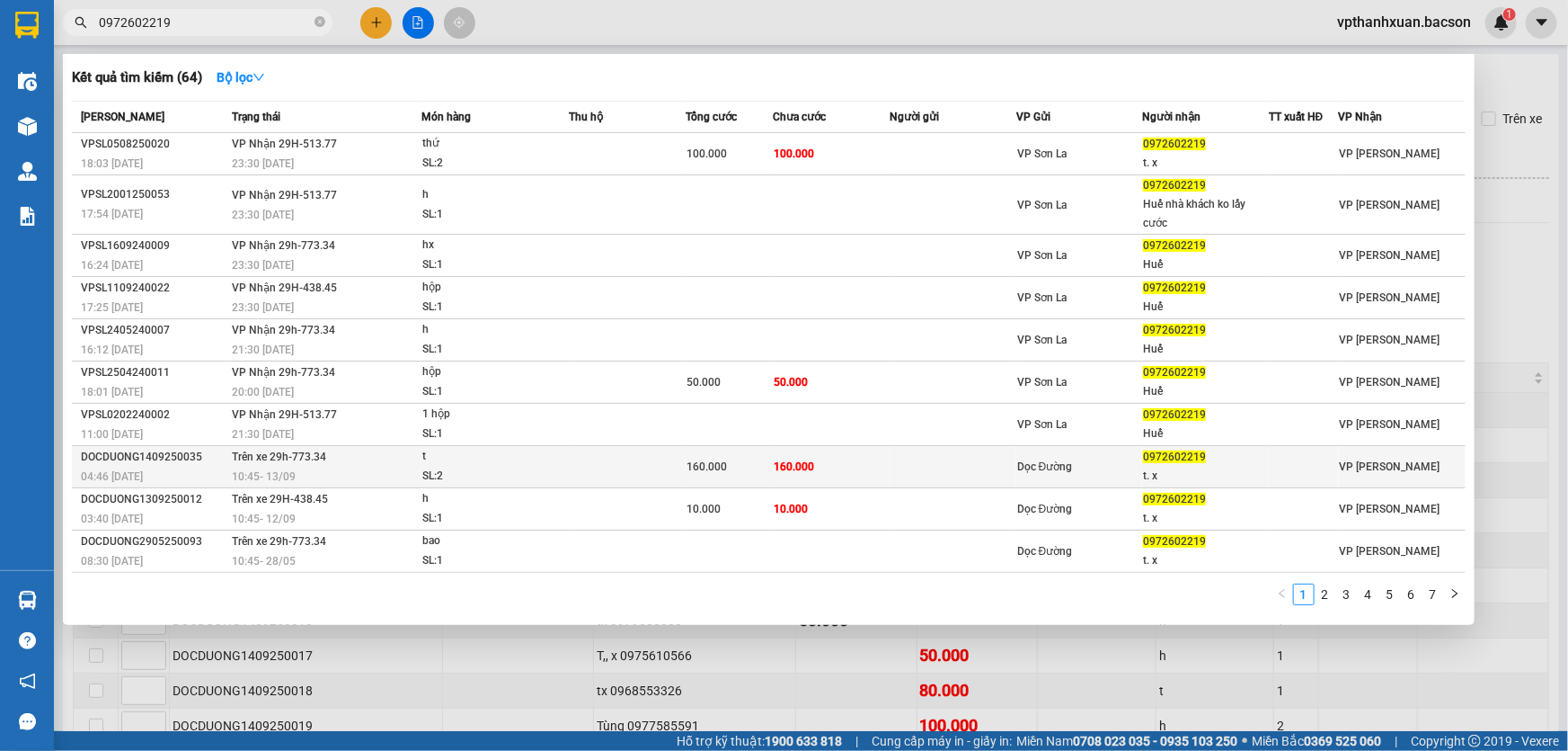
type input "0972602219"
click at [883, 458] on td "160.000" at bounding box center [832, 467] width 117 height 42
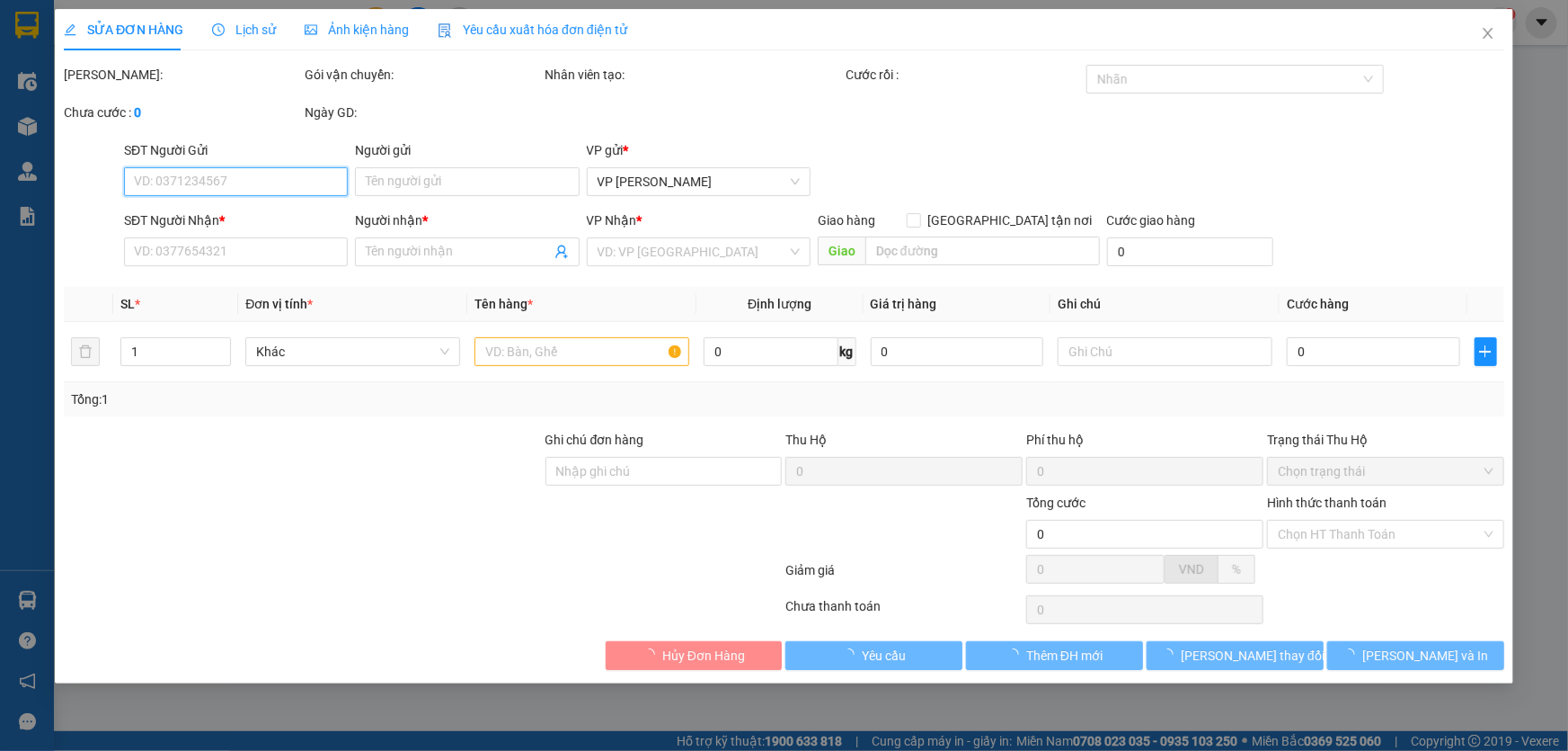
type input "0972602219"
type input "t. x"
type input "160.000"
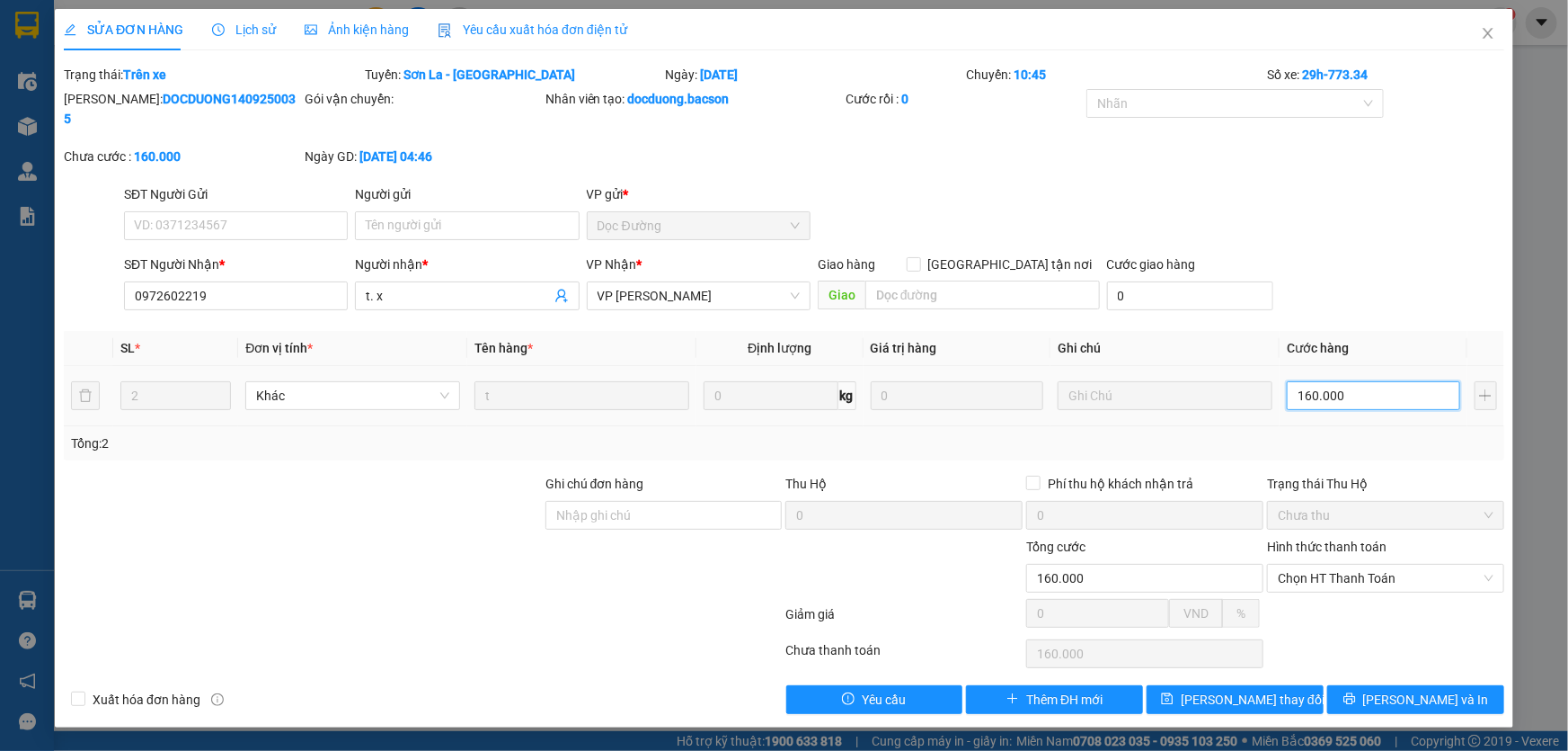
type input "8"
type input "80"
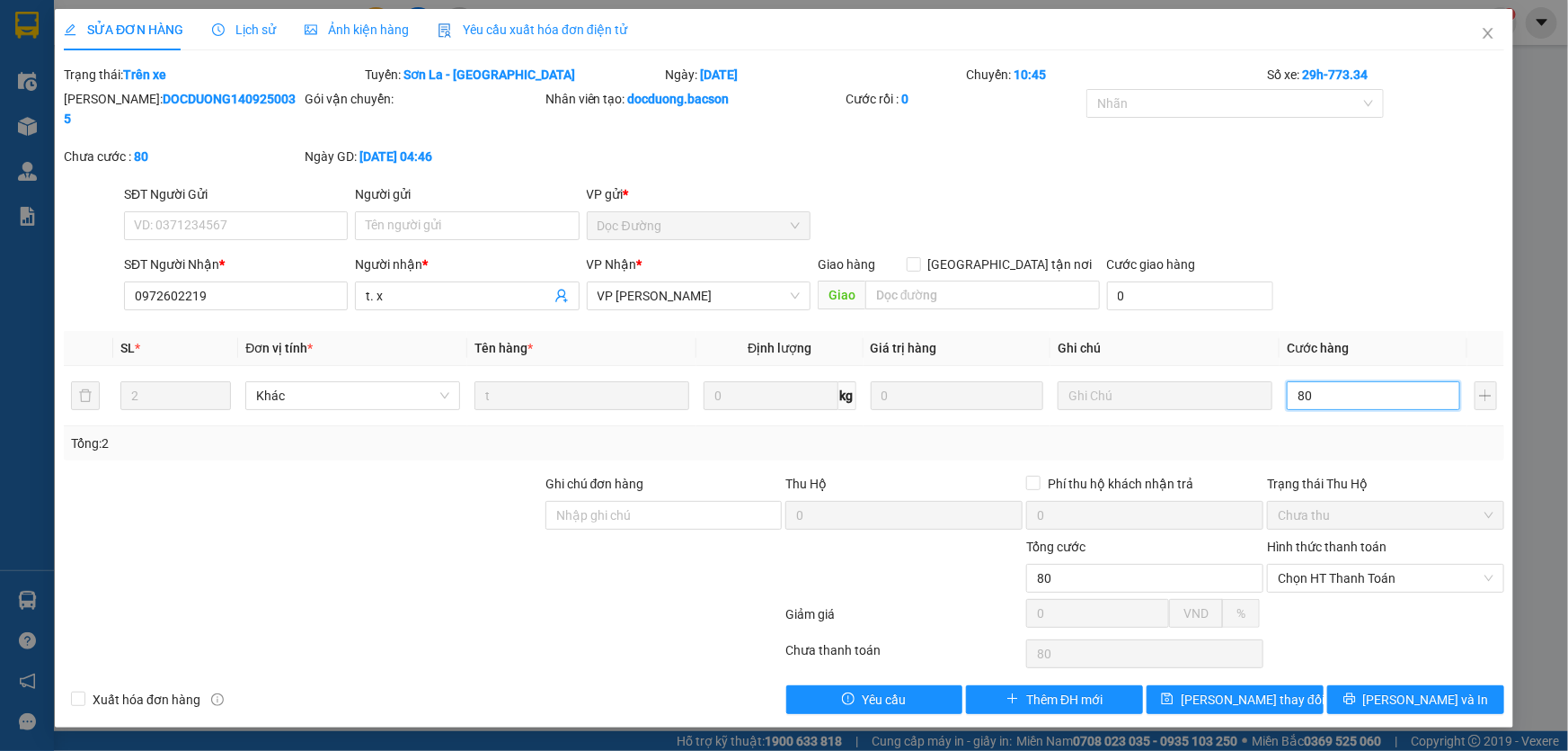
type input "80"
type input "80.000"
drag, startPoint x: 1370, startPoint y: 311, endPoint x: 1362, endPoint y: 322, distance: 13.6
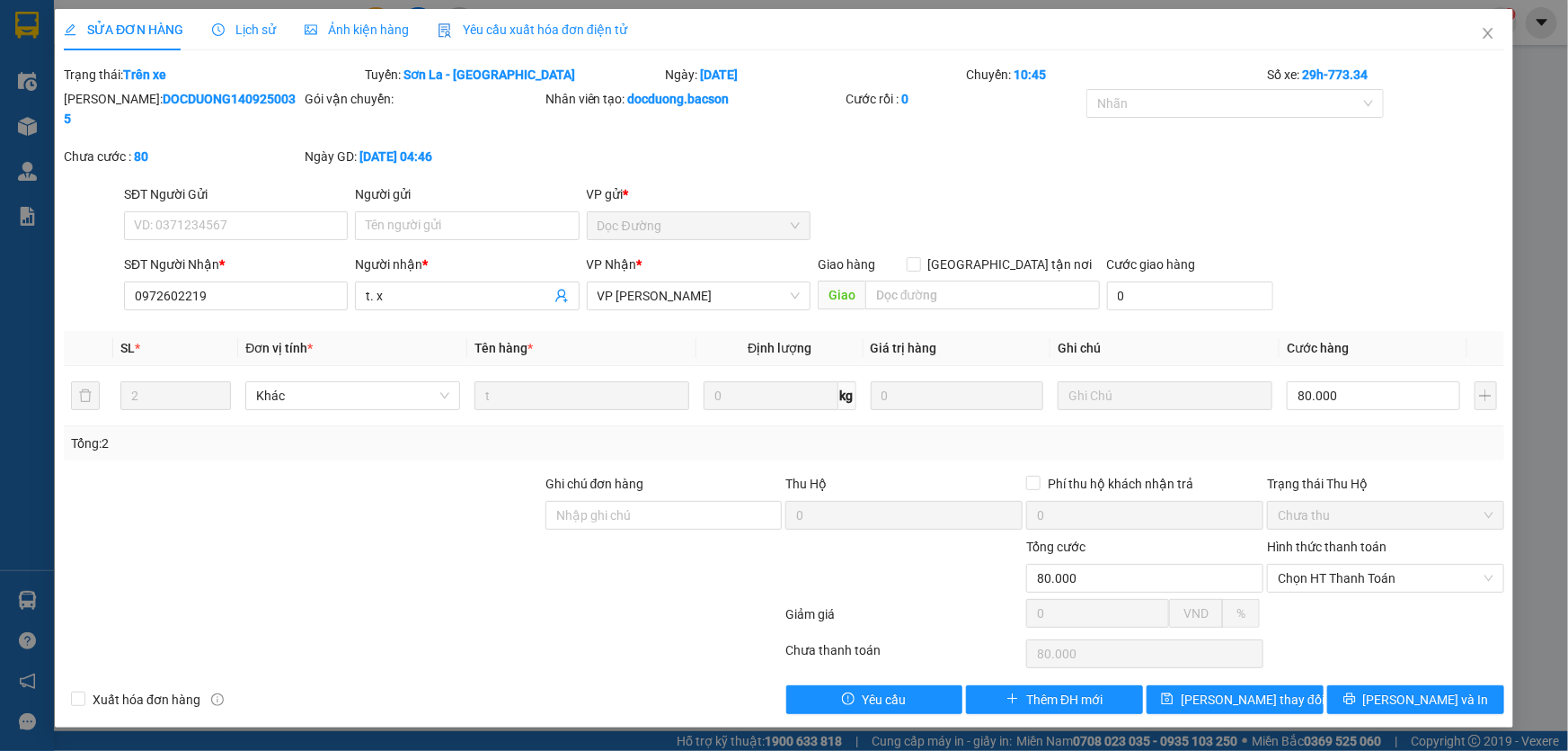
click at [1370, 331] on th "Cước hàng" at bounding box center [1373, 348] width 188 height 35
drag, startPoint x: 1392, startPoint y: 673, endPoint x: 1340, endPoint y: 665, distance: 52.6
click at [1356, 693] on icon "printer" at bounding box center [1349, 698] width 12 height 12
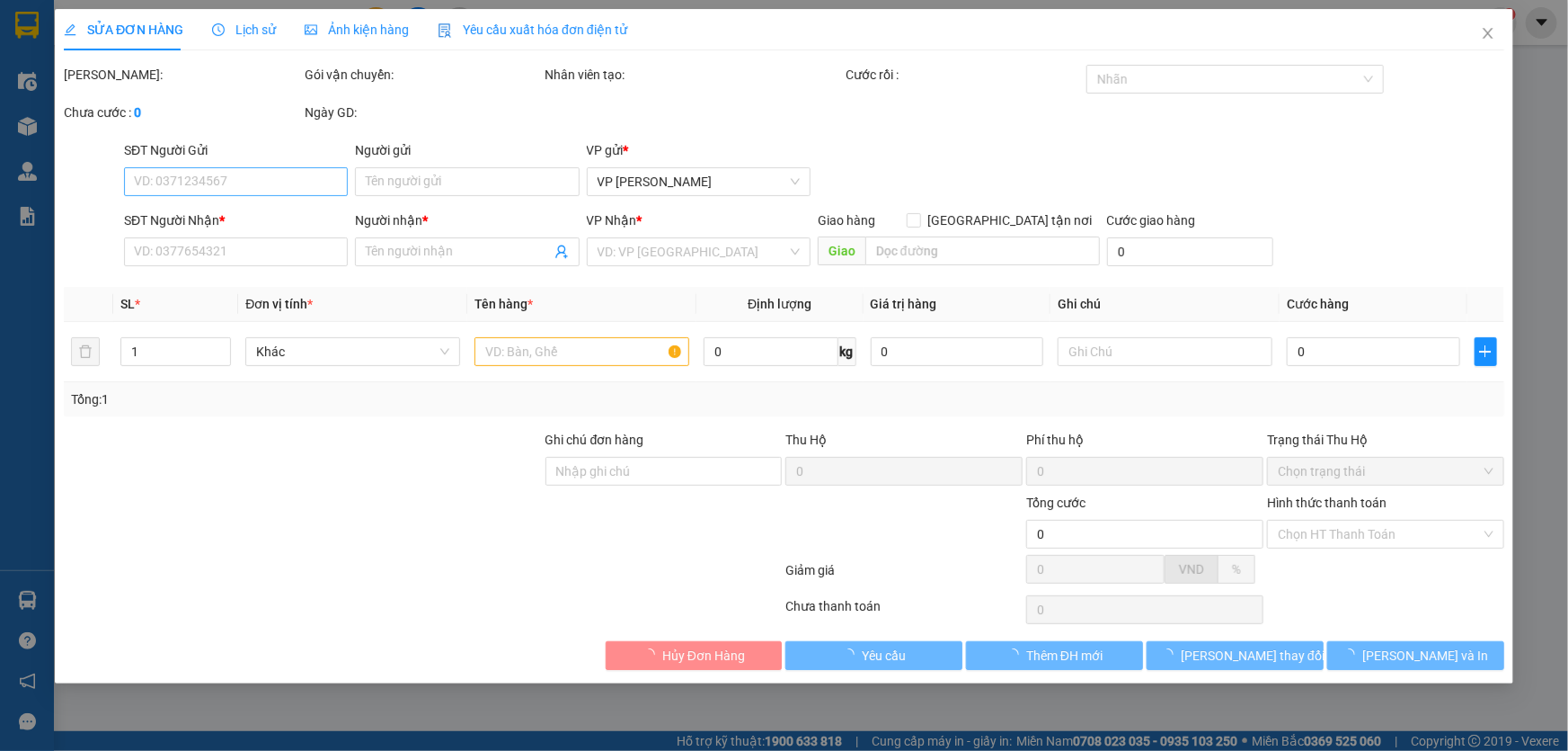
type input "0972602219"
type input "t. x"
type input "80.000"
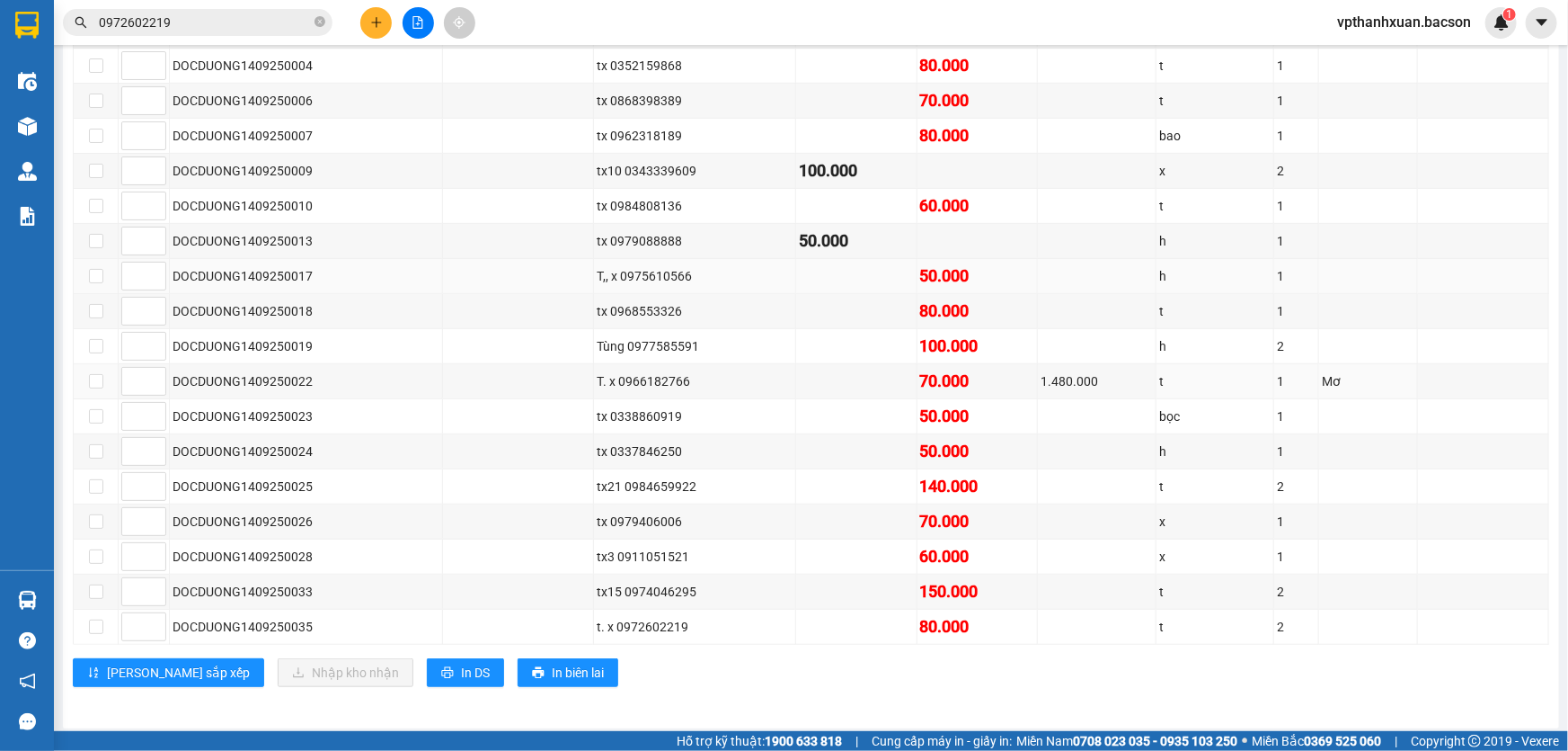
scroll to position [297, 0]
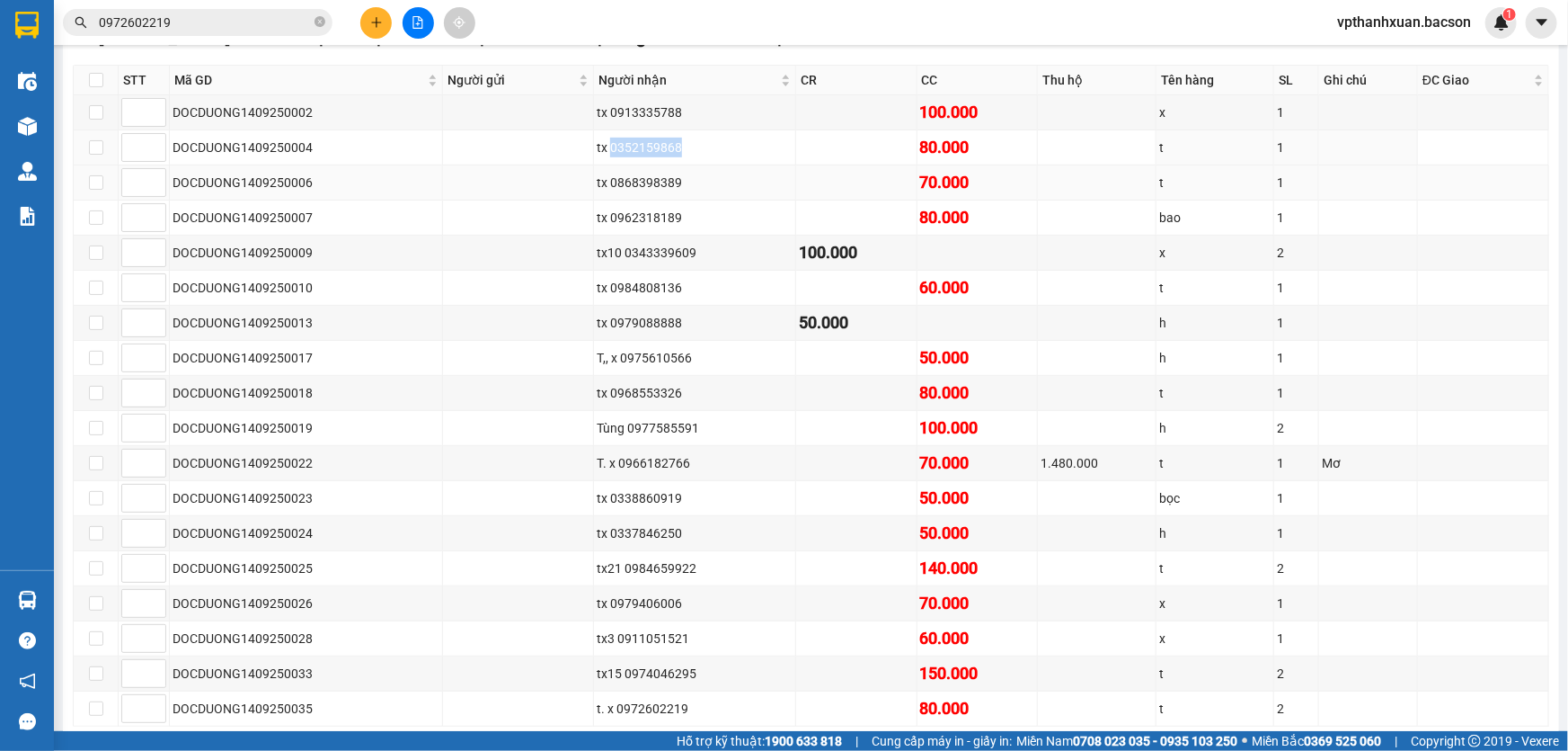
drag, startPoint x: 609, startPoint y: 143, endPoint x: 700, endPoint y: 178, distance: 97.5
click at [677, 153] on div "tx 0352159868" at bounding box center [695, 147] width 197 height 20
copy div "0352159868"
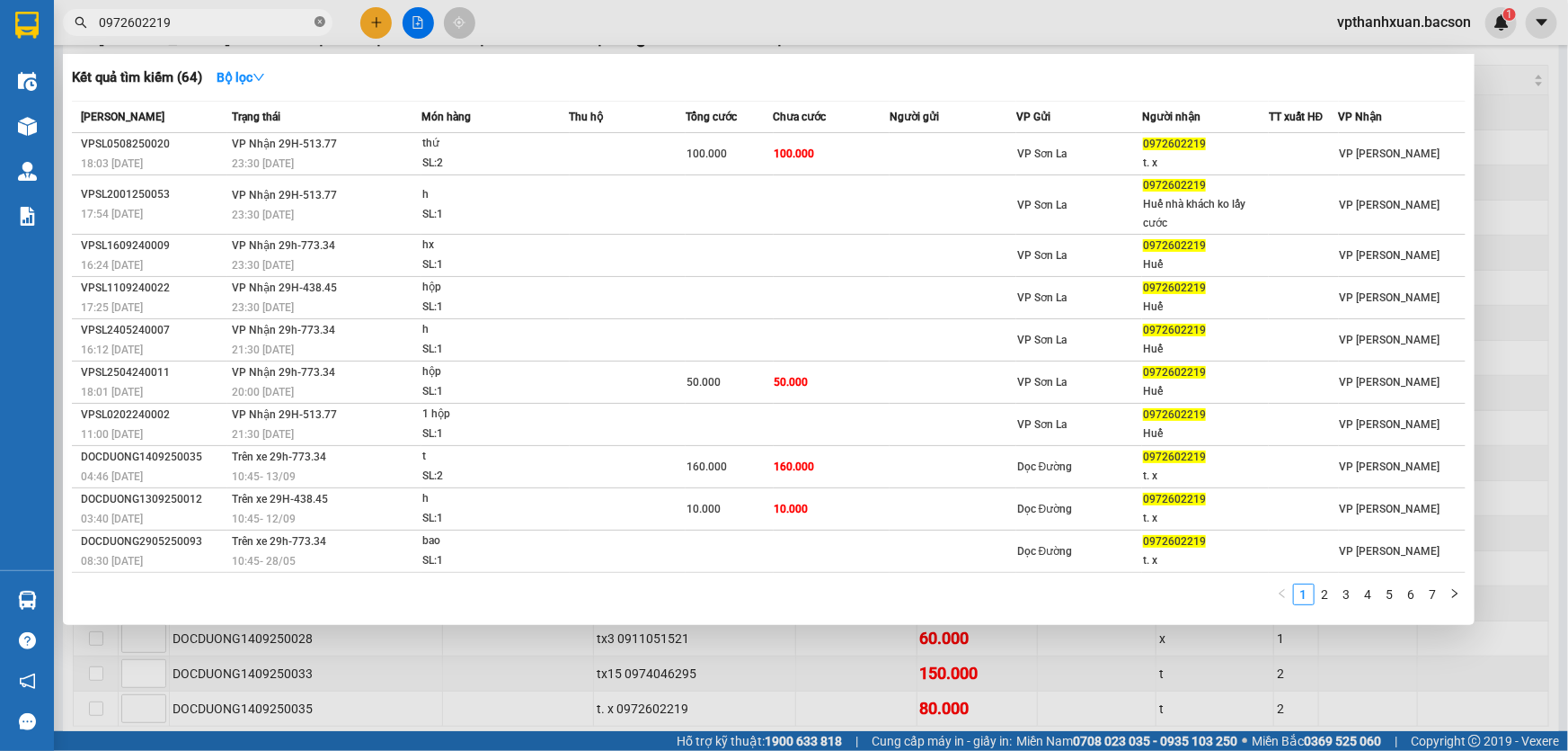
click at [317, 24] on icon "close-circle" at bounding box center [319, 21] width 11 height 11
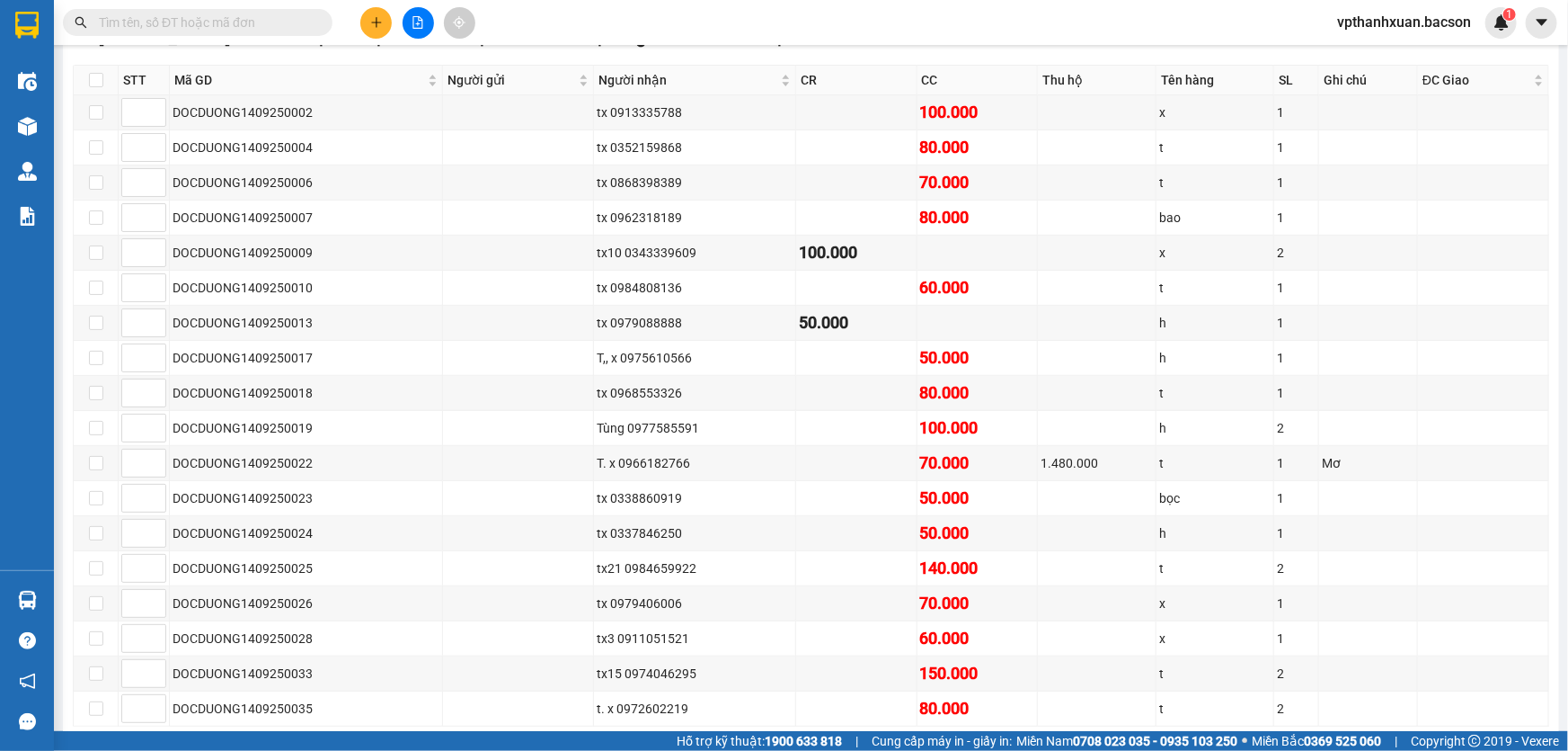
click at [269, 24] on input "text" at bounding box center [205, 22] width 212 height 20
paste input "0352159868"
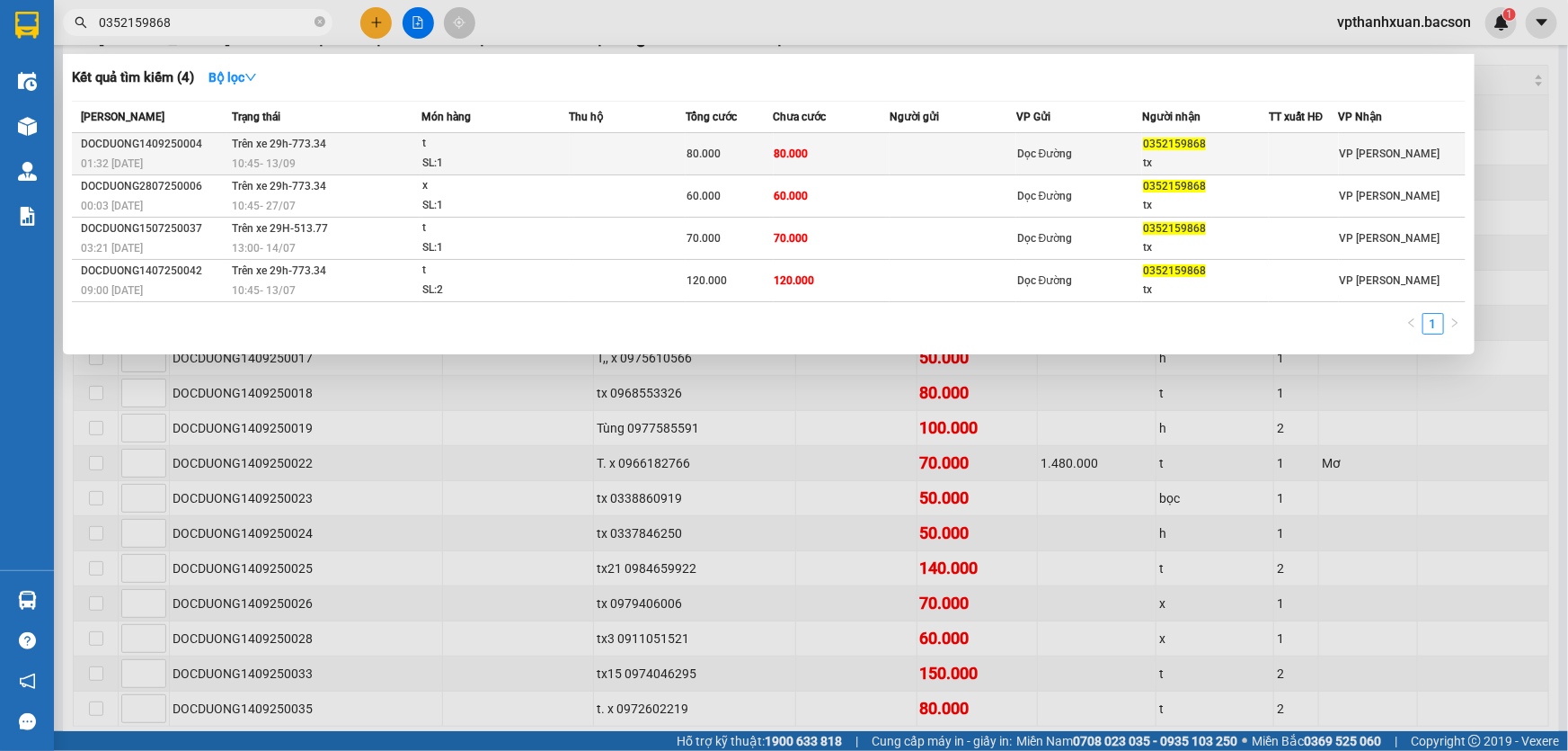
type input "0352159868"
click at [799, 147] on span "80.000" at bounding box center [792, 153] width 34 height 12
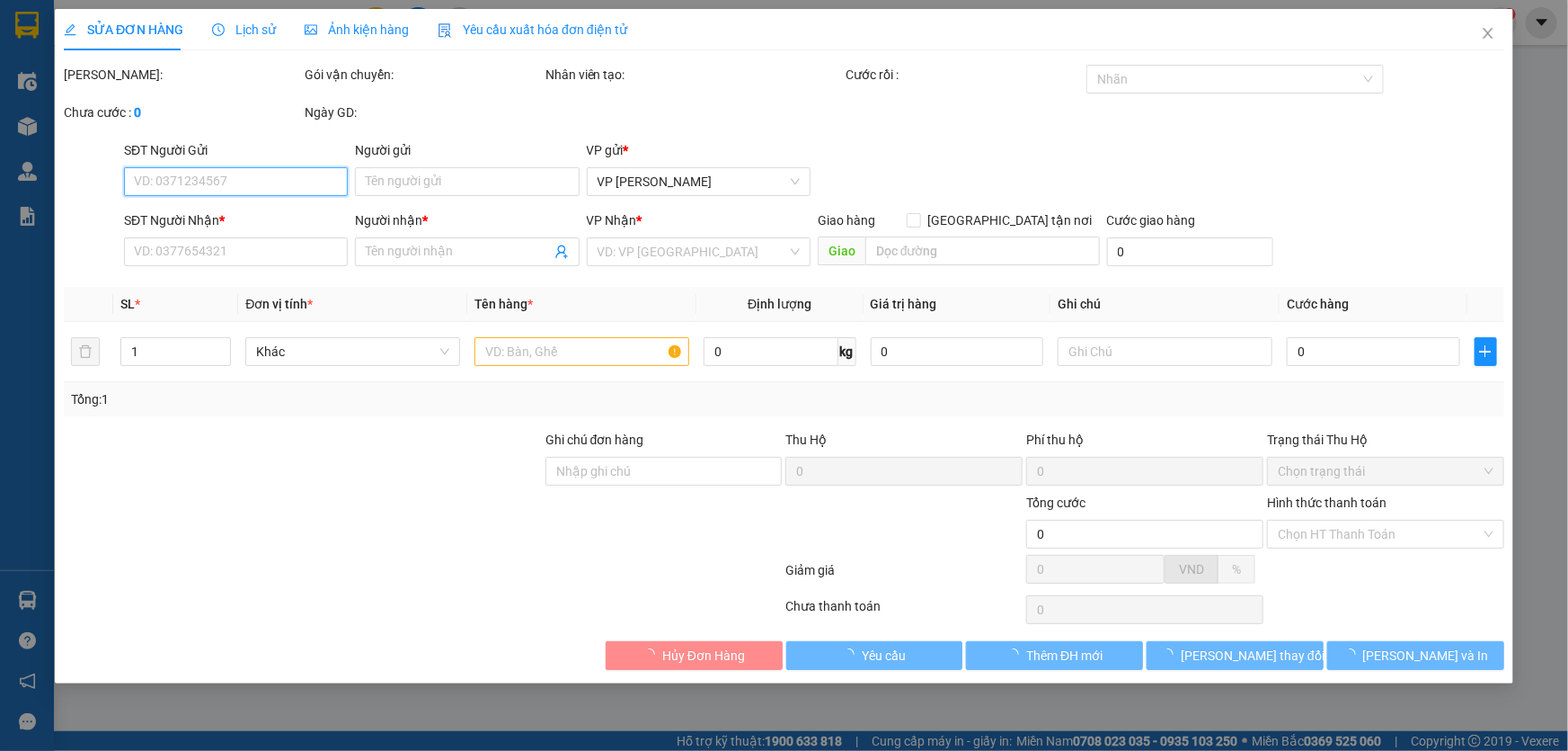
type input "0352159868"
type input "tx"
type input "80.000"
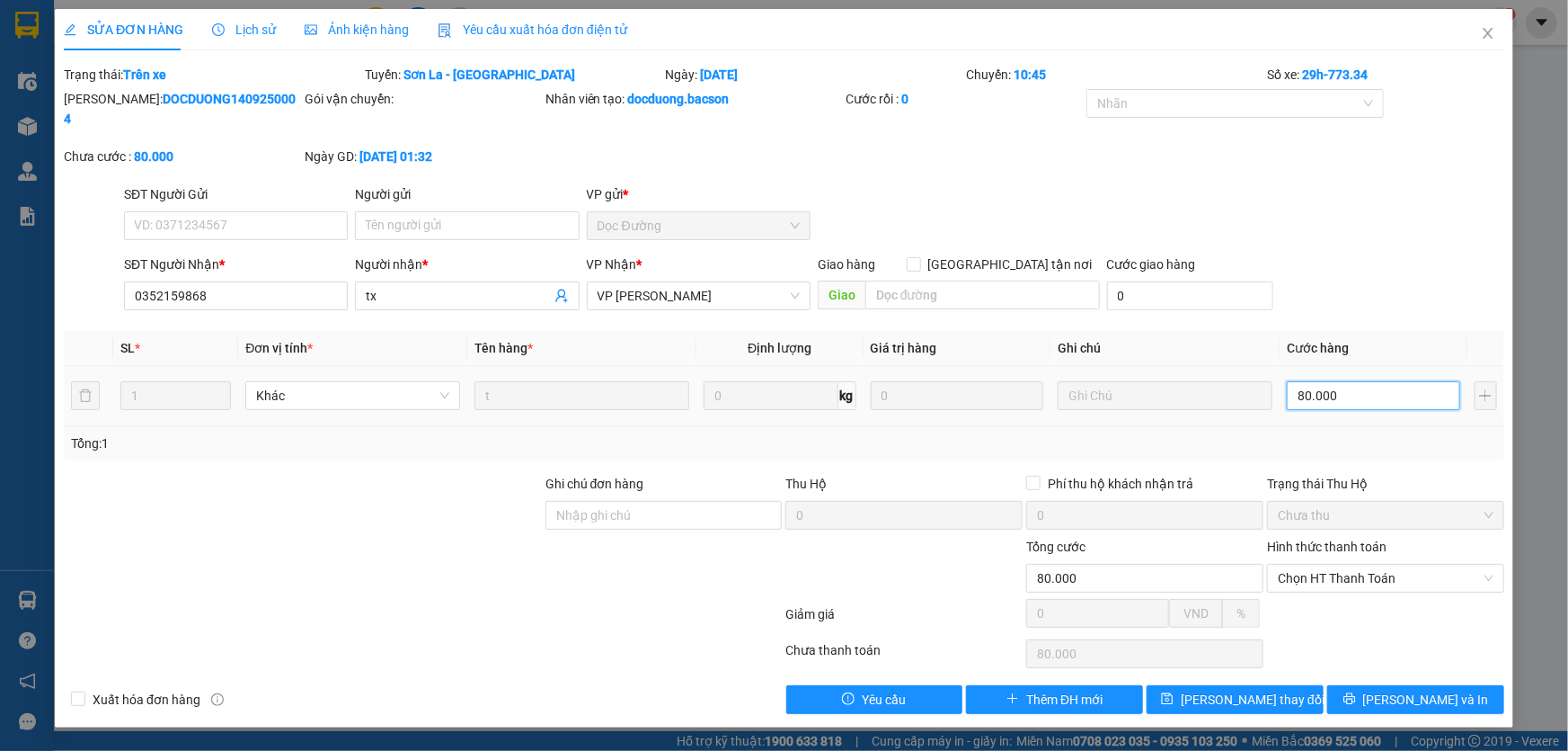
click at [1339, 381] on input "80.000" at bounding box center [1373, 396] width 174 height 29
type input "7"
type input "70"
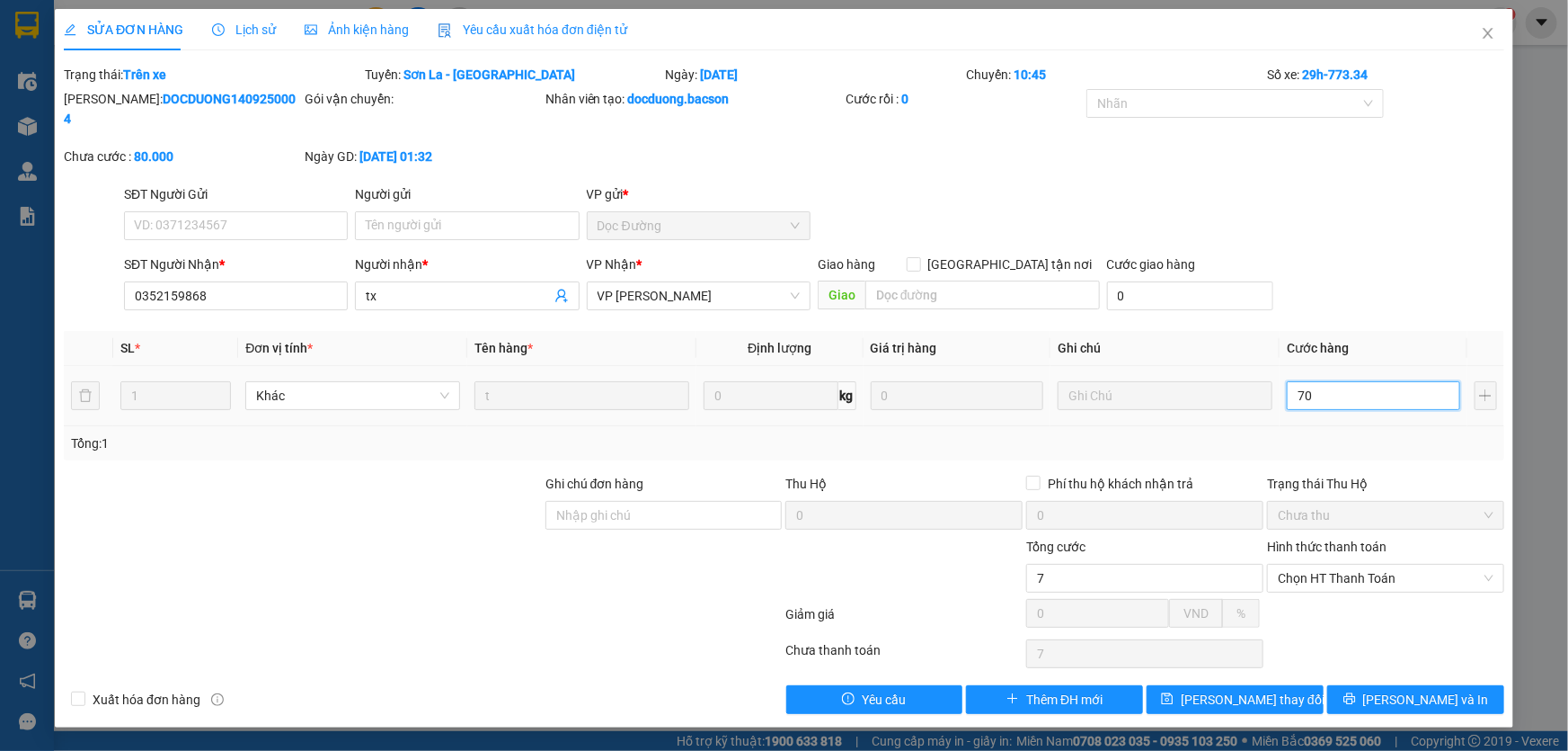
type input "70"
type input "70.000"
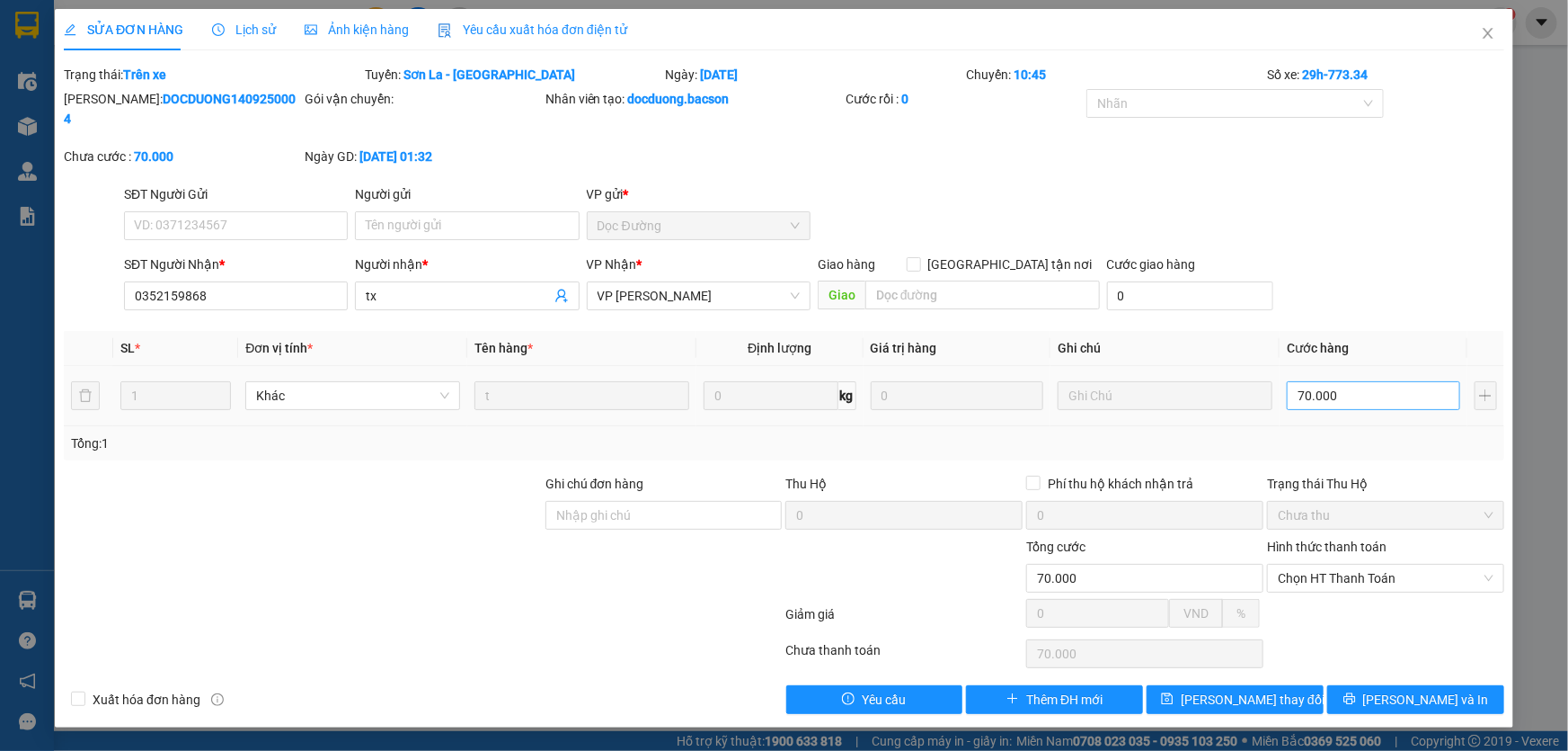
drag, startPoint x: 1374, startPoint y: 302, endPoint x: 1349, endPoint y: 389, distance: 90.5
click at [1371, 306] on div "Total Paid Fee 0 Total UnPaid Fee 80.000 Cash Collection Total Fee Trạng thái: …" at bounding box center [784, 389] width 1440 height 649
drag, startPoint x: 1395, startPoint y: 670, endPoint x: 1405, endPoint y: 687, distance: 19.7
click at [1400, 685] on button "[PERSON_NAME] và In" at bounding box center [1415, 699] width 177 height 29
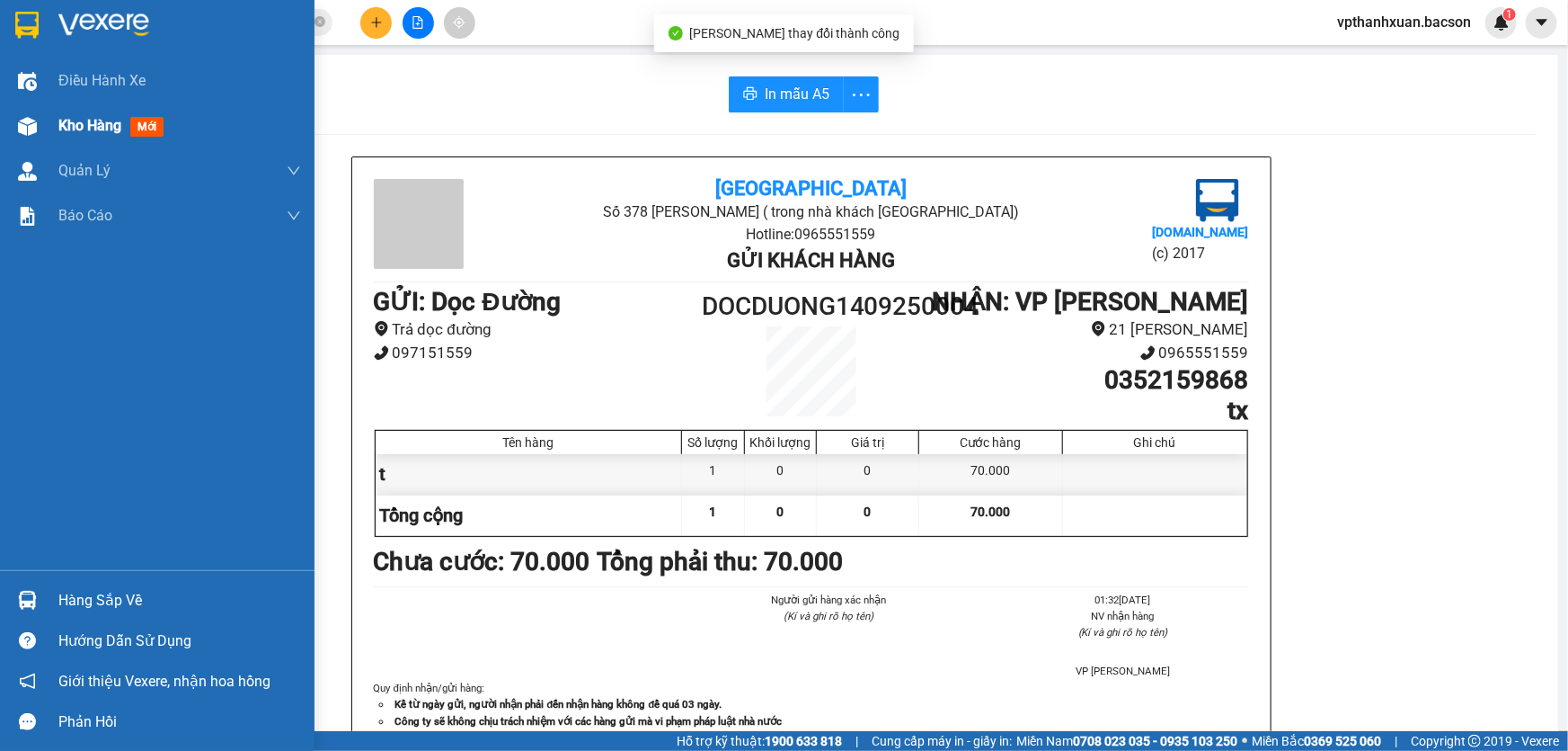
drag, startPoint x: 144, startPoint y: 130, endPoint x: 207, endPoint y: 180, distance: 80.4
click at [144, 129] on span "mới" at bounding box center [146, 126] width 32 height 20
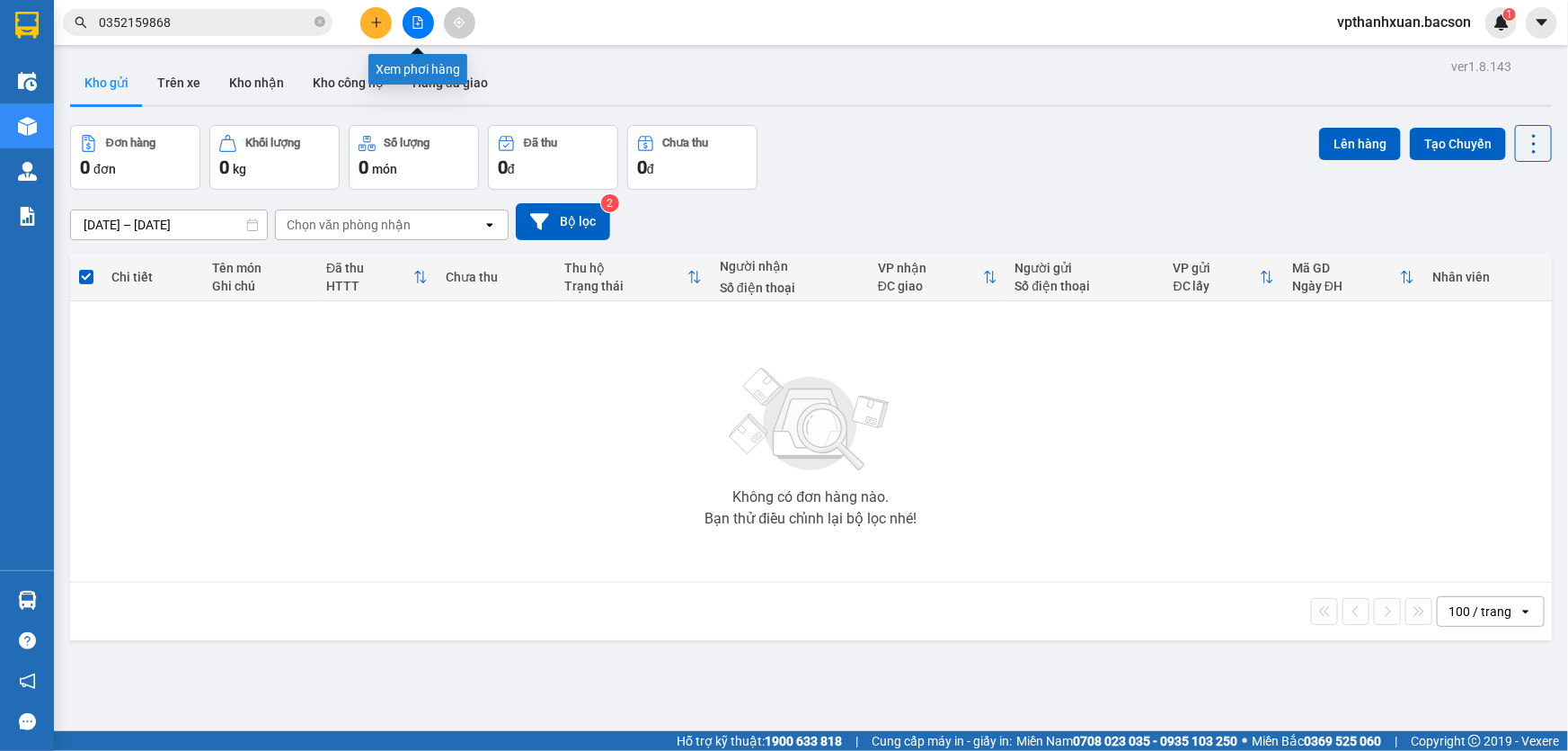
click at [422, 26] on icon "file-add" at bounding box center [417, 22] width 12 height 12
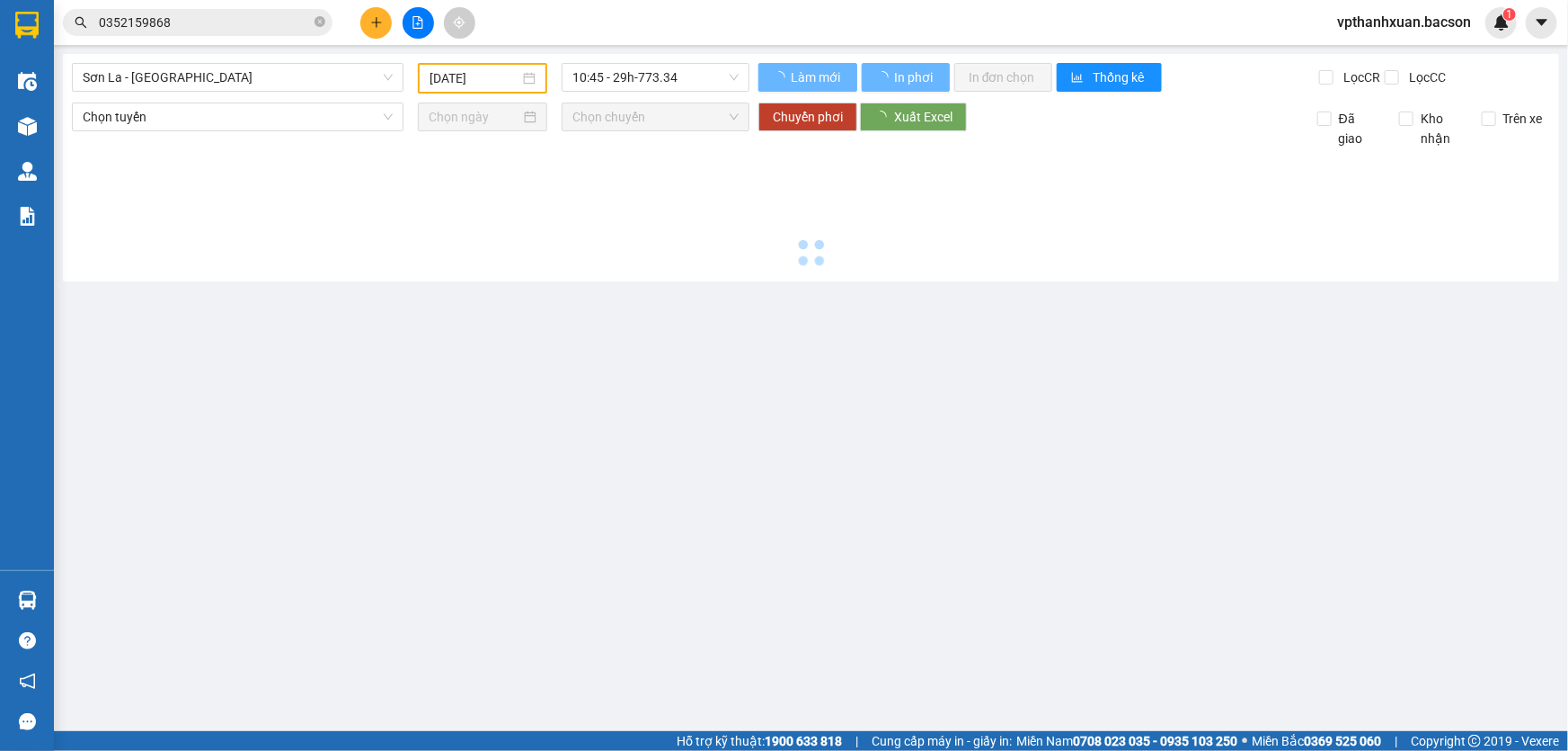
type input "[DATE]"
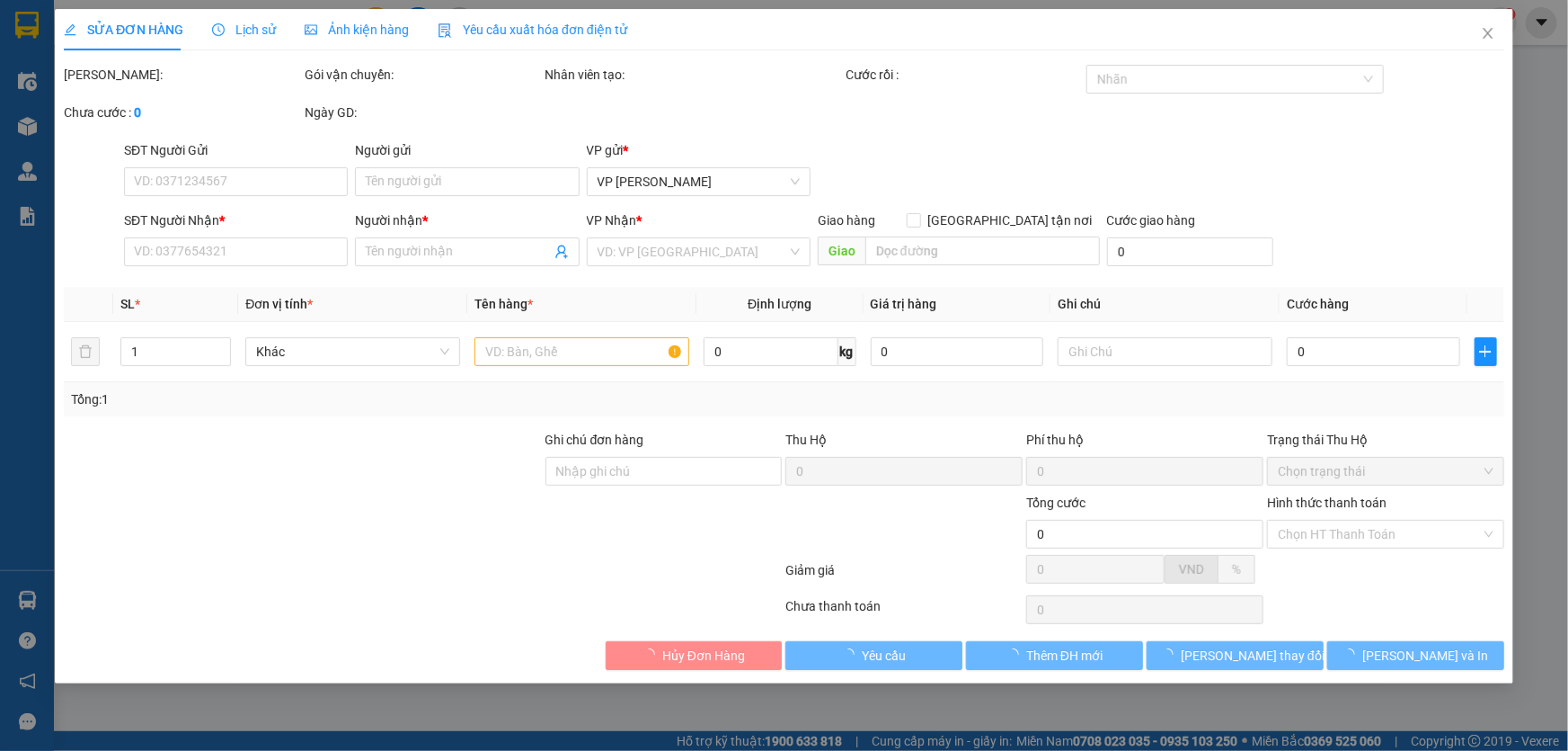
type input "0352159868"
type input "tx"
type input "70.000"
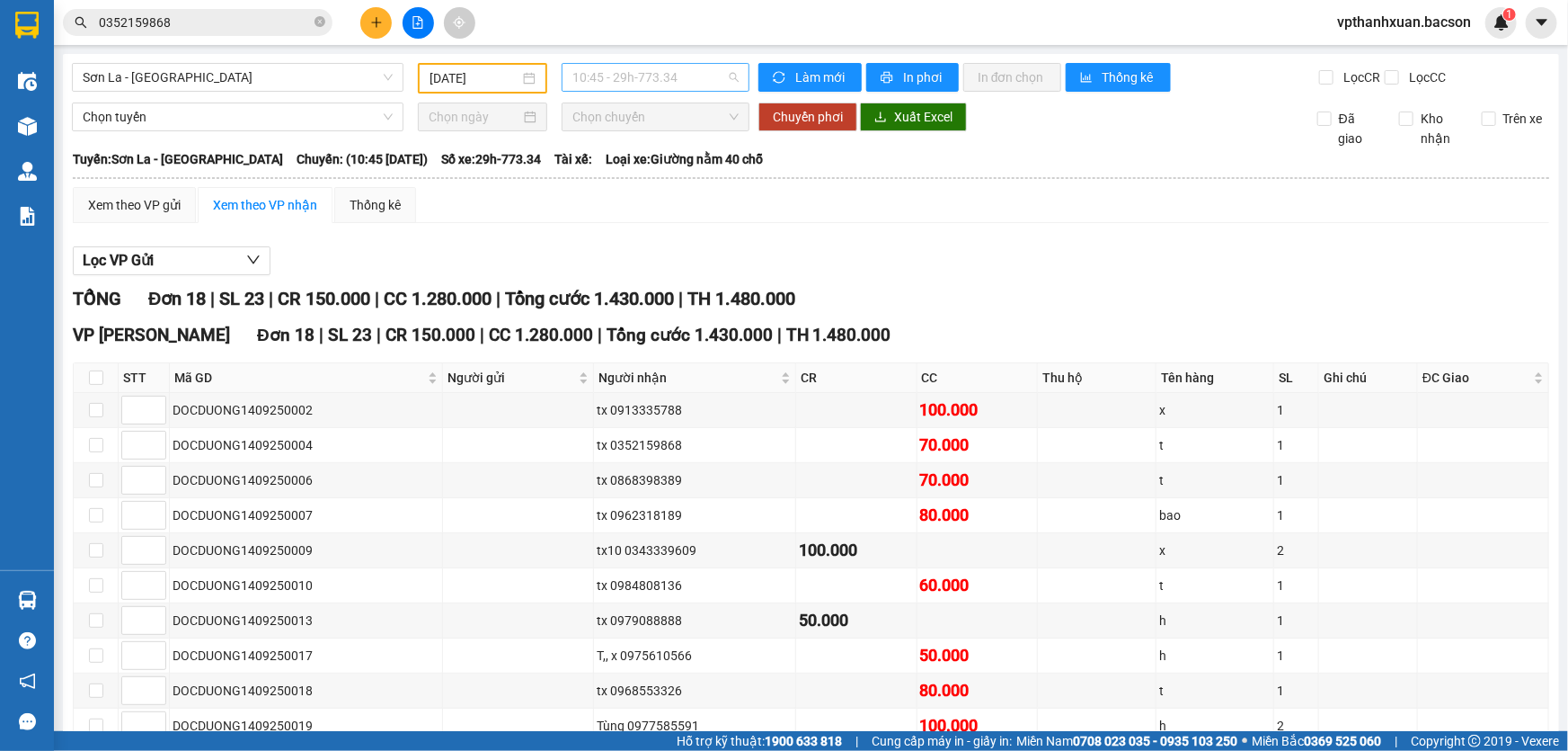
click at [604, 76] on span "10:45 - 29h-773.34" at bounding box center [655, 77] width 166 height 27
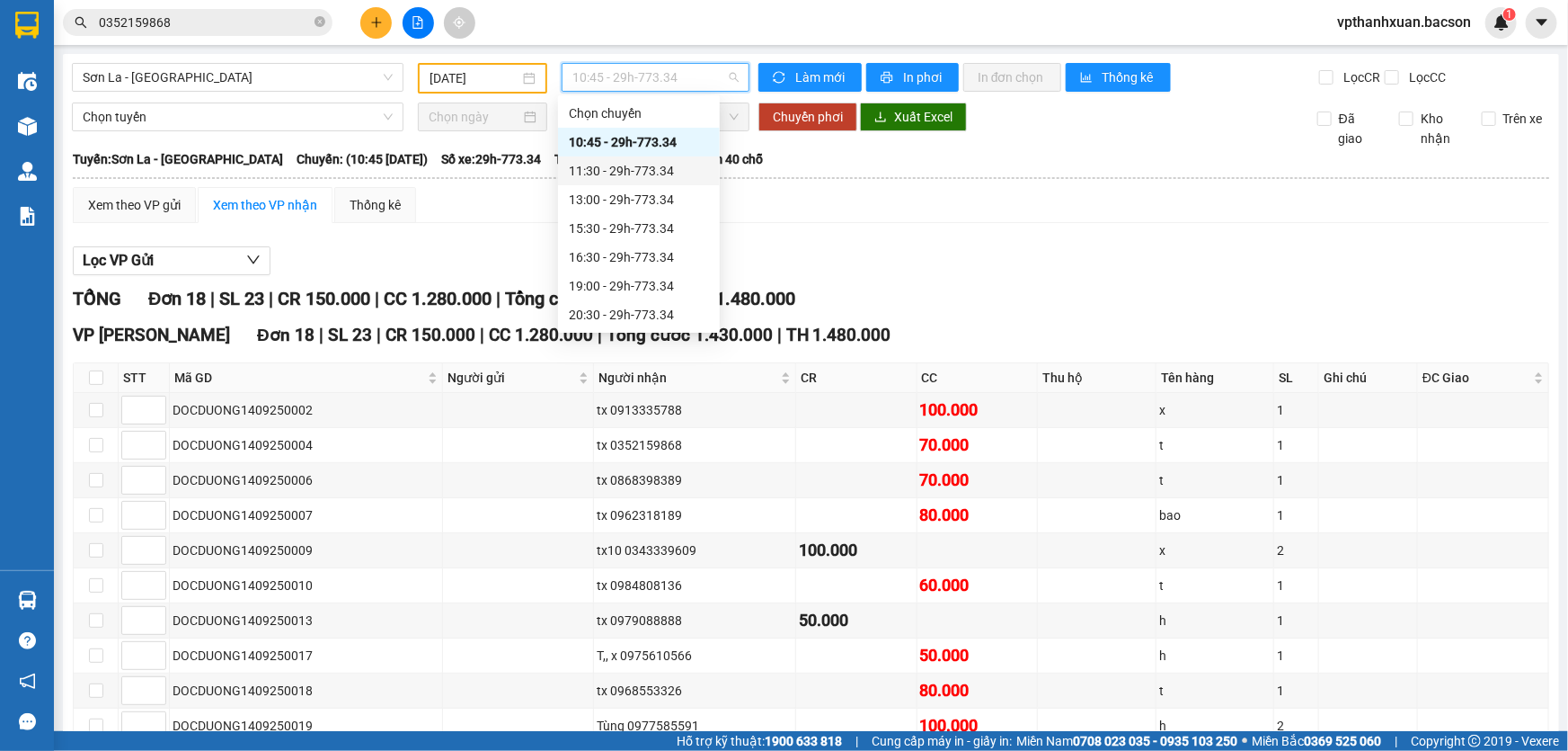
click at [619, 171] on div "11:30 - 29h-773.34" at bounding box center [639, 170] width 140 height 20
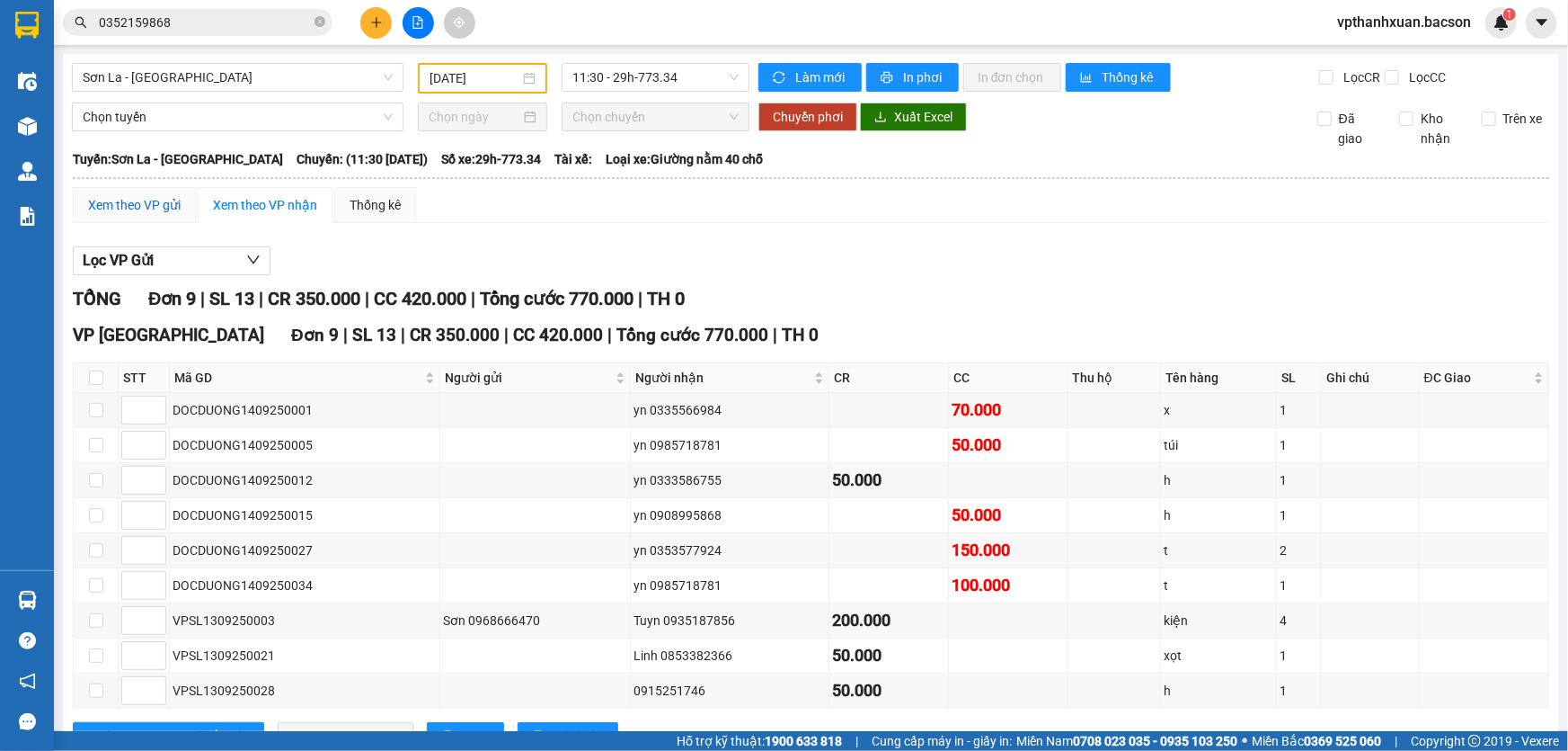
click at [157, 200] on div "Xem theo VP gửi" at bounding box center [134, 204] width 93 height 20
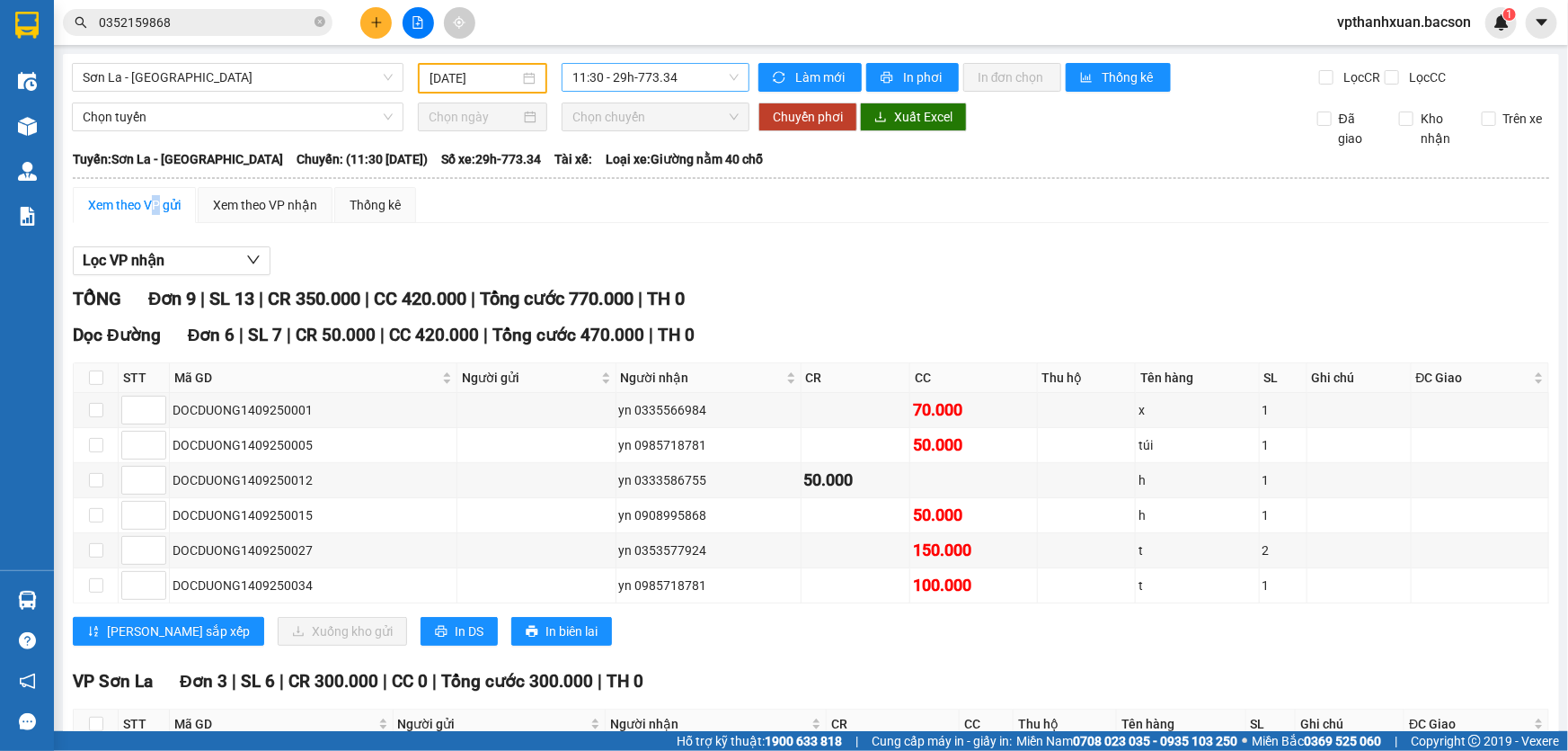
click at [566, 79] on div "11:30 - 29h-773.34" at bounding box center [655, 77] width 188 height 29
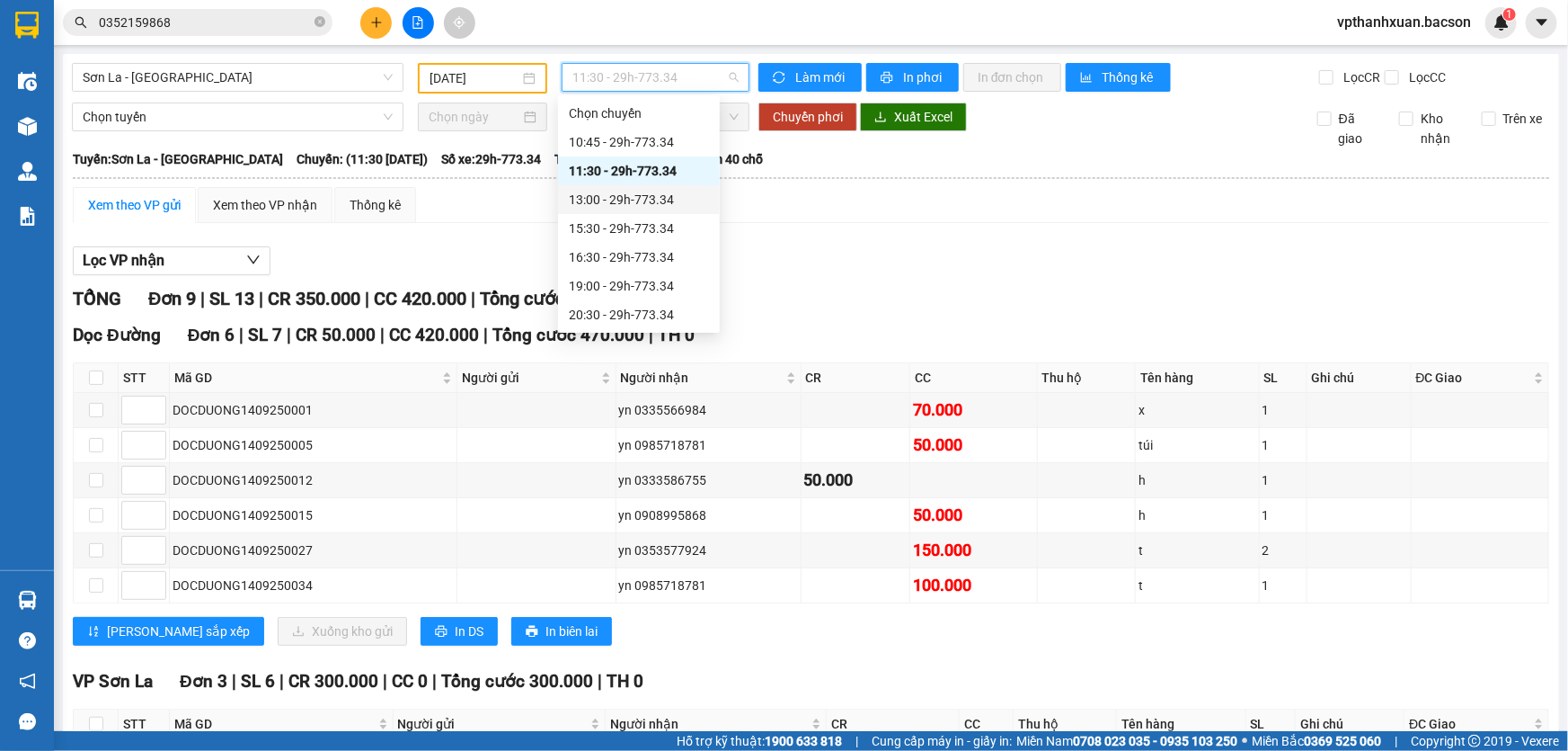
click at [606, 197] on div "13:00 - 29h-773.34" at bounding box center [639, 200] width 140 height 20
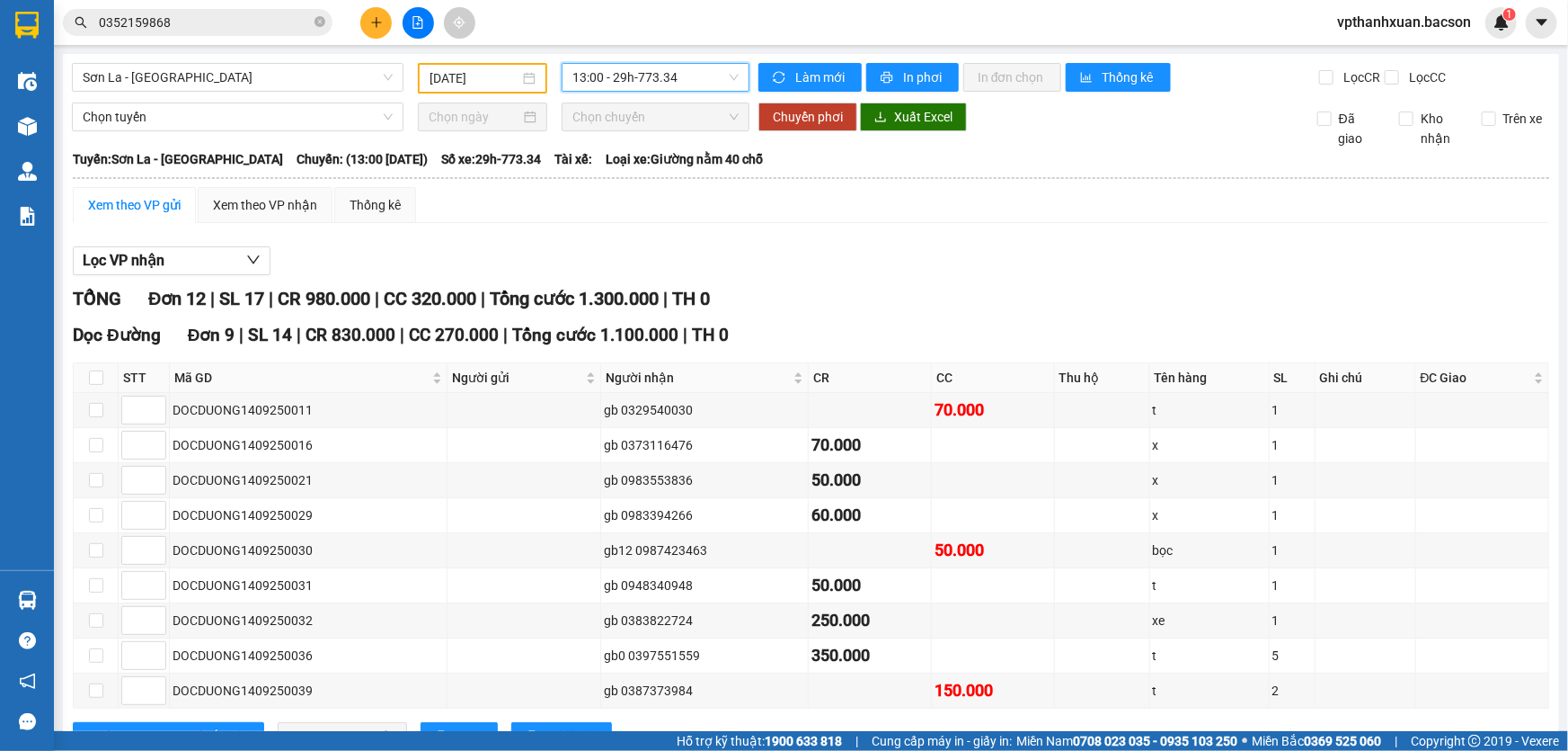
click at [630, 77] on span "13:00 - 29h-773.34" at bounding box center [655, 77] width 166 height 27
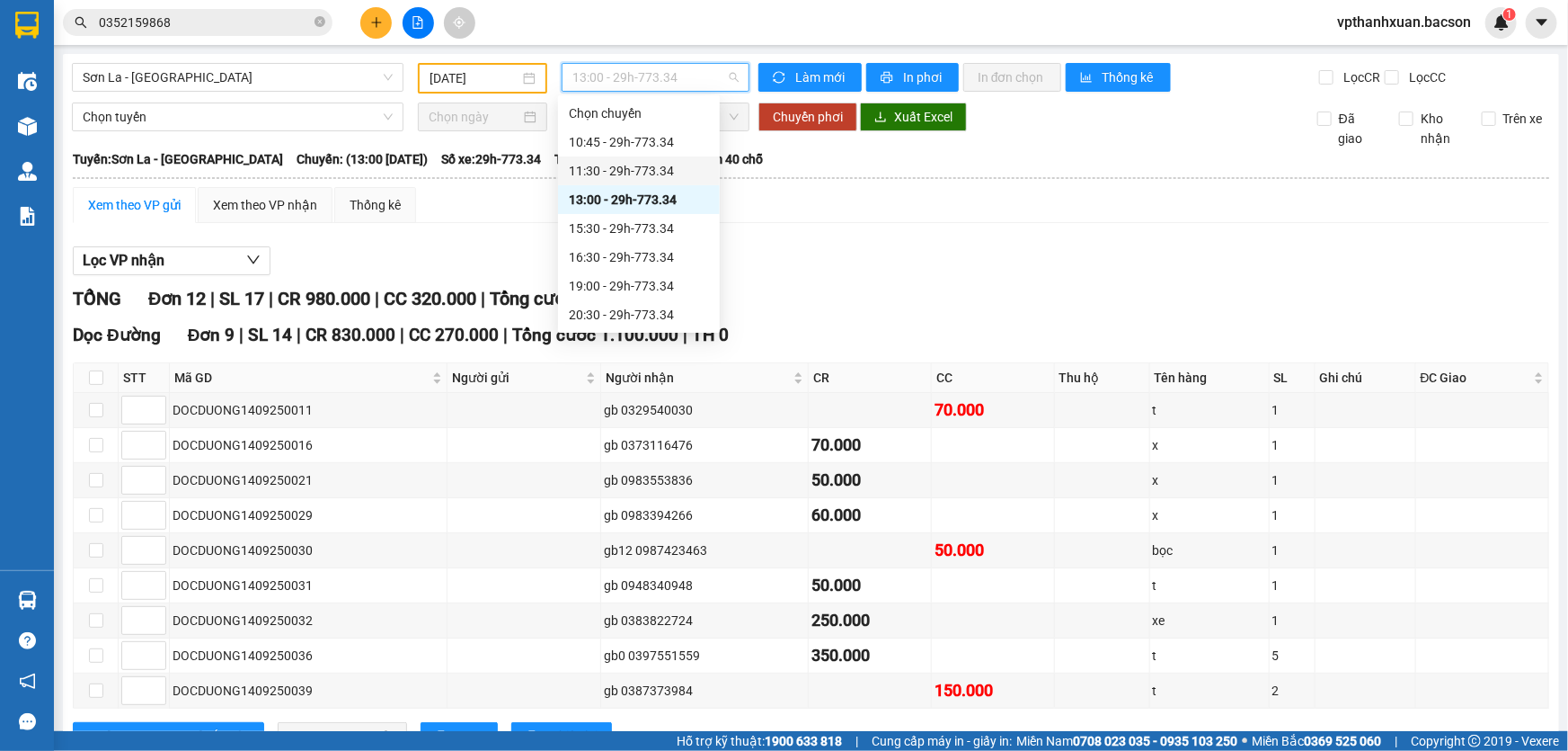
click at [652, 162] on div "11:30 - 29h-773.34" at bounding box center [639, 170] width 140 height 20
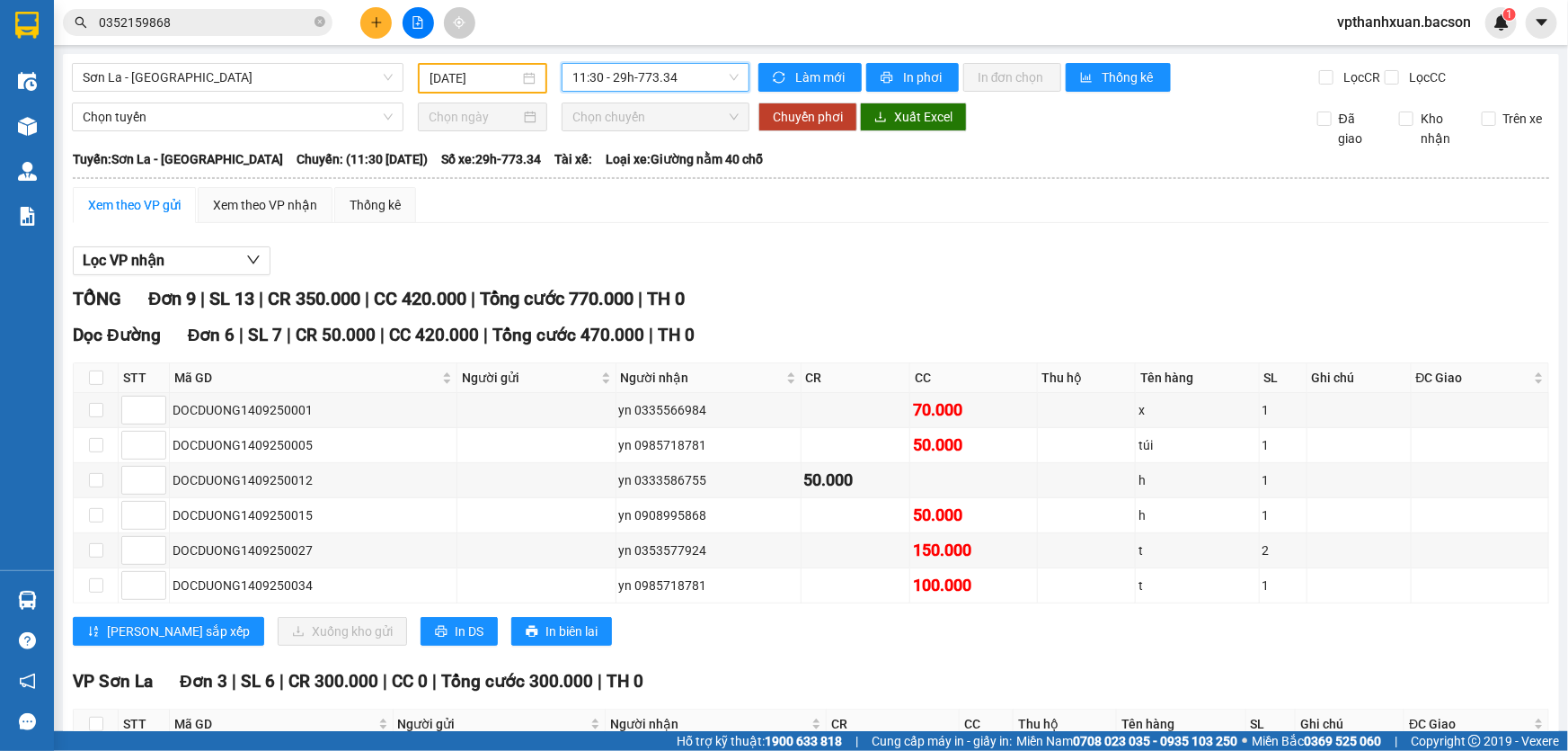
click at [624, 88] on span "11:30 - 29h-773.34" at bounding box center [655, 77] width 166 height 27
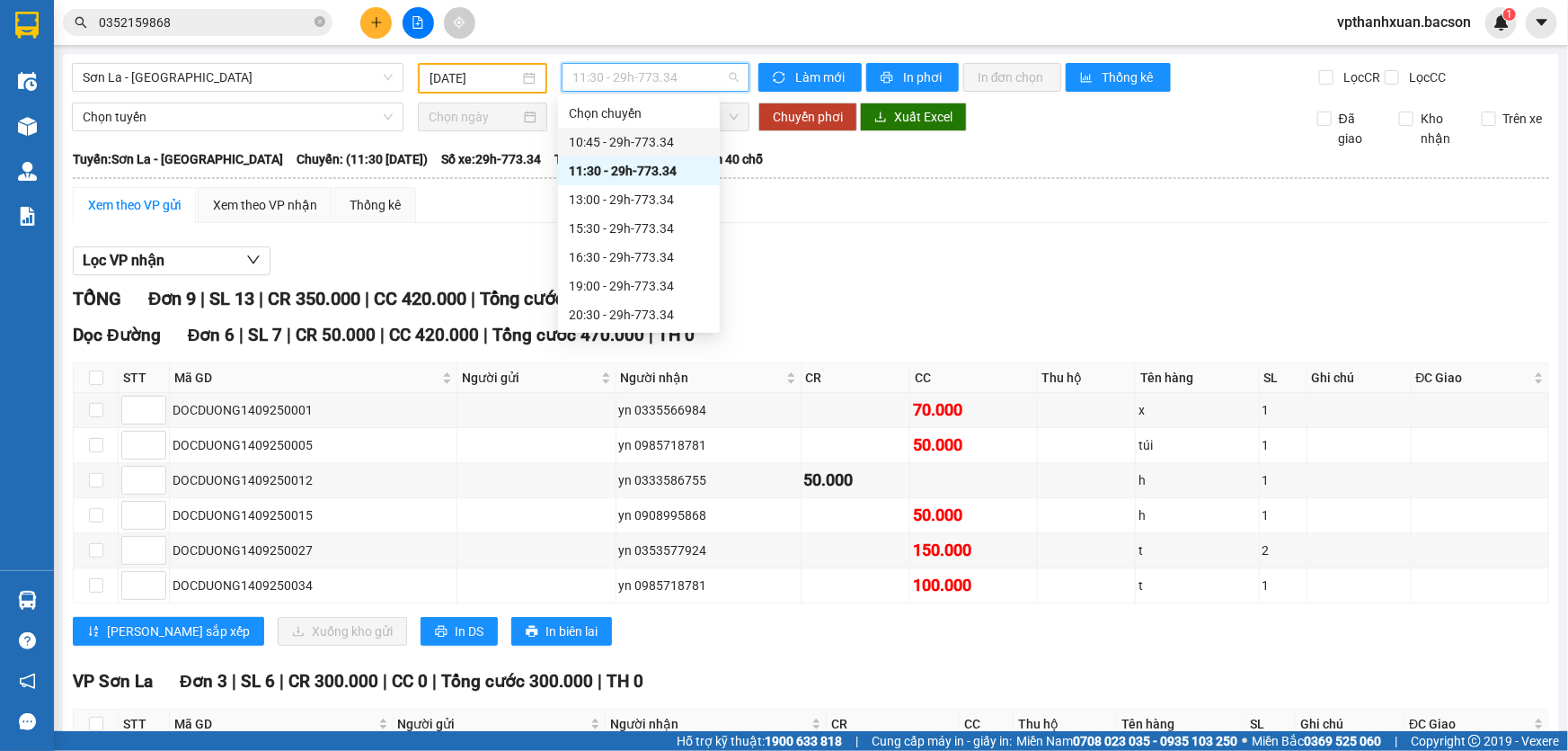
click at [646, 139] on div "10:45 - 29h-773.34" at bounding box center [639, 141] width 140 height 20
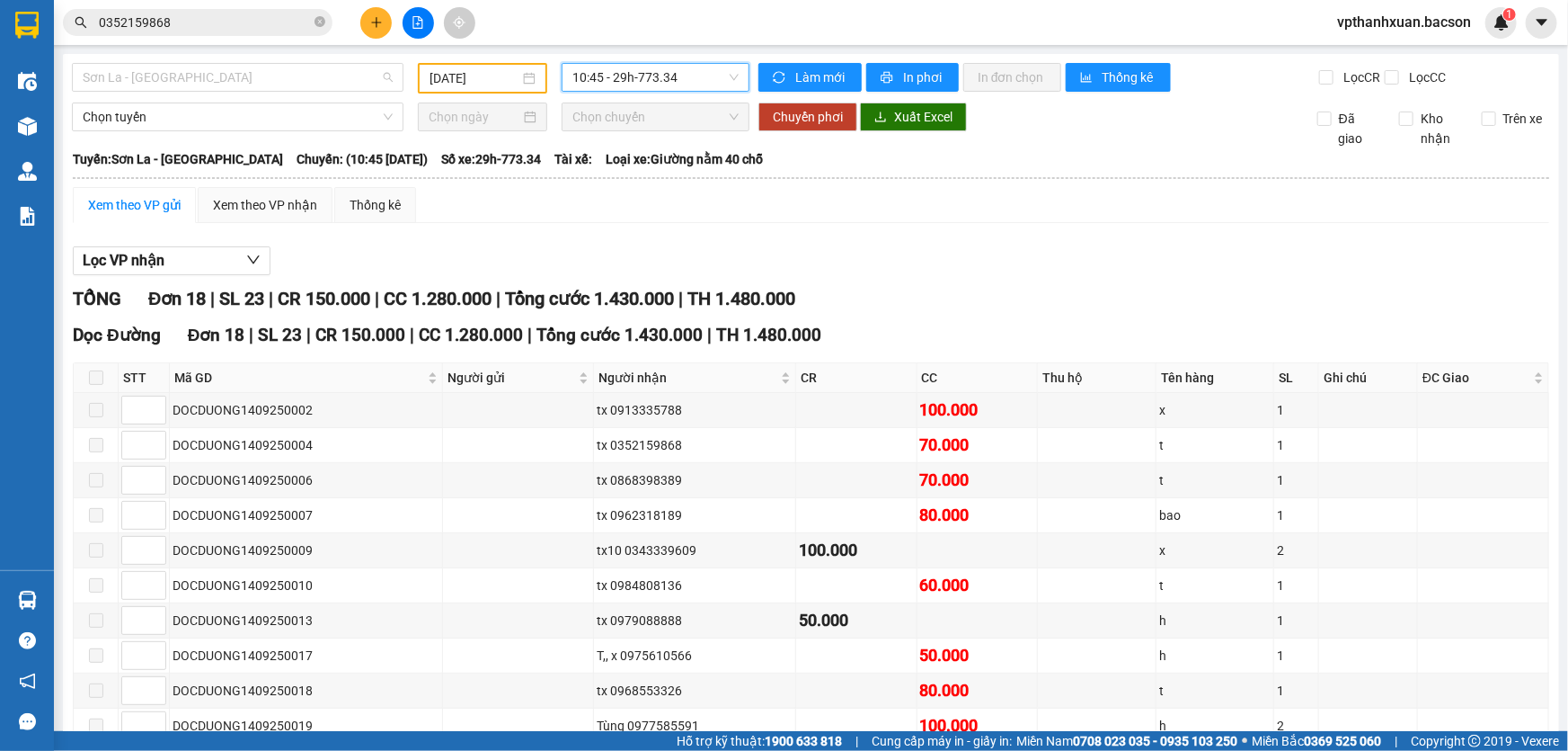
drag, startPoint x: 295, startPoint y: 79, endPoint x: 287, endPoint y: 122, distance: 43.7
click at [293, 81] on span "Sơn La - [GEOGRAPHIC_DATA]" at bounding box center [238, 77] width 310 height 27
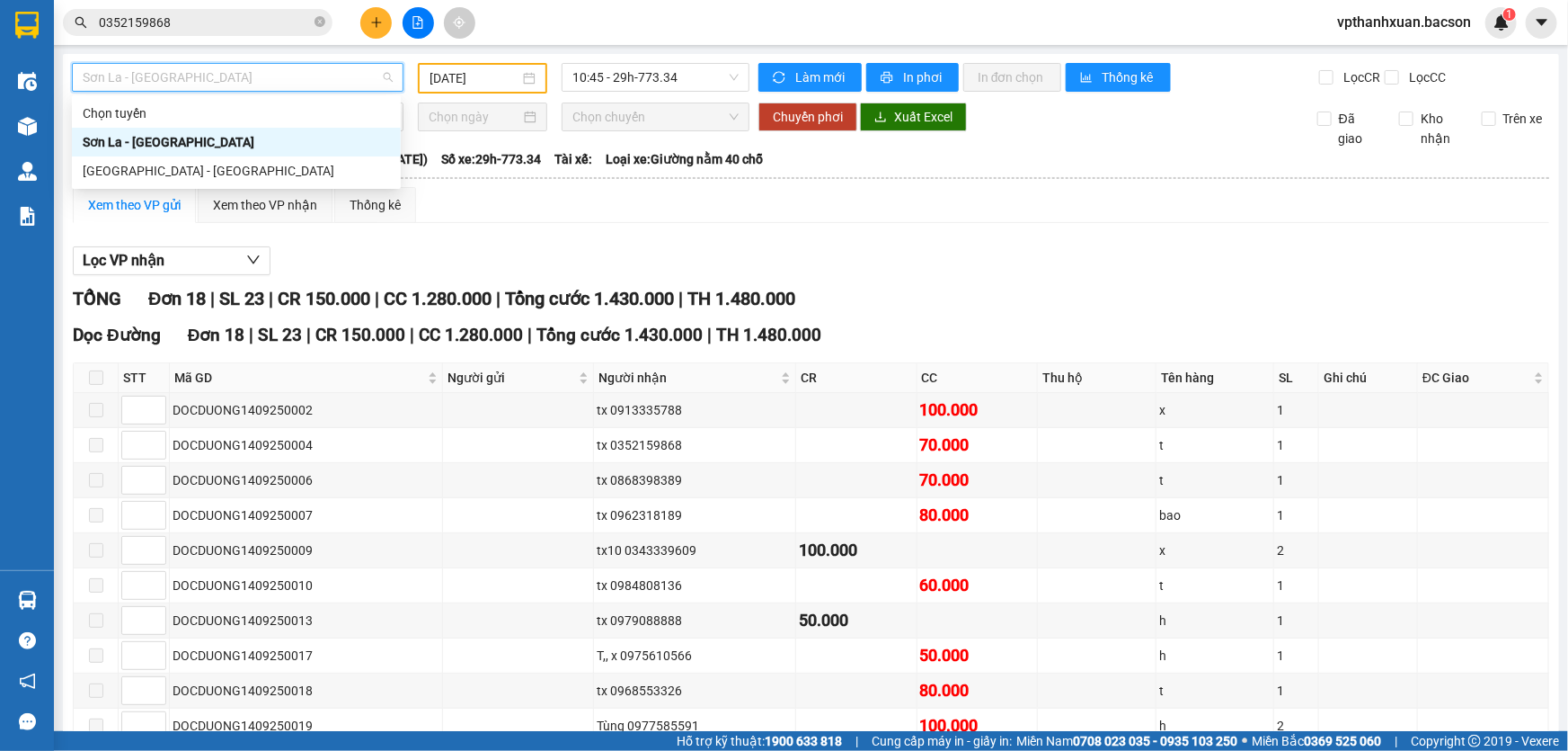
click at [445, 87] on input "[DATE]" at bounding box center [475, 78] width 90 height 20
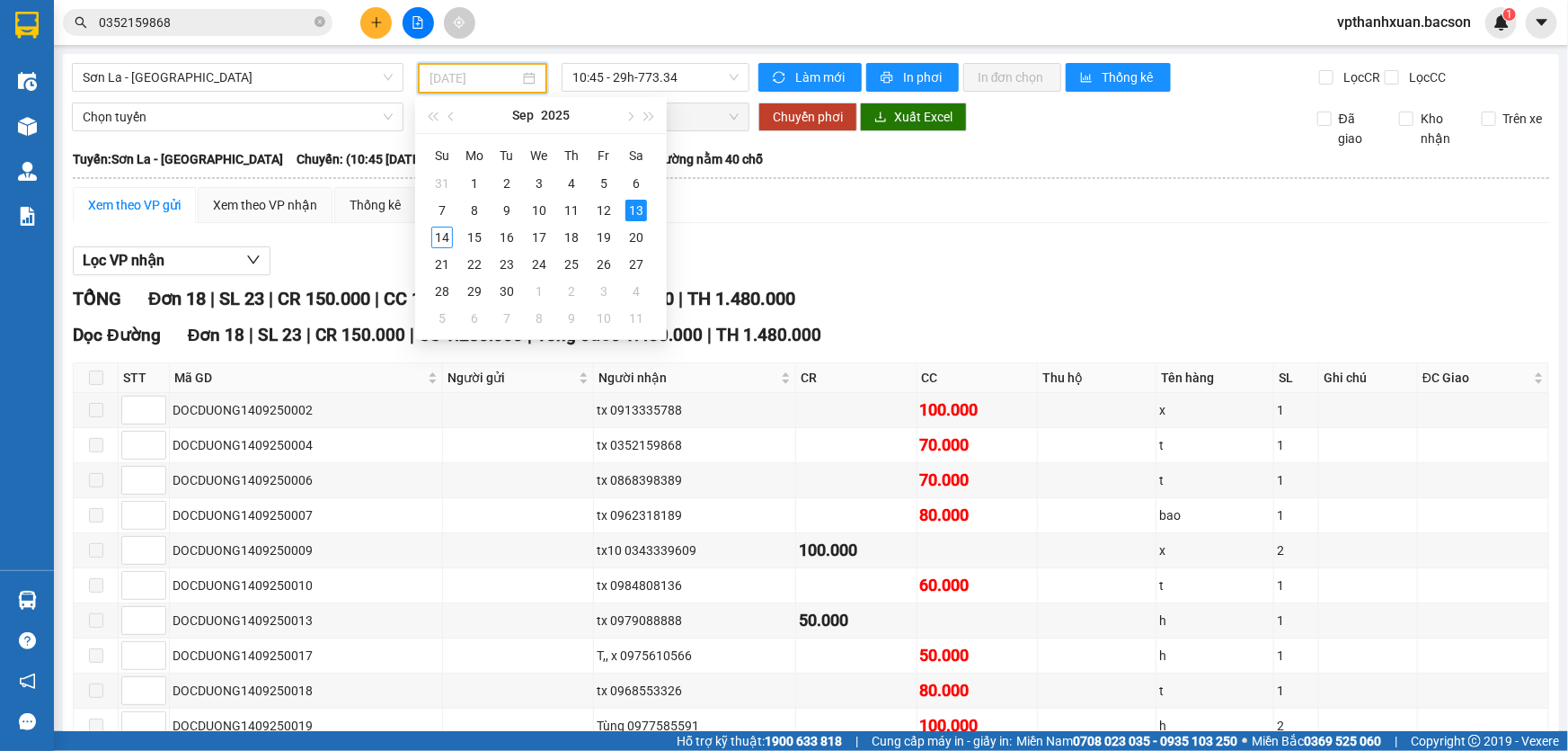
type input "[DATE]"
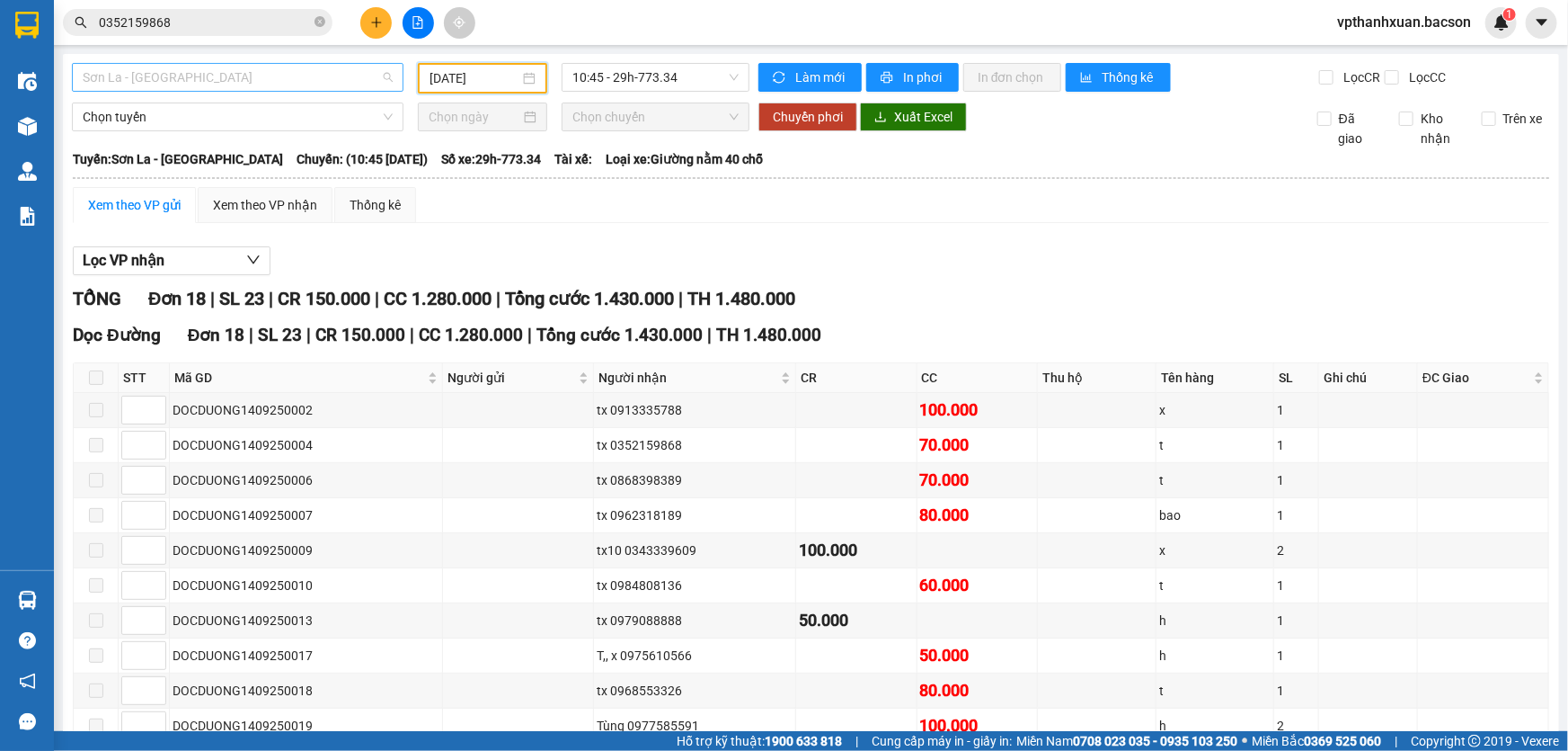
click at [205, 82] on span "Sơn La - [GEOGRAPHIC_DATA]" at bounding box center [238, 77] width 310 height 27
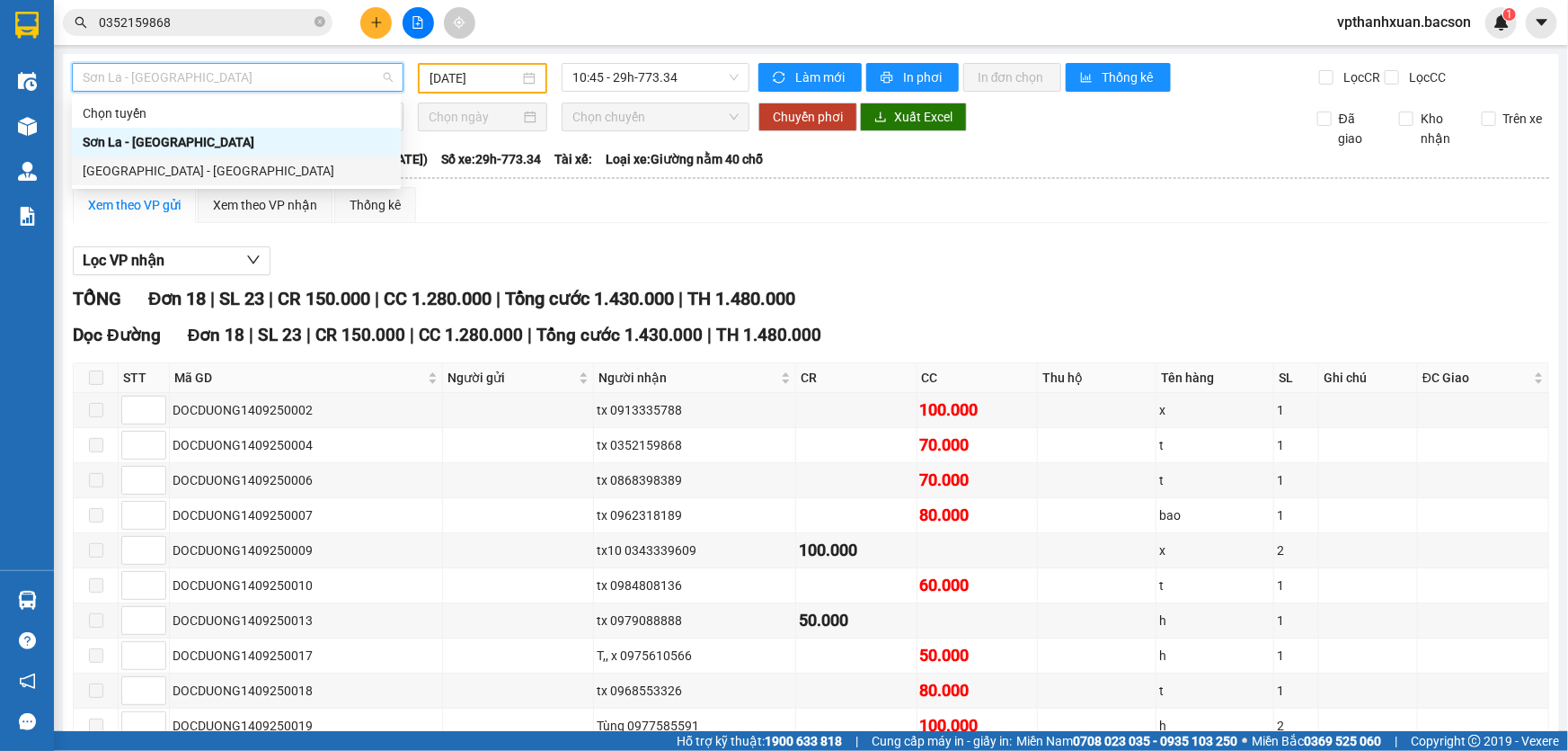
click at [171, 172] on div "[GEOGRAPHIC_DATA] - [GEOGRAPHIC_DATA]" at bounding box center [237, 170] width 307 height 20
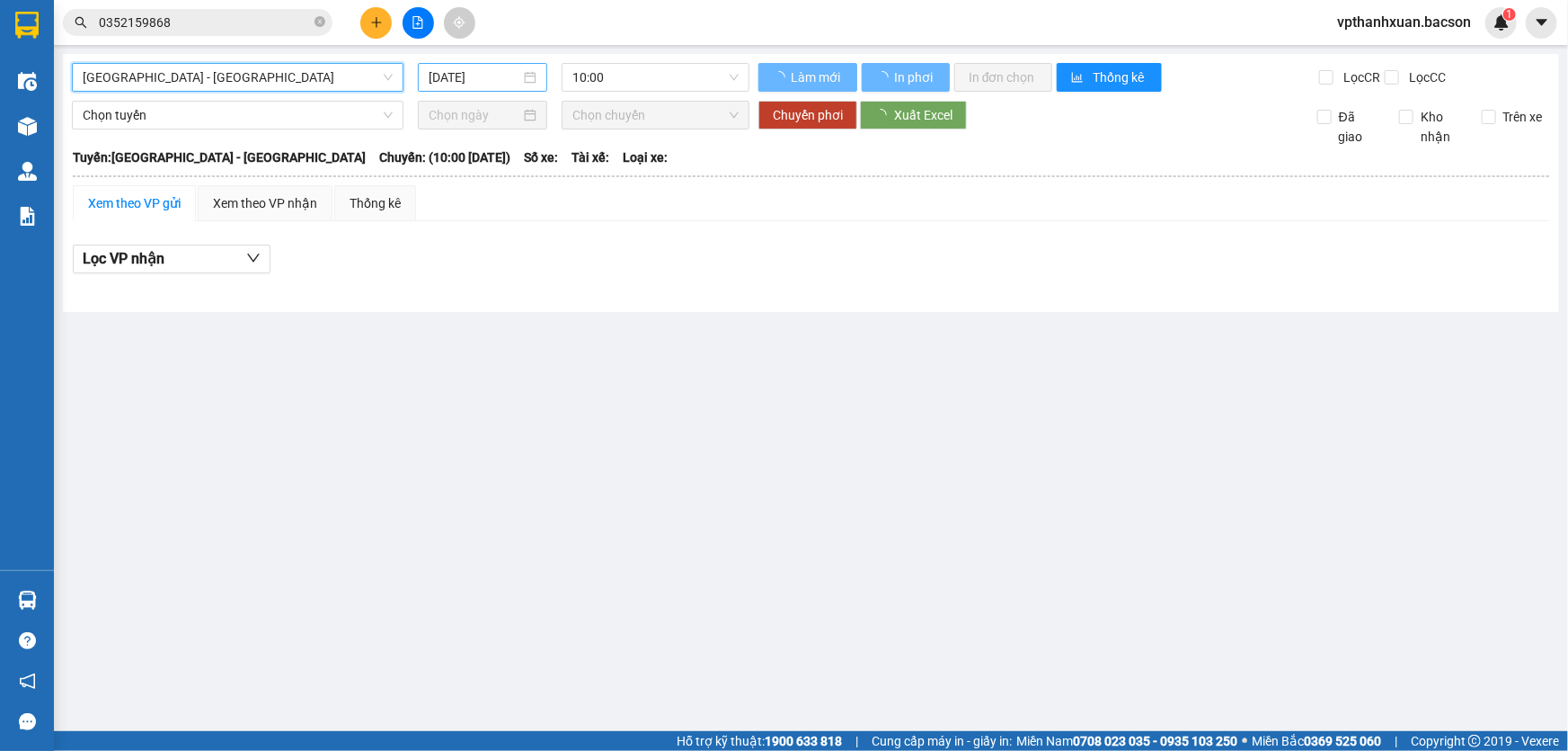
click at [479, 70] on input "[DATE]" at bounding box center [475, 77] width 92 height 20
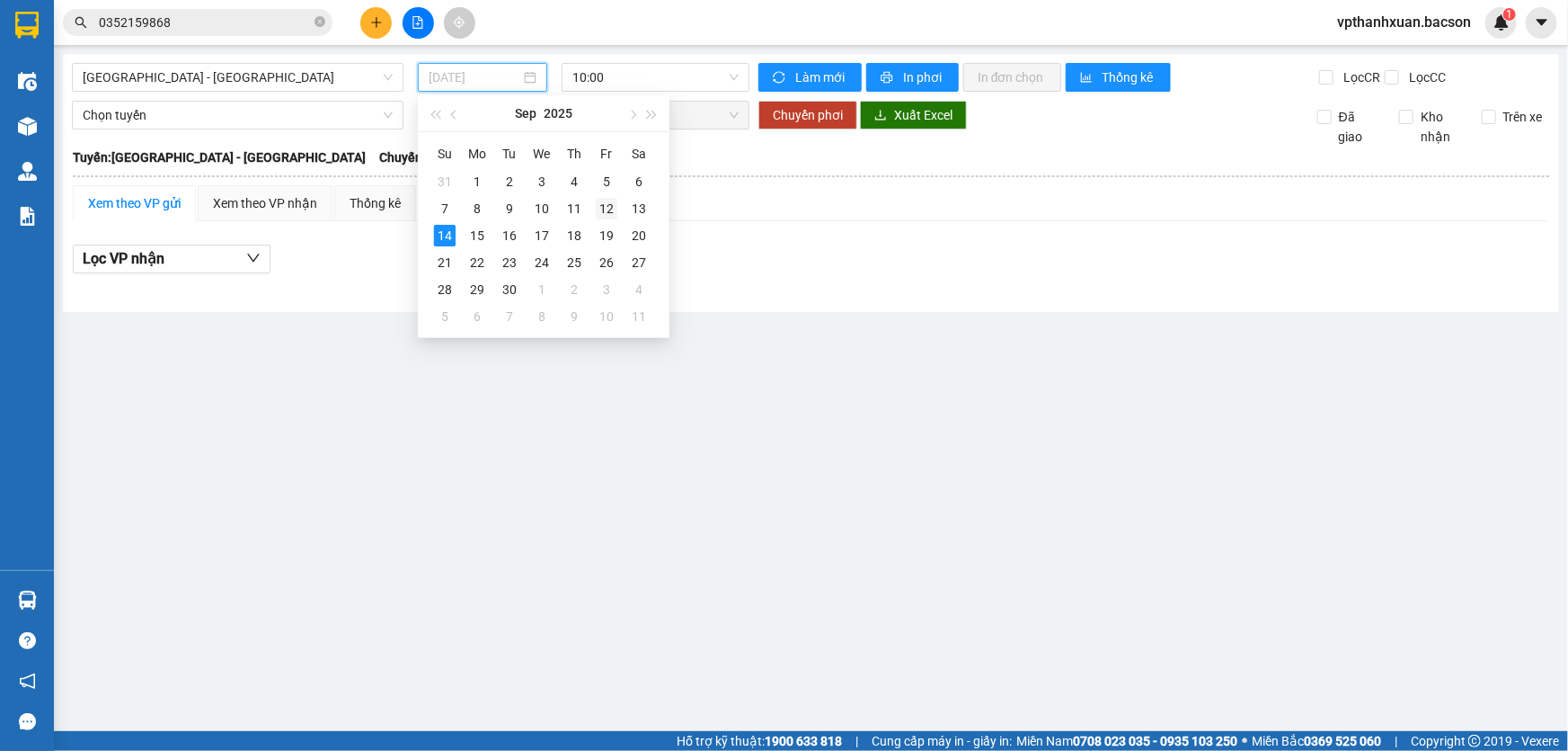
click at [602, 205] on div "12" at bounding box center [606, 208] width 22 height 22
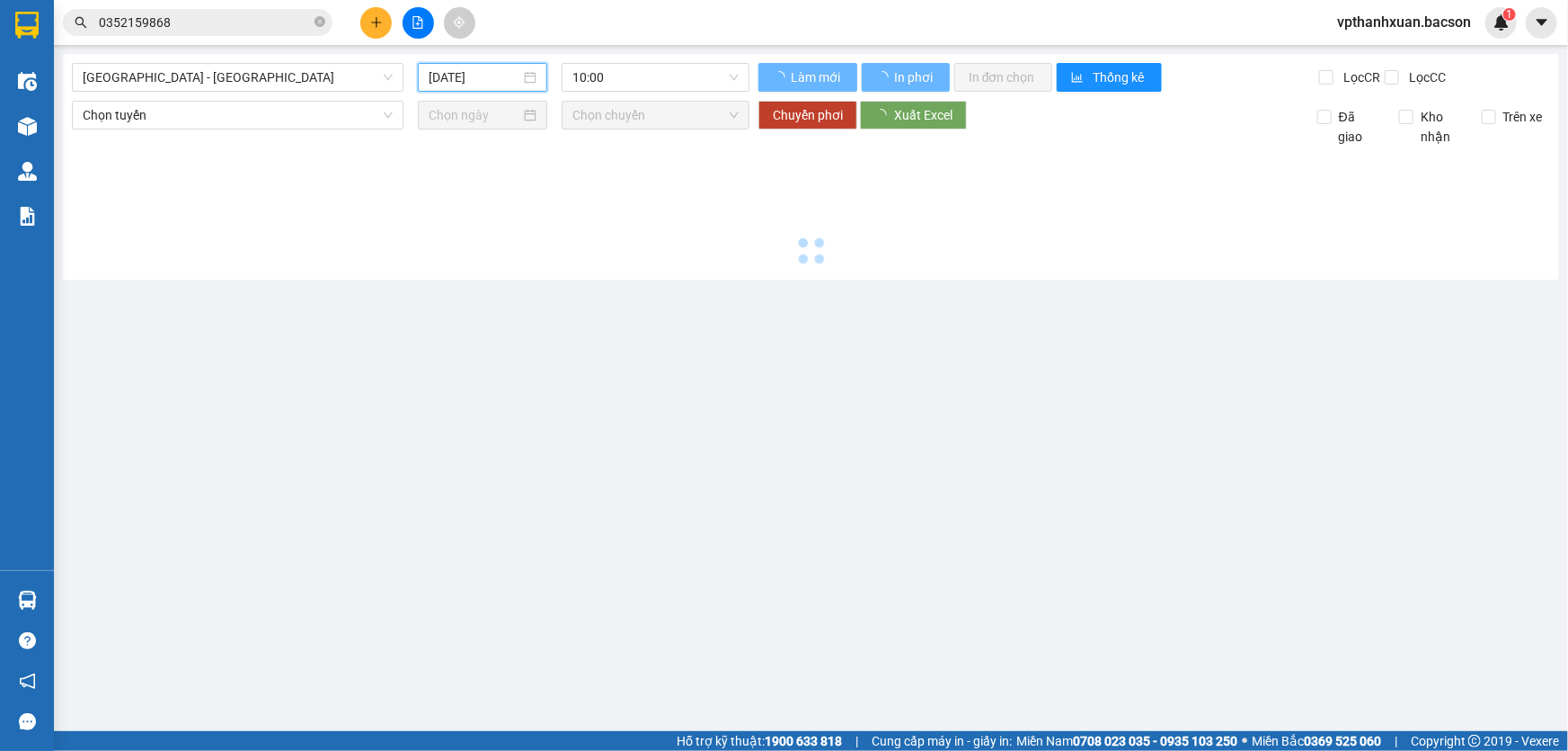
type input "[DATE]"
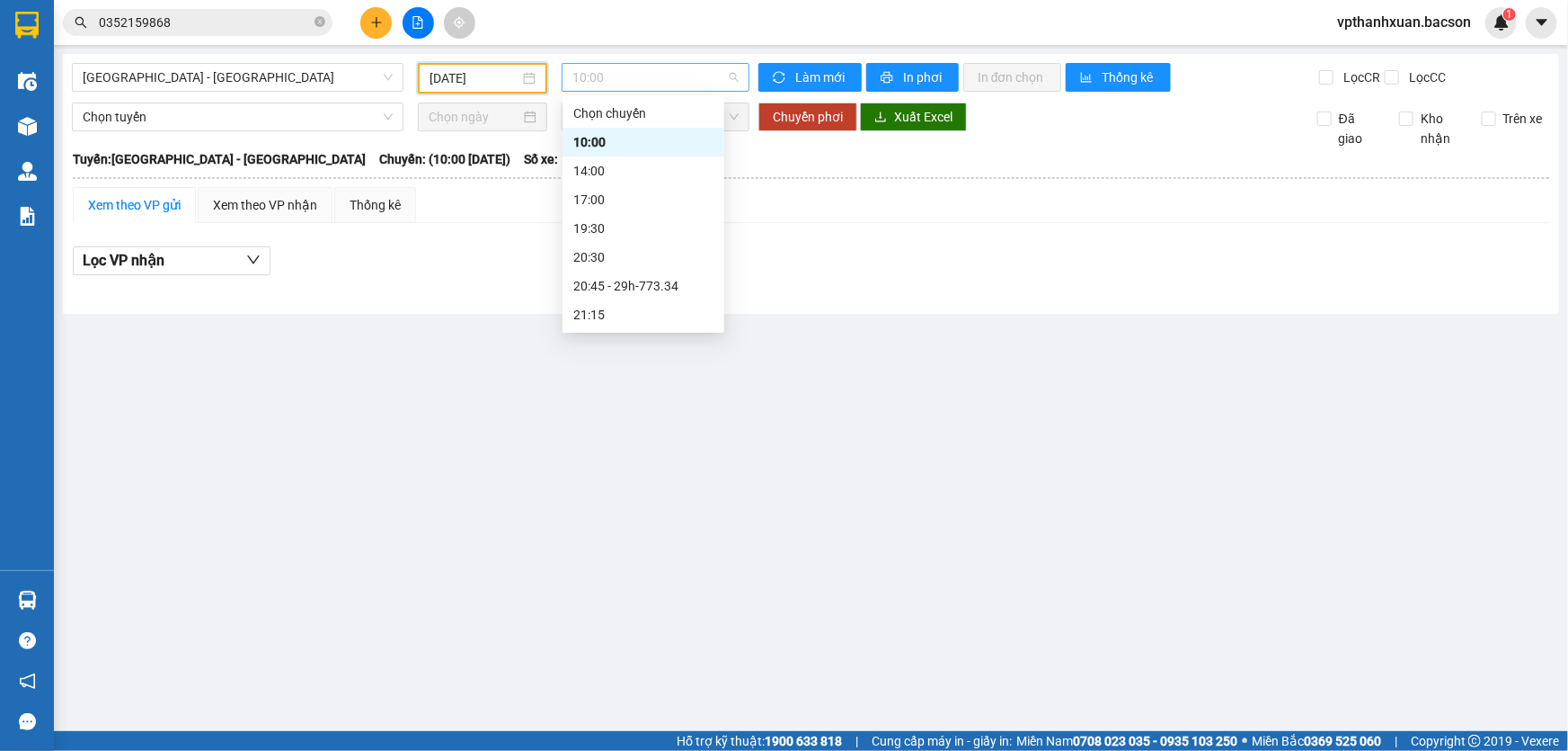
click at [686, 85] on span "10:00" at bounding box center [655, 77] width 166 height 27
click at [674, 221] on div "20:45 - 29h-773.34" at bounding box center [643, 229] width 140 height 20
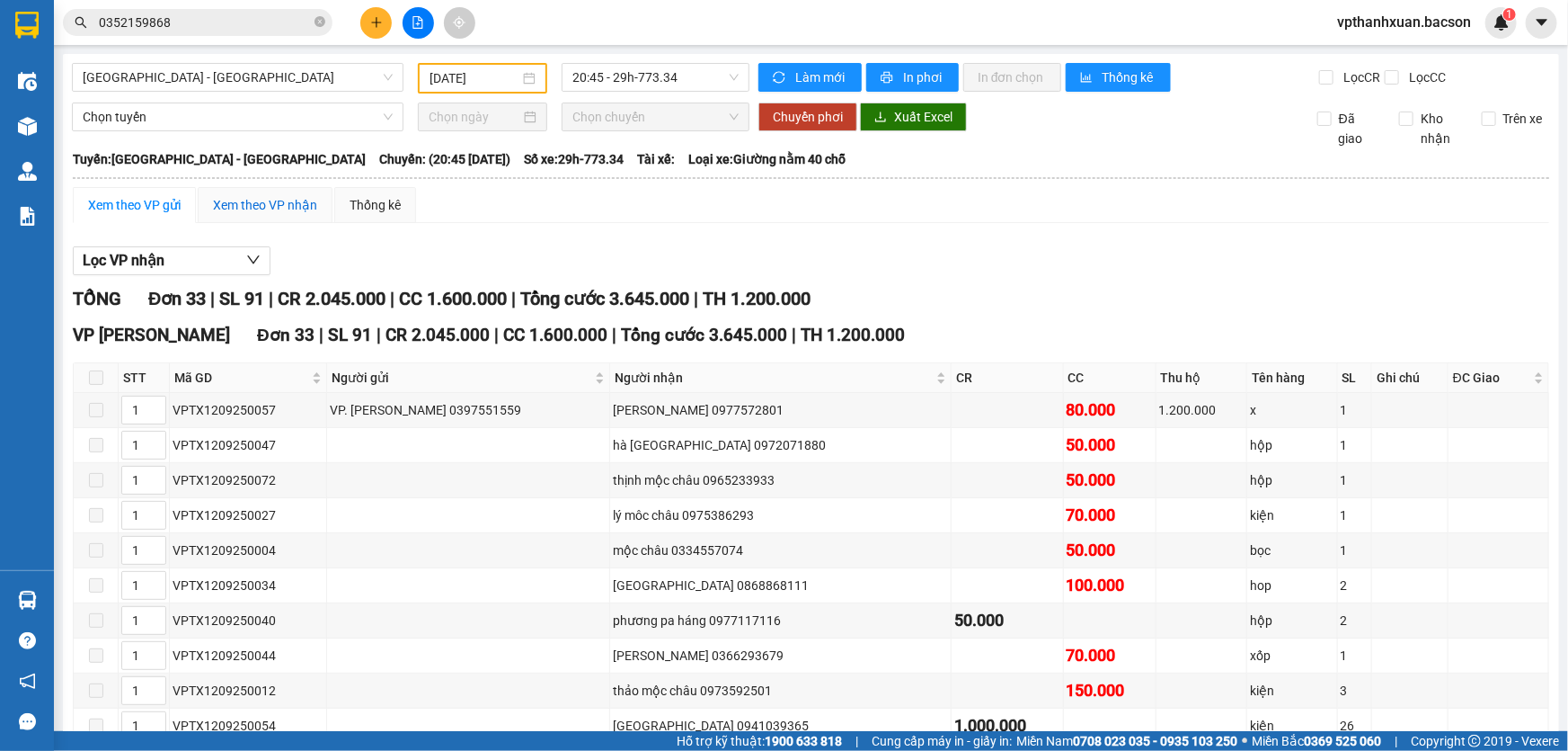
click at [262, 212] on div "Xem theo VP nhận" at bounding box center [265, 204] width 104 height 20
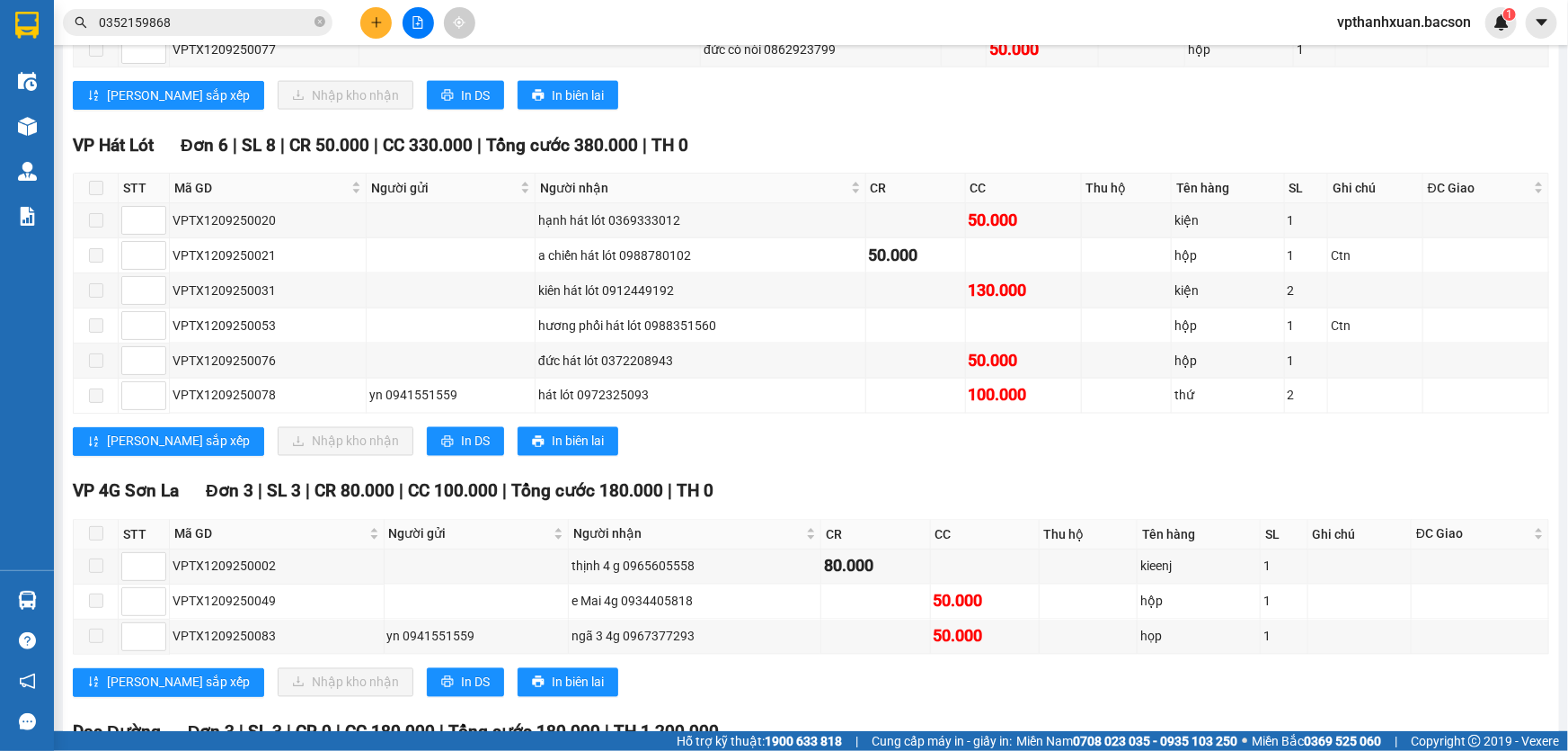
scroll to position [1497, 0]
